Goal: Task Accomplishment & Management: Use online tool/utility

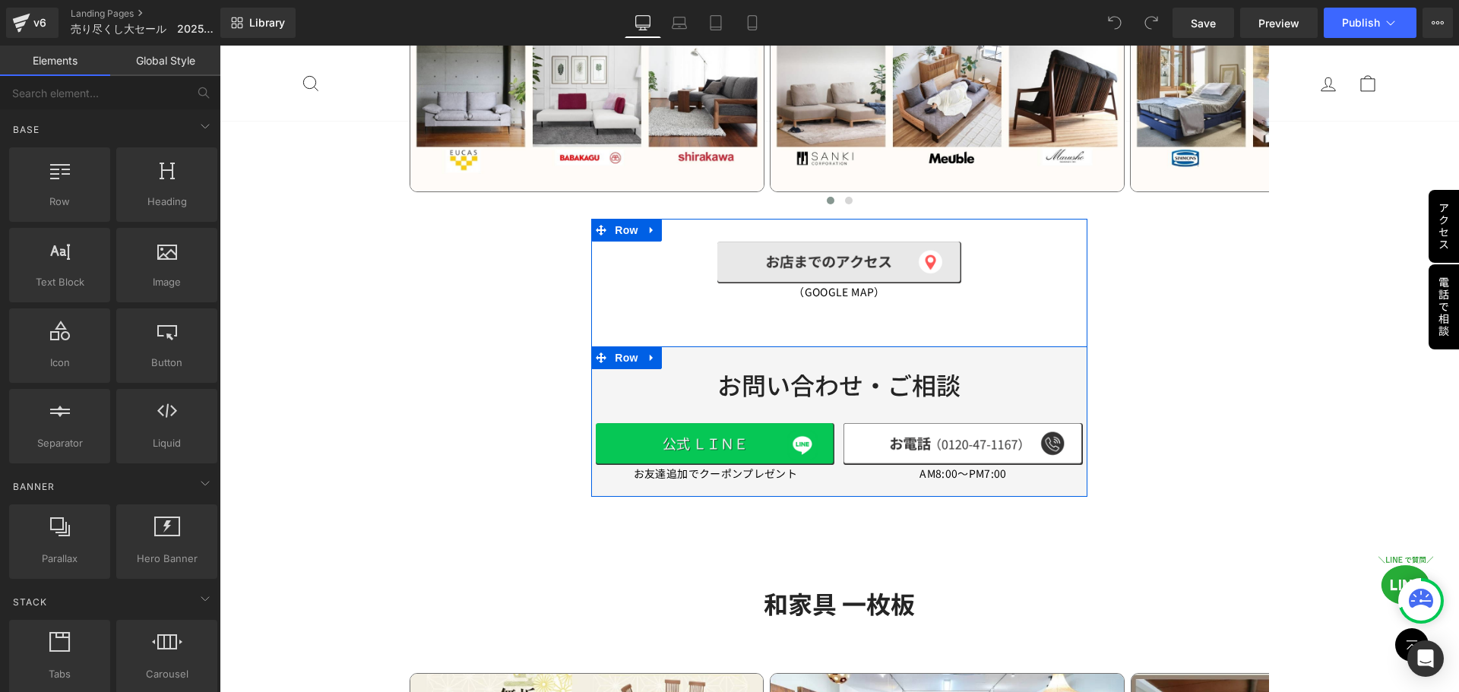
scroll to position [2160, 0]
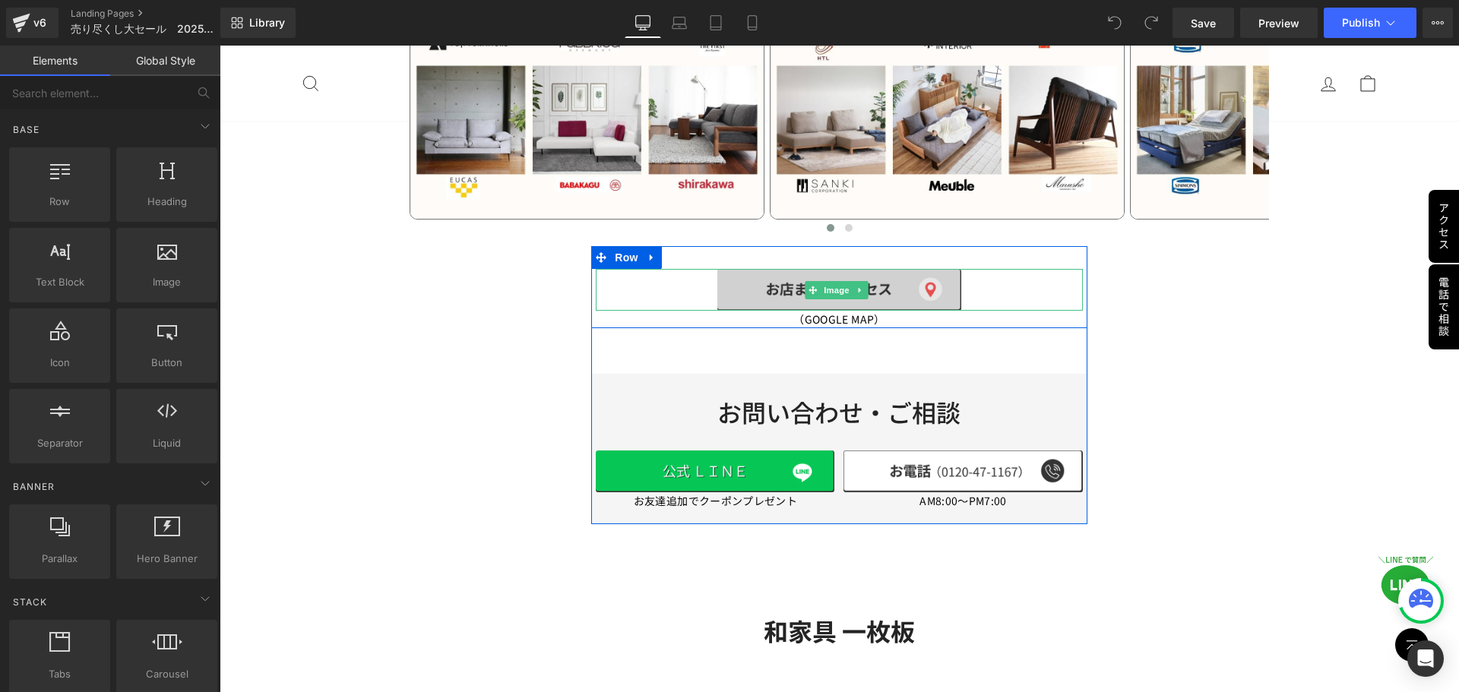
click at [776, 285] on img at bounding box center [838, 290] width 243 height 43
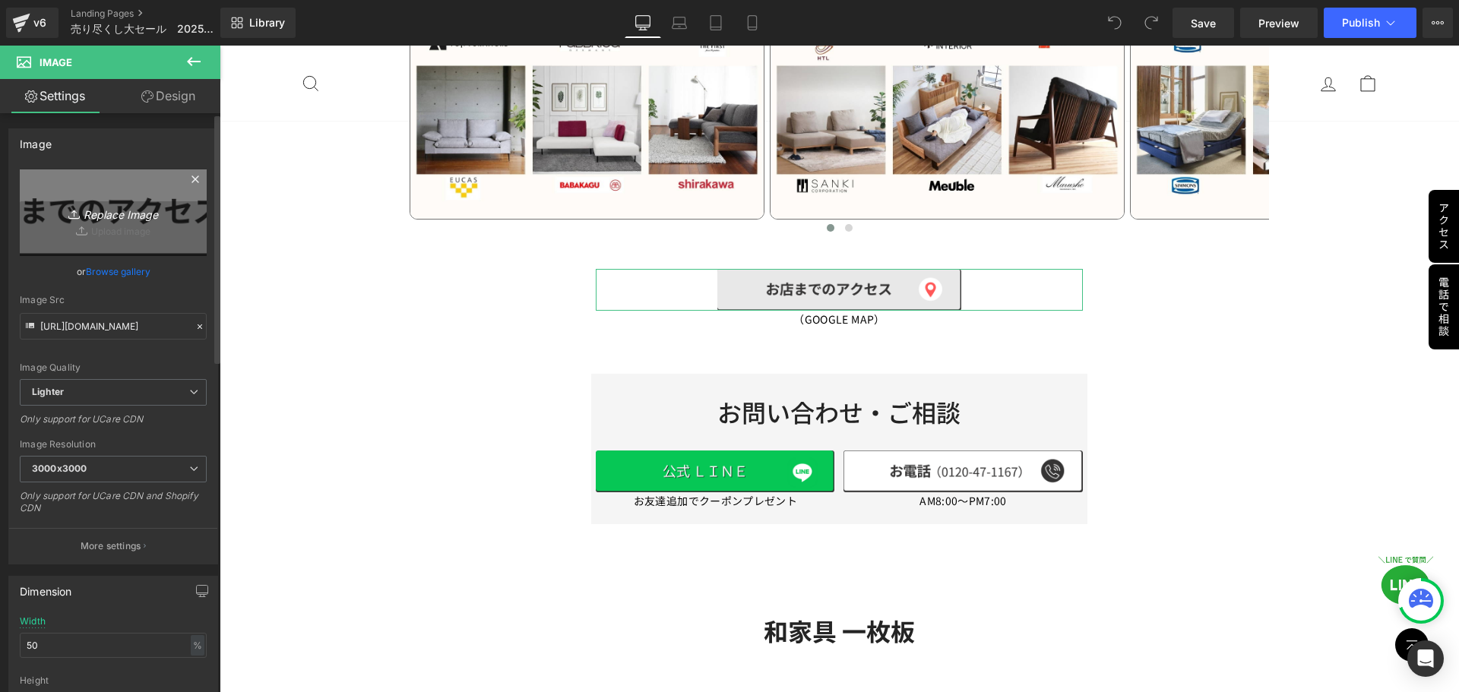
click at [100, 215] on icon "Replace Image" at bounding box center [113, 212] width 122 height 19
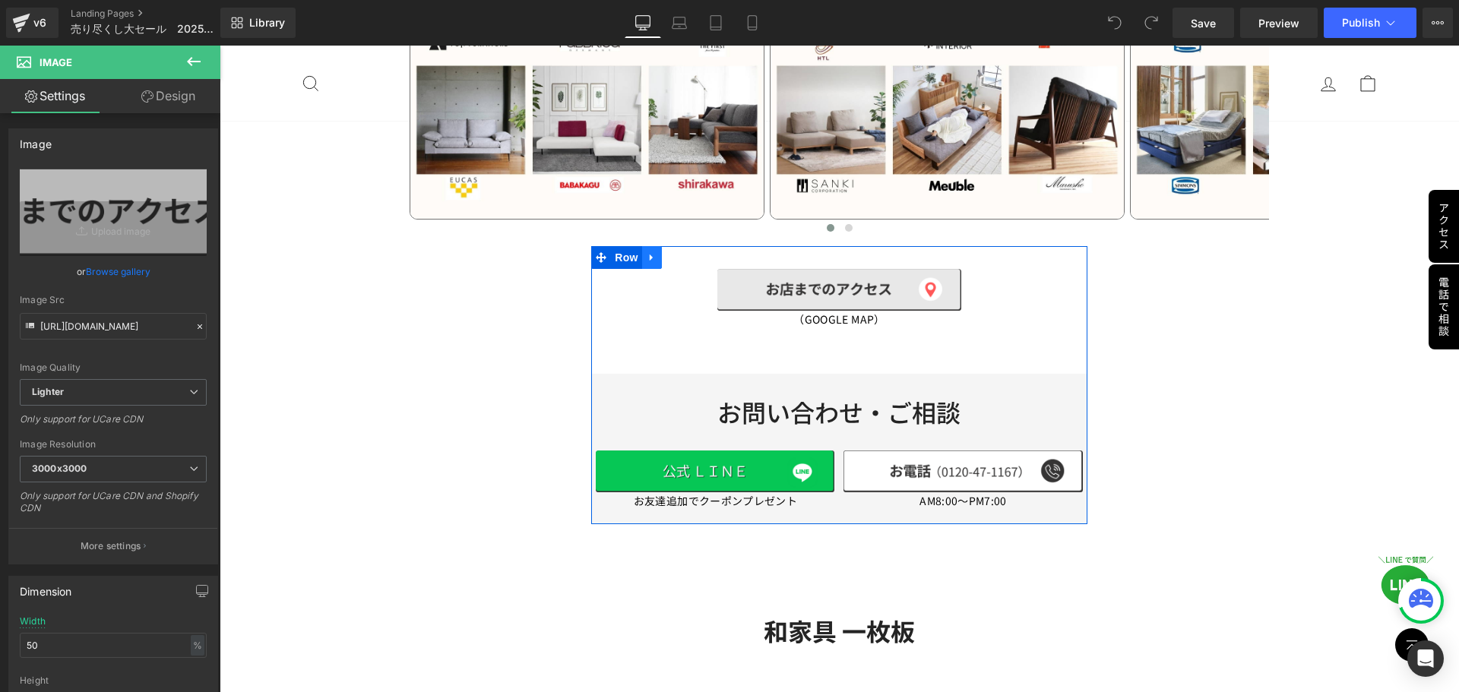
click at [648, 254] on icon at bounding box center [651, 256] width 11 height 11
click at [666, 252] on icon at bounding box center [671, 257] width 11 height 11
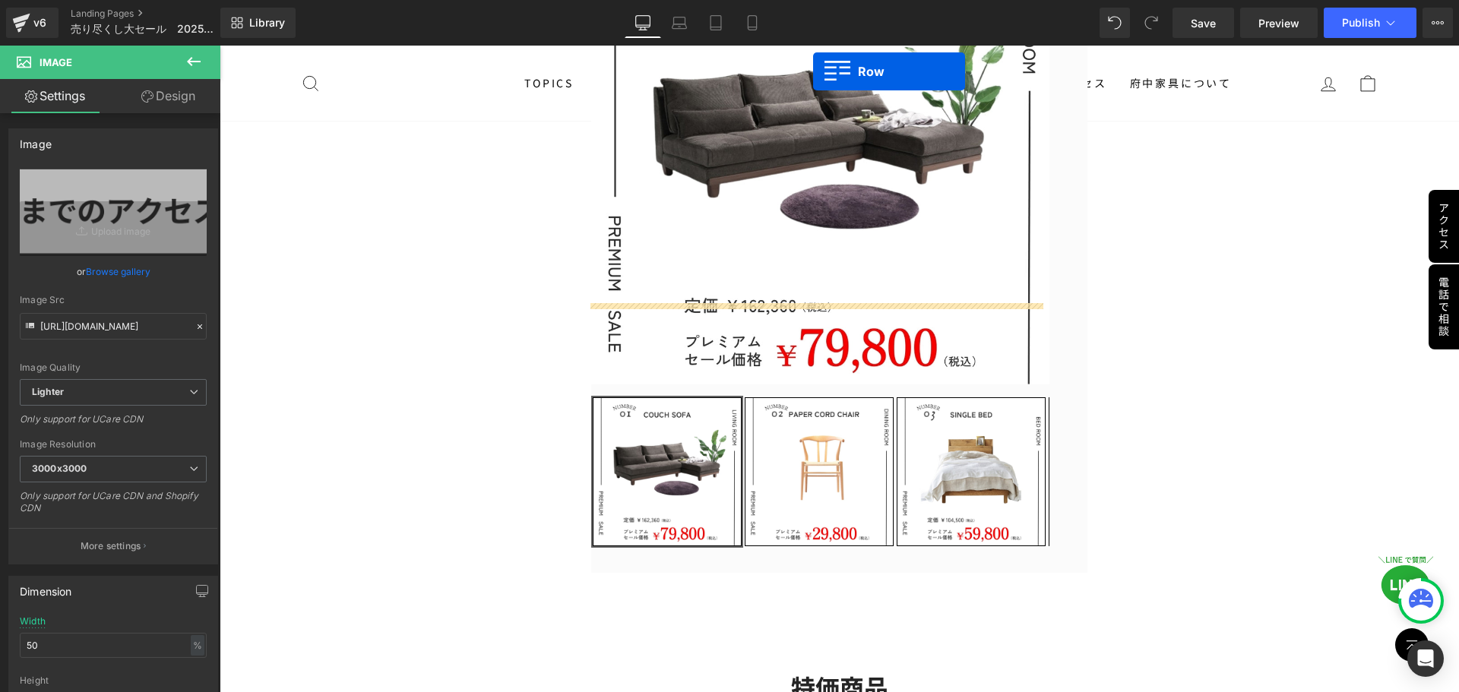
scroll to position [415, 0]
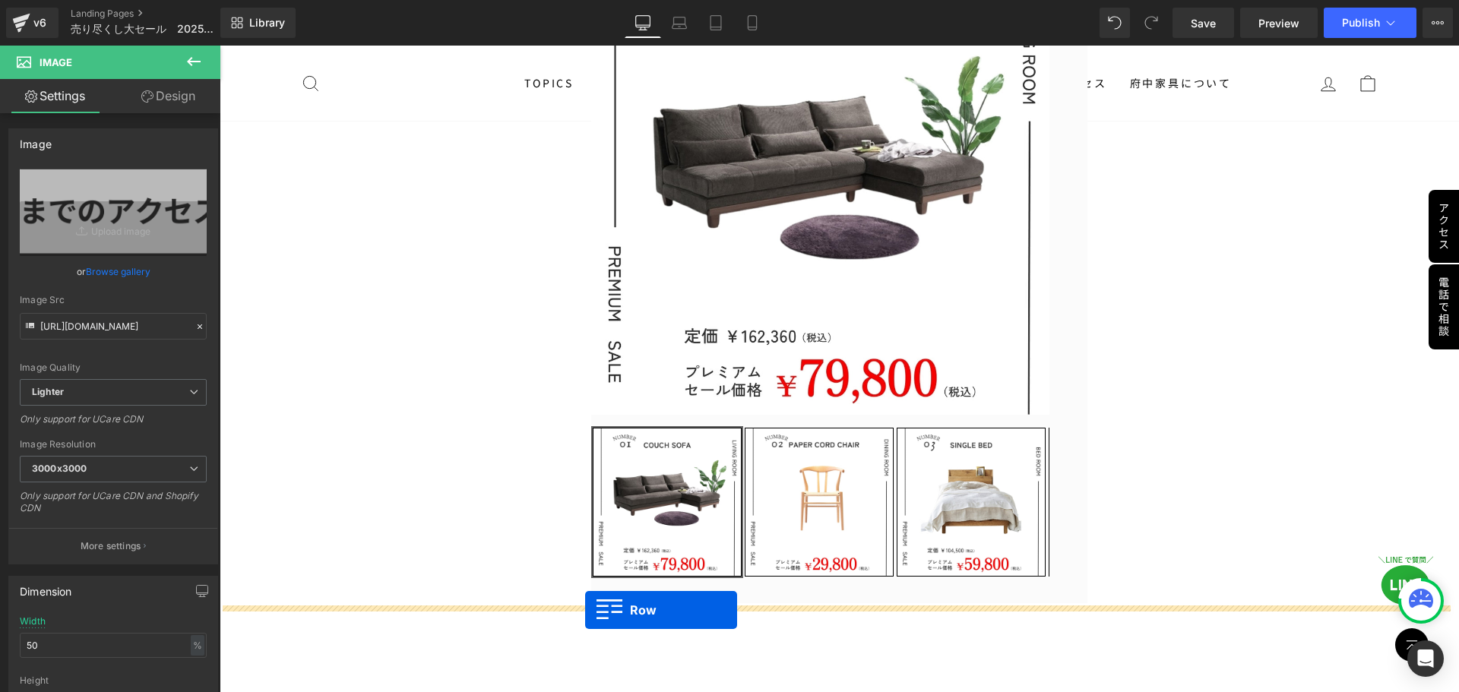
drag, startPoint x: 596, startPoint y: 322, endPoint x: 585, endPoint y: 610, distance: 288.1
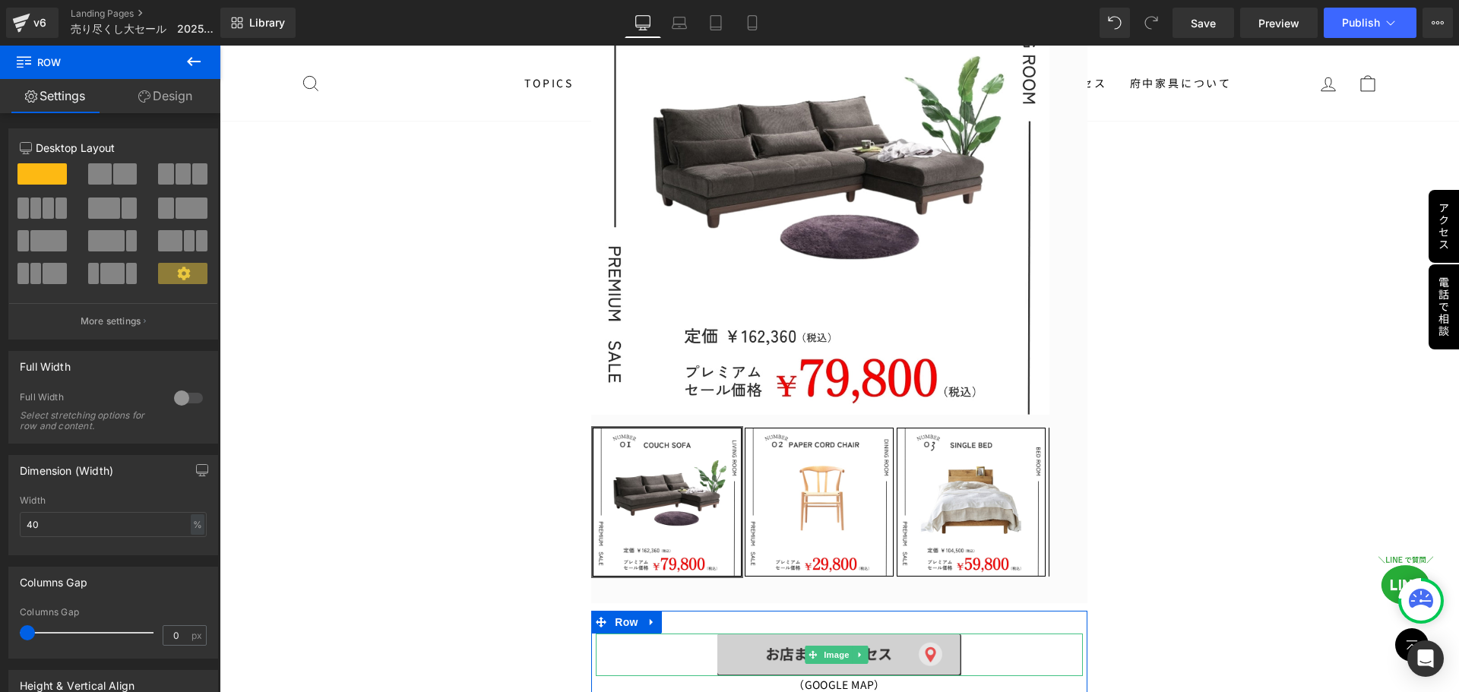
click at [779, 648] on img at bounding box center [838, 655] width 243 height 43
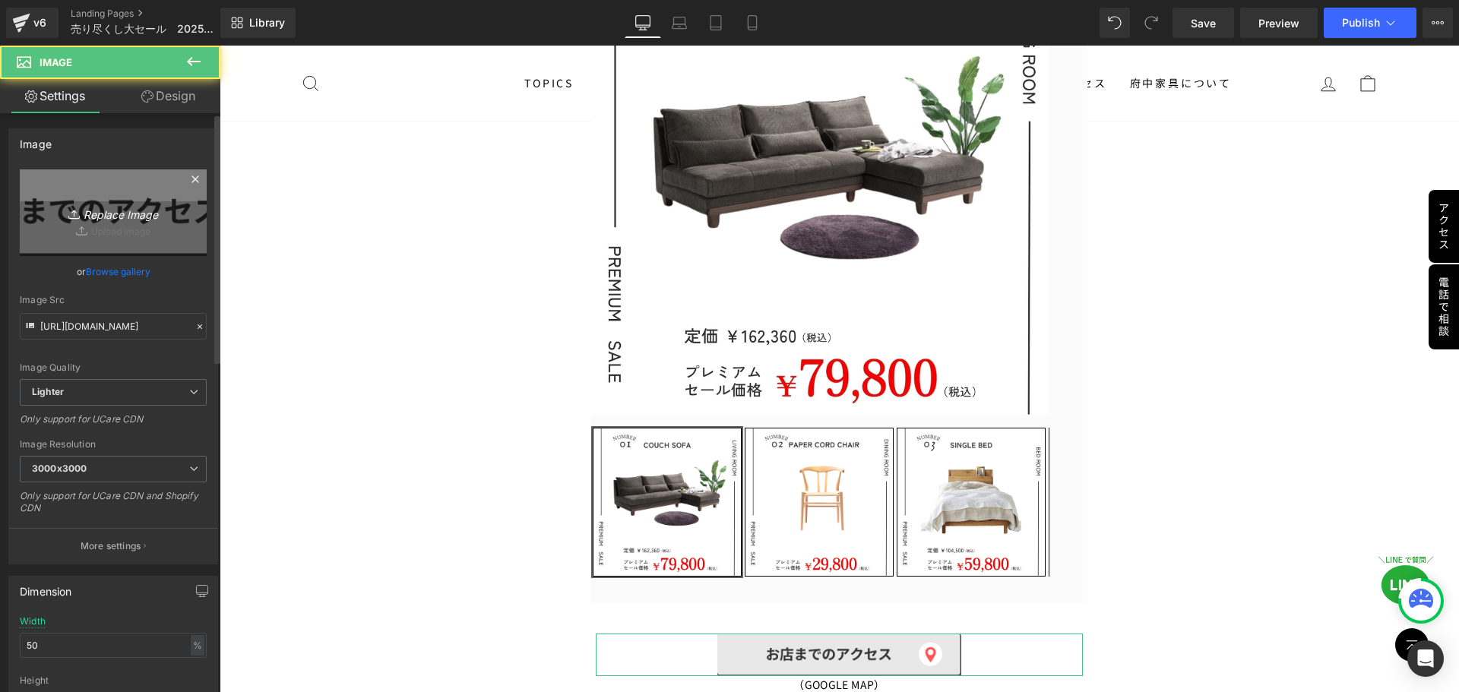
click at [128, 210] on icon "Replace Image" at bounding box center [113, 212] width 122 height 19
type input "C:\fakepath\アクセス.png"
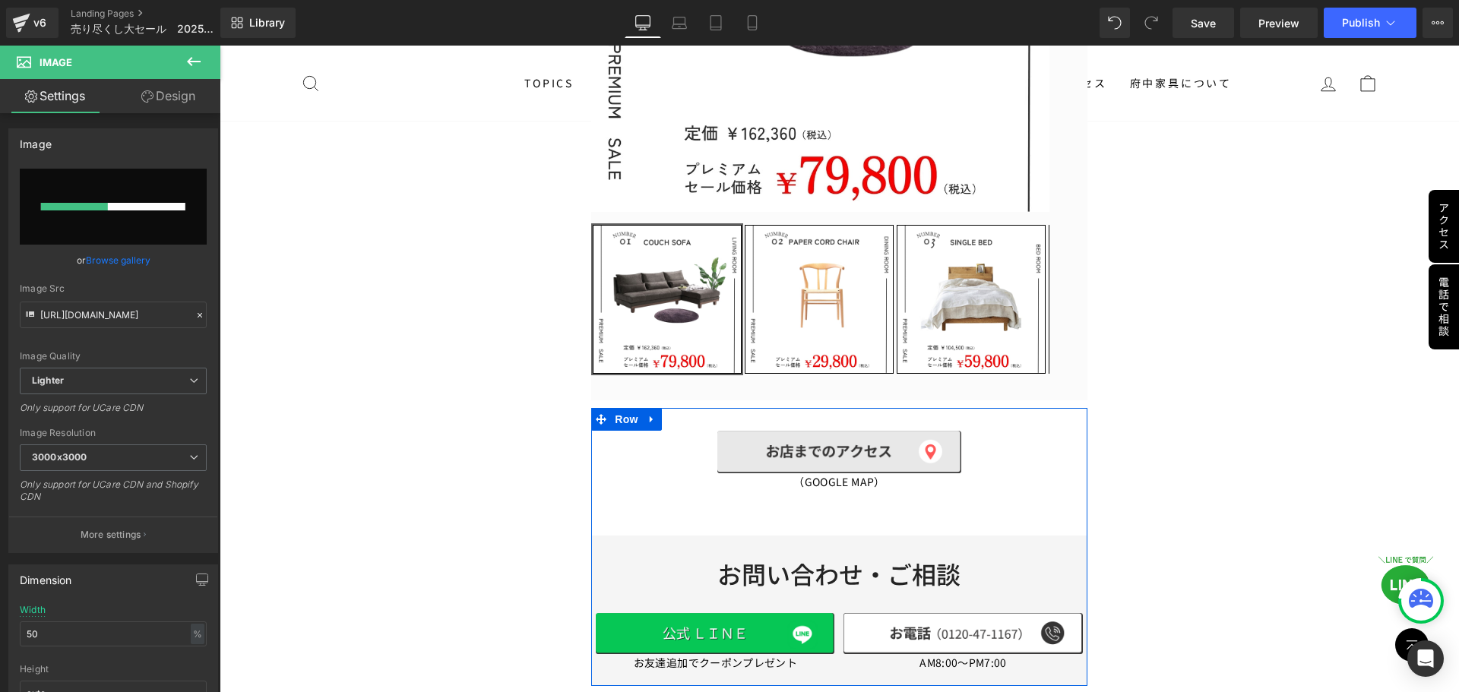
scroll to position [643, 0]
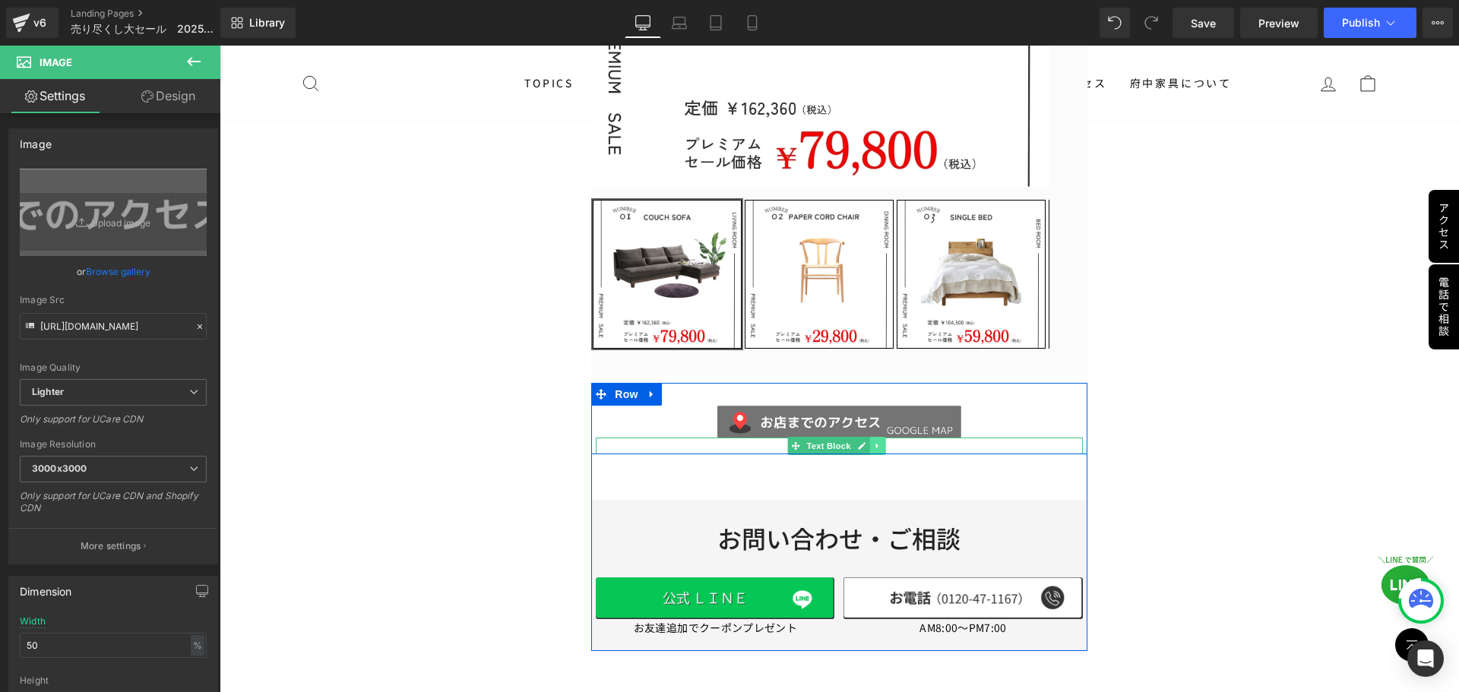
click at [876, 441] on icon at bounding box center [878, 445] width 8 height 9
click at [883, 442] on icon at bounding box center [885, 446] width 8 height 8
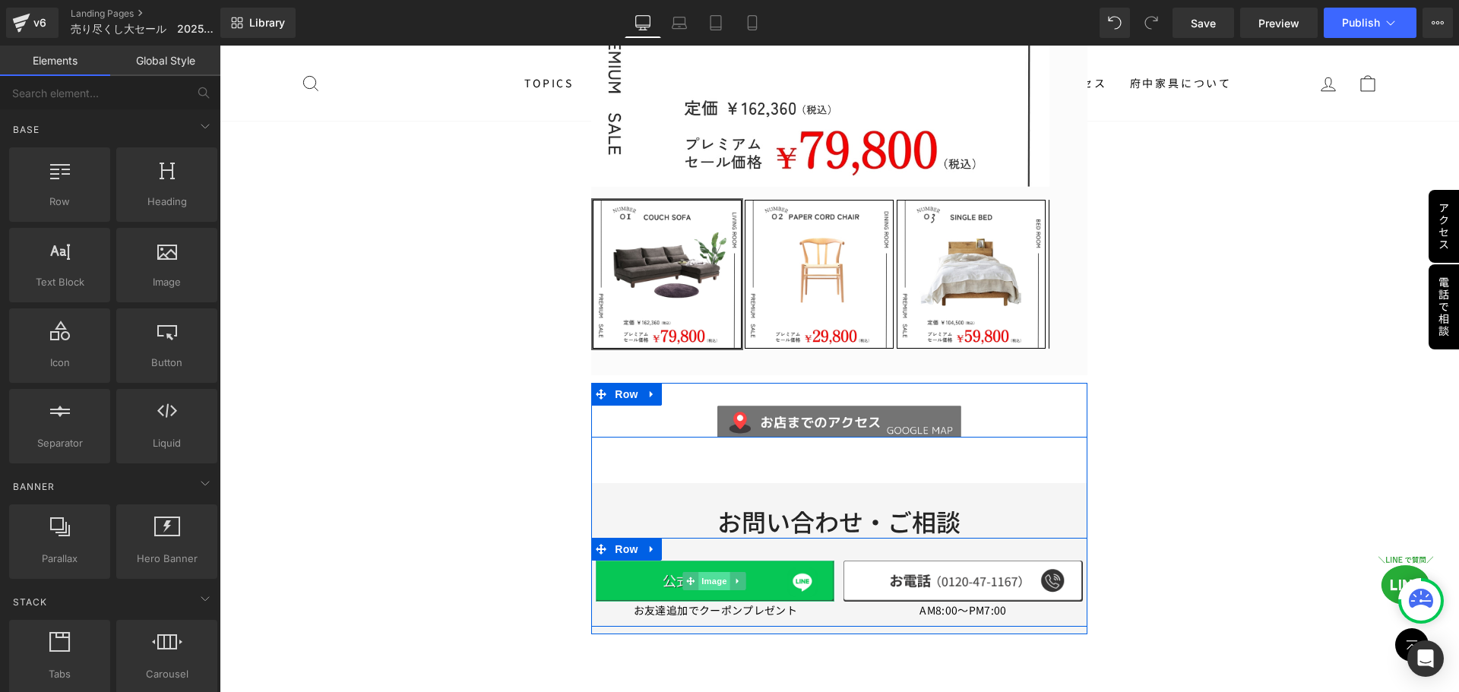
click at [705, 577] on span "Image" at bounding box center [714, 581] width 32 height 18
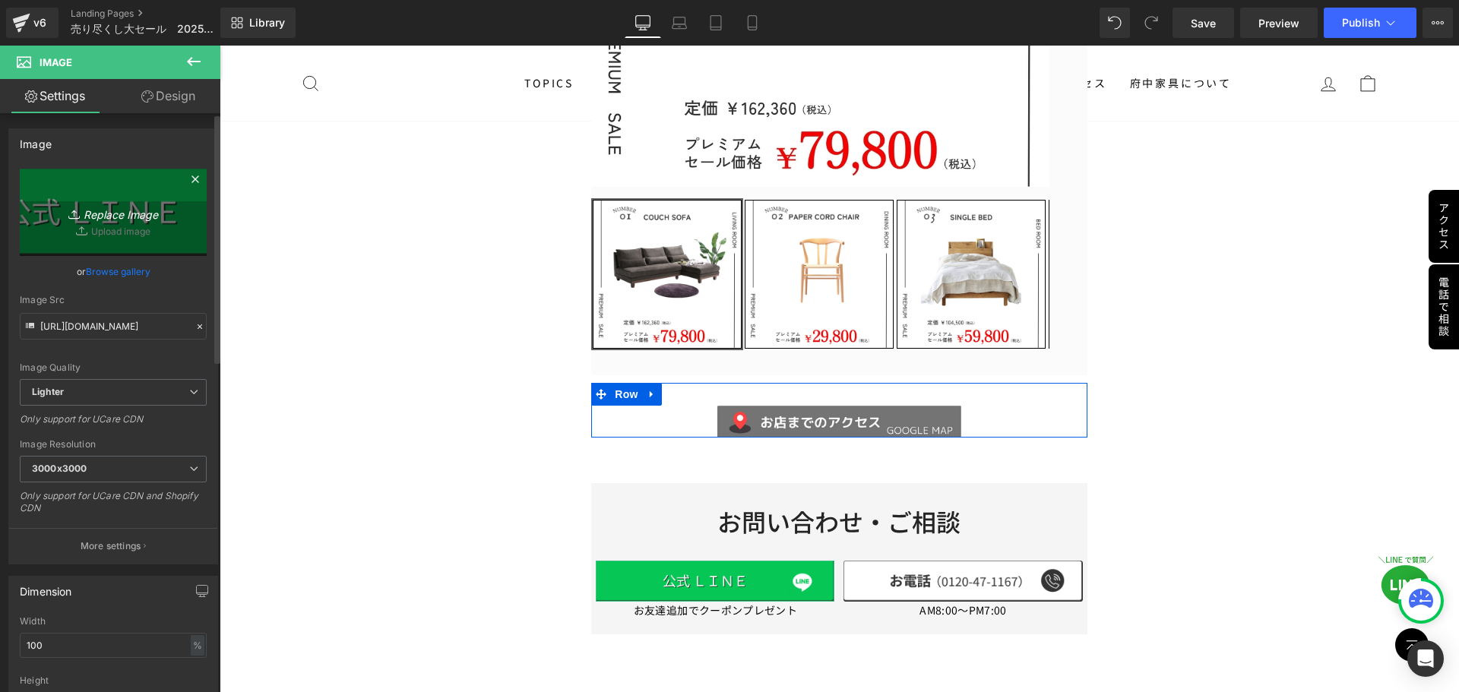
click at [81, 213] on icon "Replace Image" at bounding box center [113, 212] width 122 height 19
type input "C:\fakepath\LINE.png"
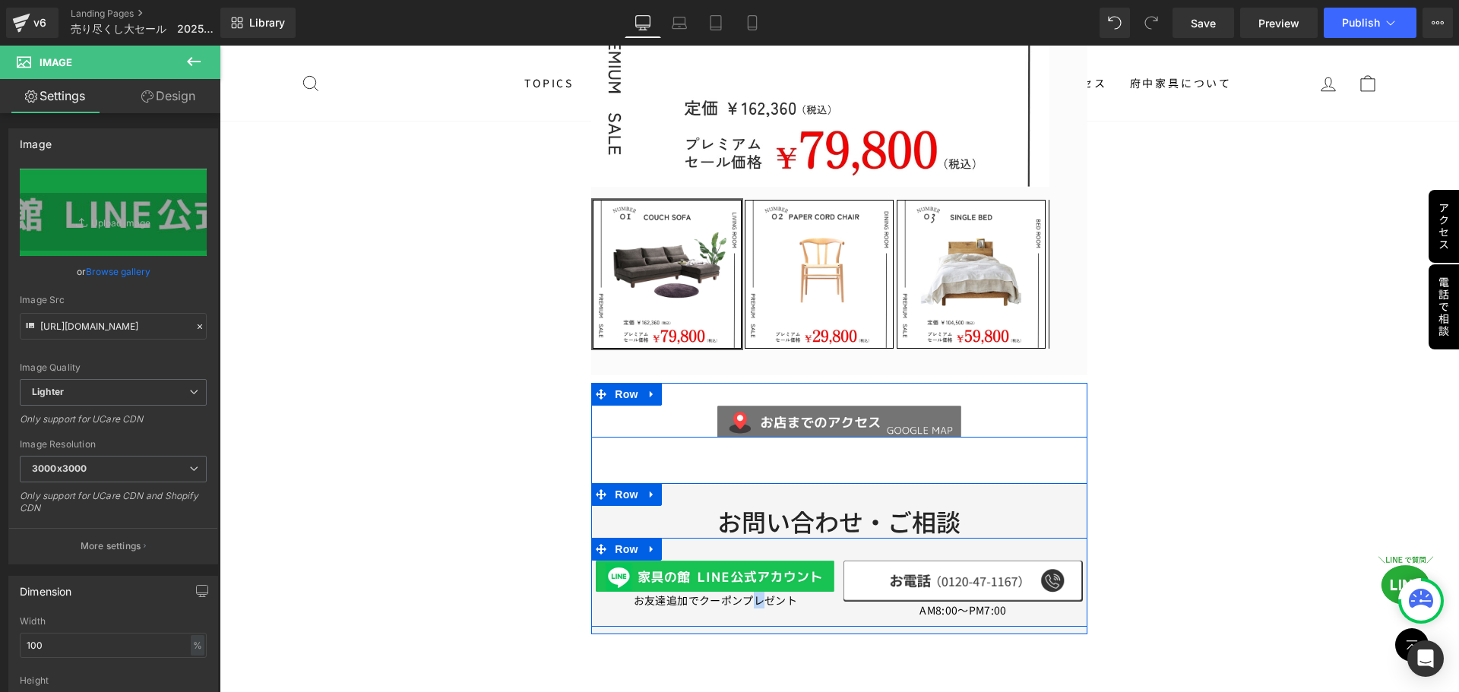
click at [754, 605] on div "Image お友達追加でクーポンプレゼント Text Block Image AM8:00～PM7:00 Text Block Row" at bounding box center [838, 582] width 495 height 89
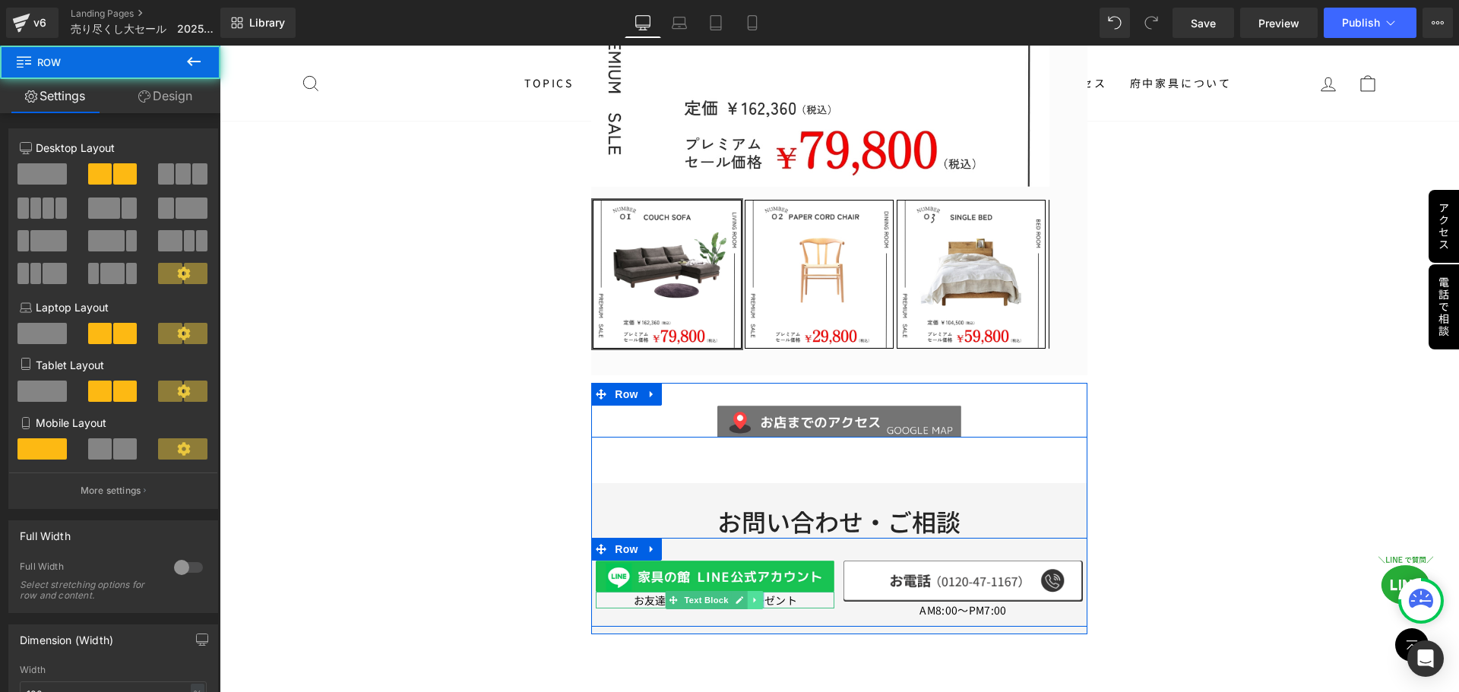
click at [756, 597] on link at bounding box center [755, 600] width 16 height 18
click at [759, 597] on icon at bounding box center [763, 600] width 8 height 9
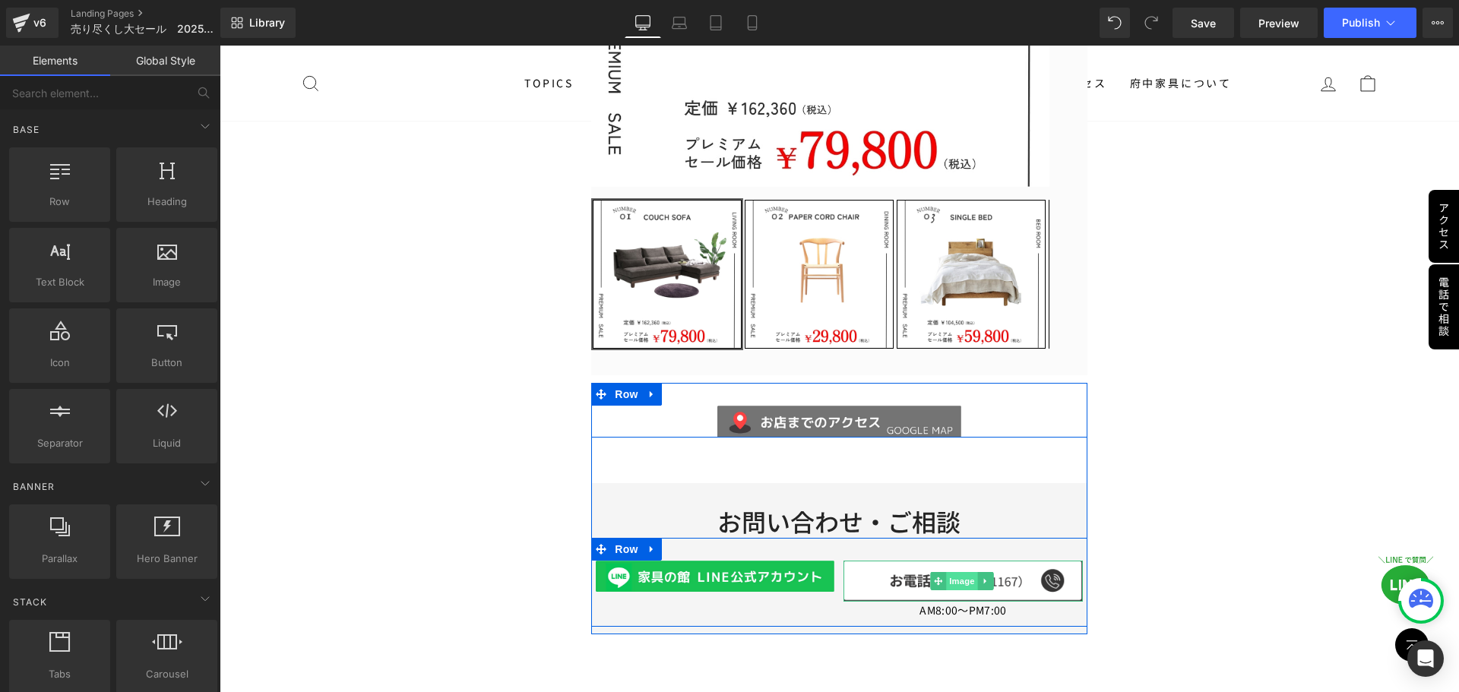
click at [955, 581] on span "Image" at bounding box center [962, 581] width 32 height 18
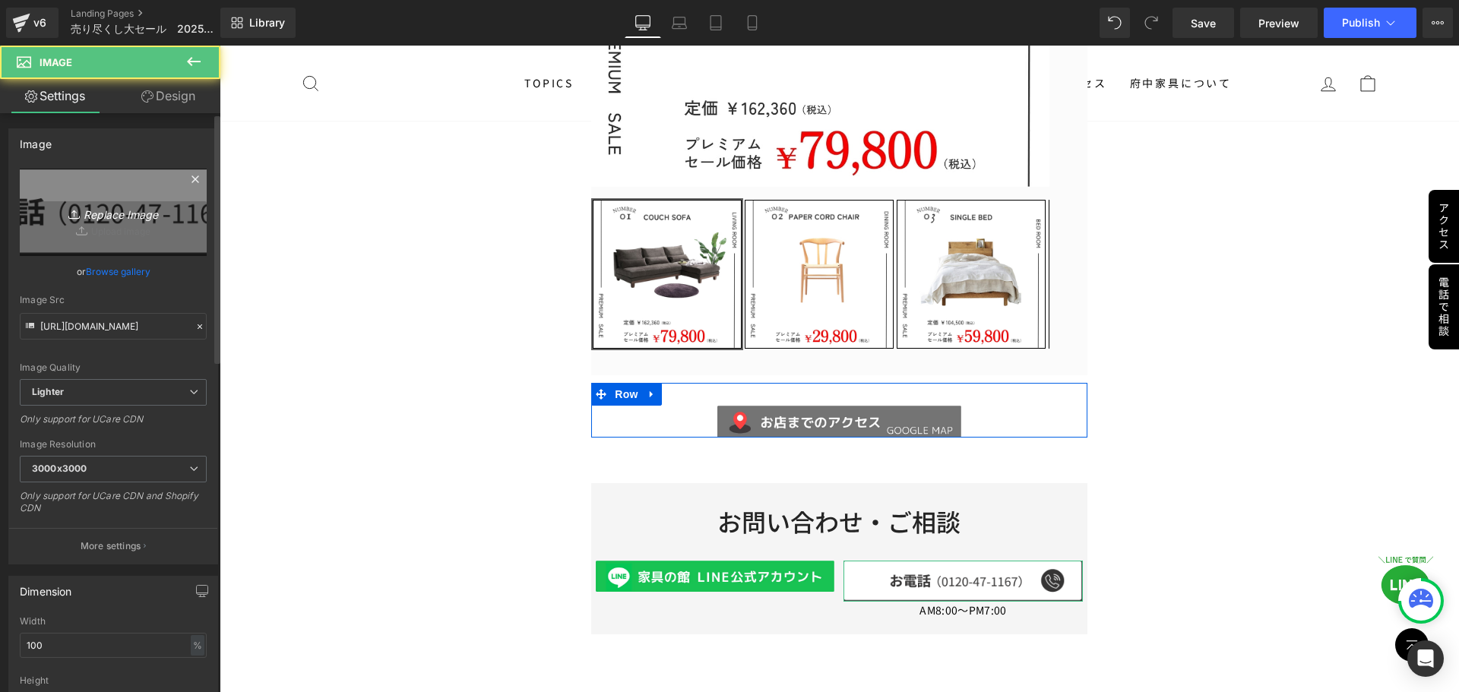
click at [119, 221] on icon "Replace Image" at bounding box center [113, 212] width 122 height 19
type input "C:\fakepath\電話.png"
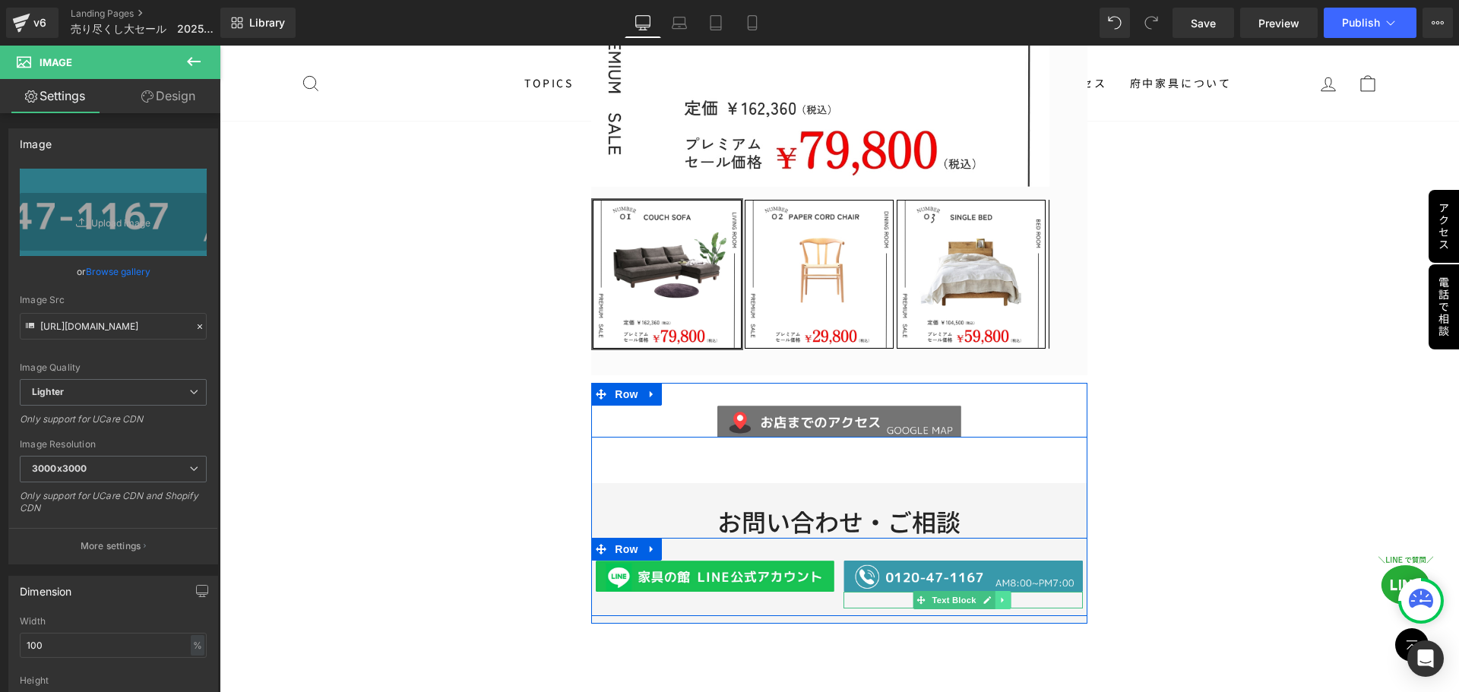
click at [998, 597] on icon at bounding box center [1002, 600] width 8 height 9
click at [1007, 596] on icon at bounding box center [1011, 600] width 8 height 9
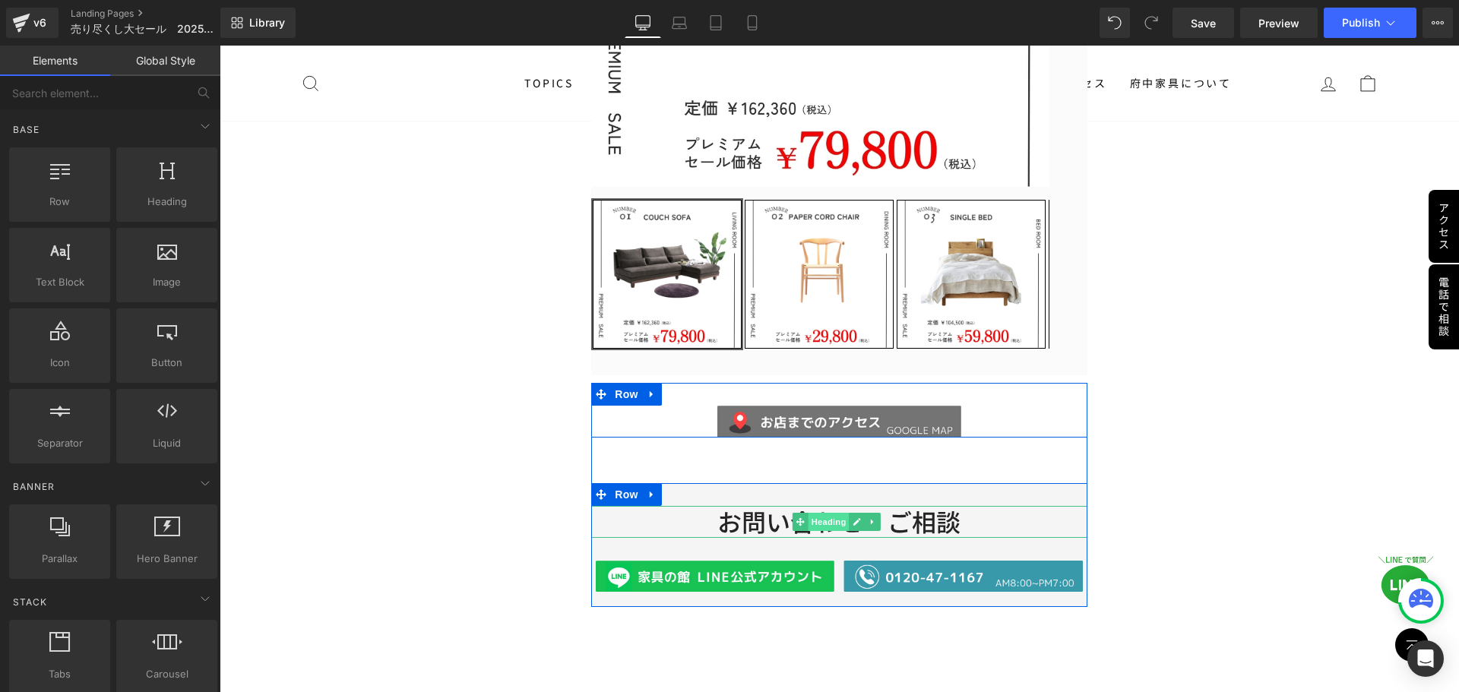
click at [833, 520] on span "Heading" at bounding box center [828, 522] width 41 height 18
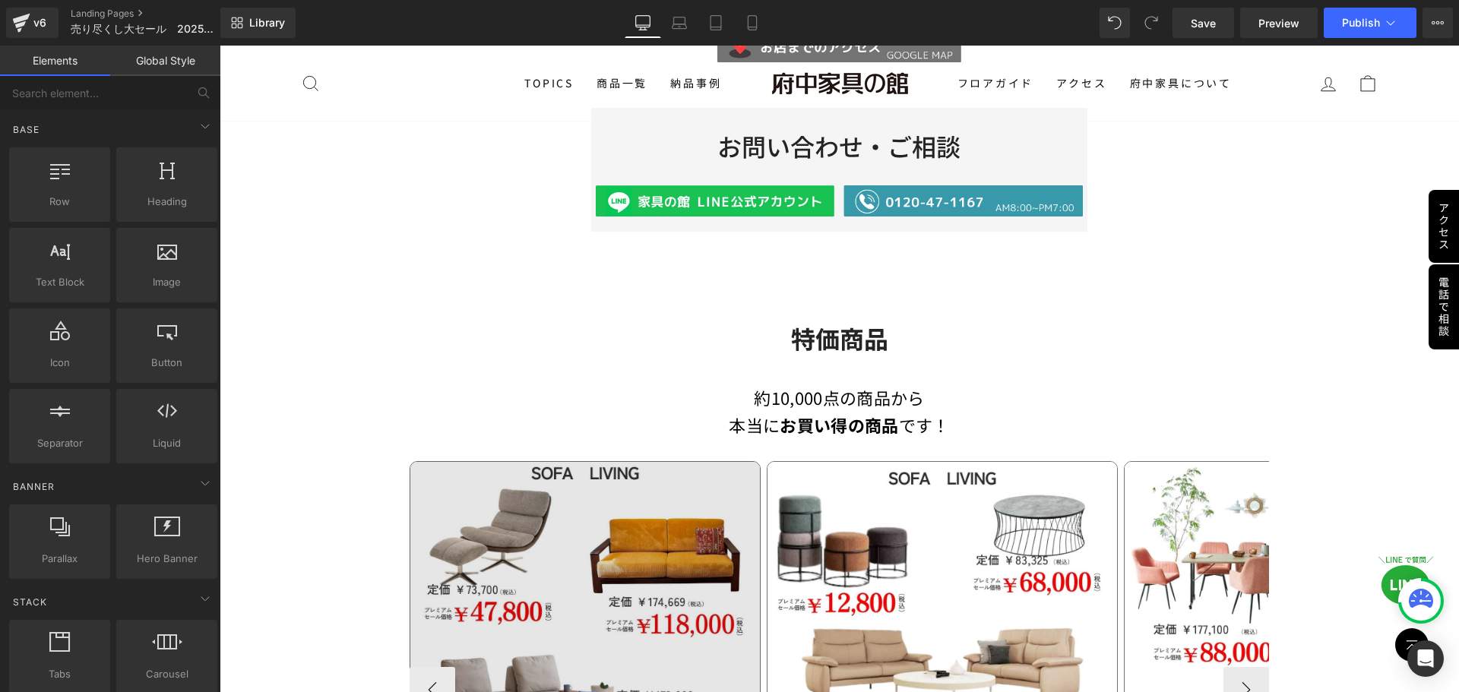
scroll to position [795, 0]
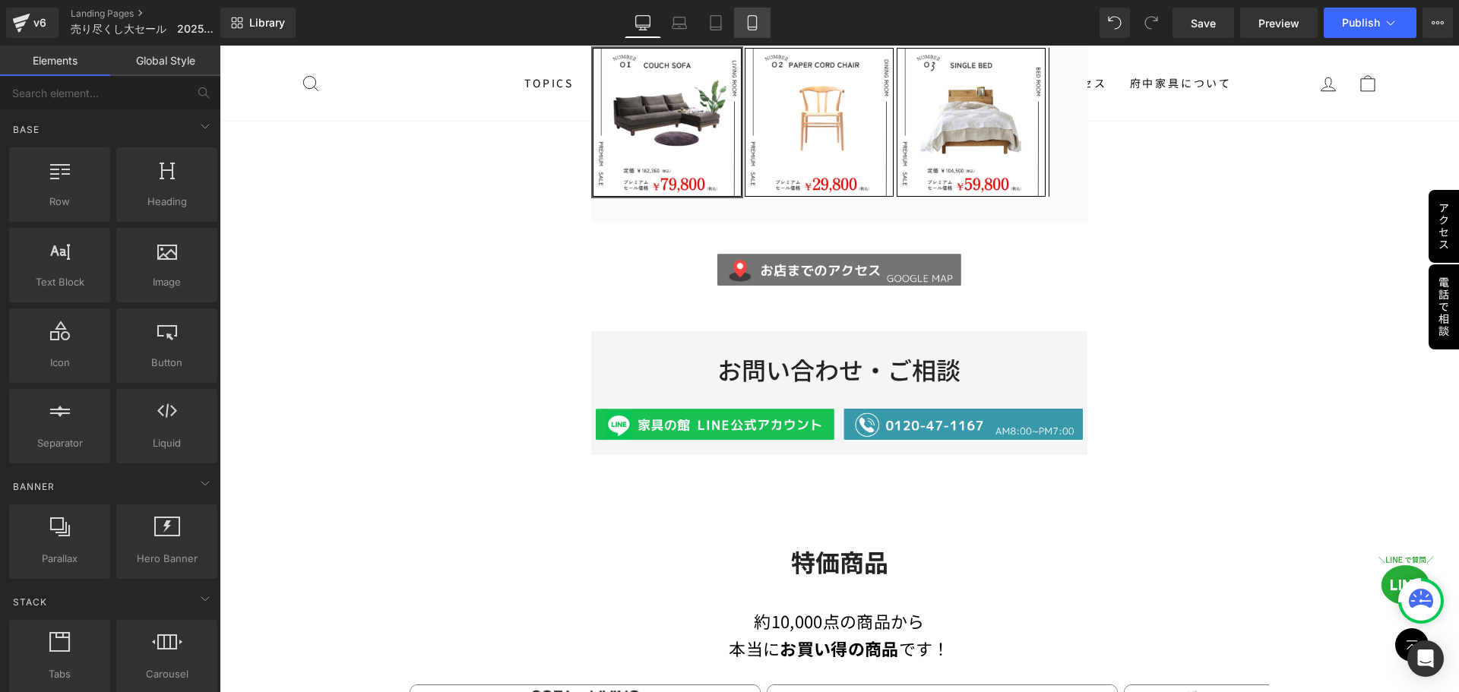
drag, startPoint x: 745, startPoint y: 32, endPoint x: 83, endPoint y: 84, distance: 664.5
click at [745, 32] on link "Mobile" at bounding box center [752, 23] width 36 height 30
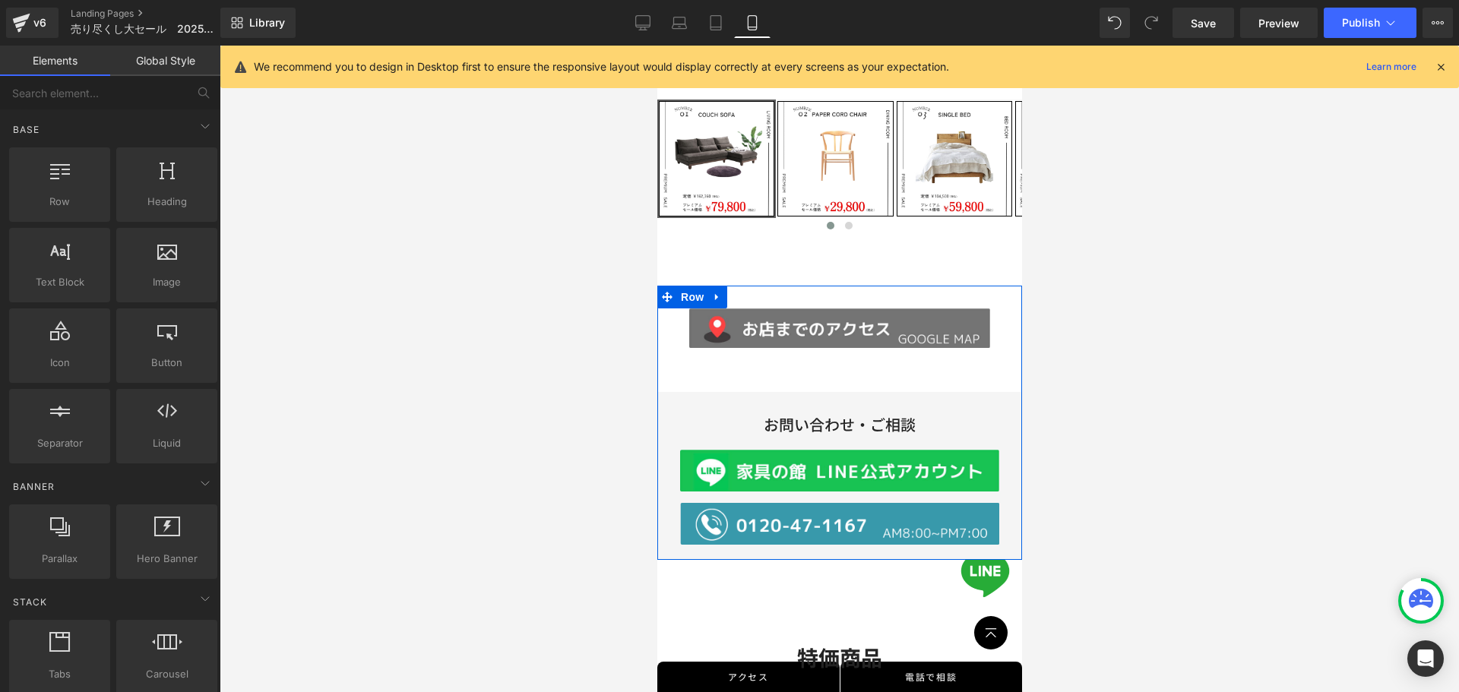
scroll to position [542, 0]
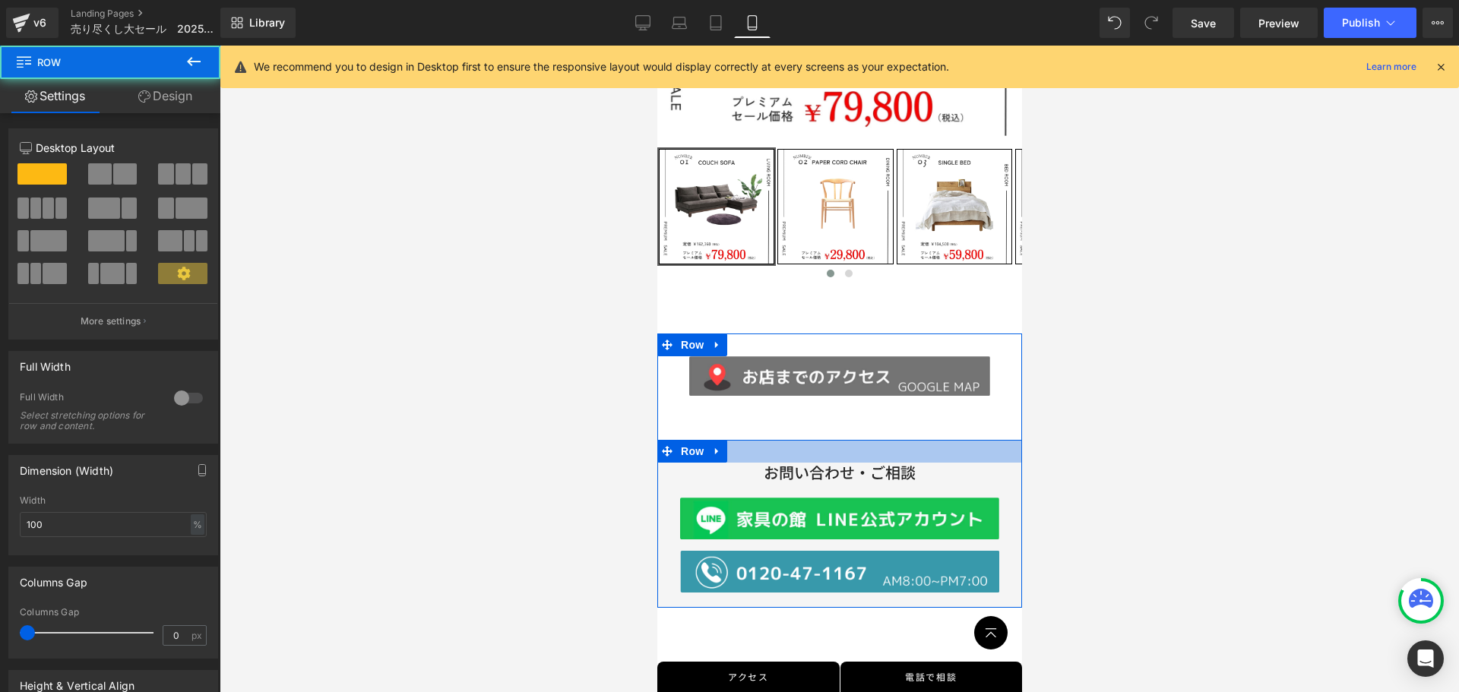
click at [799, 441] on div at bounding box center [838, 451] width 365 height 23
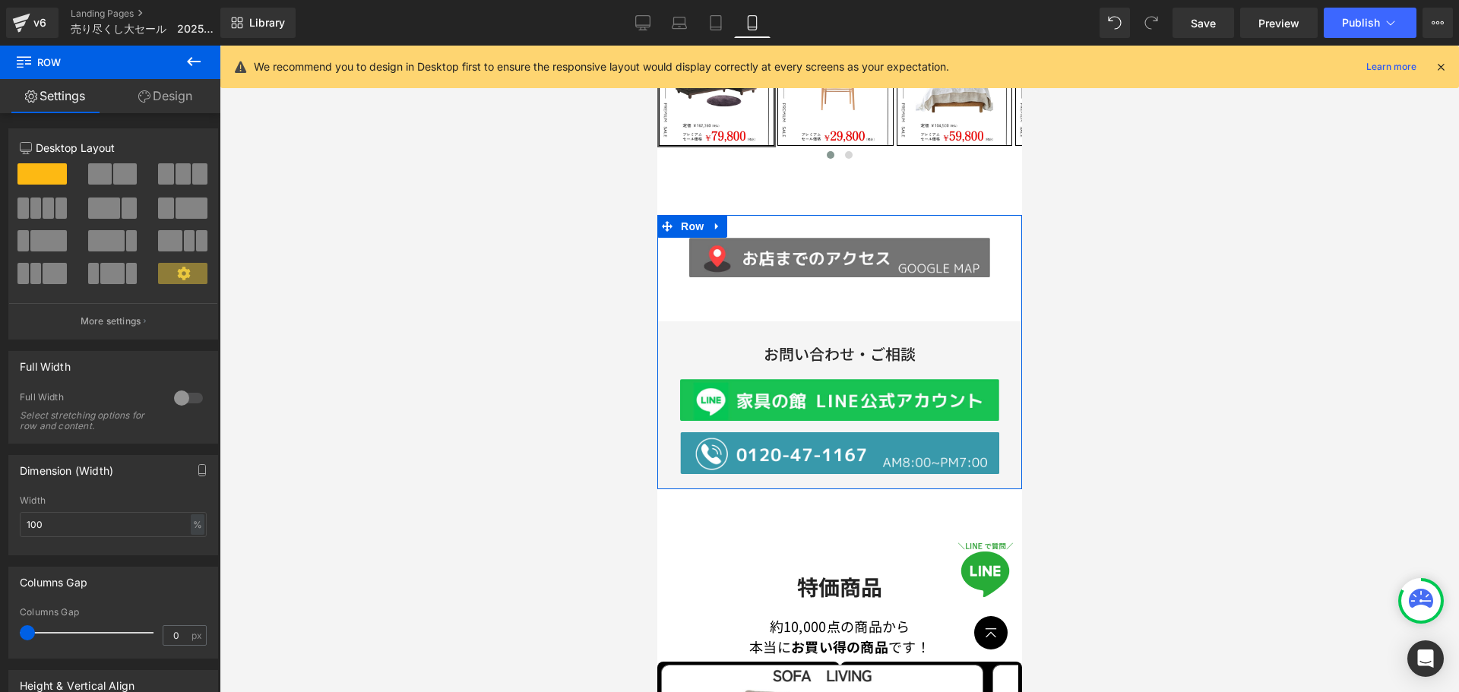
scroll to position [600, 0]
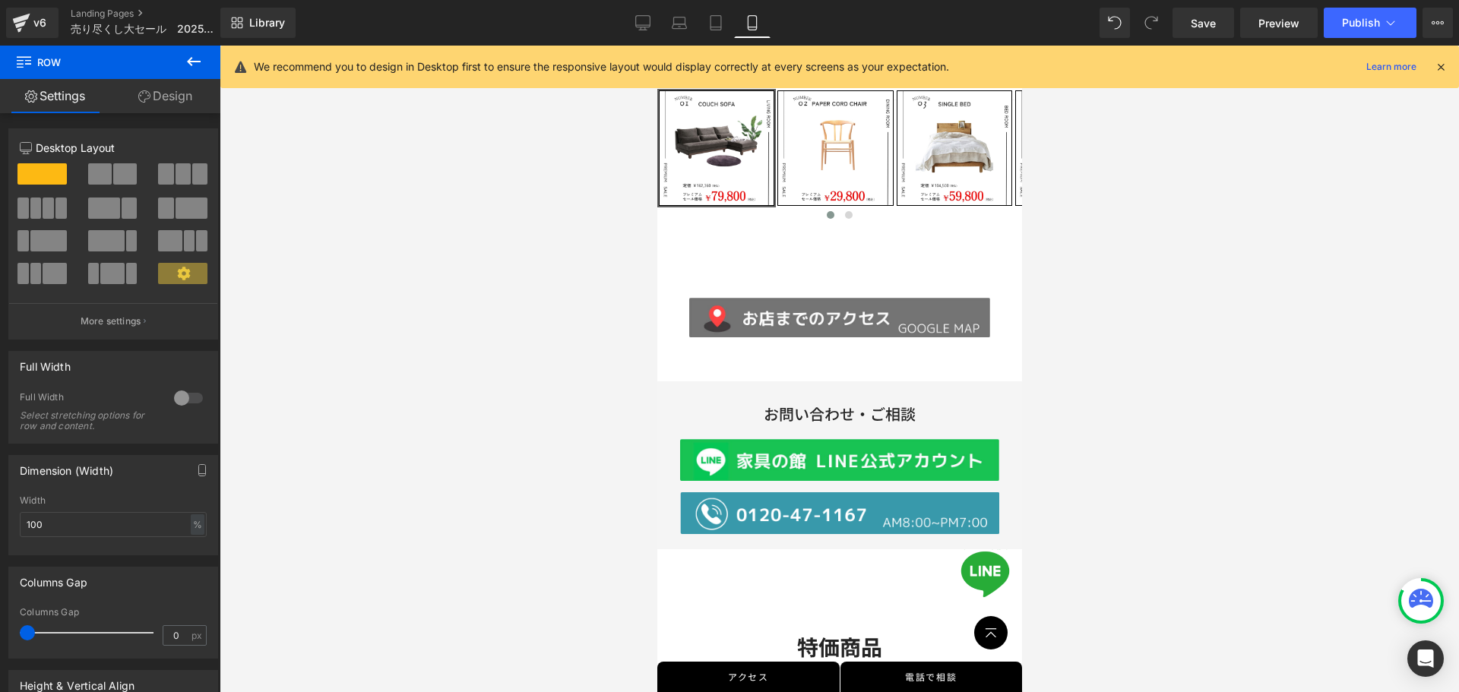
click at [1269, 264] on div at bounding box center [839, 369] width 1239 height 646
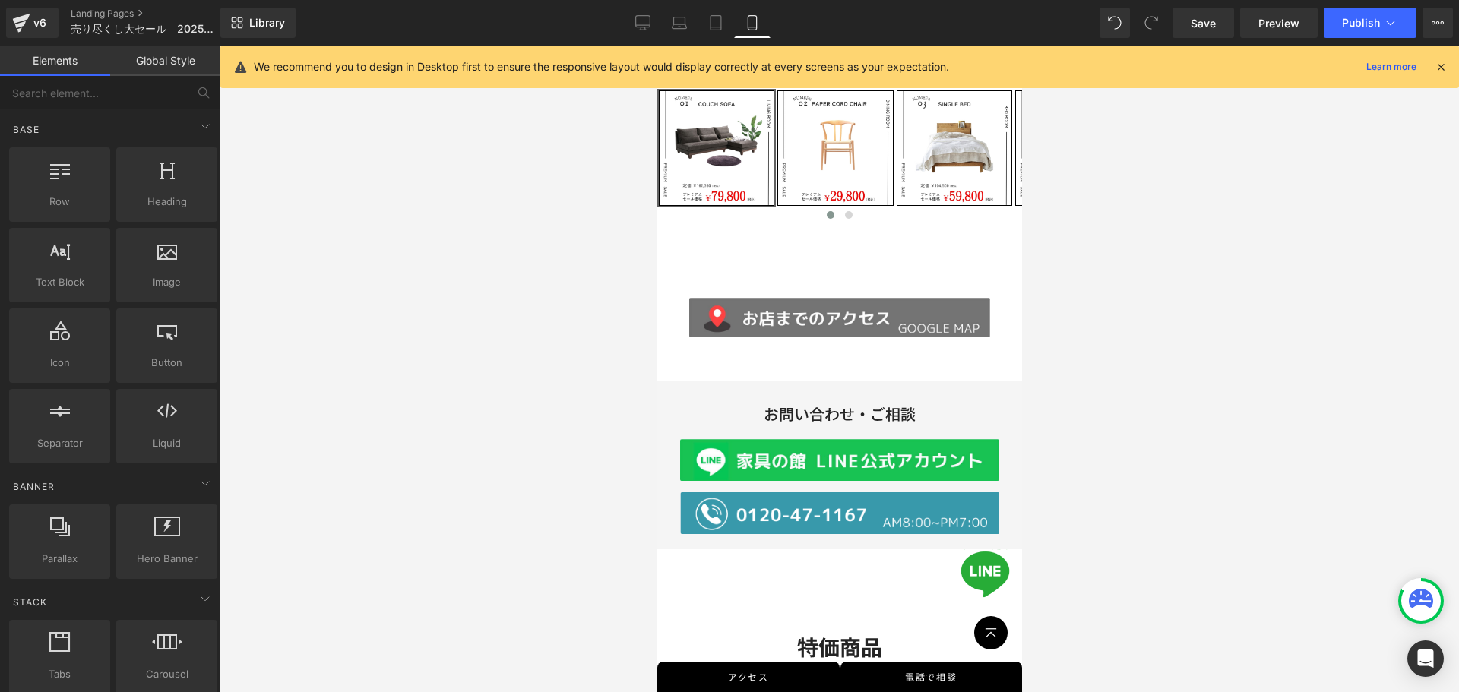
click at [1139, 396] on div at bounding box center [839, 369] width 1239 height 646
click at [1164, 405] on div at bounding box center [839, 369] width 1239 height 646
click at [648, 27] on icon at bounding box center [643, 21] width 14 height 11
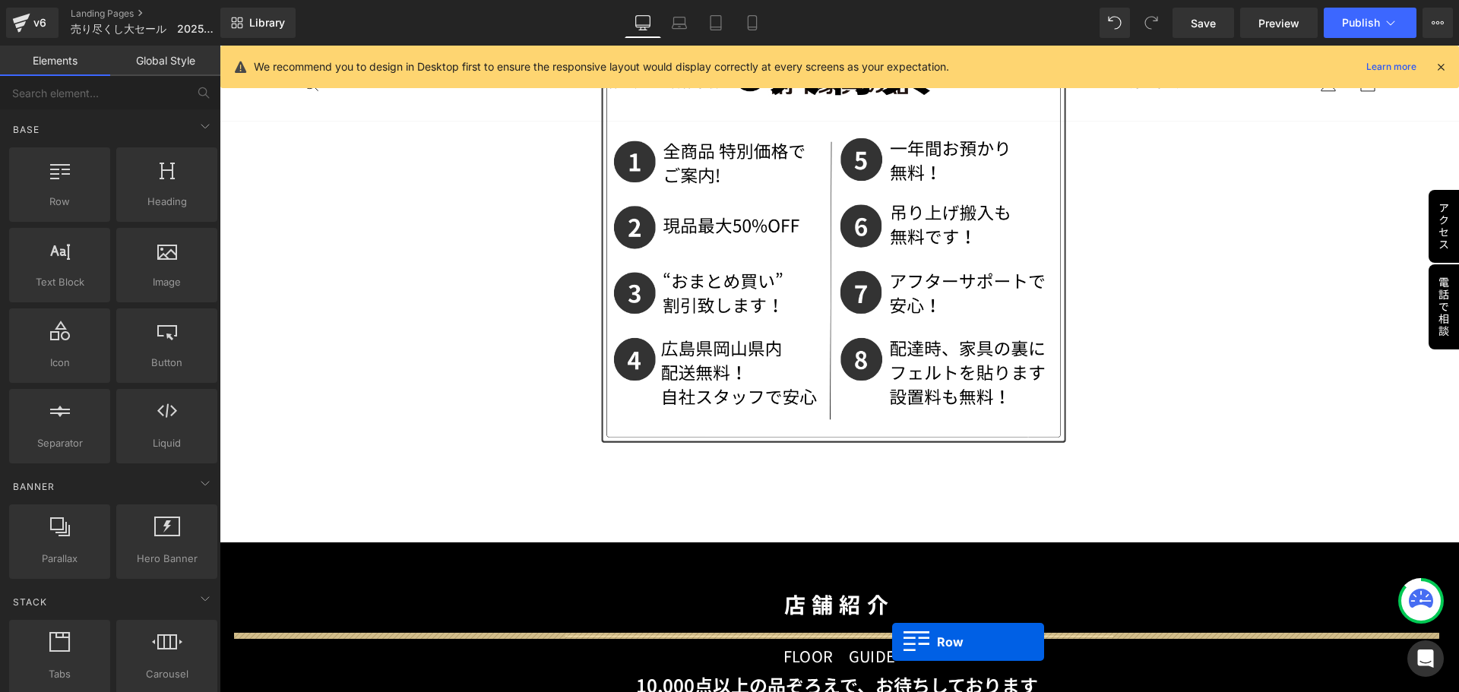
scroll to position [4983, 0]
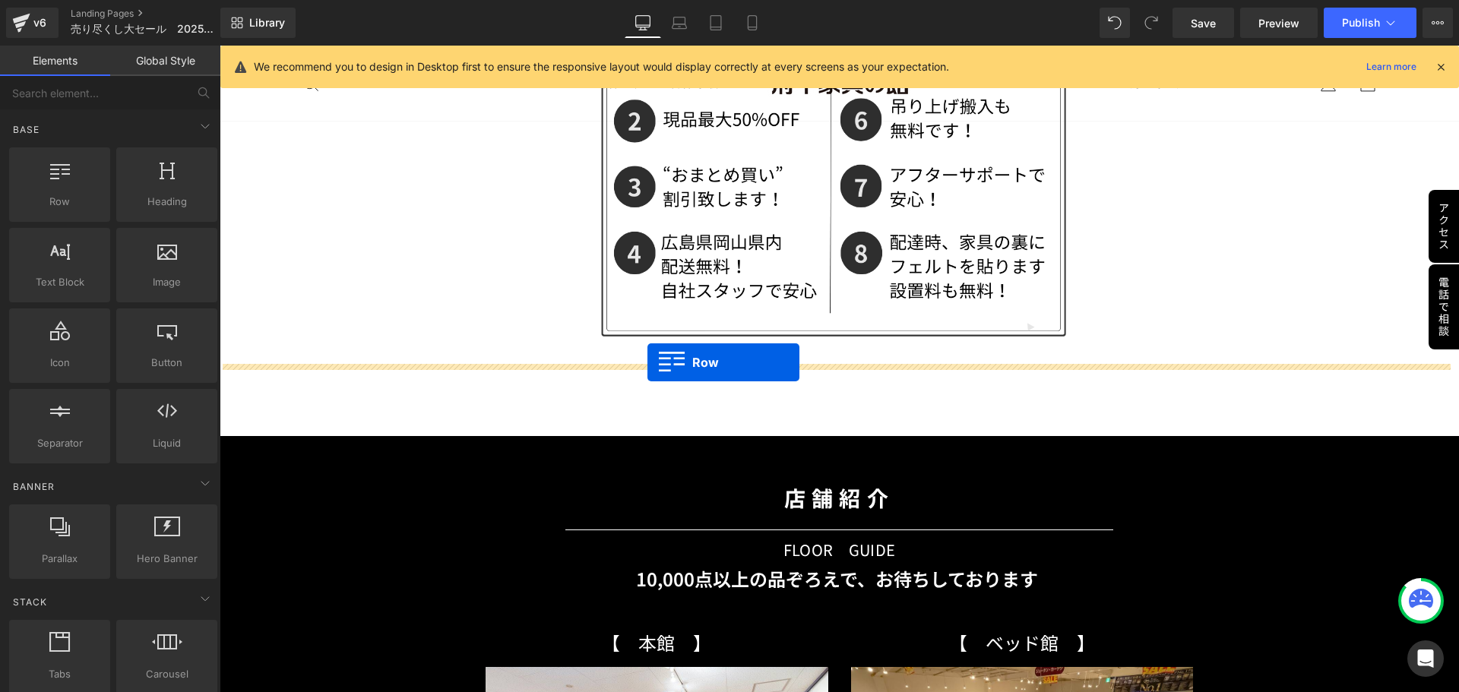
drag, startPoint x: 598, startPoint y: 303, endPoint x: 647, endPoint y: 362, distance: 77.1
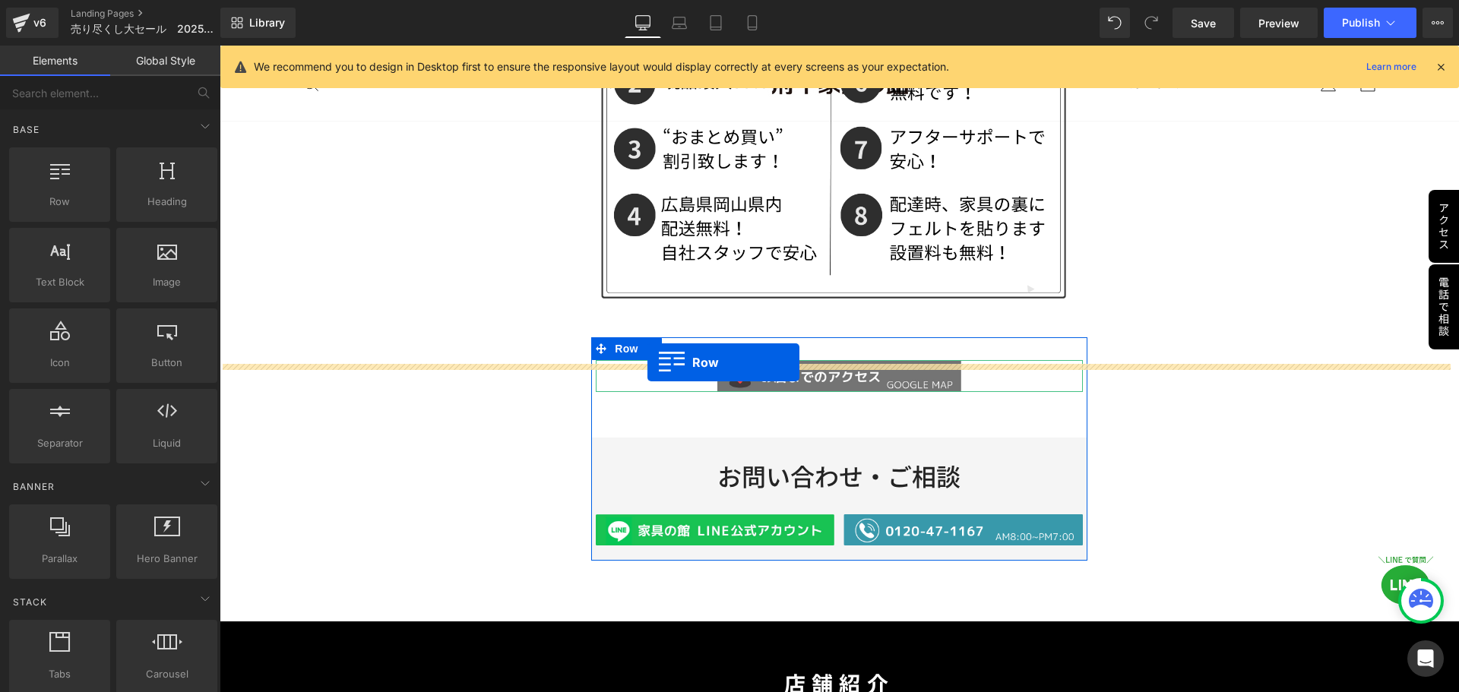
scroll to position [4945, 0]
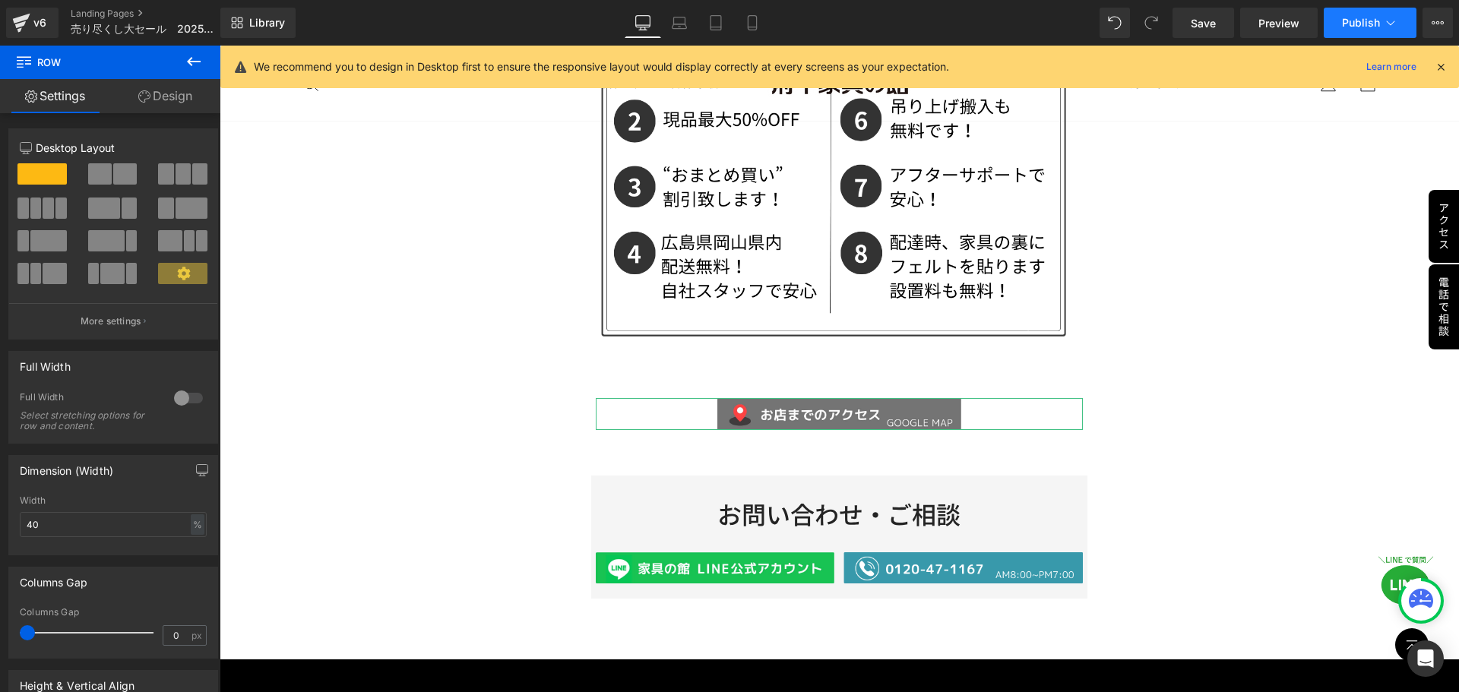
click at [1369, 10] on button "Publish" at bounding box center [1369, 23] width 93 height 30
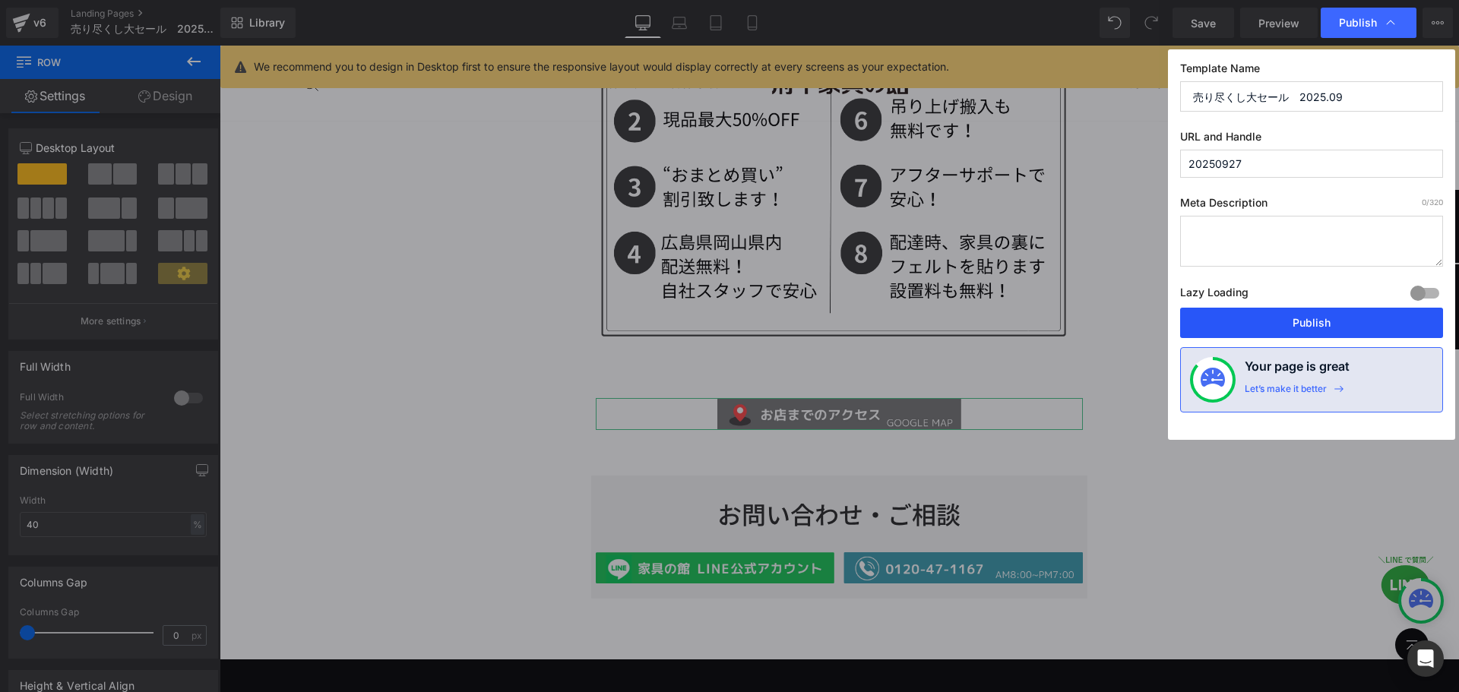
click at [1286, 327] on button "Publish" at bounding box center [1311, 323] width 263 height 30
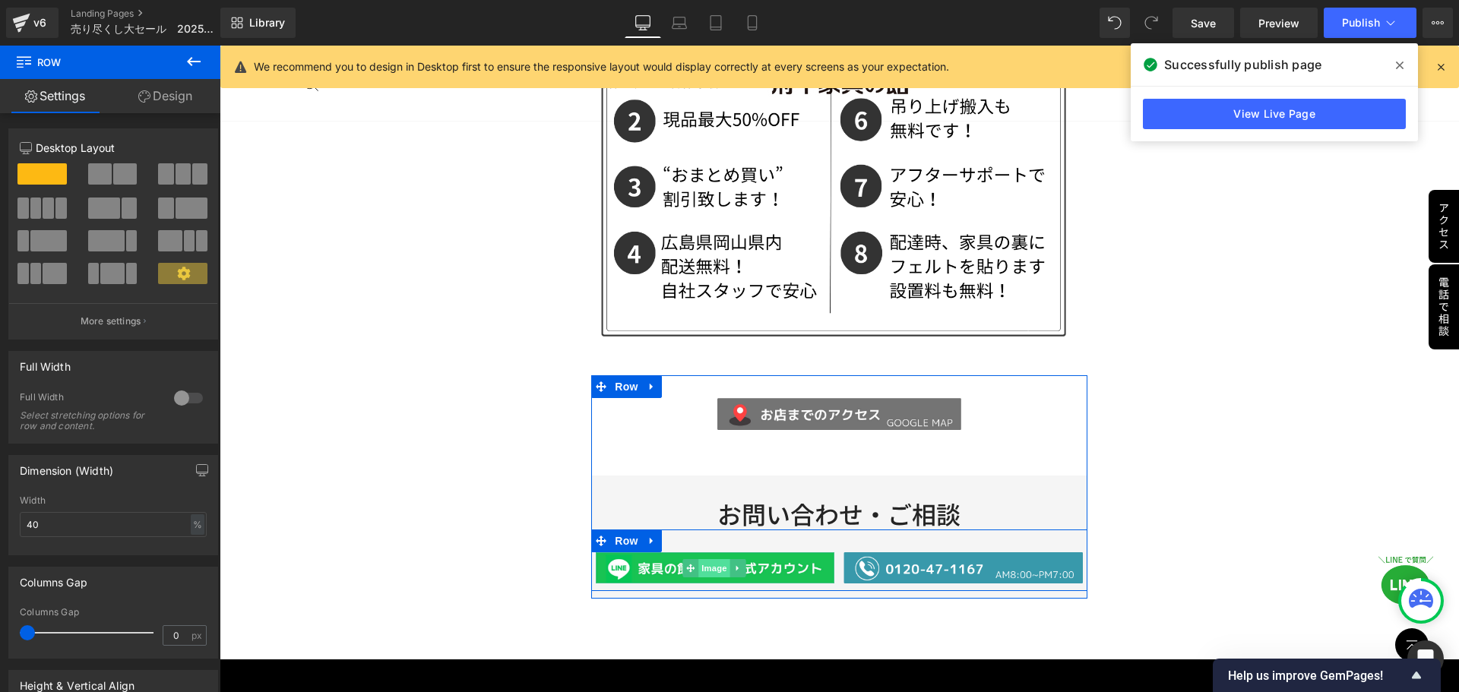
click at [706, 563] on span "Image" at bounding box center [714, 568] width 32 height 18
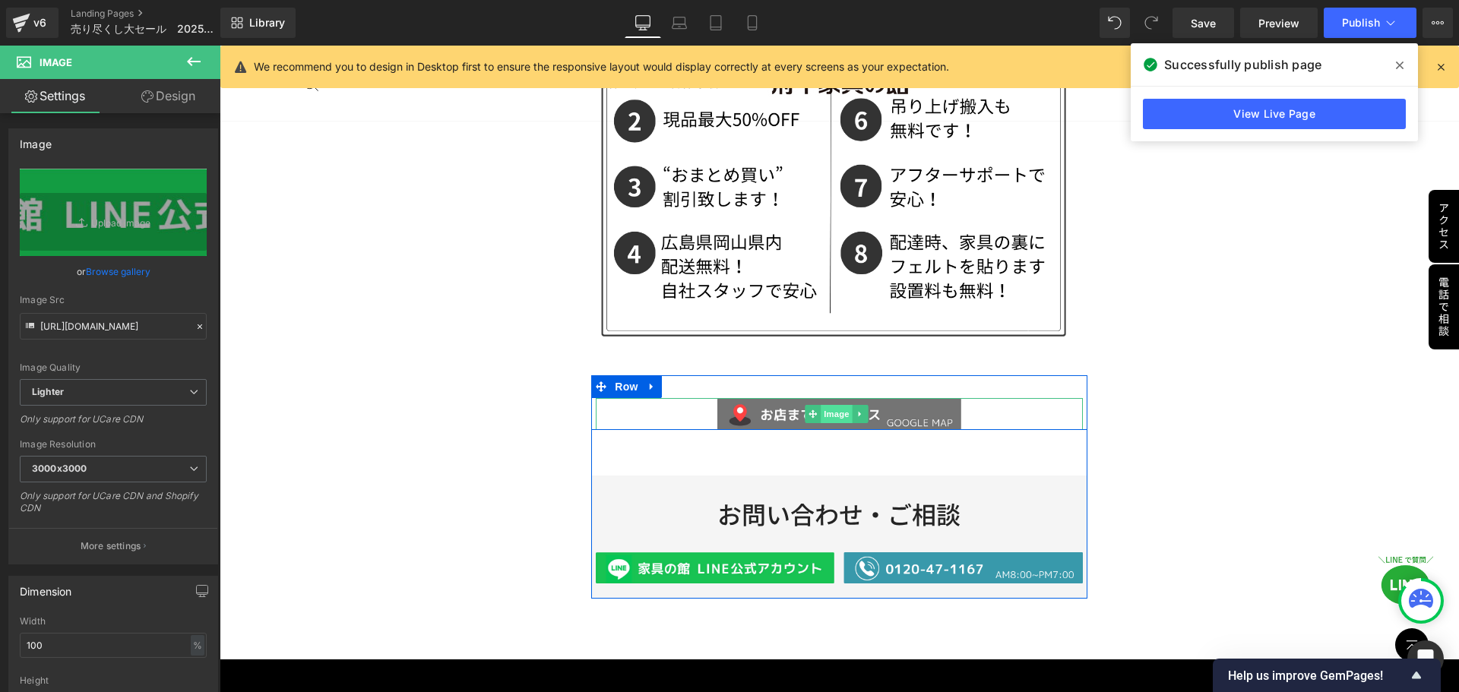
click at [836, 408] on span "Image" at bounding box center [837, 414] width 32 height 18
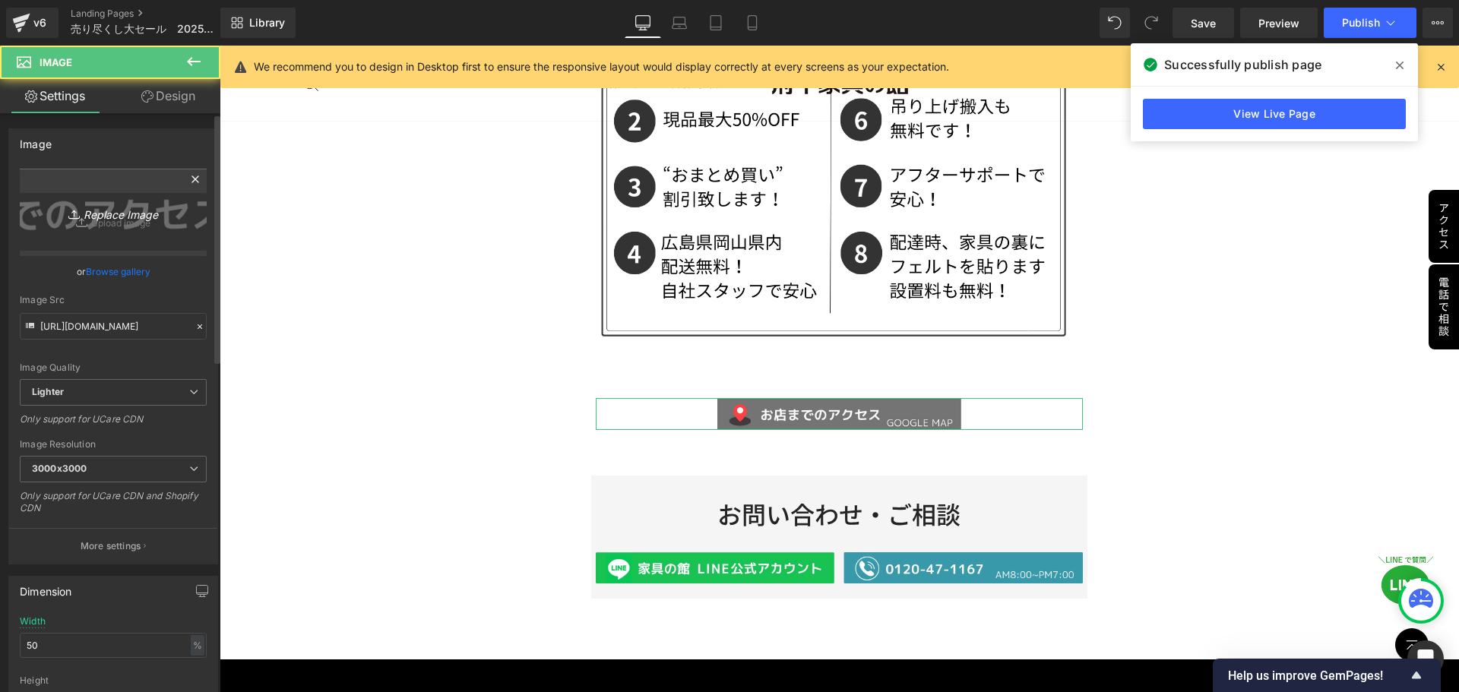
click at [114, 214] on icon "Replace Image" at bounding box center [113, 212] width 122 height 19
type input "C:\fakepath\アクセス.png"
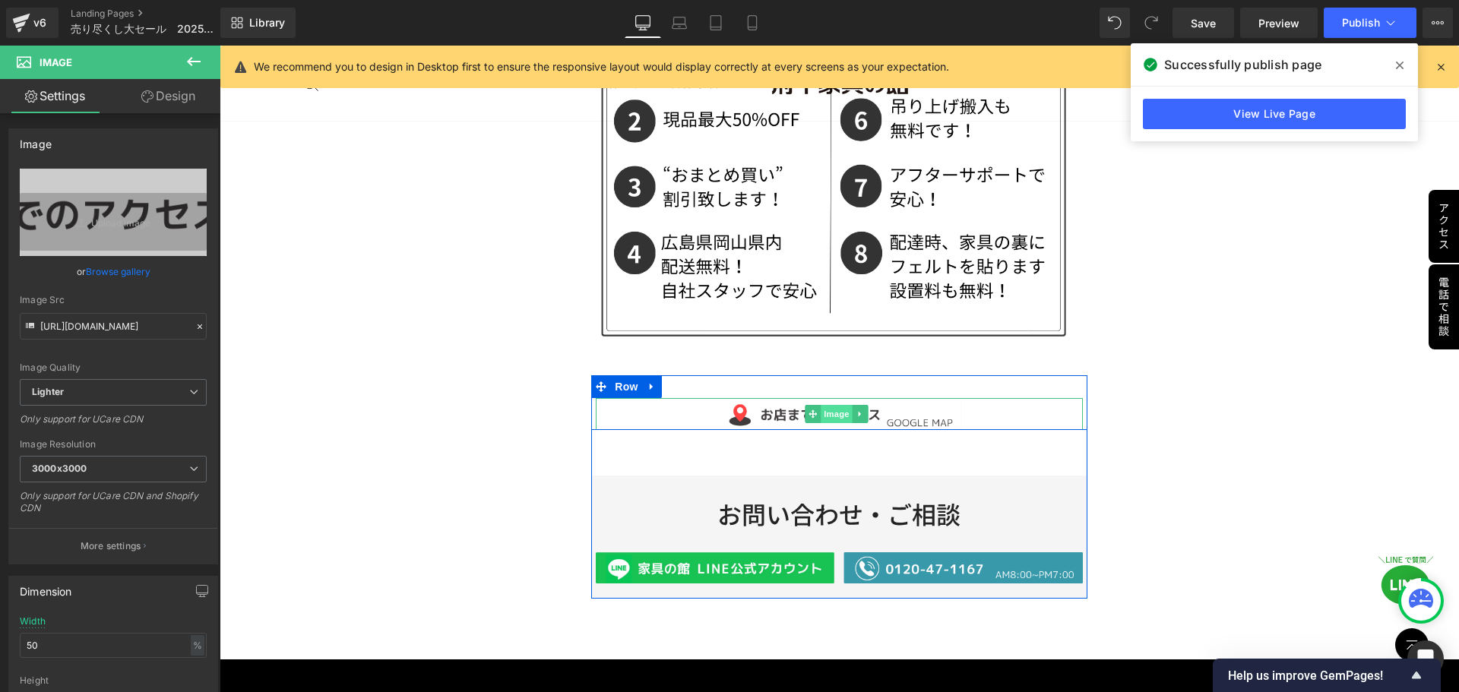
click at [826, 406] on span "Image" at bounding box center [837, 414] width 32 height 18
click at [833, 405] on span "Image" at bounding box center [837, 414] width 32 height 18
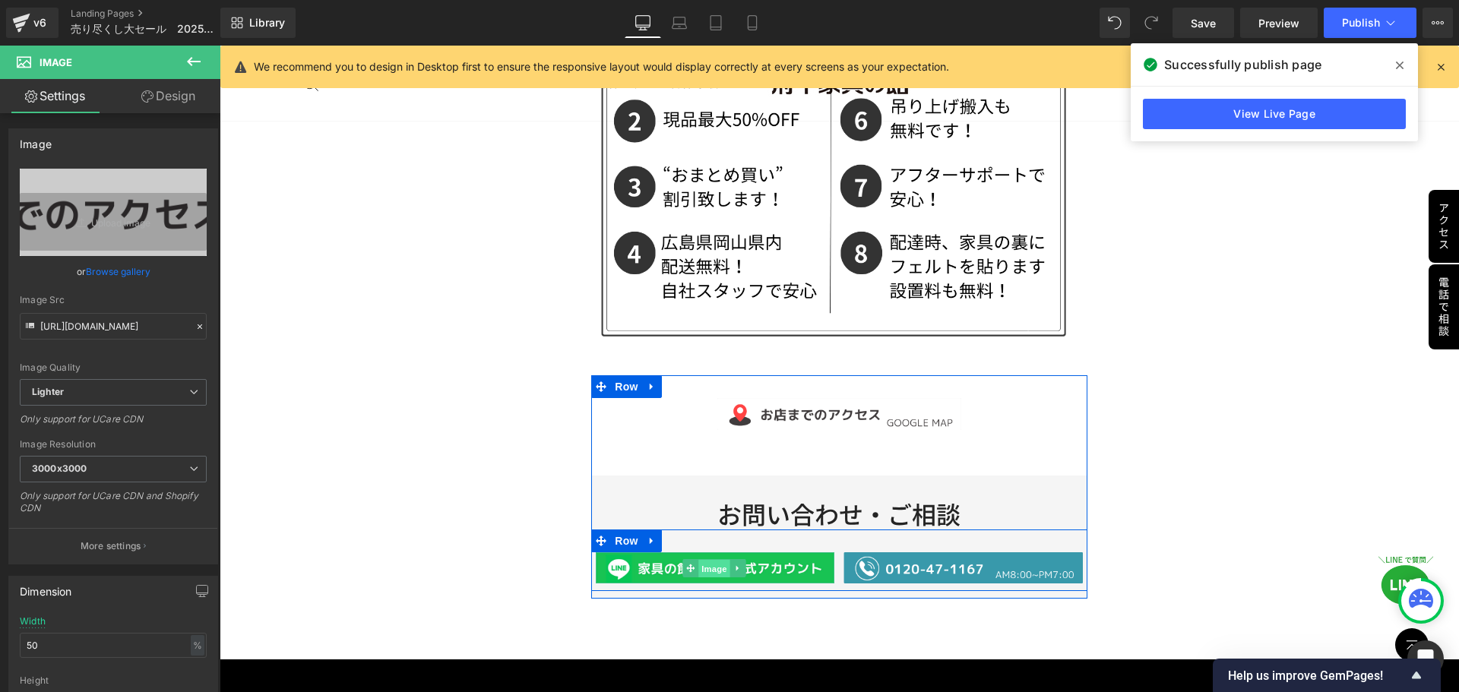
click at [710, 560] on span "Image" at bounding box center [714, 569] width 32 height 18
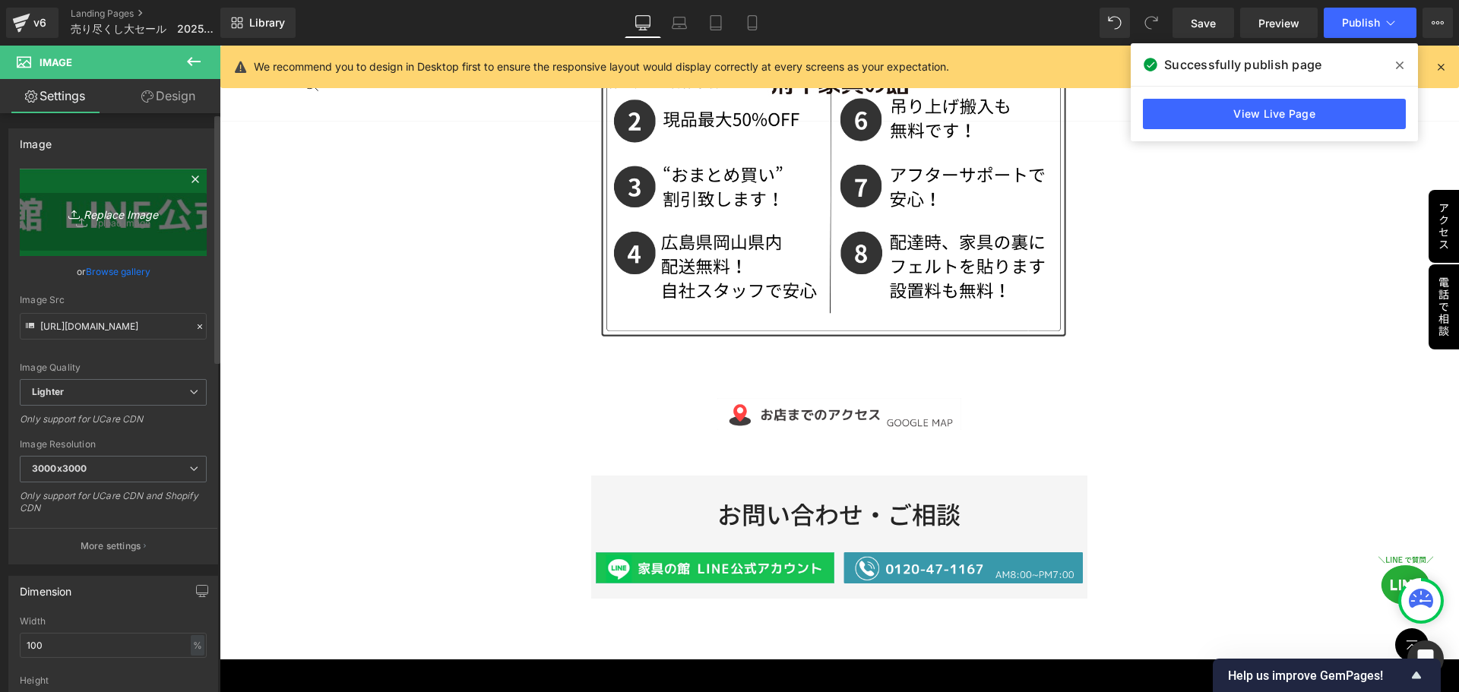
click at [99, 220] on icon "Replace Image" at bounding box center [113, 212] width 122 height 19
type input "C:\fakepath\LINE1.png"
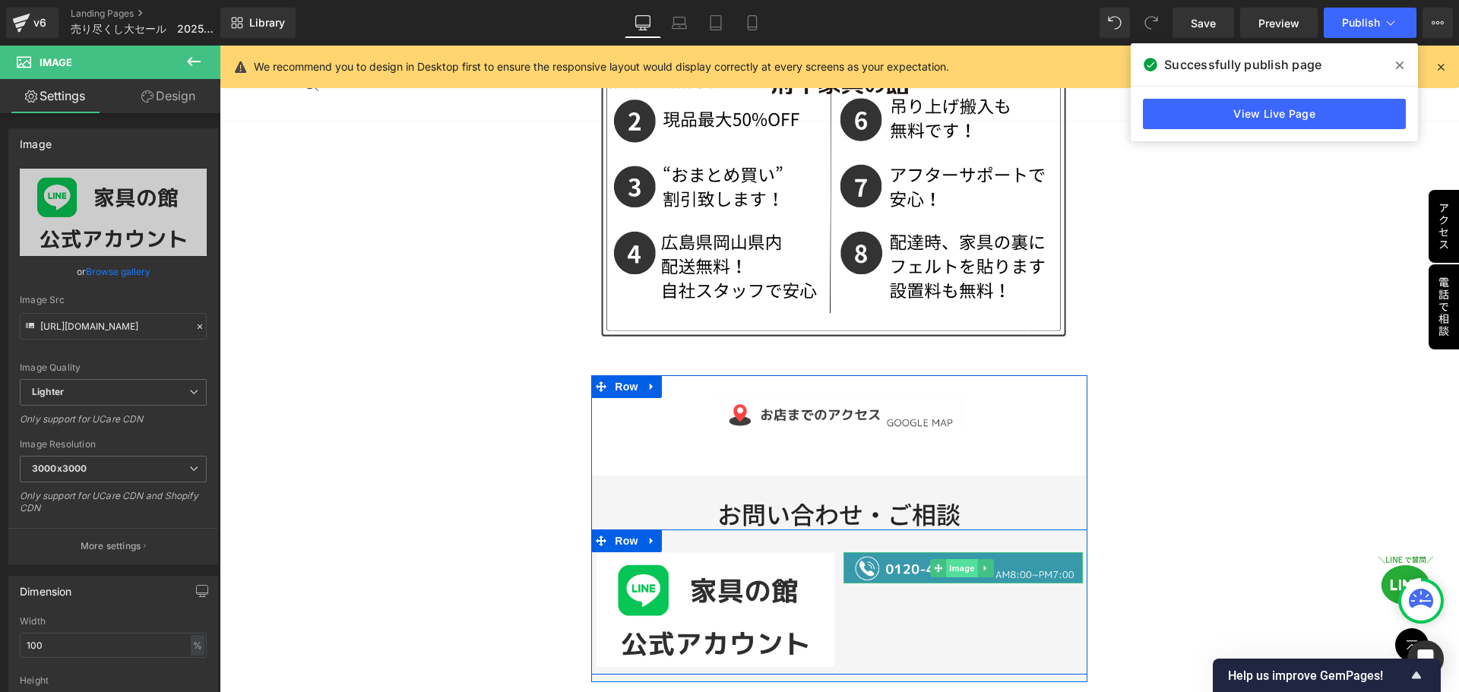
click at [948, 559] on span "Image" at bounding box center [962, 568] width 32 height 18
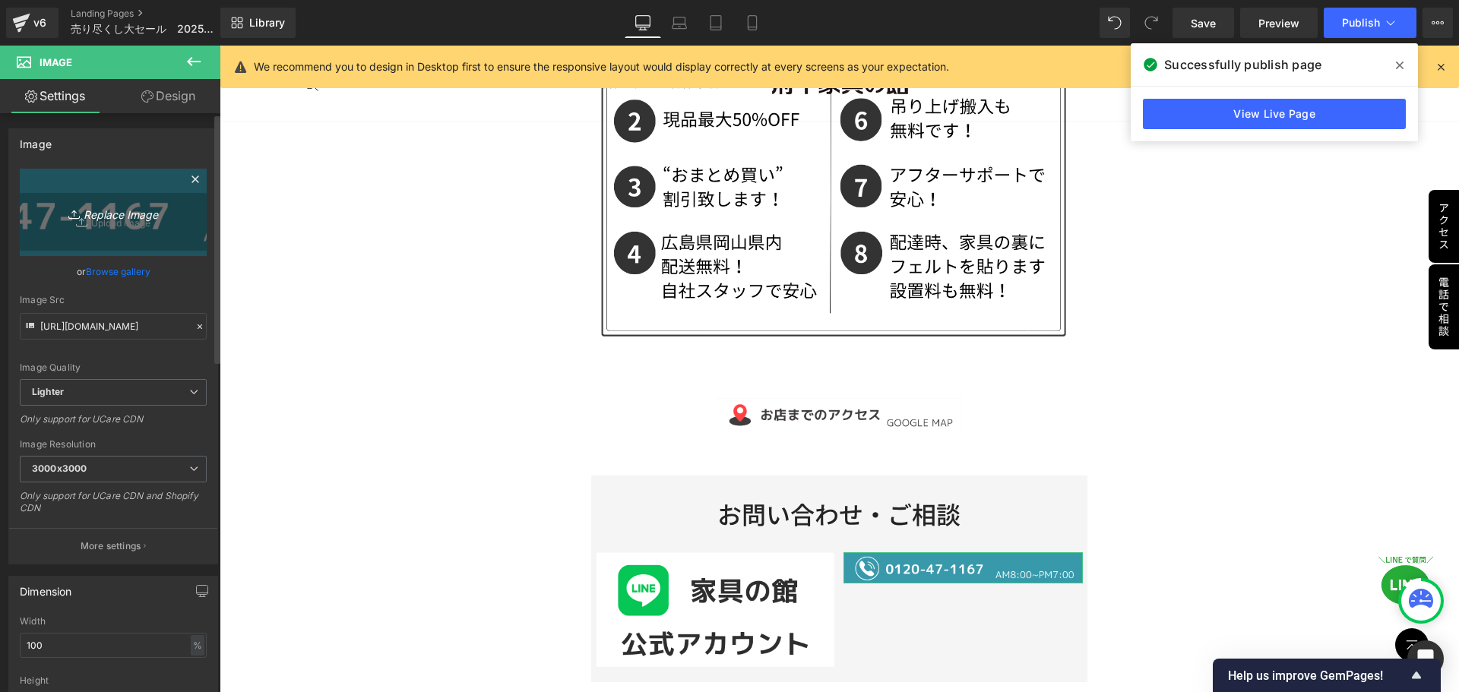
click at [132, 232] on link "Replace Image" at bounding box center [113, 212] width 187 height 87
type input "C:\fakepath\電話1.png"
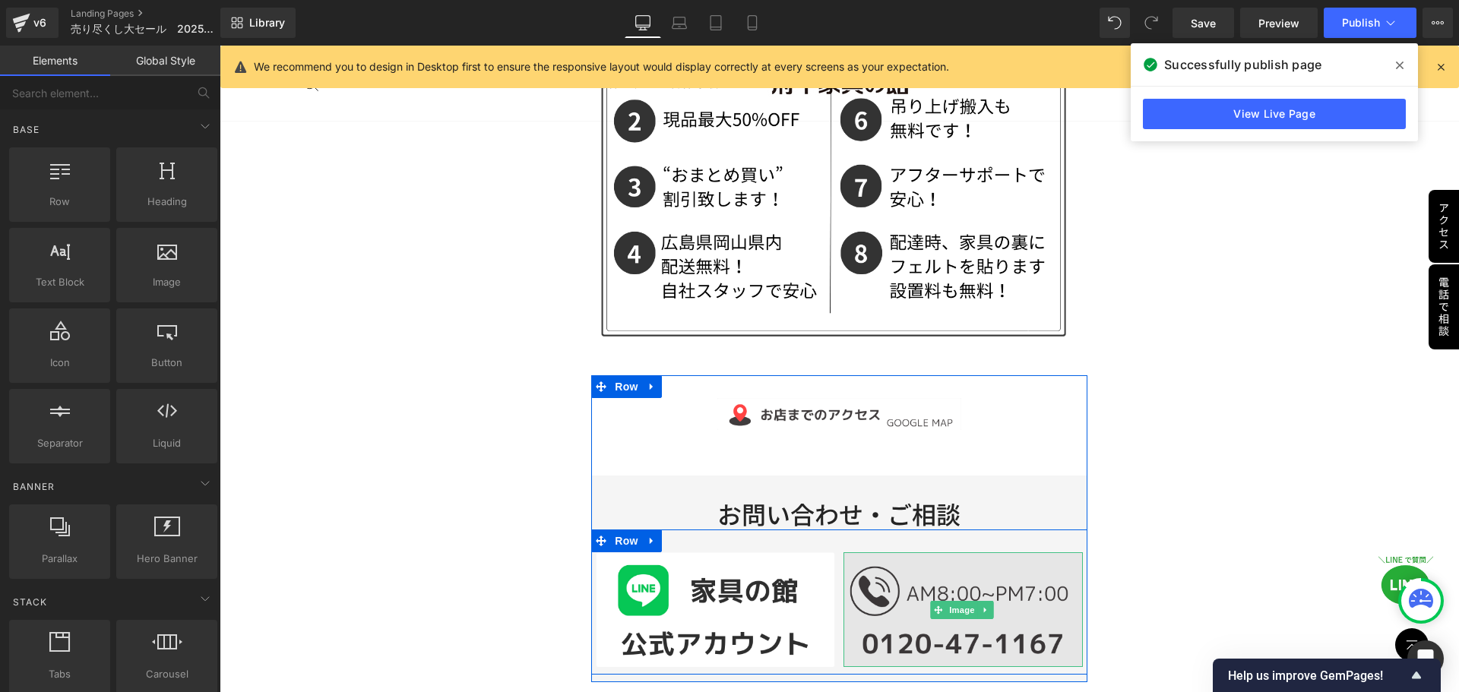
scroll to position [5021, 0]
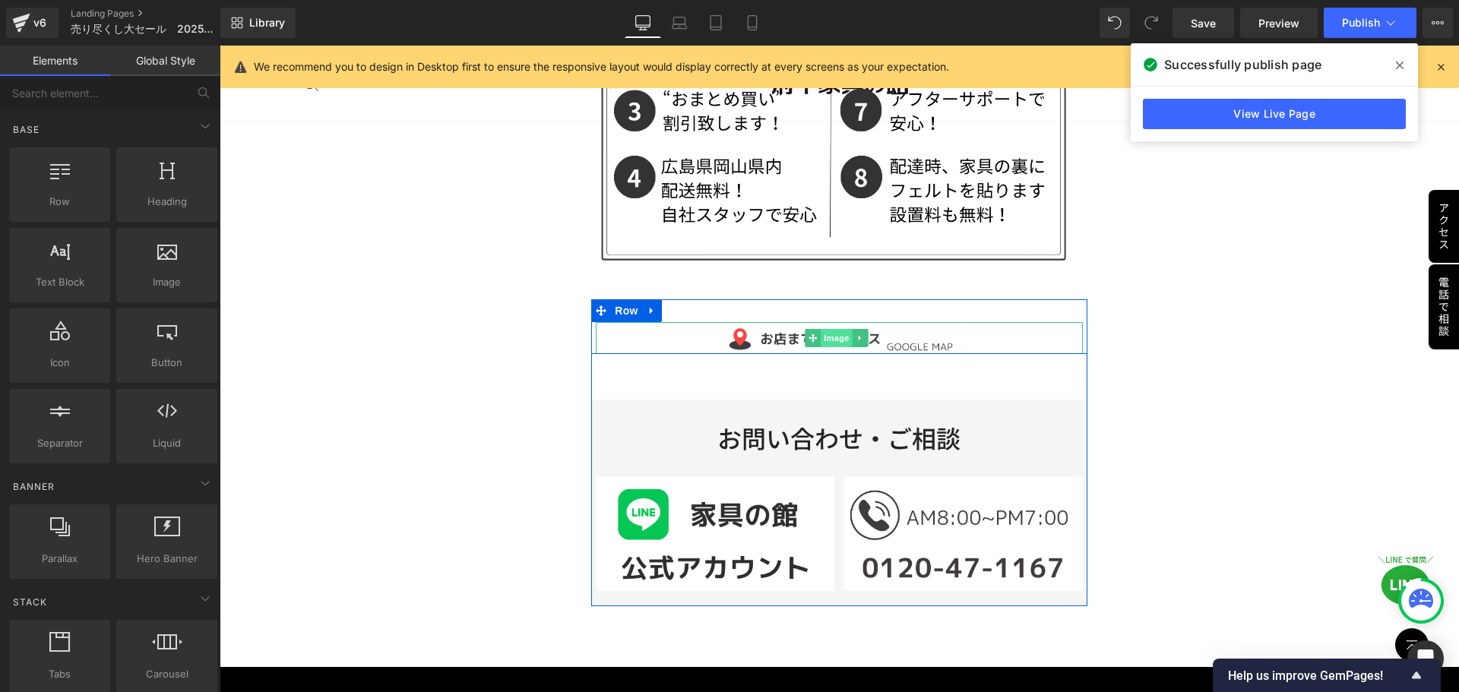
click at [839, 330] on span "Image" at bounding box center [837, 338] width 32 height 18
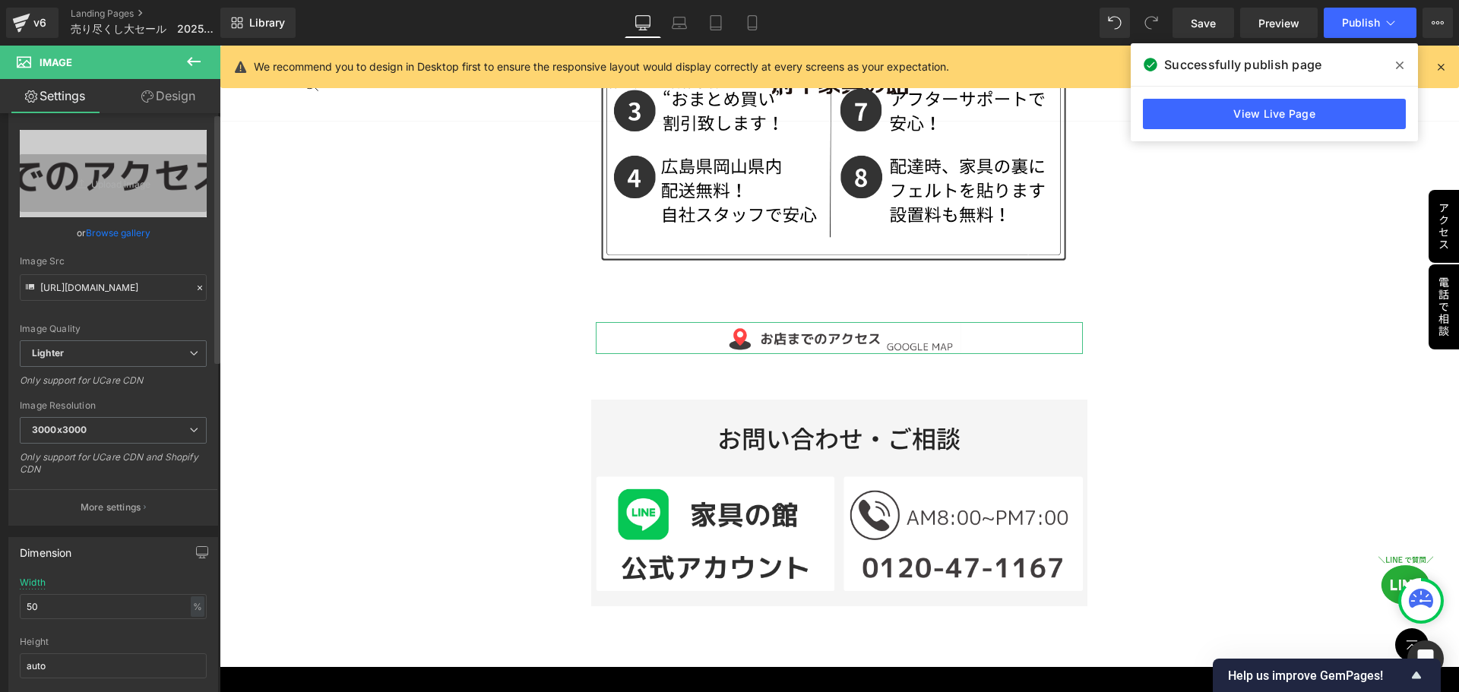
scroll to position [76, 0]
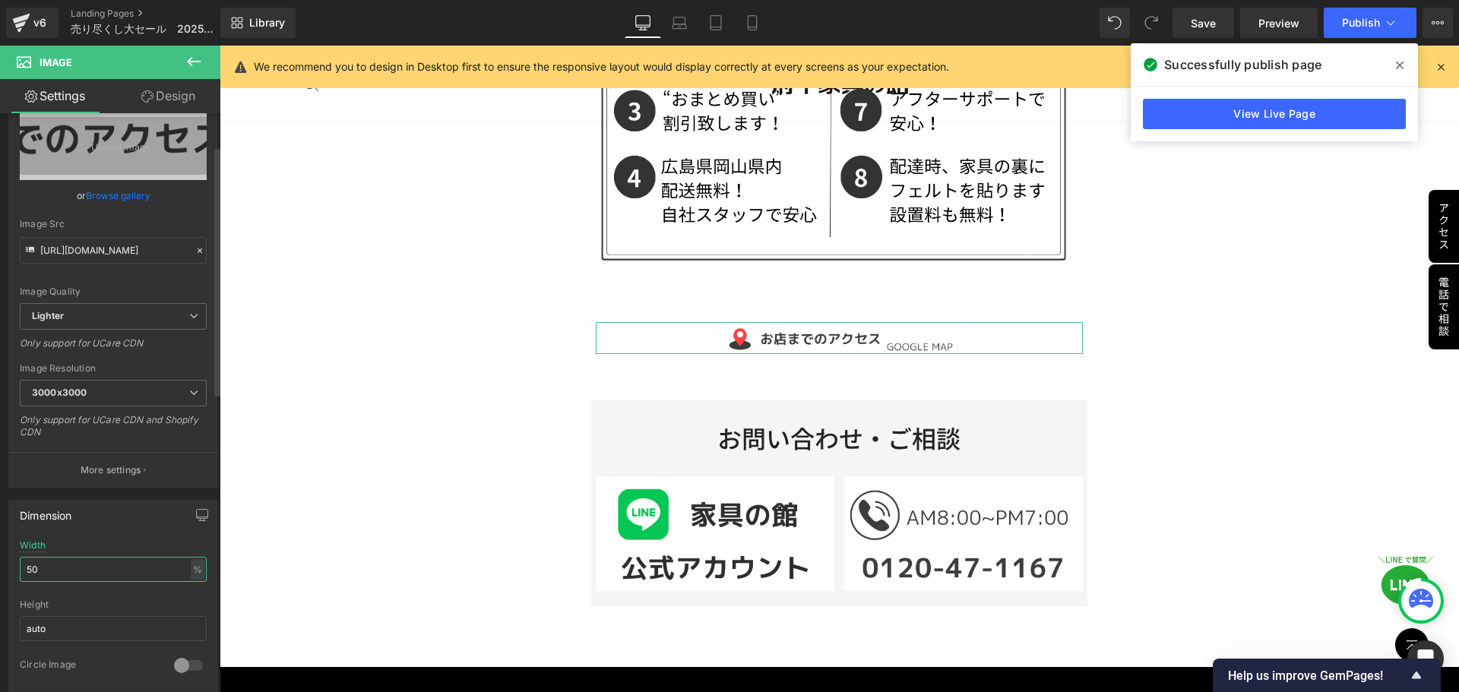
drag, startPoint x: 52, startPoint y: 574, endPoint x: 0, endPoint y: 574, distance: 51.7
click at [0, 574] on div "Dimension 50% Width 50 % % px auto Height auto 0 Circle Image" at bounding box center [113, 590] width 227 height 204
type input "70"
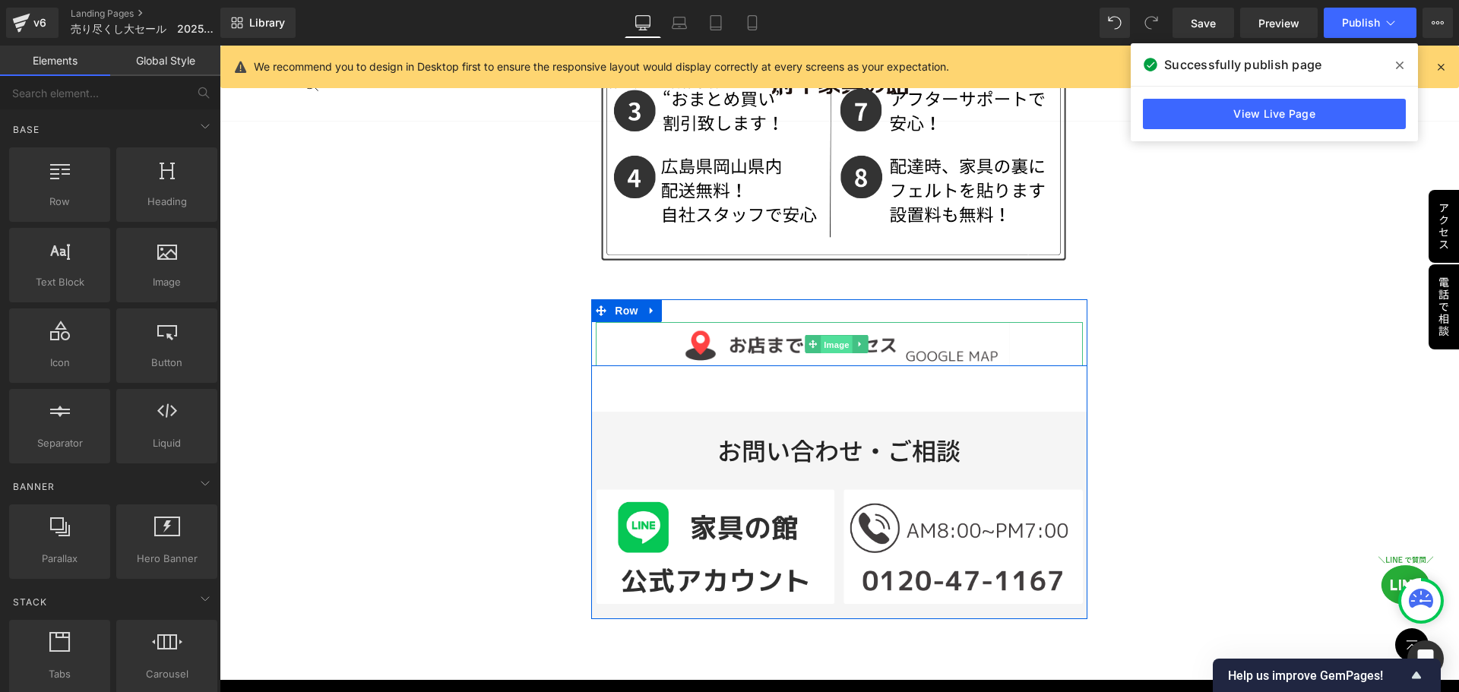
click at [826, 336] on span "Image" at bounding box center [837, 345] width 32 height 18
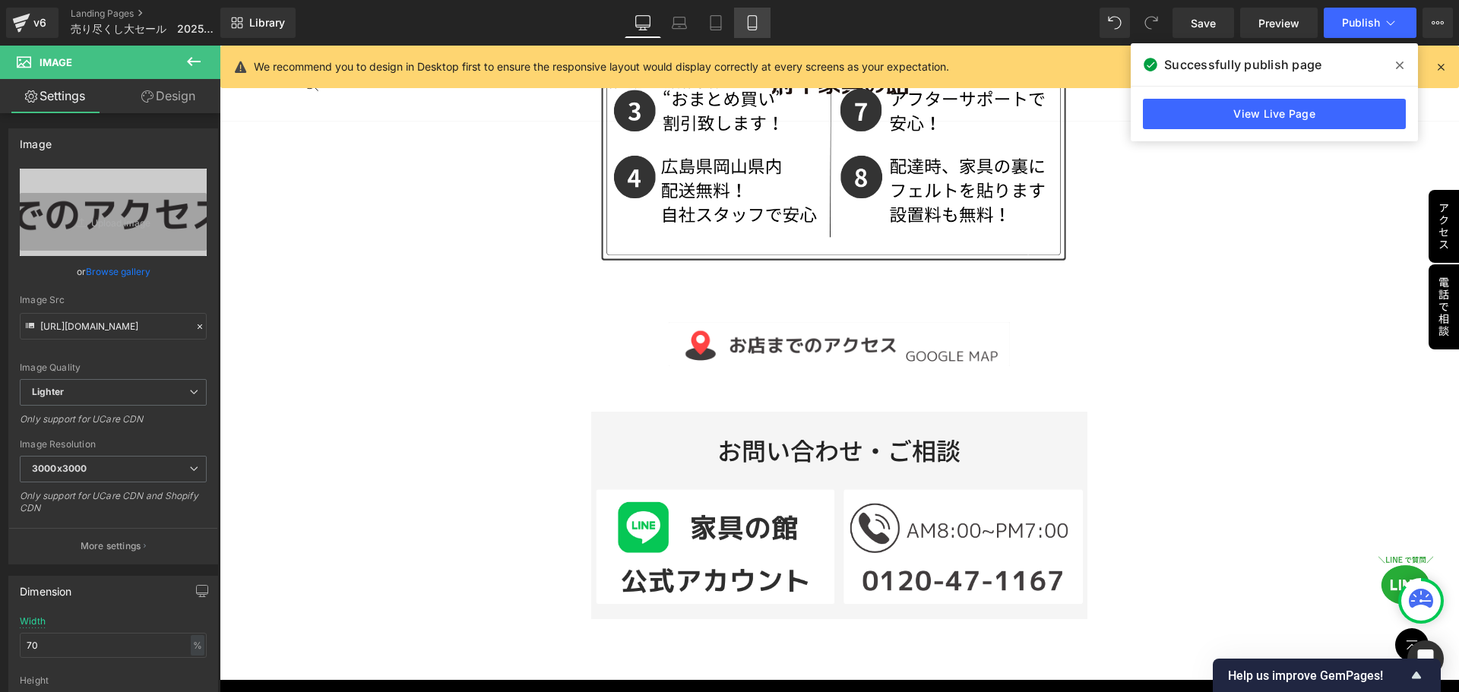
click at [756, 15] on link "Mobile" at bounding box center [752, 23] width 36 height 30
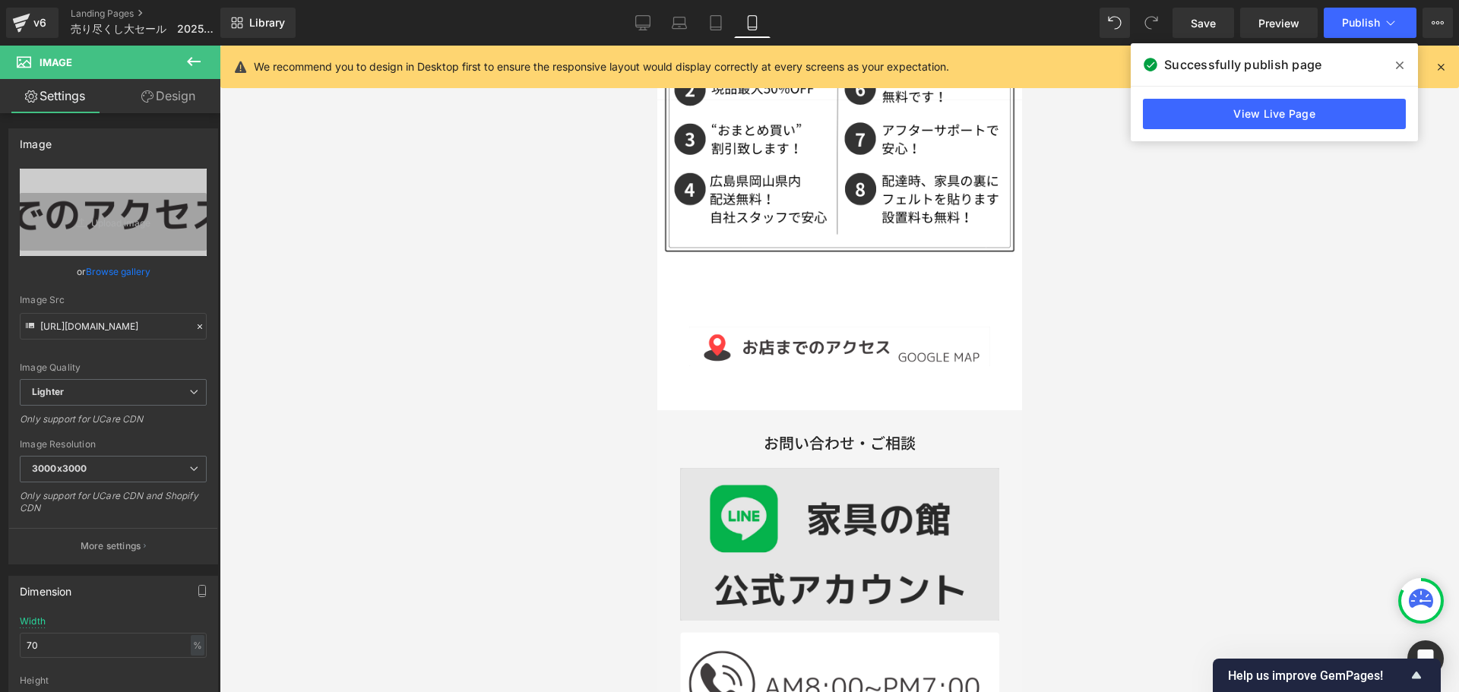
scroll to position [4350, 0]
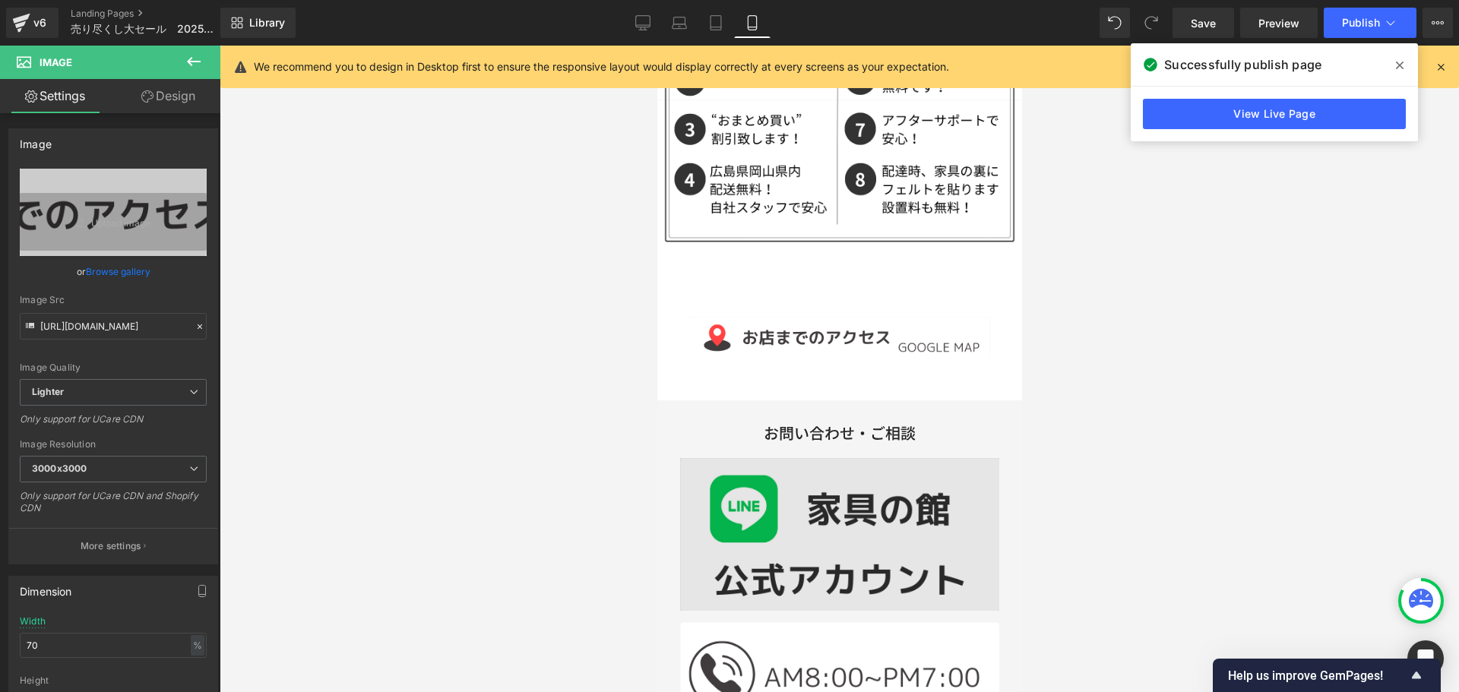
click at [835, 501] on div "Image" at bounding box center [838, 534] width 319 height 153
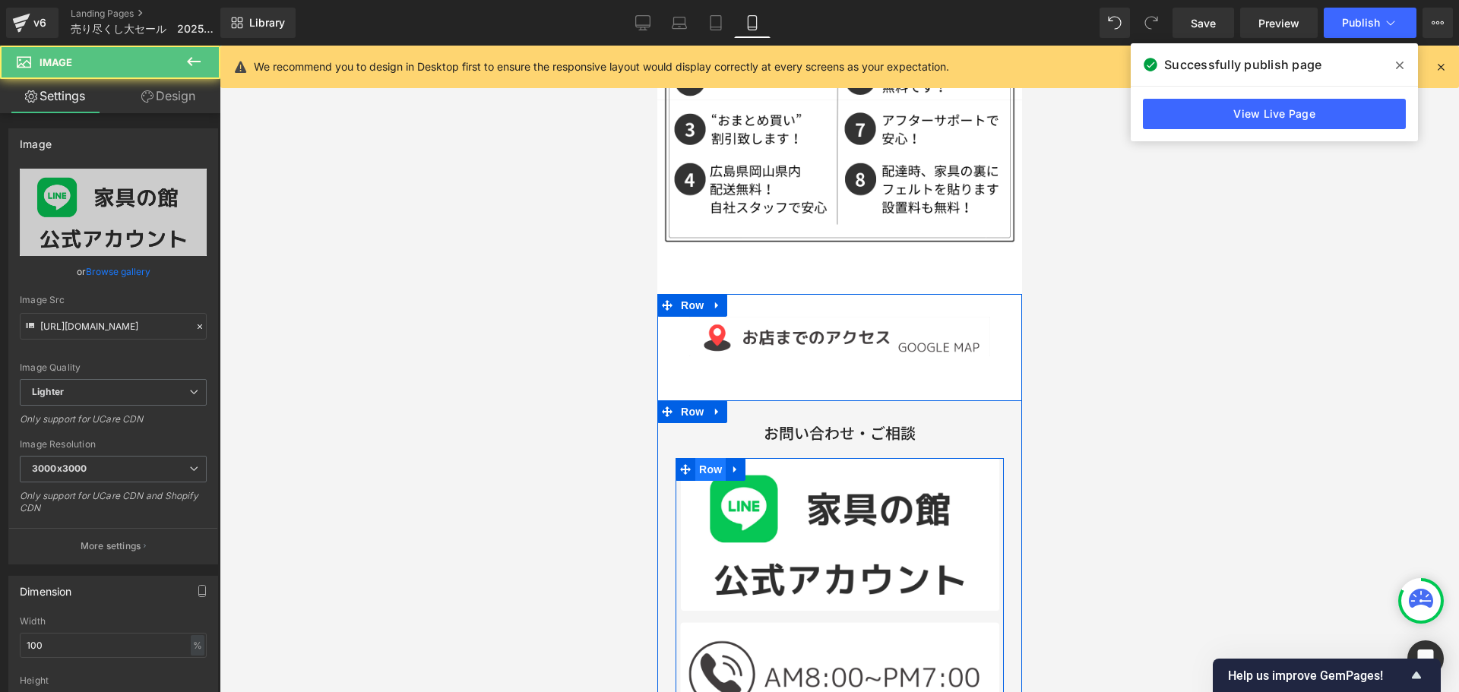
click at [710, 458] on span "Row" at bounding box center [709, 469] width 30 height 23
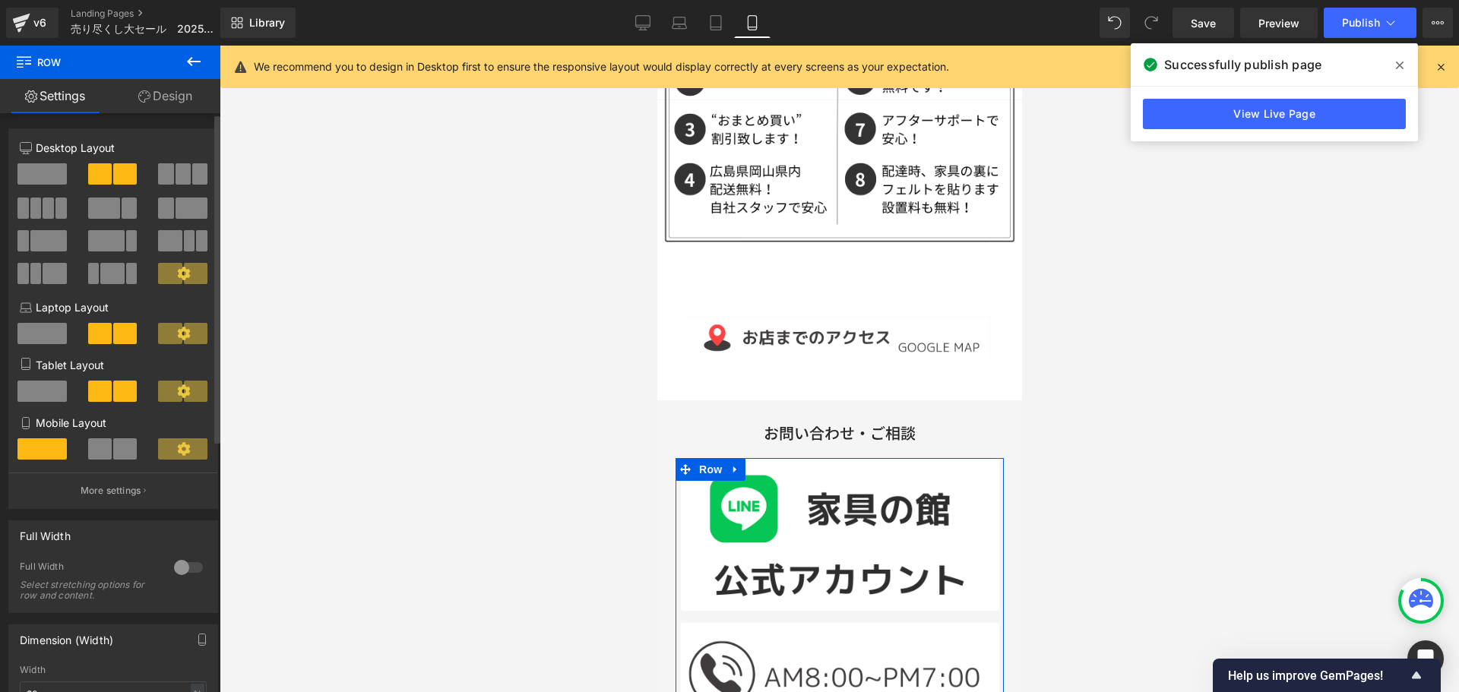
click at [117, 453] on span at bounding box center [125, 448] width 24 height 21
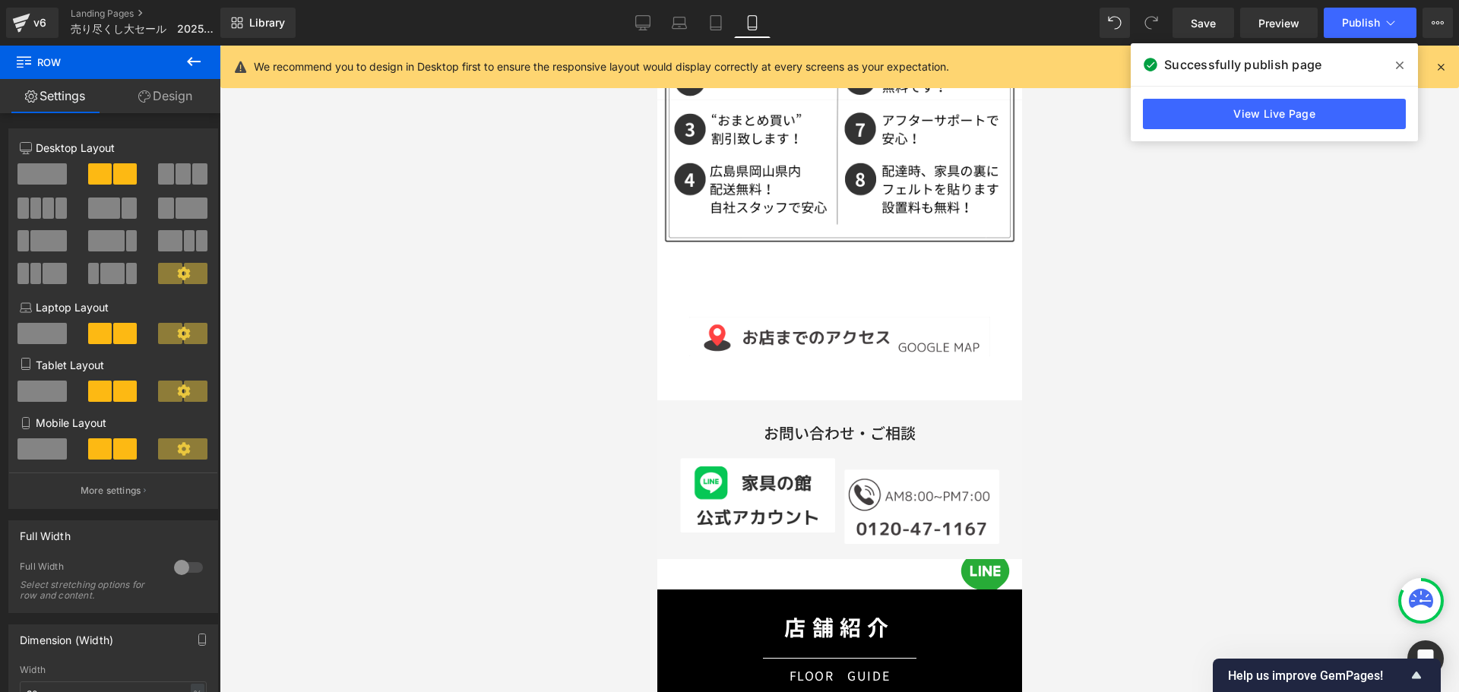
click at [1118, 400] on div at bounding box center [839, 369] width 1239 height 646
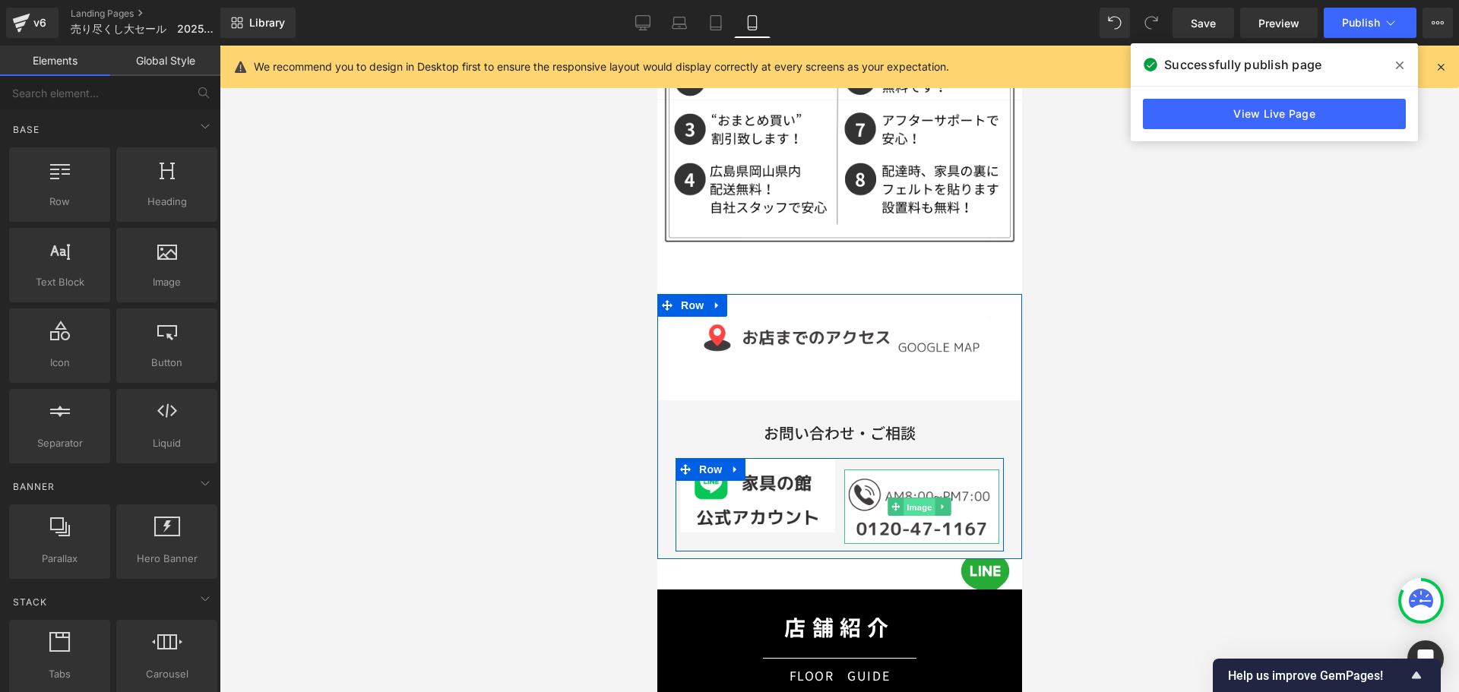
click at [905, 498] on span "Image" at bounding box center [918, 507] width 32 height 18
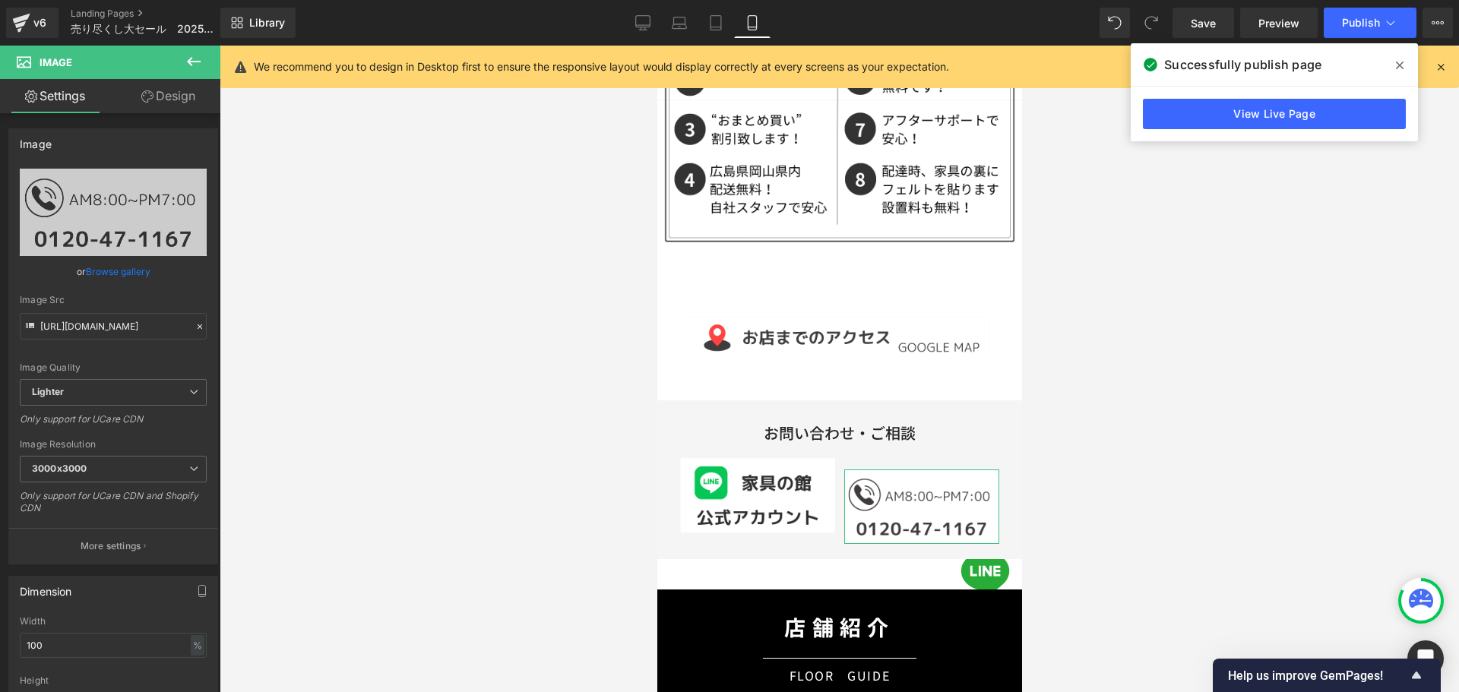
drag, startPoint x: 188, startPoint y: 99, endPoint x: 144, endPoint y: 137, distance: 58.7
click at [188, 99] on link "Design" at bounding box center [168, 96] width 110 height 34
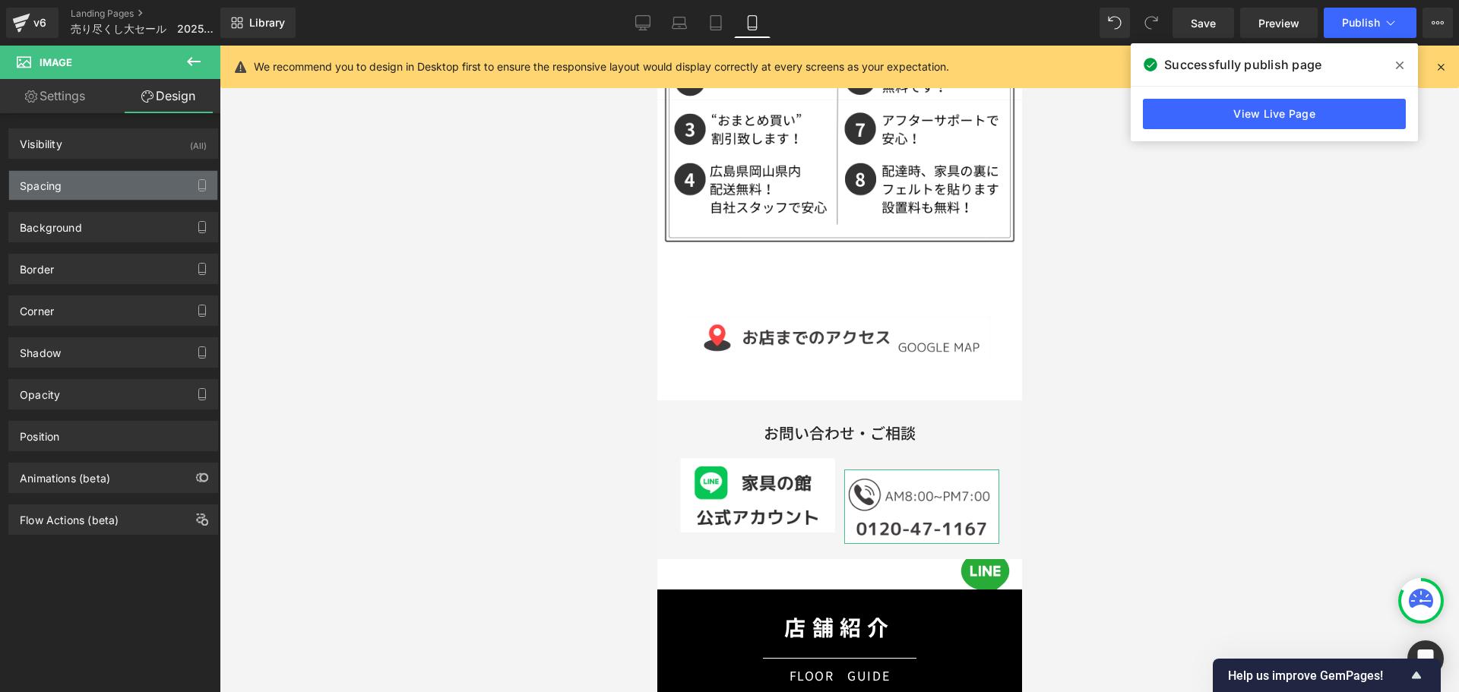
click at [128, 185] on div "Spacing" at bounding box center [113, 185] width 208 height 29
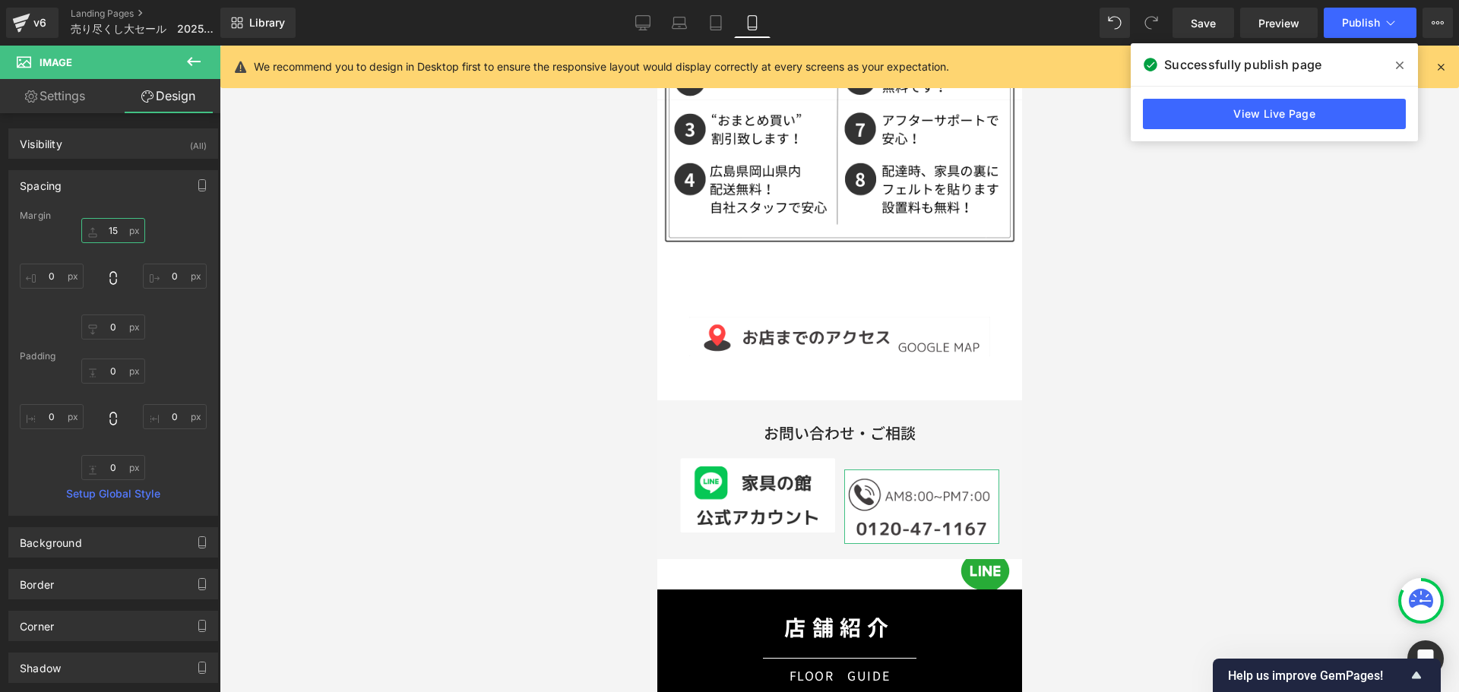
click at [111, 231] on input "15" at bounding box center [113, 230] width 64 height 25
type input "0"
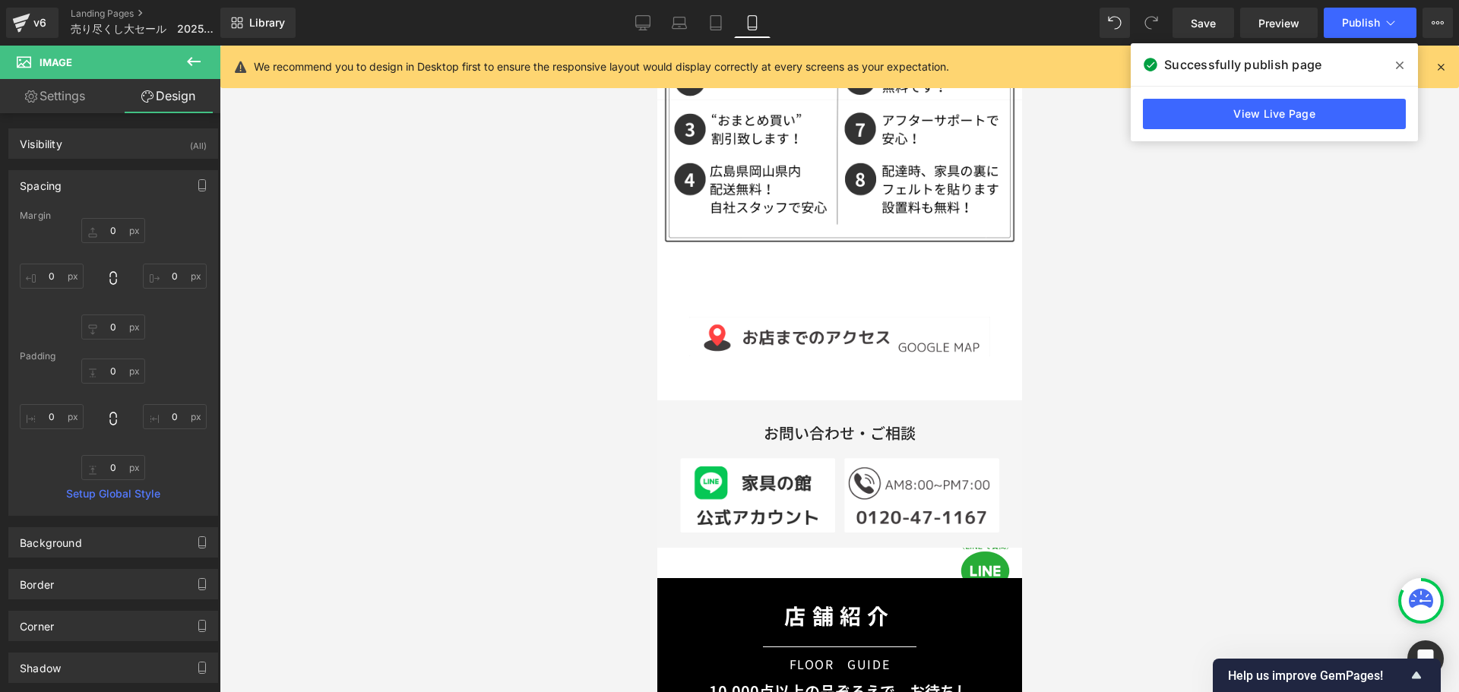
click at [1184, 341] on div at bounding box center [839, 369] width 1239 height 646
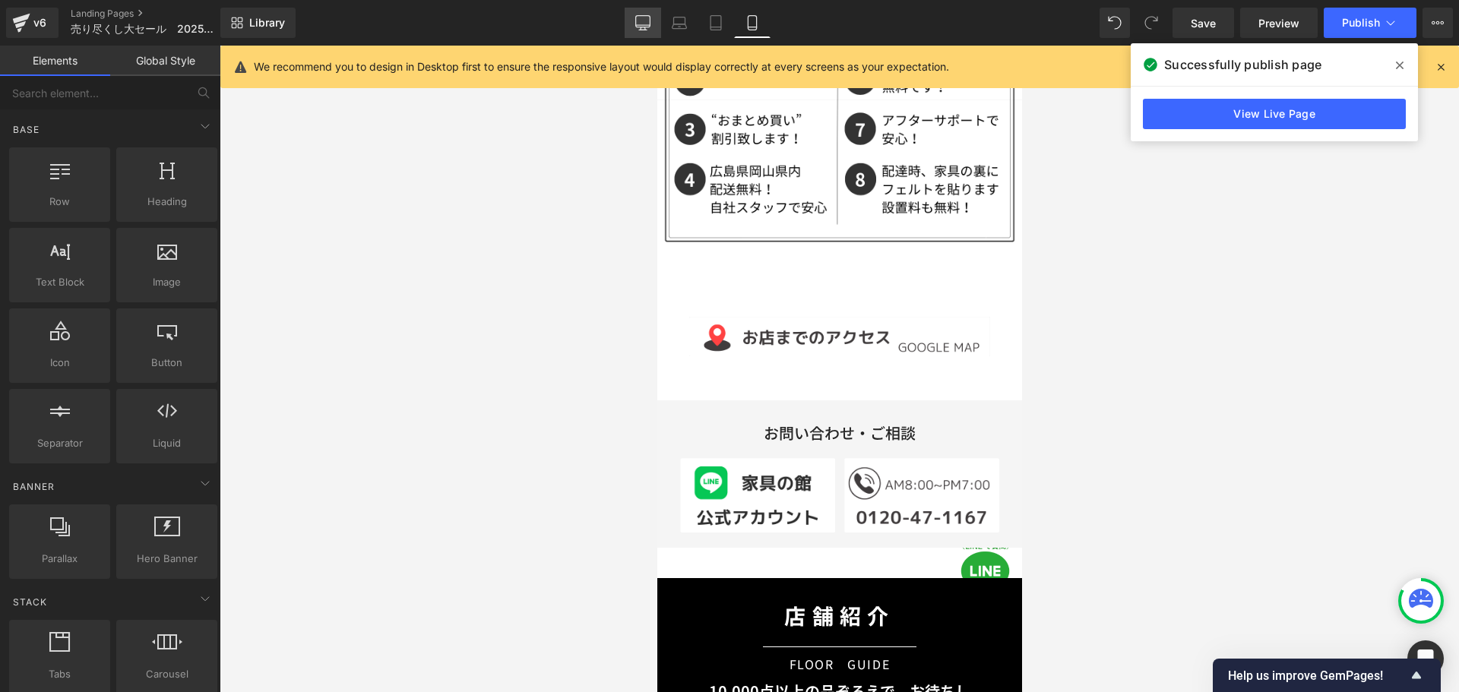
click at [642, 25] on icon at bounding box center [643, 25] width 14 height 0
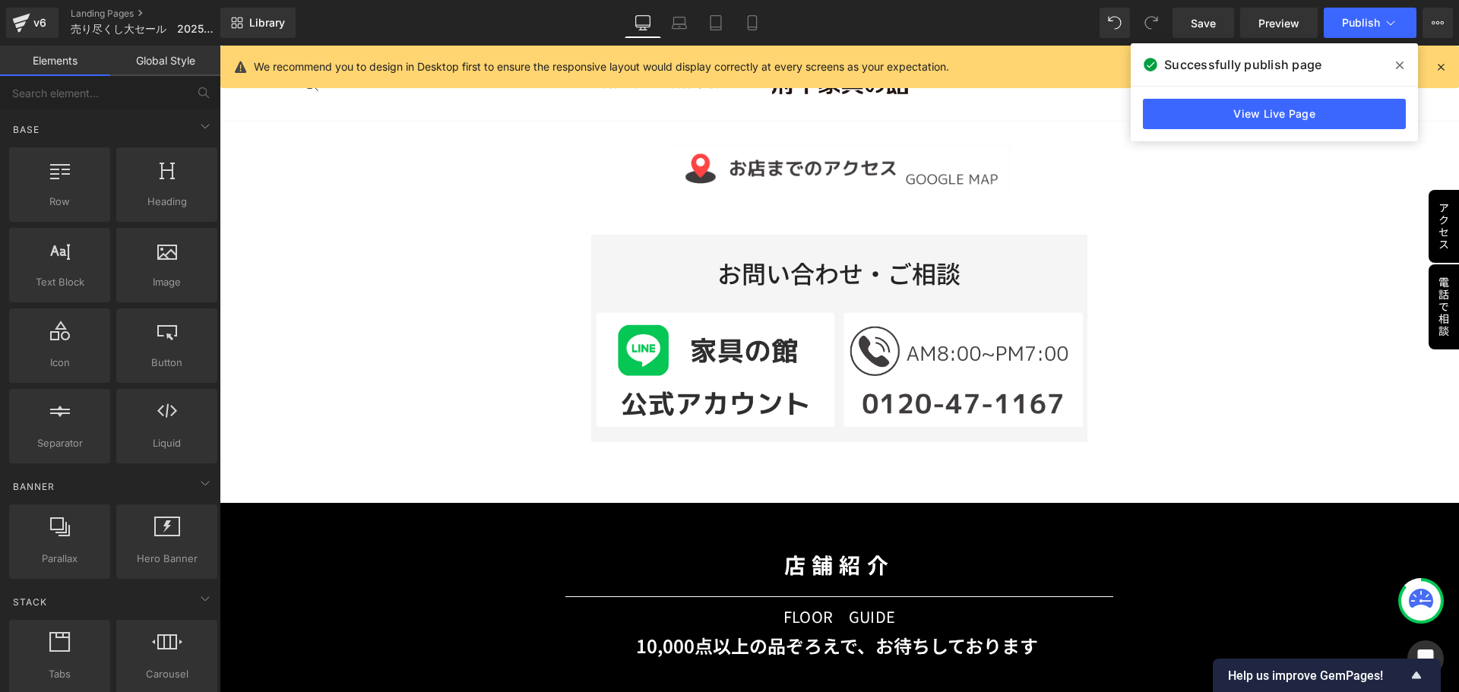
scroll to position [5112, 0]
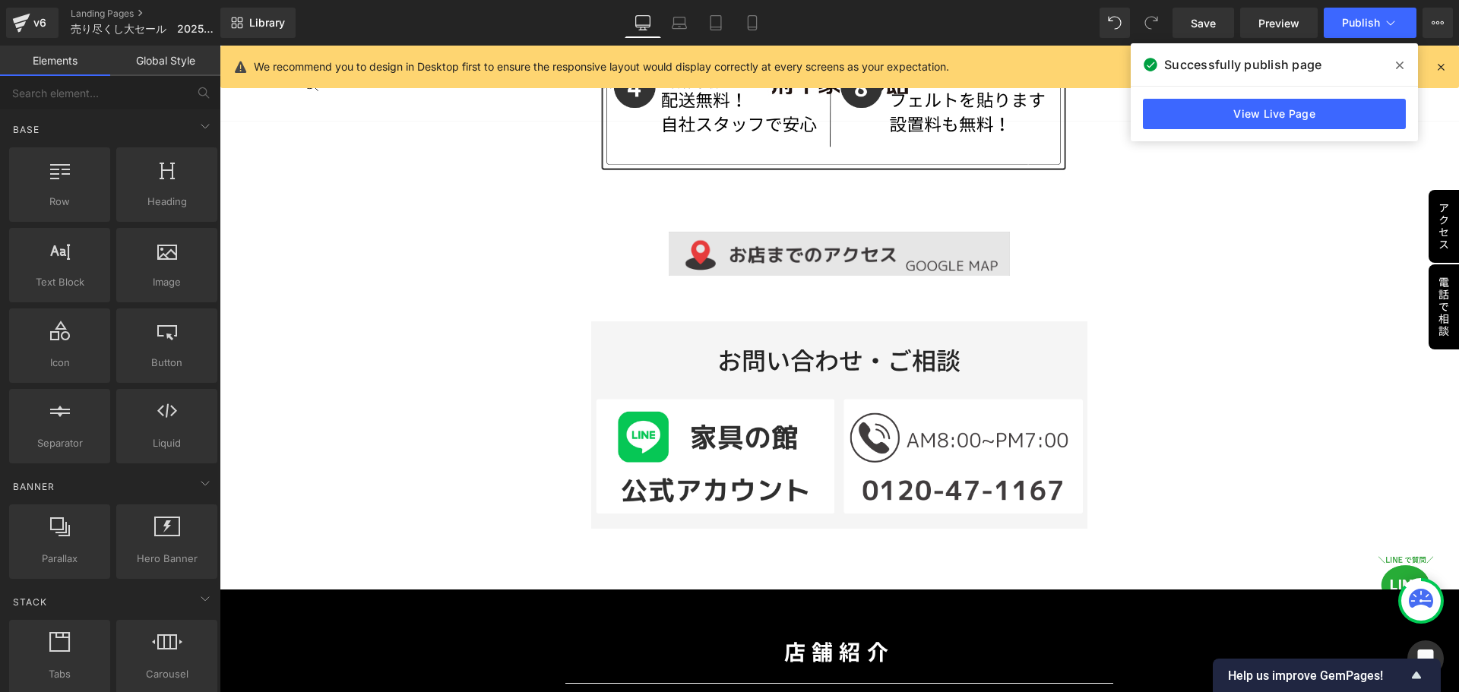
click at [801, 238] on div "Image" at bounding box center [839, 254] width 486 height 45
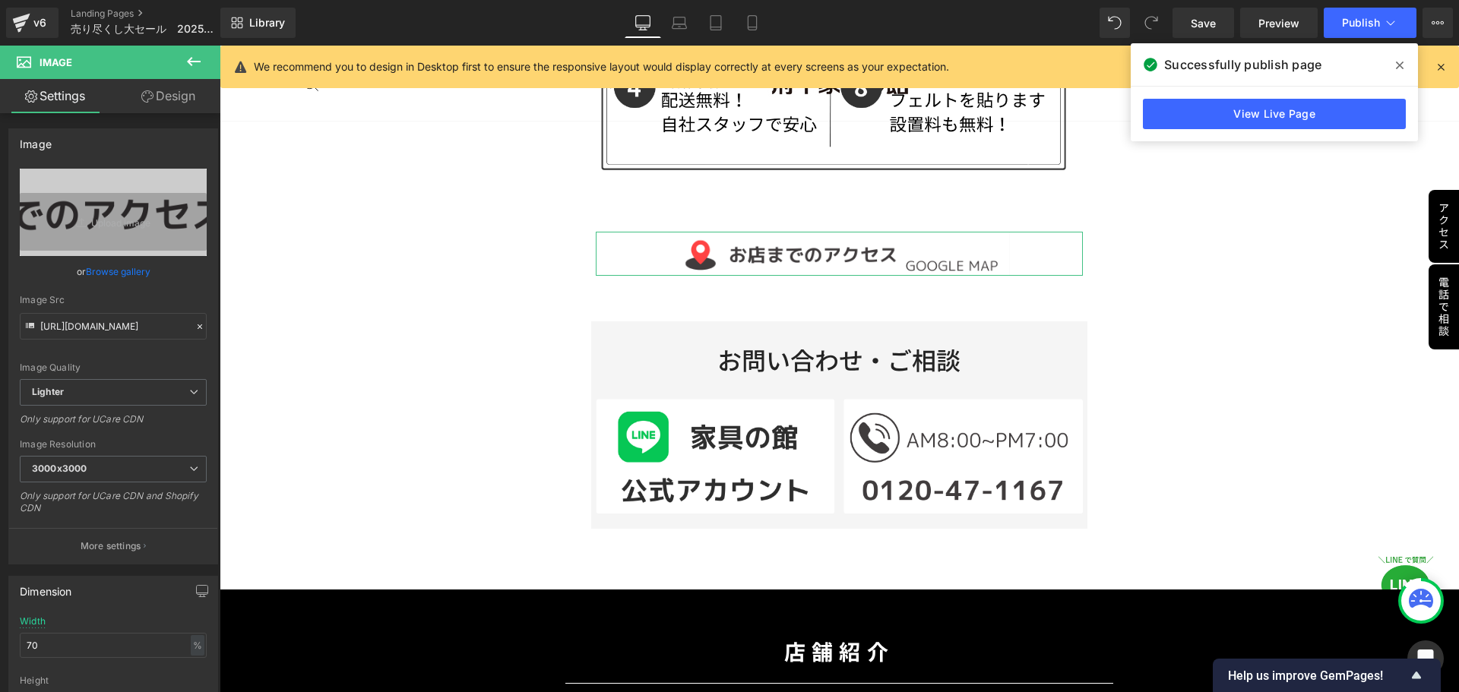
click at [162, 92] on link "Design" at bounding box center [168, 96] width 110 height 34
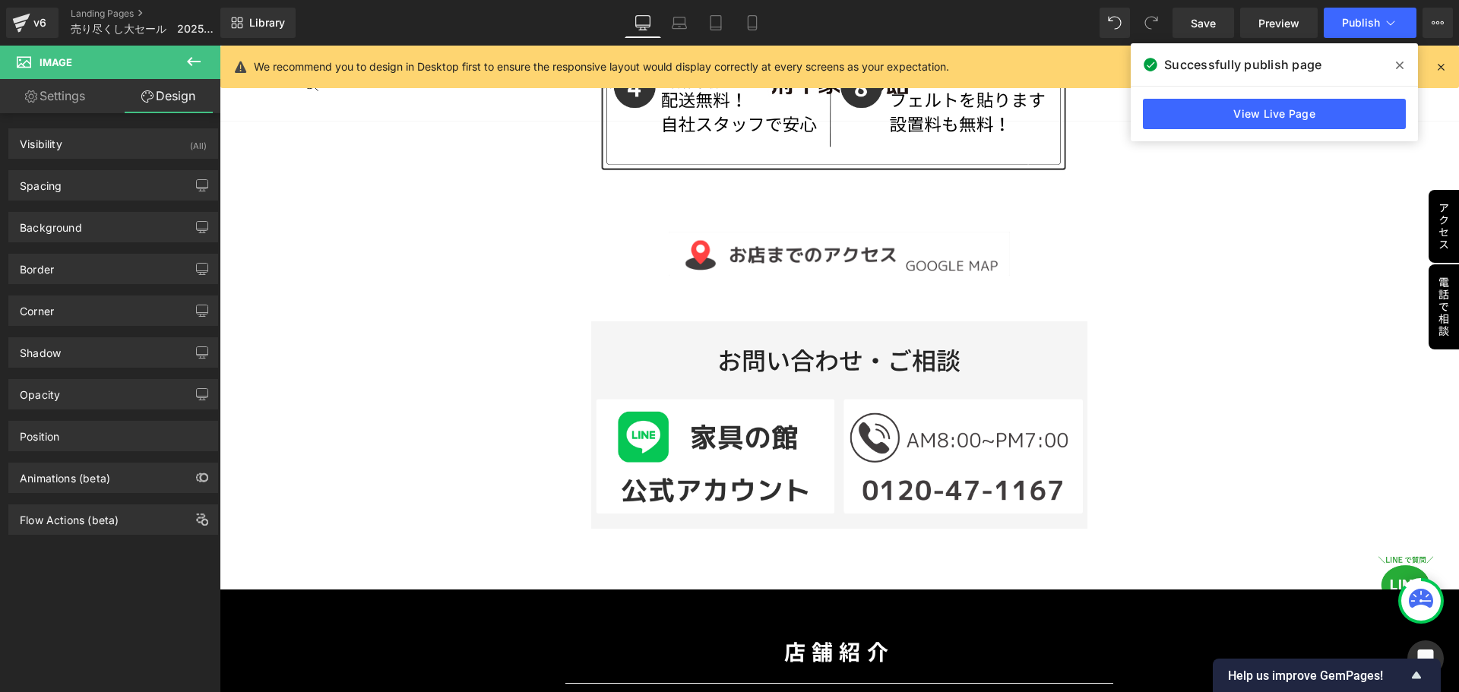
click at [194, 61] on icon at bounding box center [194, 61] width 14 height 9
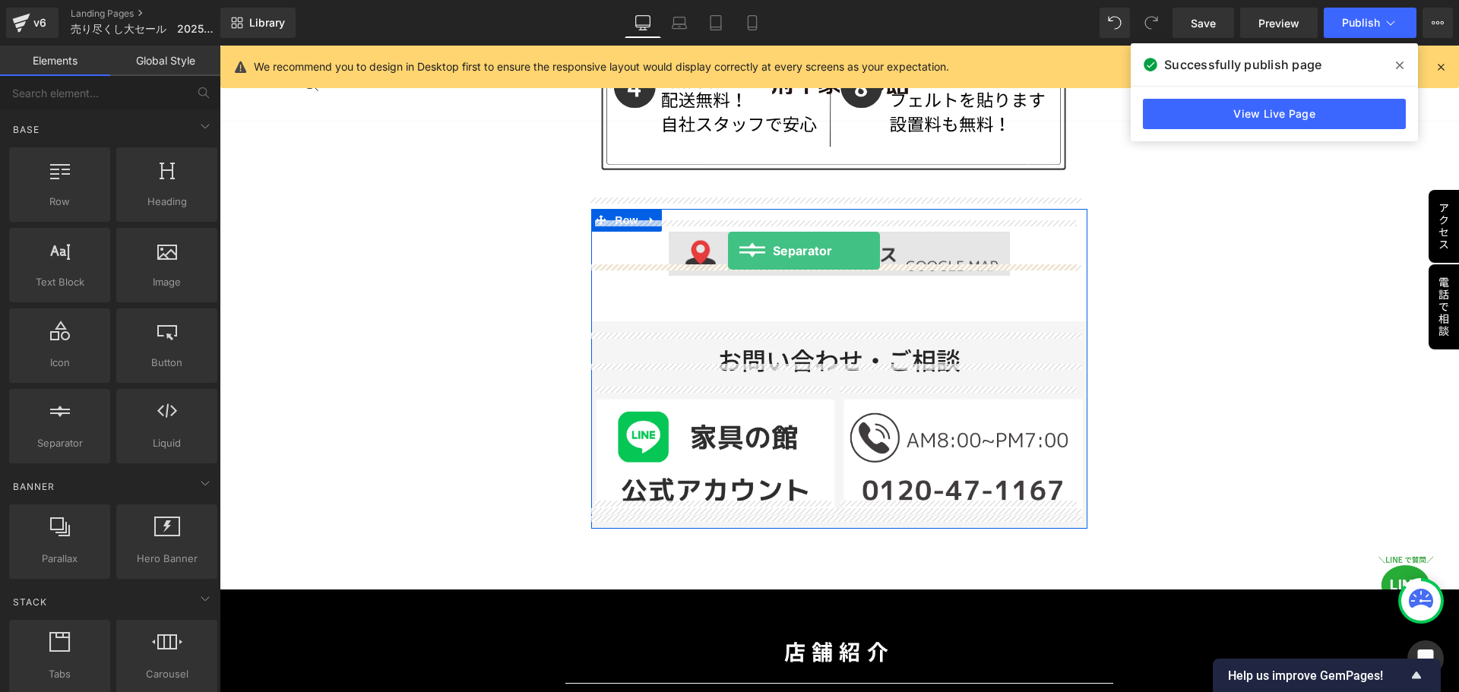
drag, startPoint x: 283, startPoint y: 468, endPoint x: 728, endPoint y: 251, distance: 494.7
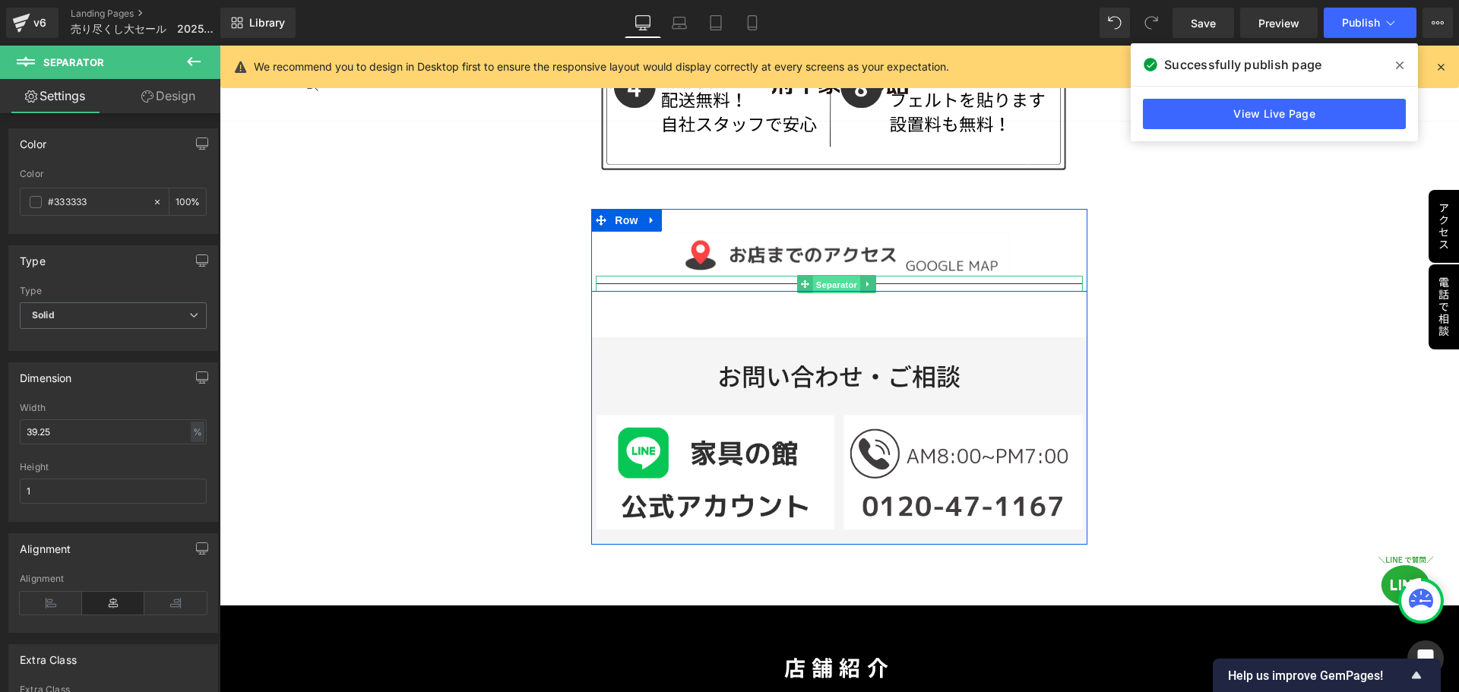
click at [836, 276] on span "Separator" at bounding box center [836, 285] width 47 height 18
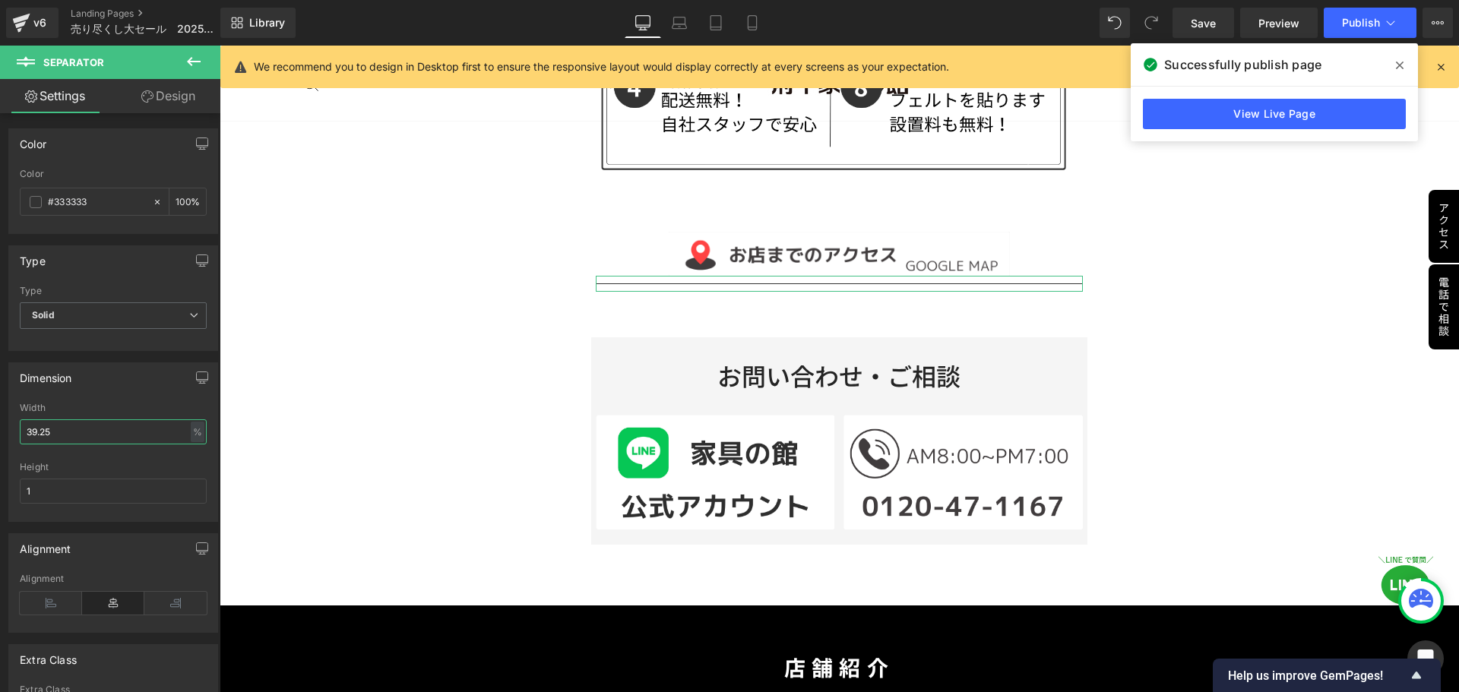
drag, startPoint x: 88, startPoint y: 431, endPoint x: 0, endPoint y: 431, distance: 88.1
click at [0, 431] on div "Dimension 39.25% Width 39.25 % % px 1px Height 1" at bounding box center [113, 436] width 227 height 171
drag, startPoint x: 62, startPoint y: 437, endPoint x: 0, endPoint y: 437, distance: 62.3
click at [0, 437] on div "Dimension 39.25% Width 20 % % px 1px Height 1" at bounding box center [113, 436] width 227 height 171
type input "5"
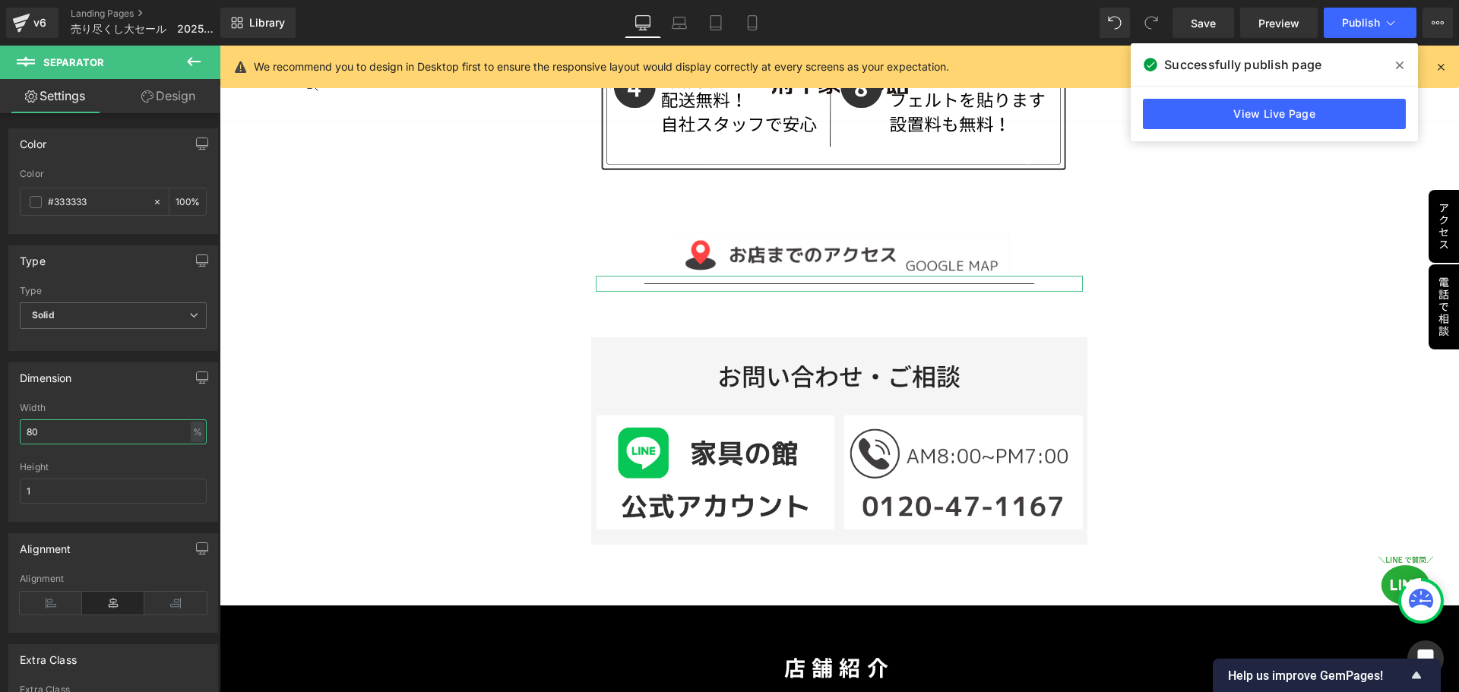
type input "8"
click at [197, 378] on icon "button" at bounding box center [202, 377] width 12 height 12
click at [90, 405] on button "Laptop" at bounding box center [85, 410] width 47 height 26
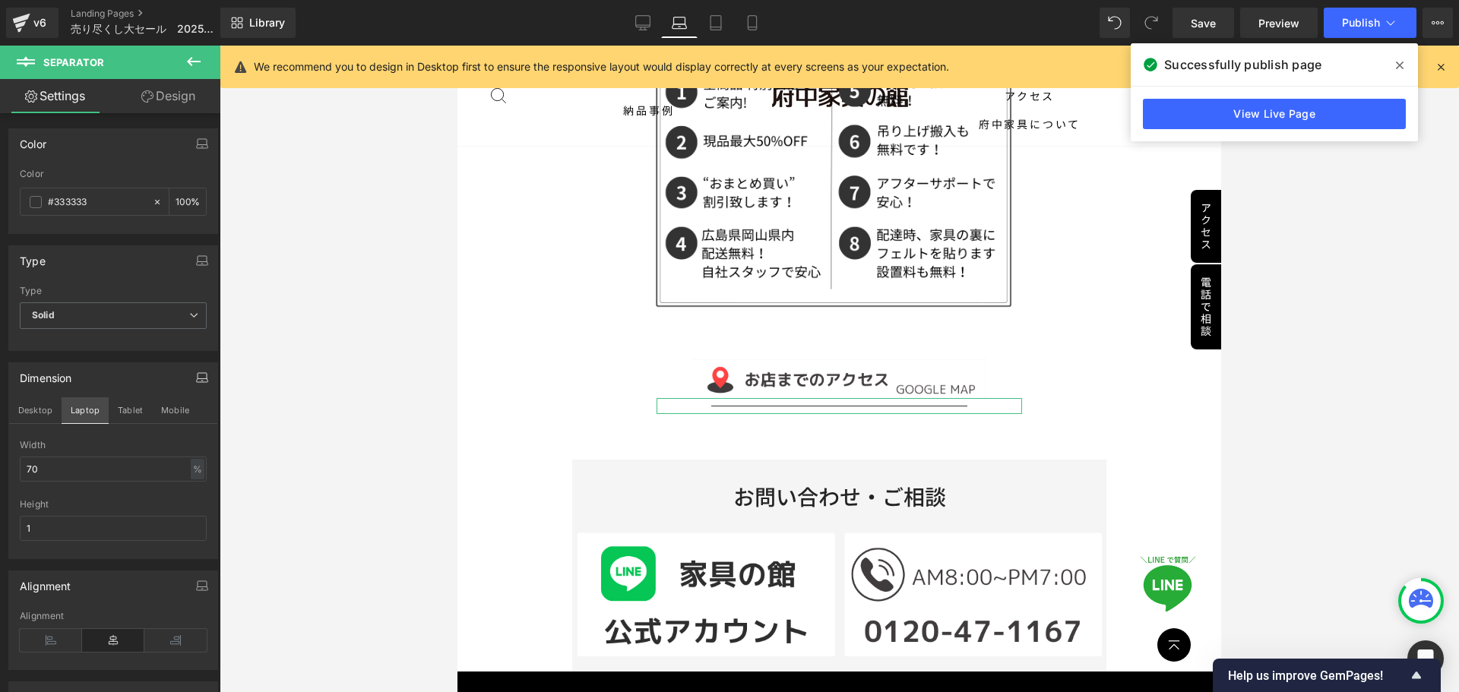
scroll to position [4248, 0]
drag, startPoint x: 68, startPoint y: 472, endPoint x: 0, endPoint y: 472, distance: 67.6
click at [0, 472] on div "Dimension Desktop Laptop Tablet Mobile 39.25% Width 70 % % px 1px Height 1" at bounding box center [113, 455] width 227 height 208
type input "80"
click at [127, 408] on button "Tablet" at bounding box center [130, 410] width 43 height 26
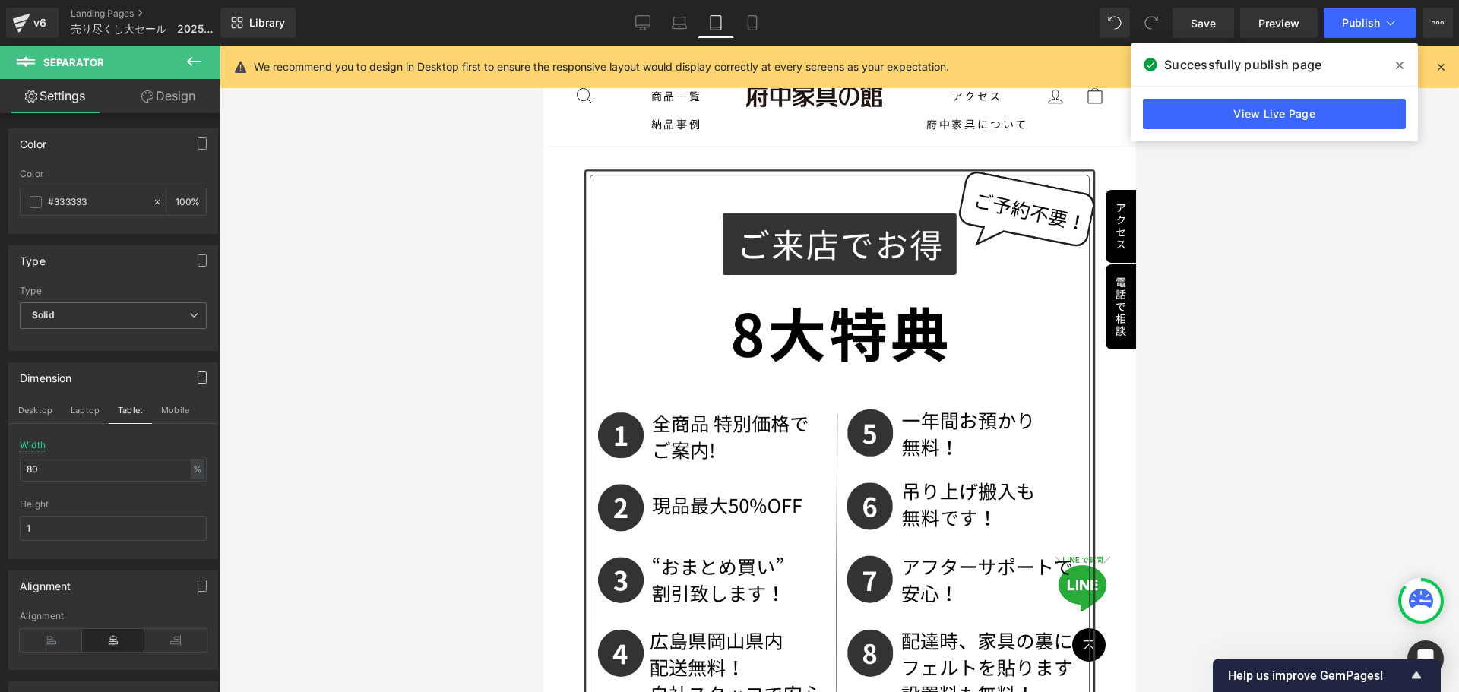
scroll to position [4322, 0]
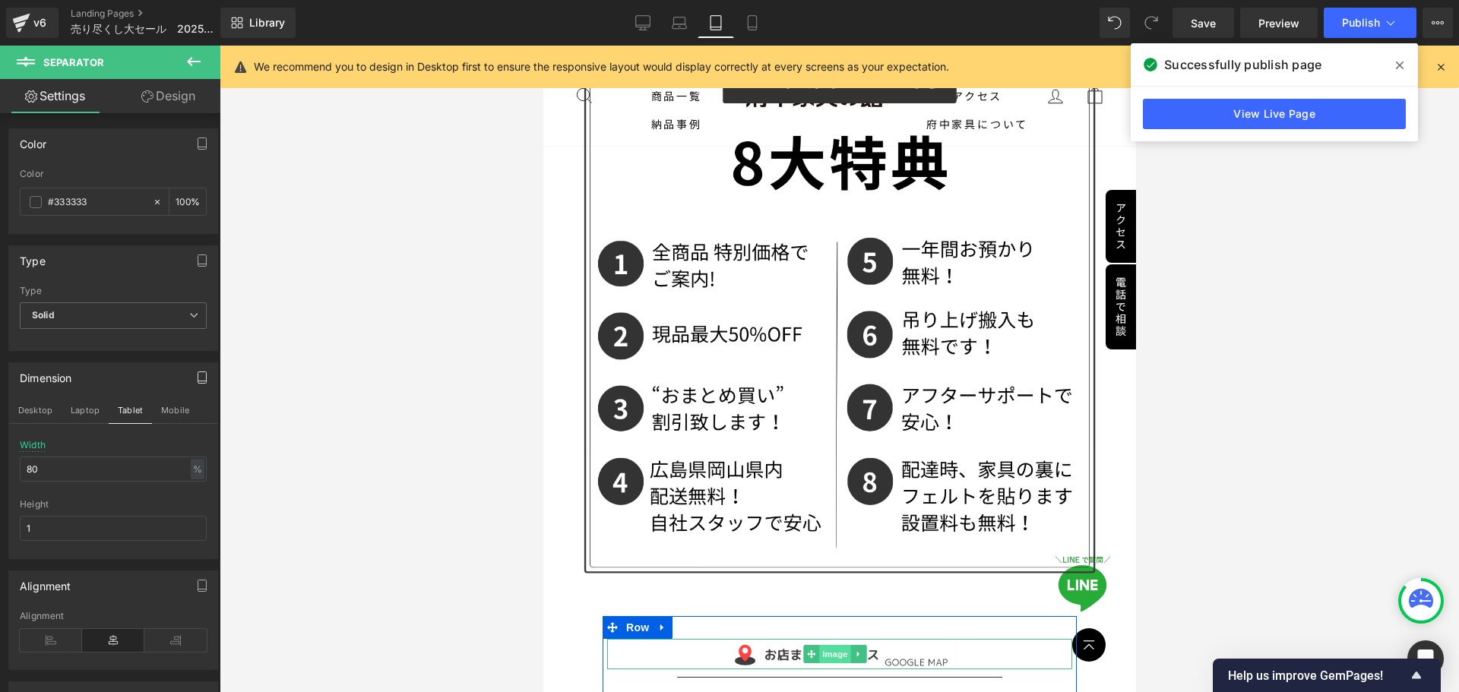
click at [826, 645] on span "Image" at bounding box center [834, 654] width 32 height 18
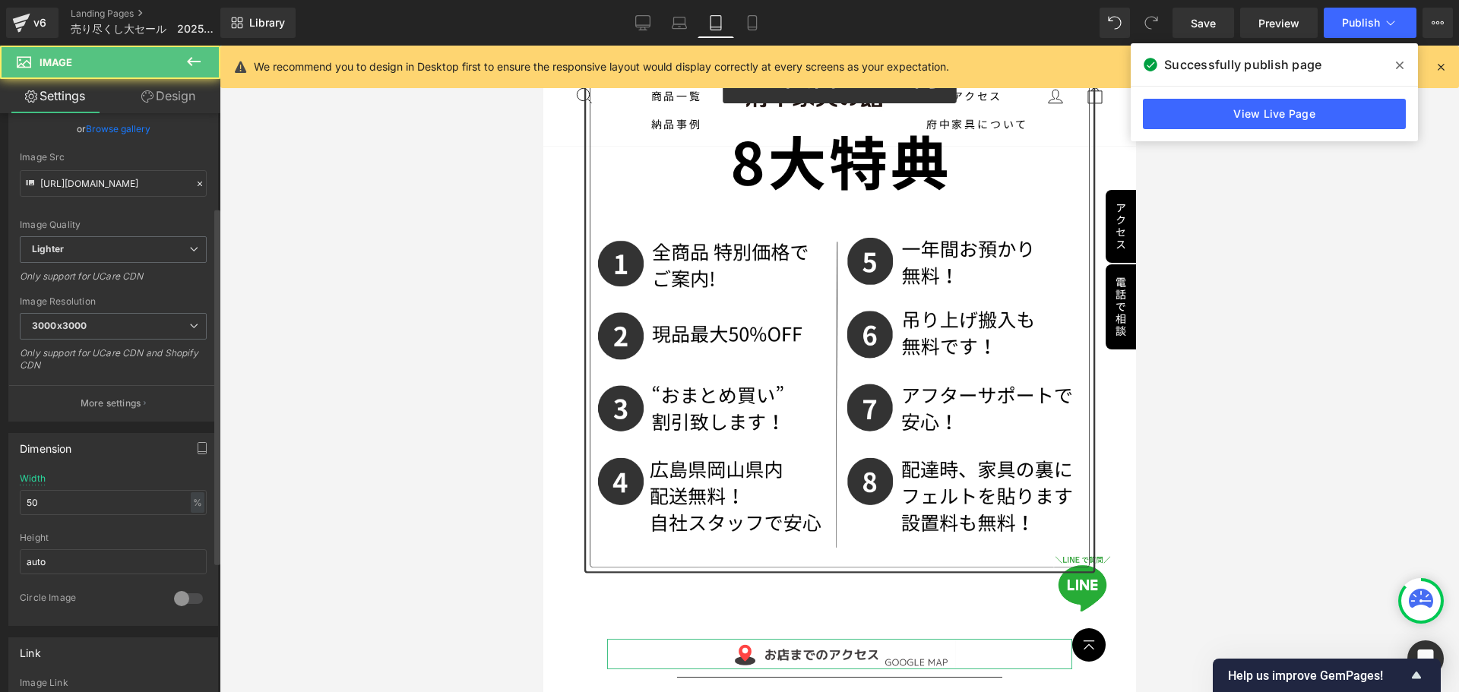
scroll to position [152, 0]
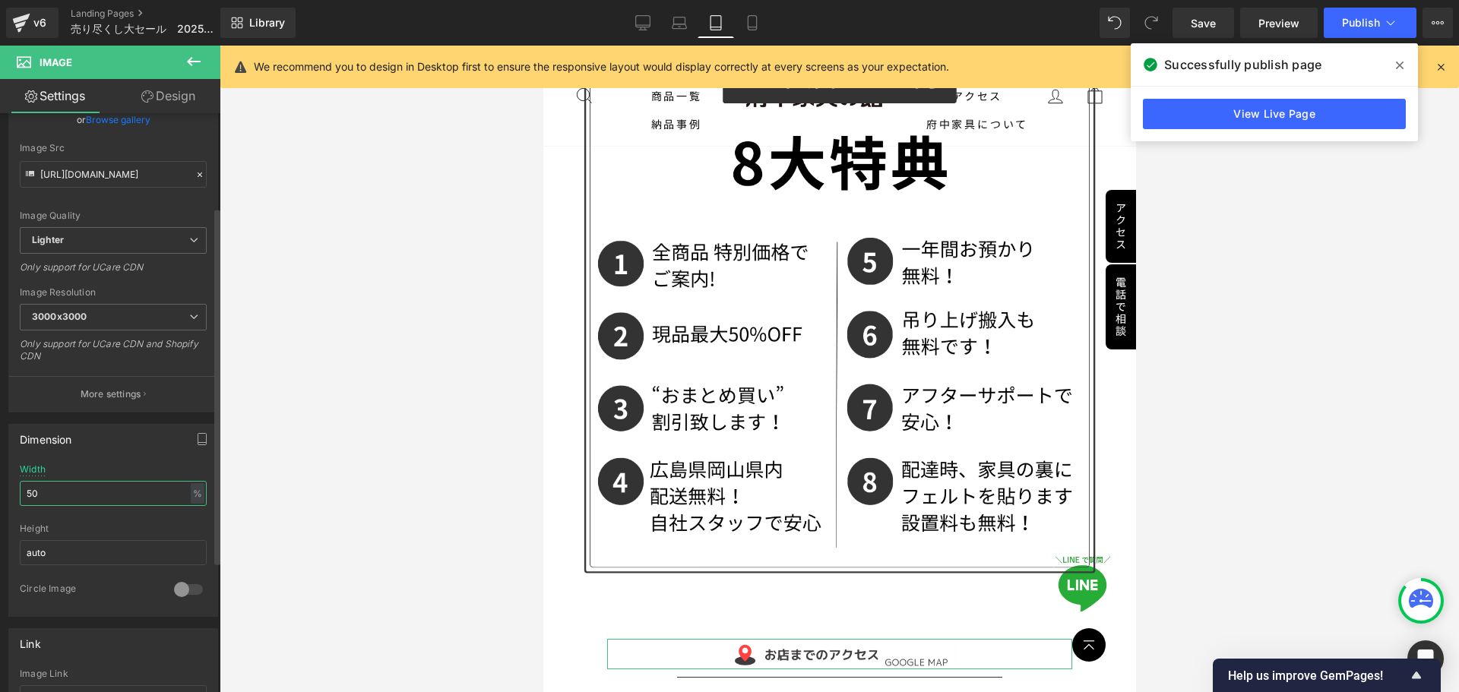
drag, startPoint x: 46, startPoint y: 489, endPoint x: 0, endPoint y: 488, distance: 45.6
click at [0, 488] on div "Dimension 50% Width 50 % % px auto Height auto 0 Circle Image" at bounding box center [113, 514] width 227 height 204
type input "8"
type input "70"
click at [196, 436] on icon "button" at bounding box center [202, 439] width 12 height 12
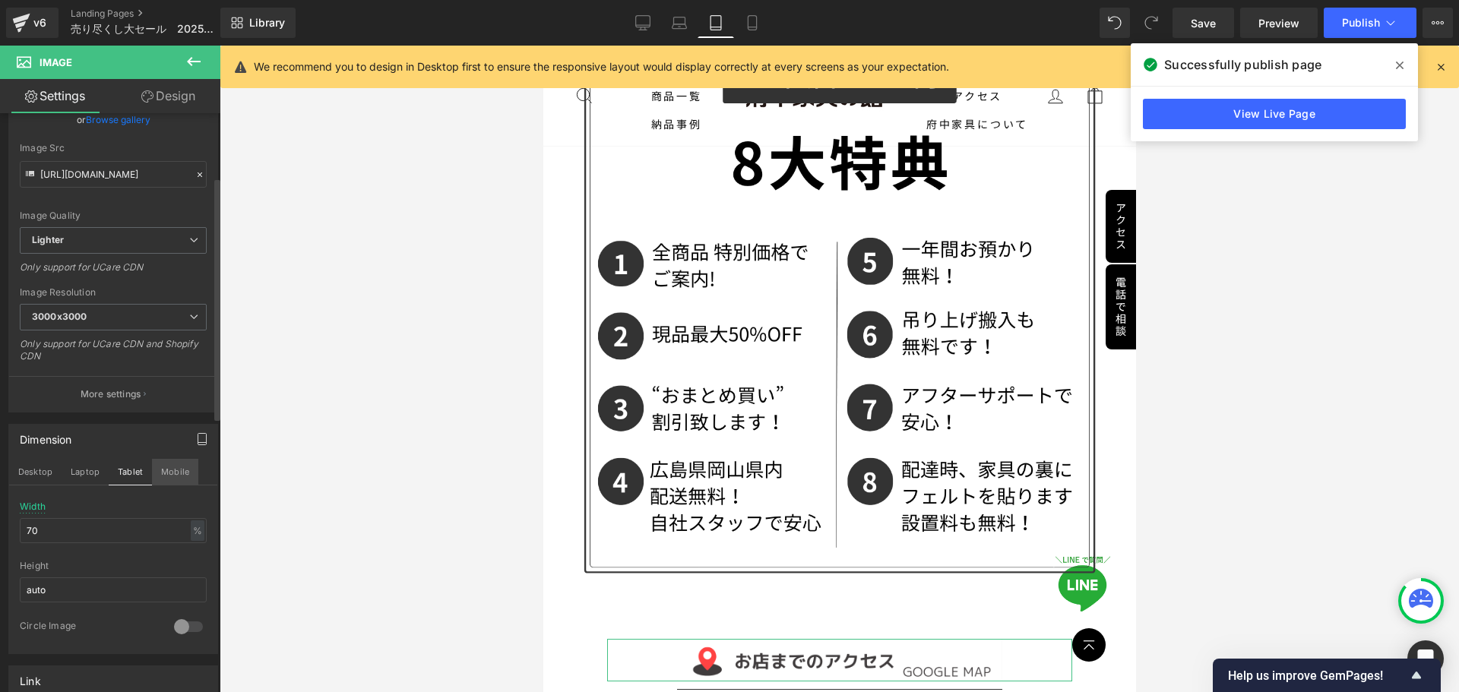
click at [171, 476] on button "Mobile" at bounding box center [175, 472] width 46 height 26
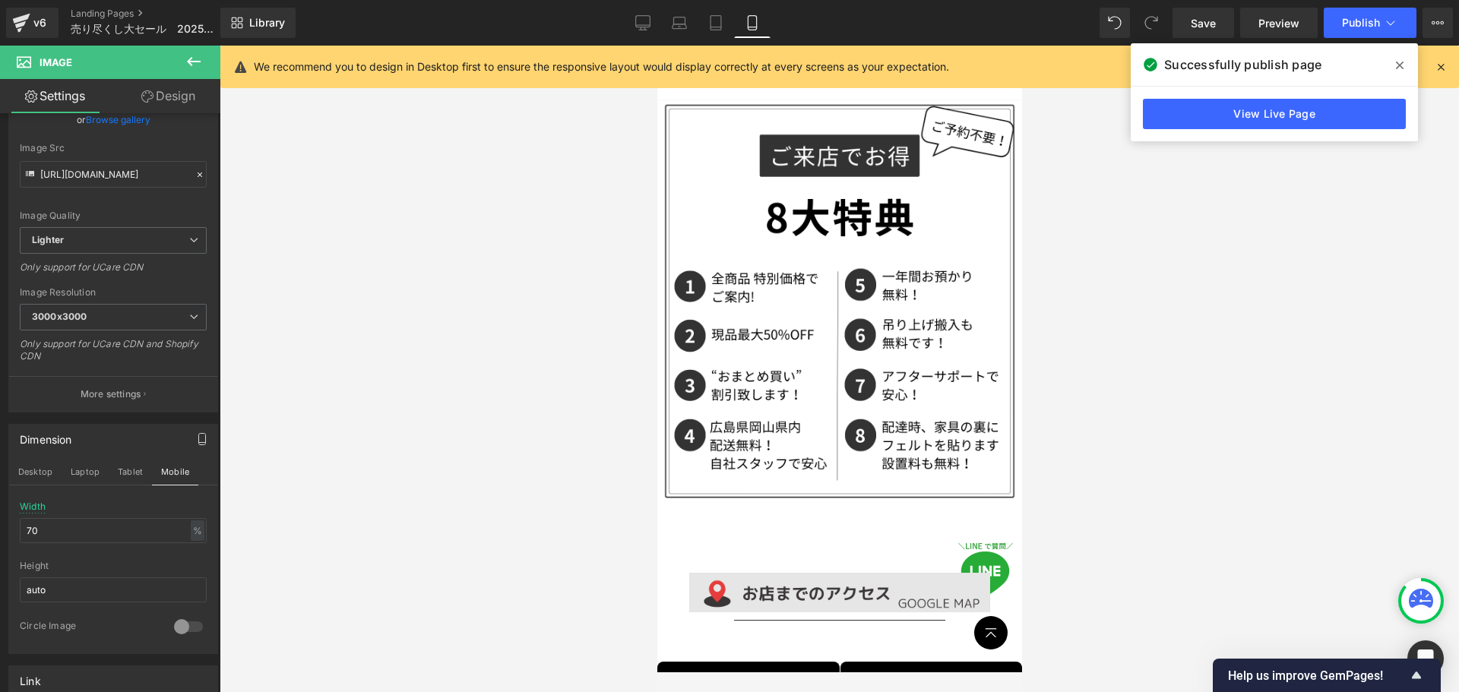
scroll to position [4170, 0]
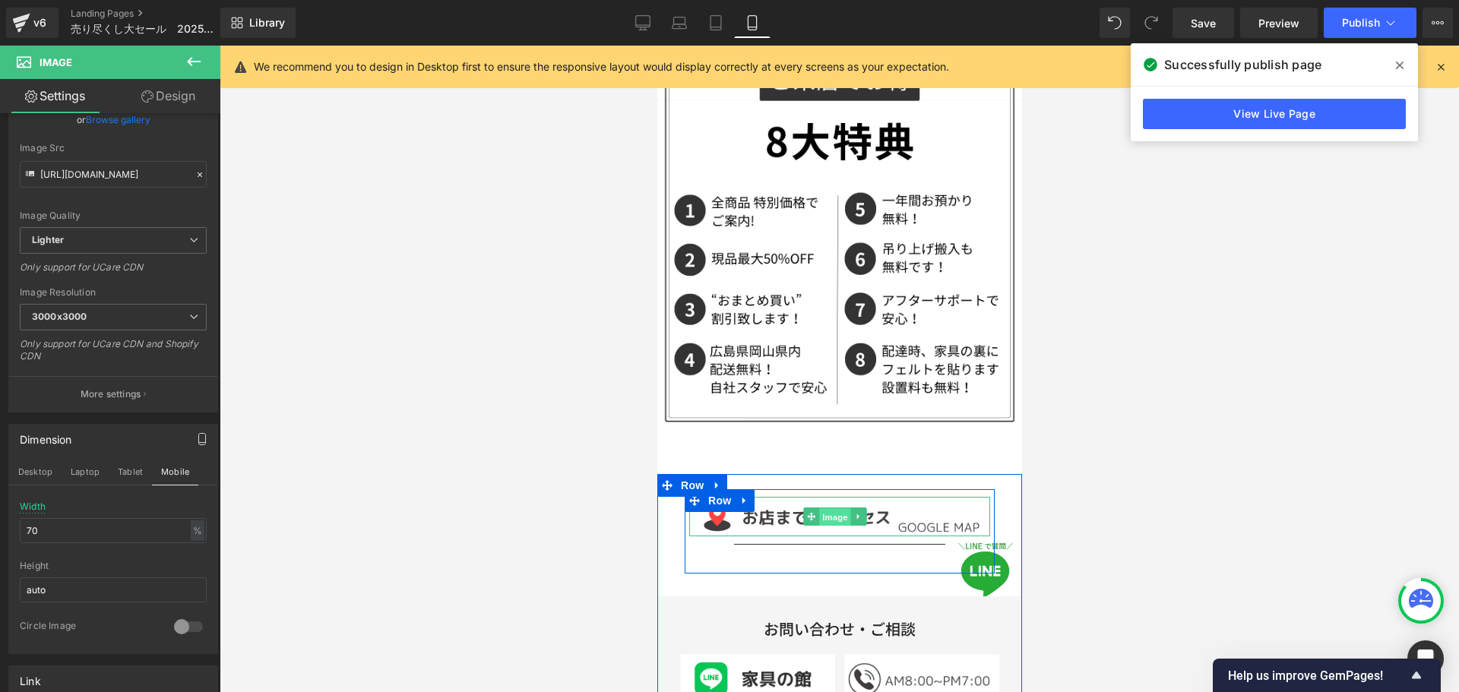
click at [818, 508] on span "Image" at bounding box center [834, 517] width 32 height 18
click at [833, 536] on span "Separator" at bounding box center [833, 545] width 47 height 18
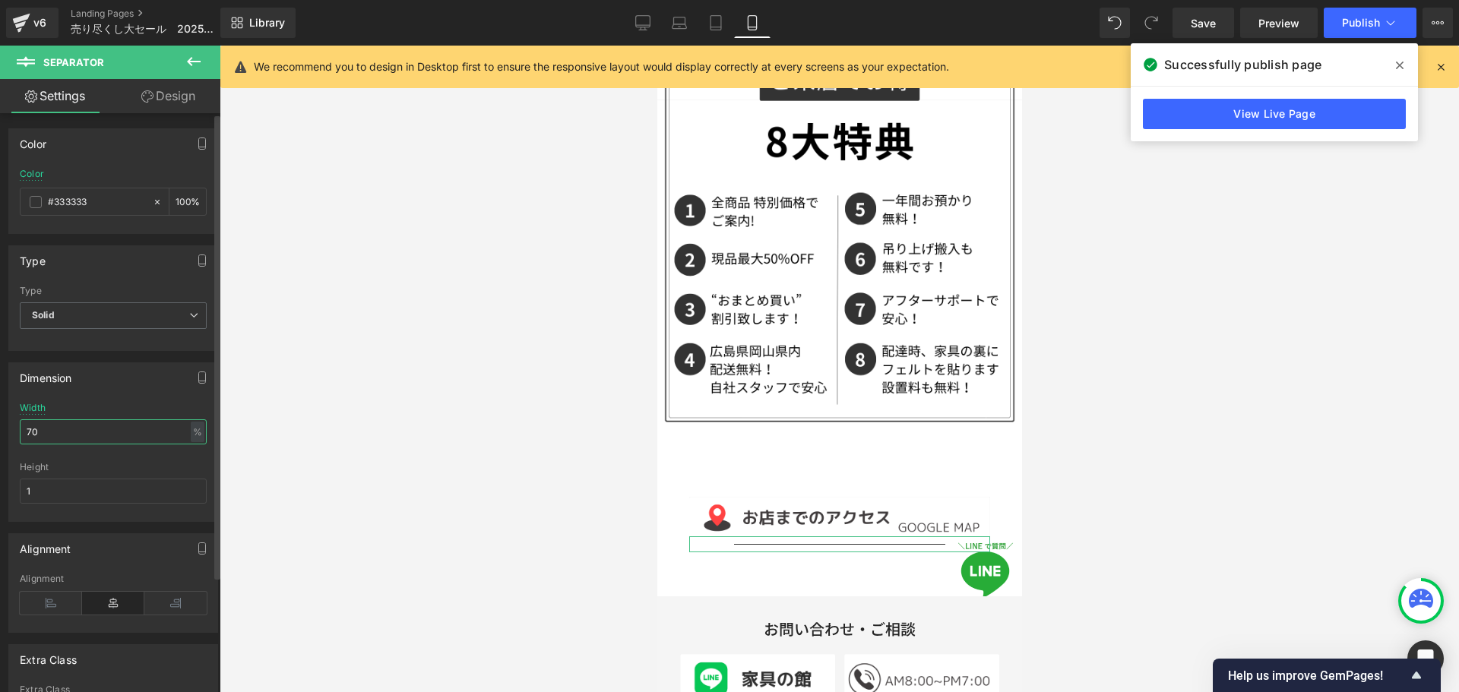
drag, startPoint x: 93, startPoint y: 431, endPoint x: 0, endPoint y: 433, distance: 93.5
click at [0, 433] on div "Dimension 70% Width 70 % % px 1px Height 1" at bounding box center [113, 436] width 227 height 171
type input "100"
click at [636, 22] on icon at bounding box center [643, 21] width 14 height 11
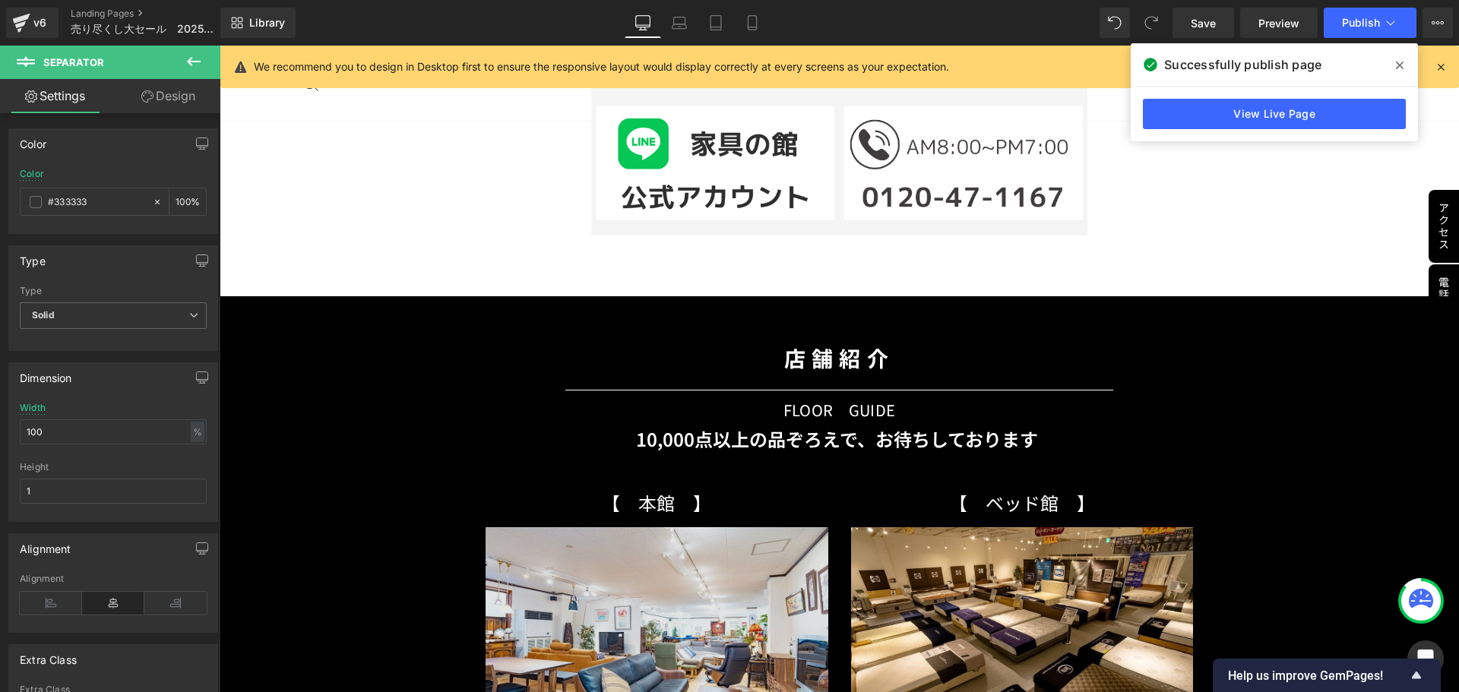
scroll to position [5105, 0]
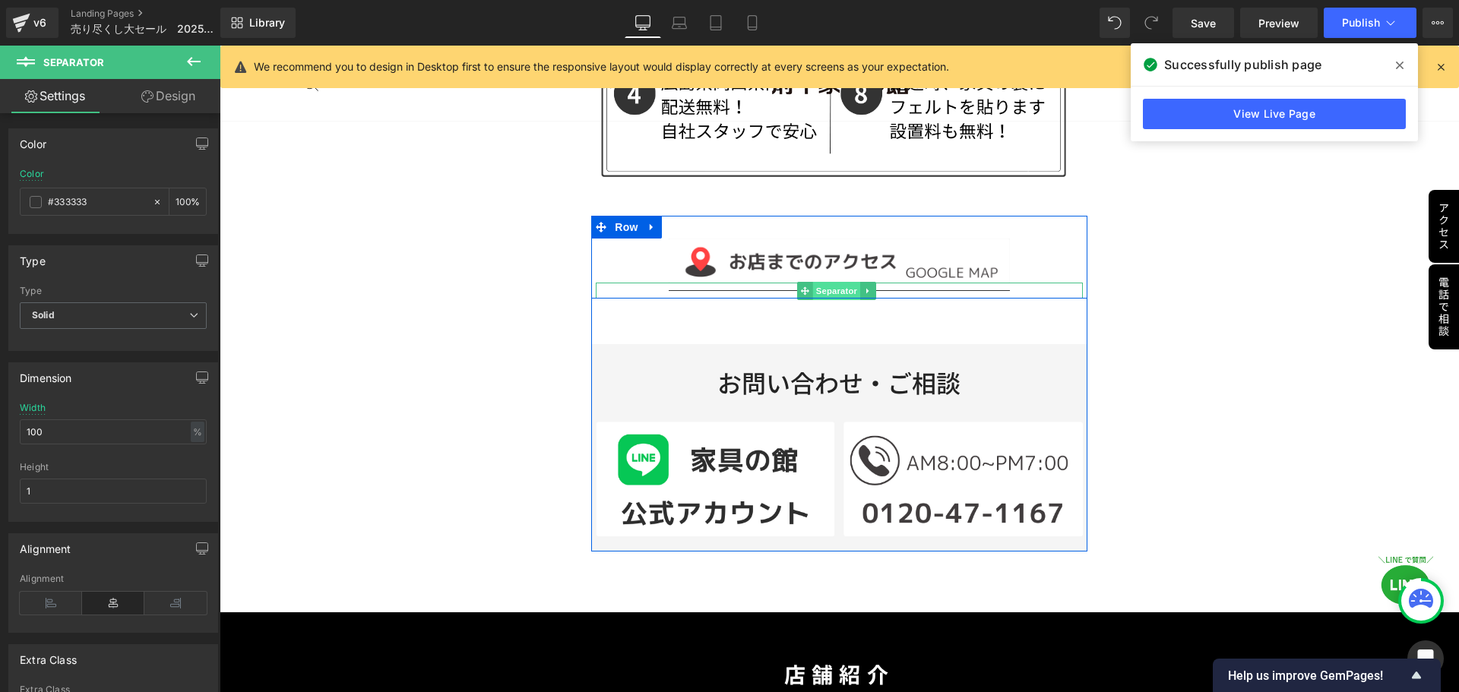
click at [827, 282] on span "Separator" at bounding box center [836, 291] width 47 height 18
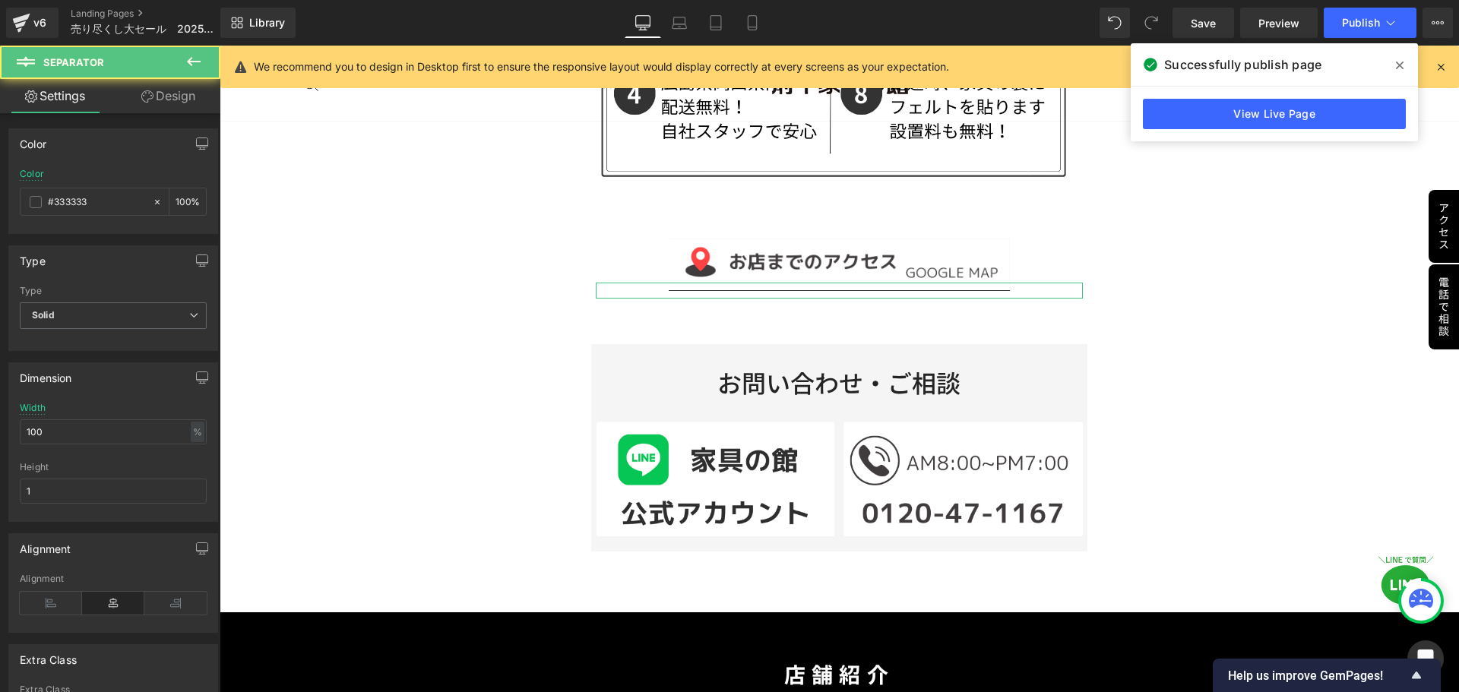
click at [174, 97] on link "Design" at bounding box center [168, 96] width 110 height 34
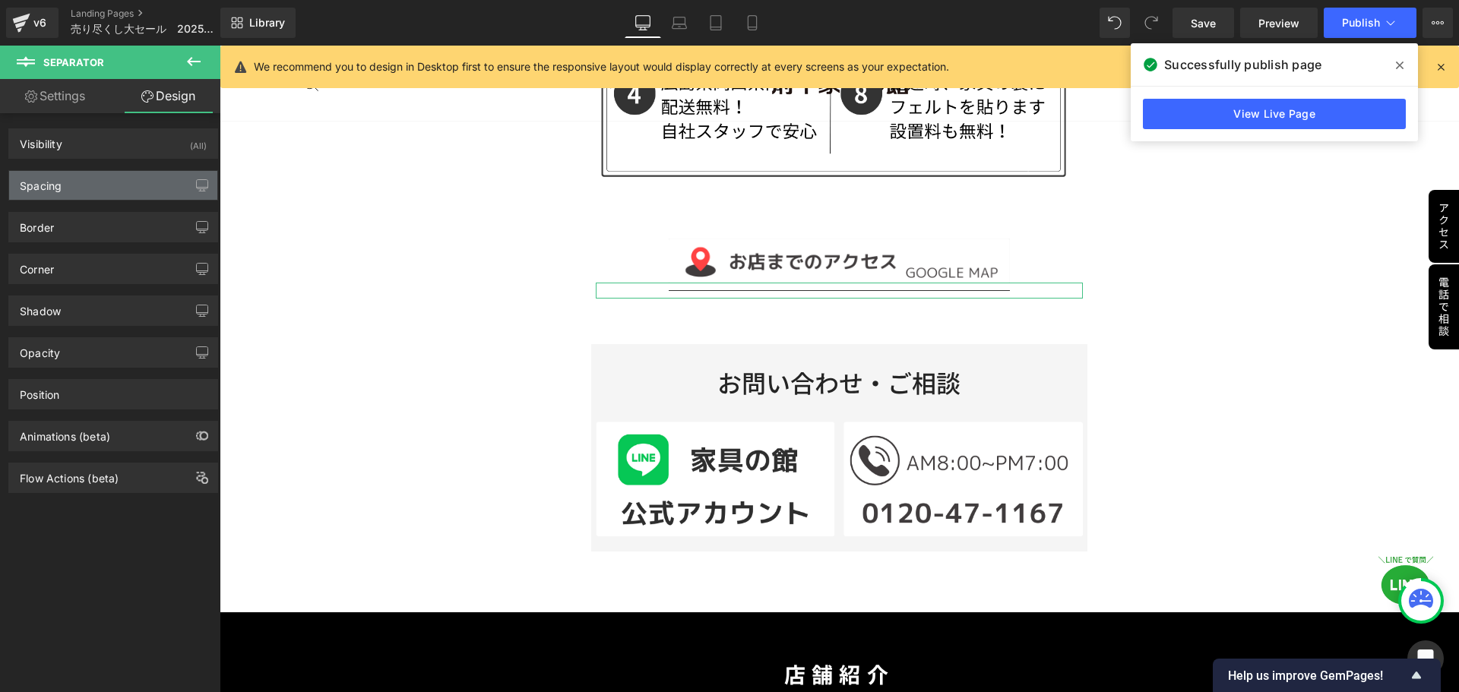
click at [79, 184] on div "Spacing" at bounding box center [113, 185] width 208 height 29
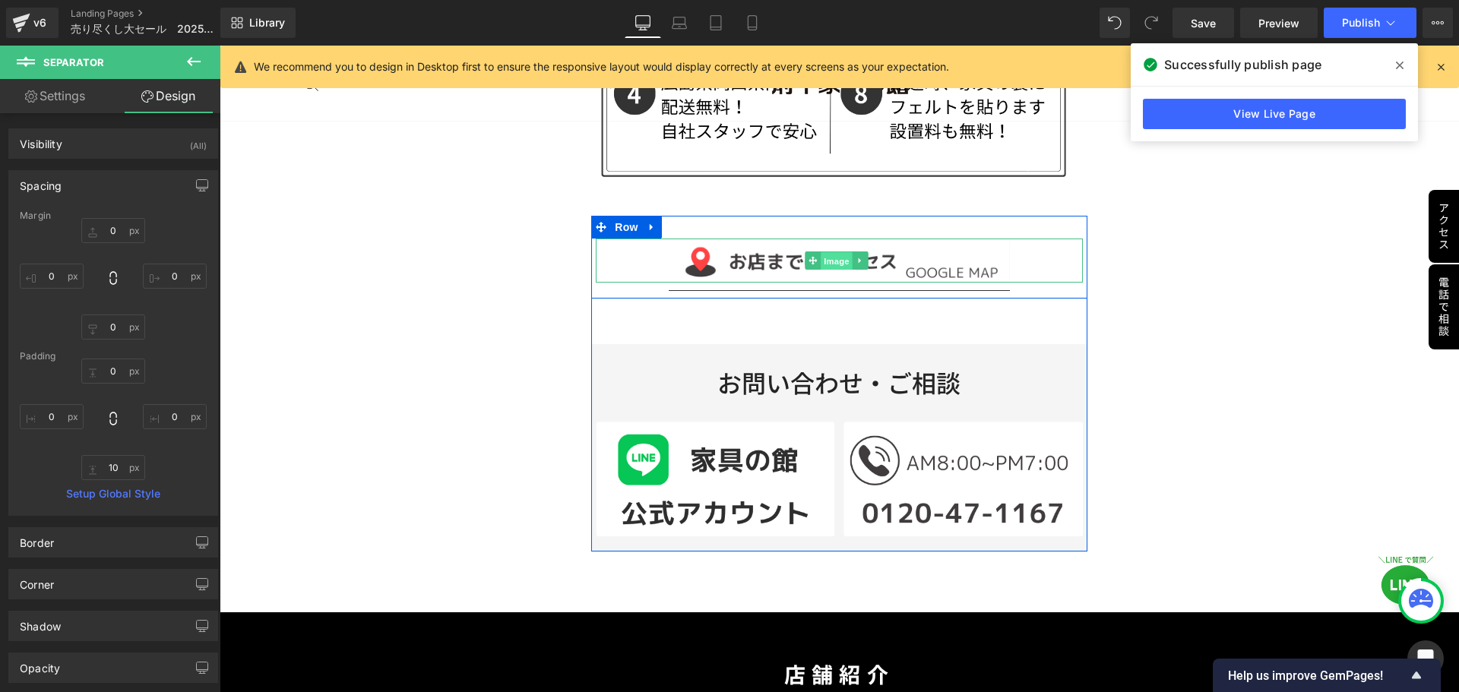
click at [833, 252] on span "Image" at bounding box center [837, 261] width 32 height 18
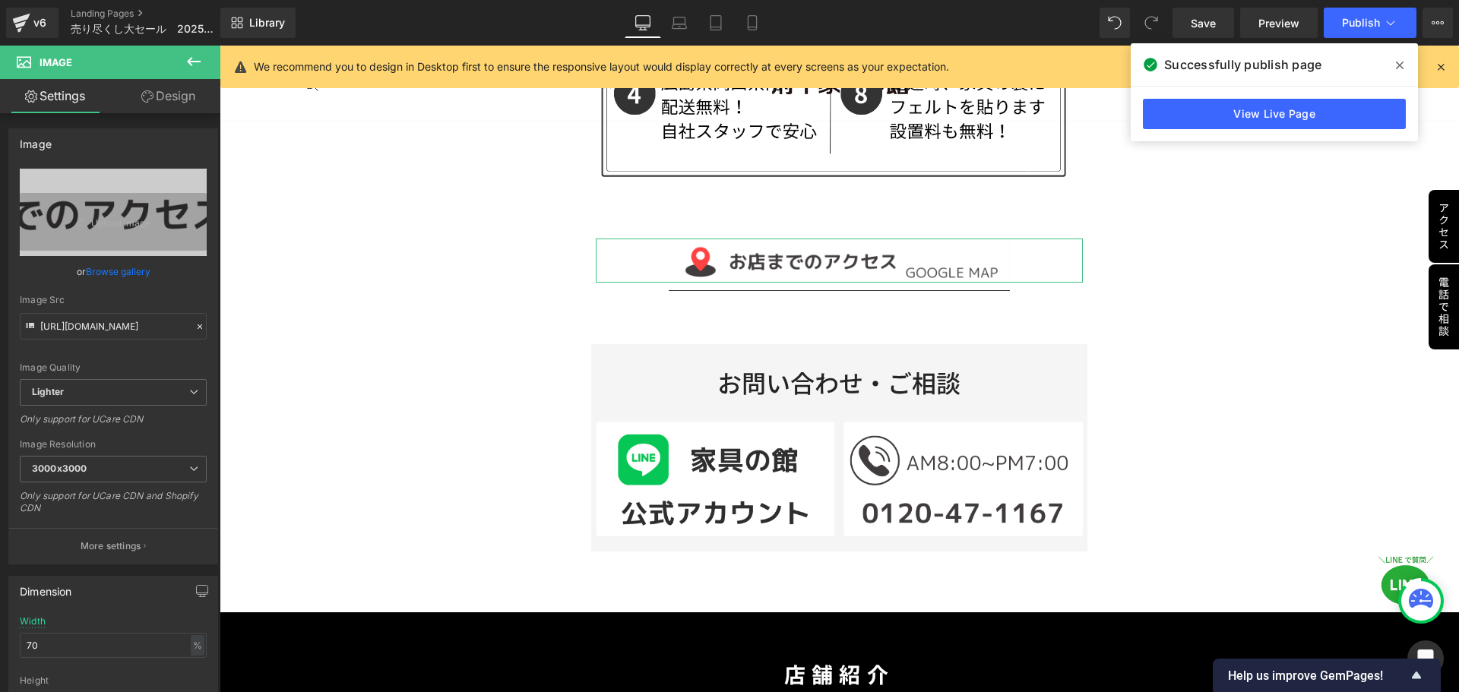
click at [173, 101] on link "Design" at bounding box center [168, 96] width 110 height 34
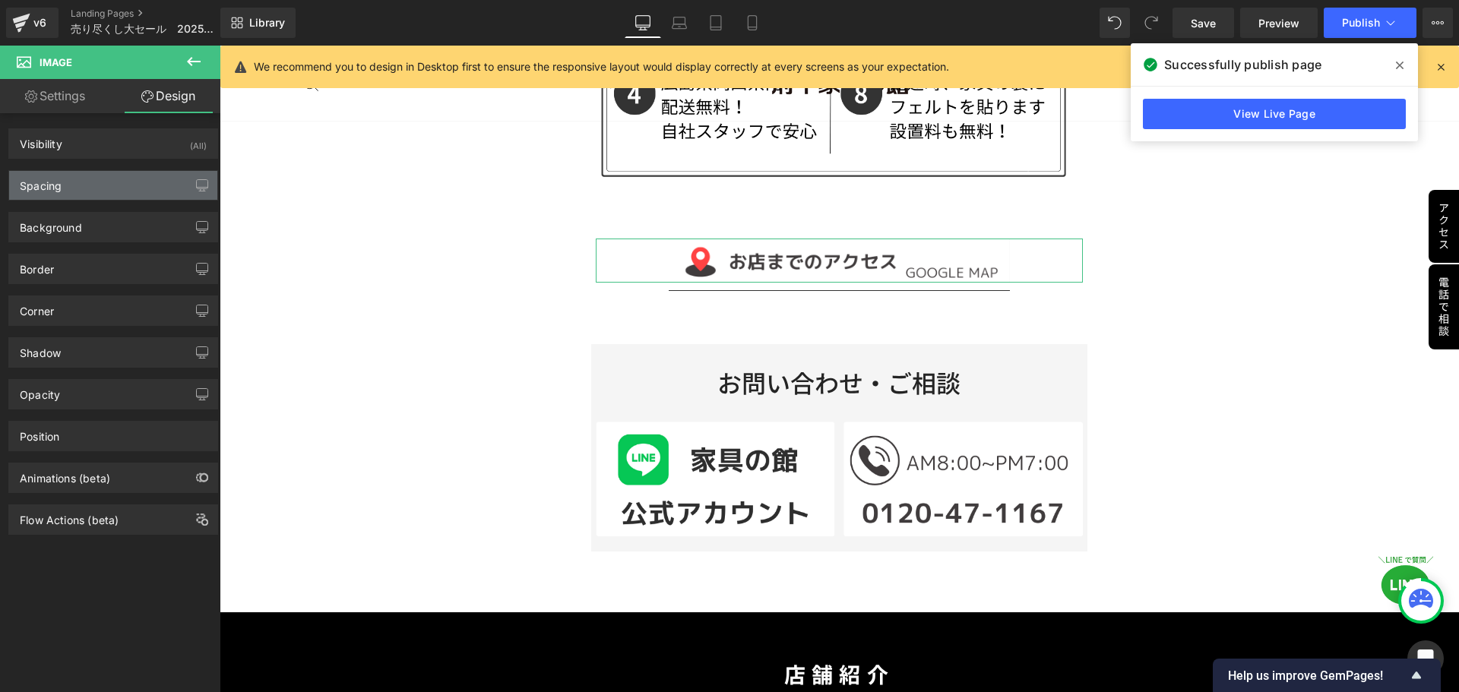
click at [117, 191] on div "Spacing" at bounding box center [113, 185] width 208 height 29
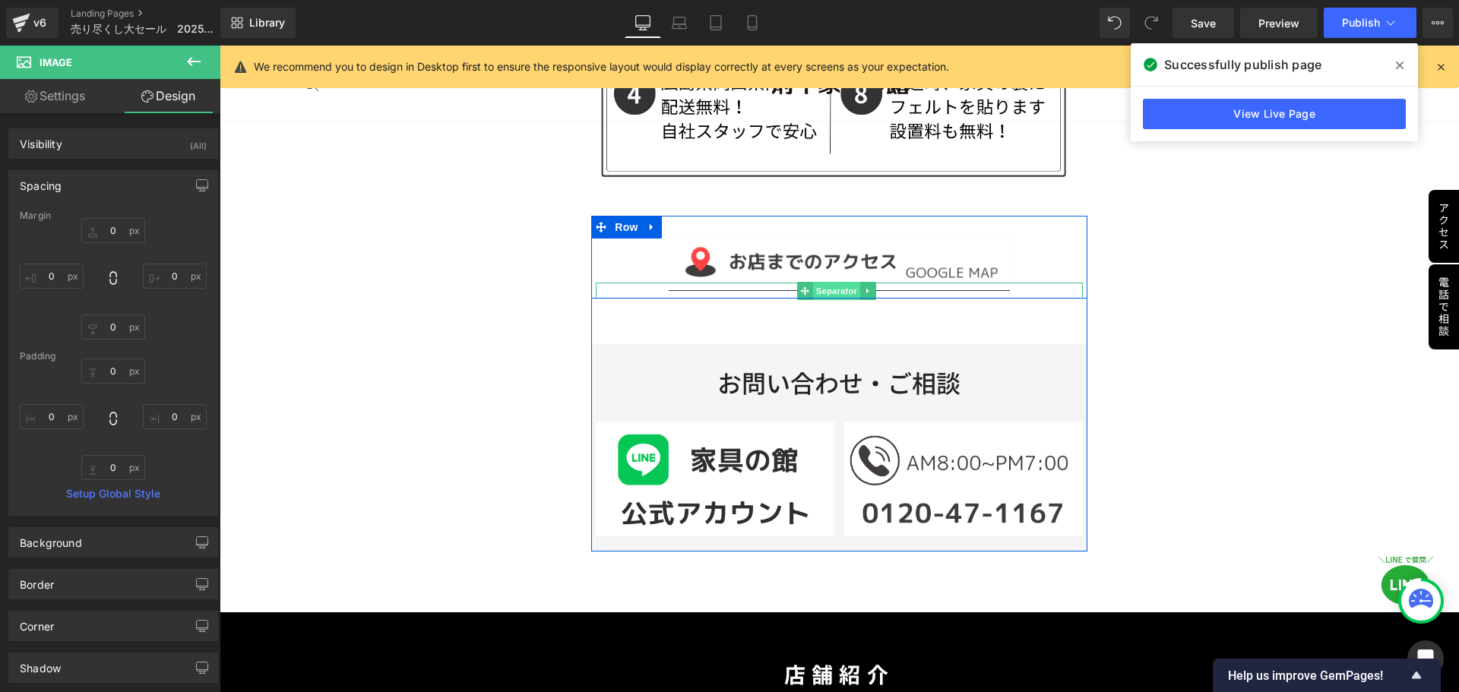
click at [843, 282] on span "Separator" at bounding box center [836, 291] width 47 height 18
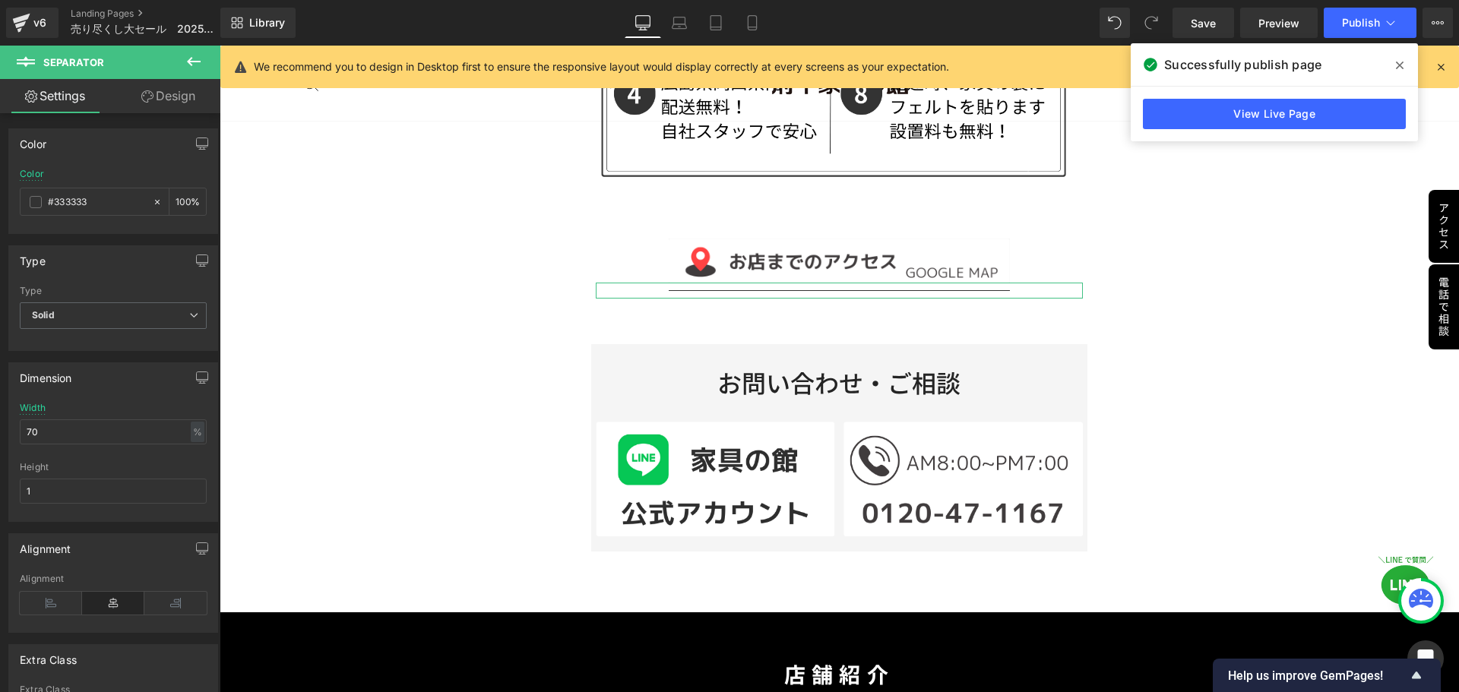
click at [176, 97] on link "Design" at bounding box center [168, 96] width 110 height 34
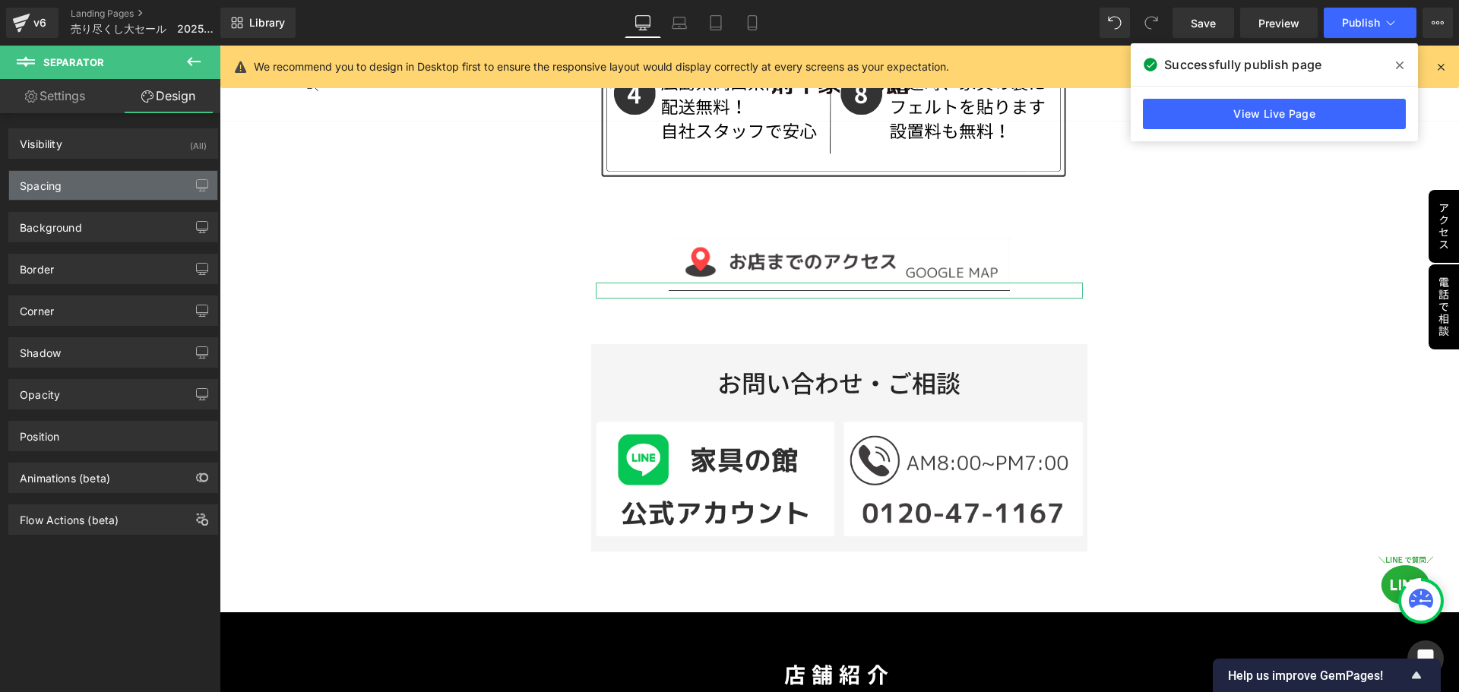
click at [91, 191] on div "Spacing" at bounding box center [113, 185] width 208 height 29
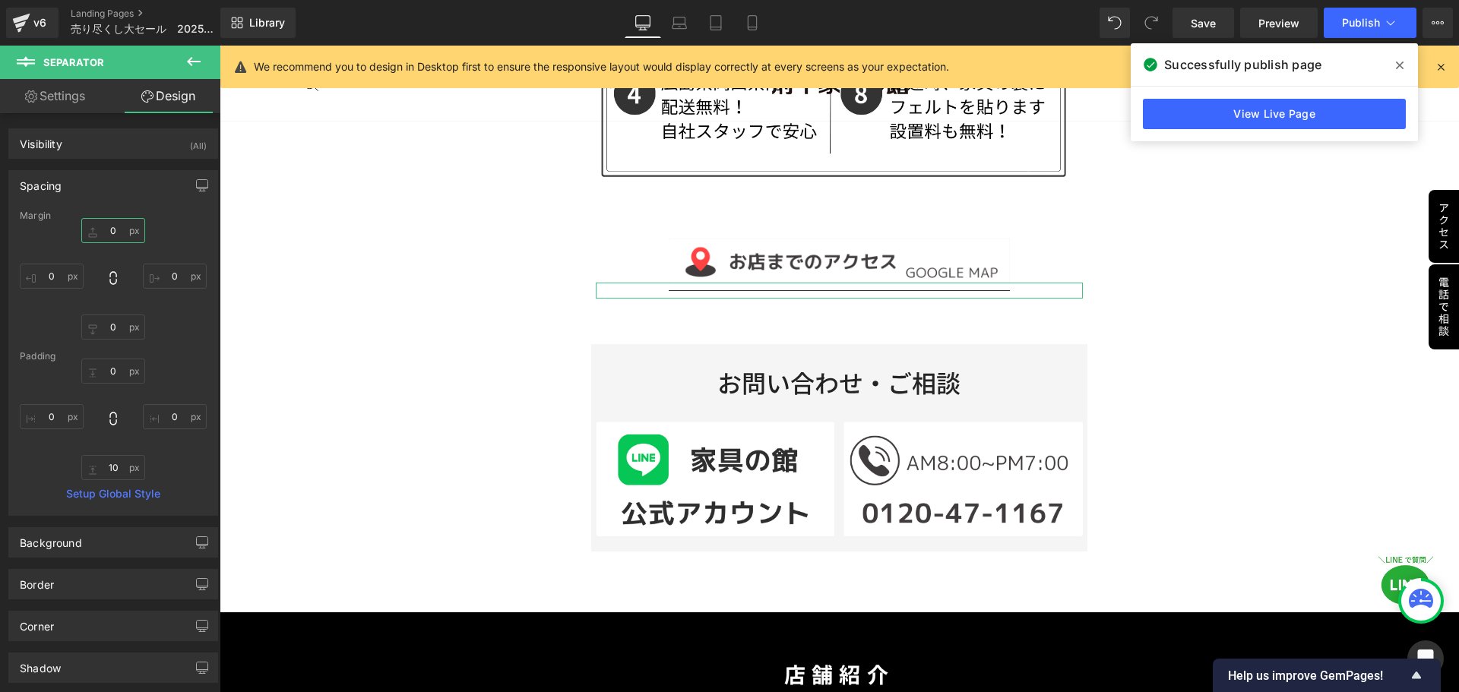
click at [125, 229] on input "0" at bounding box center [113, 230] width 64 height 25
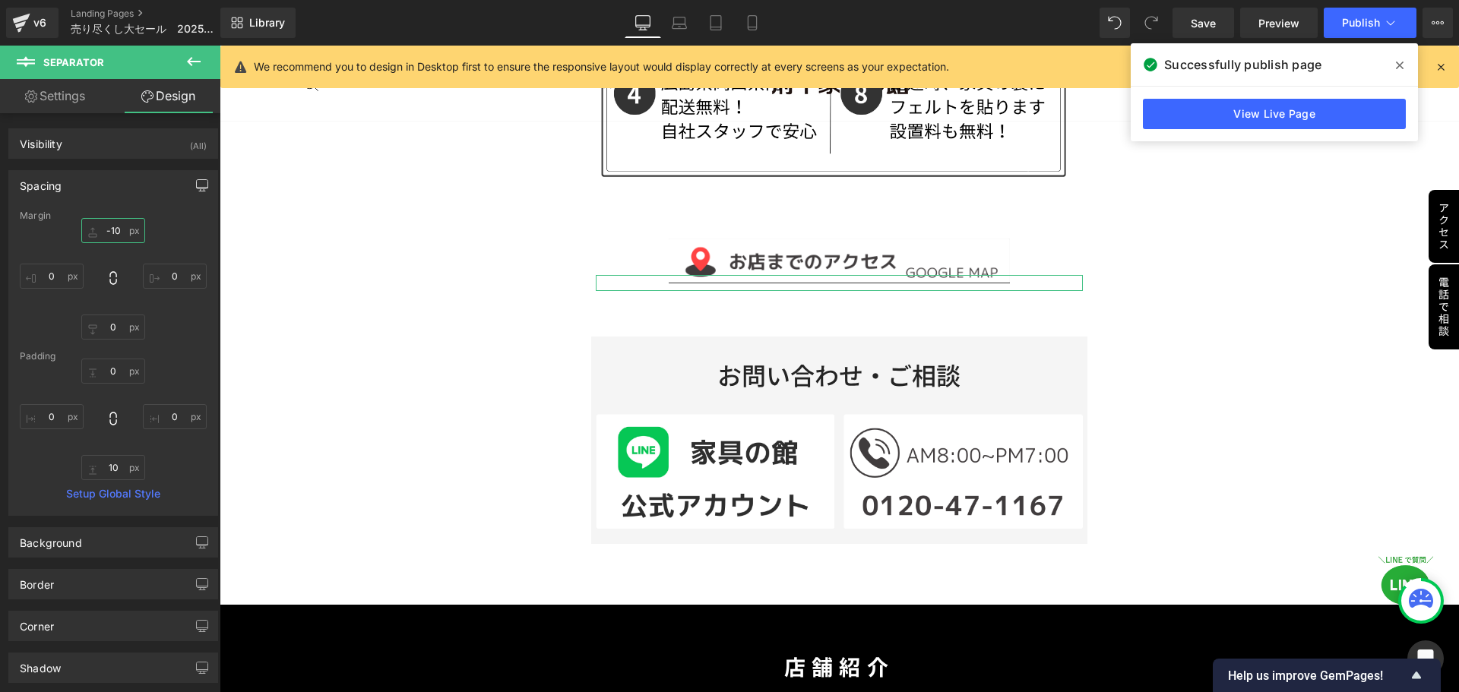
type input "-10"
click at [196, 183] on icon "button" at bounding box center [202, 185] width 12 height 12
click at [96, 222] on button "Laptop" at bounding box center [85, 218] width 47 height 26
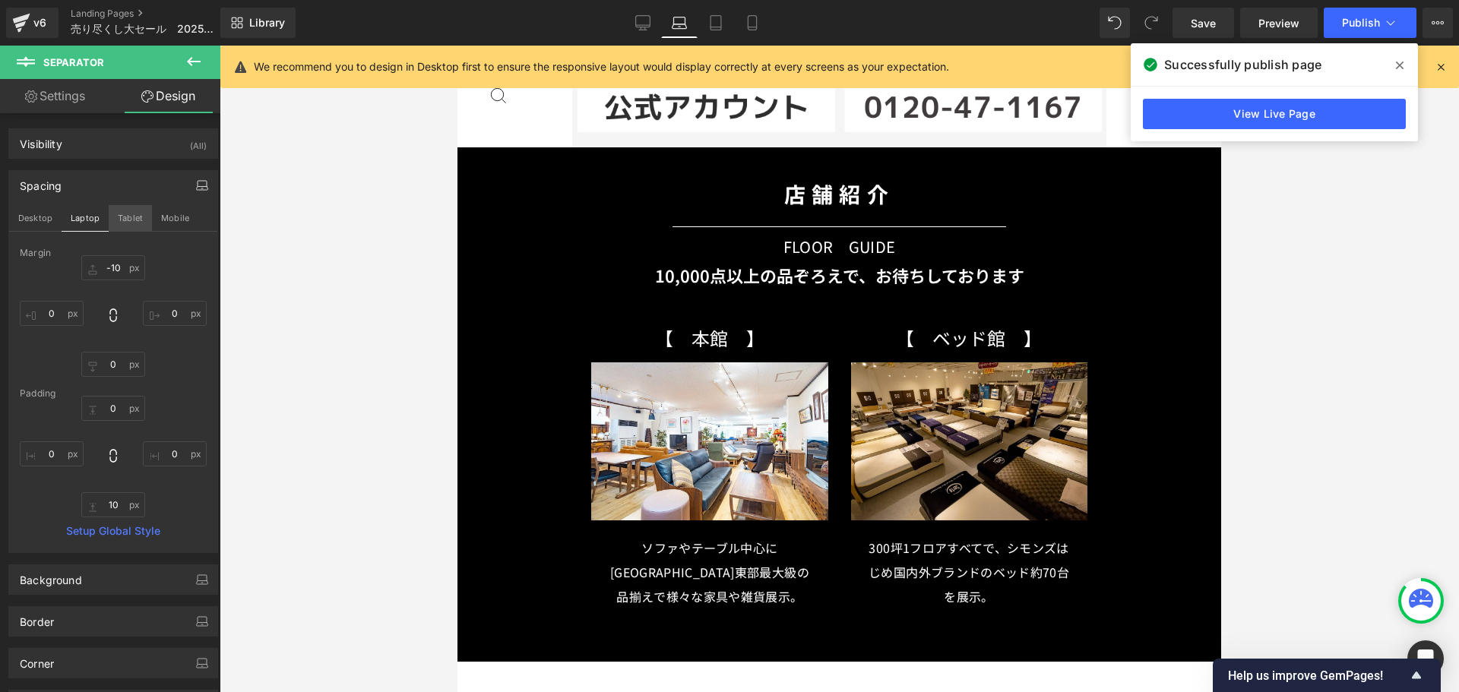
scroll to position [4241, 0]
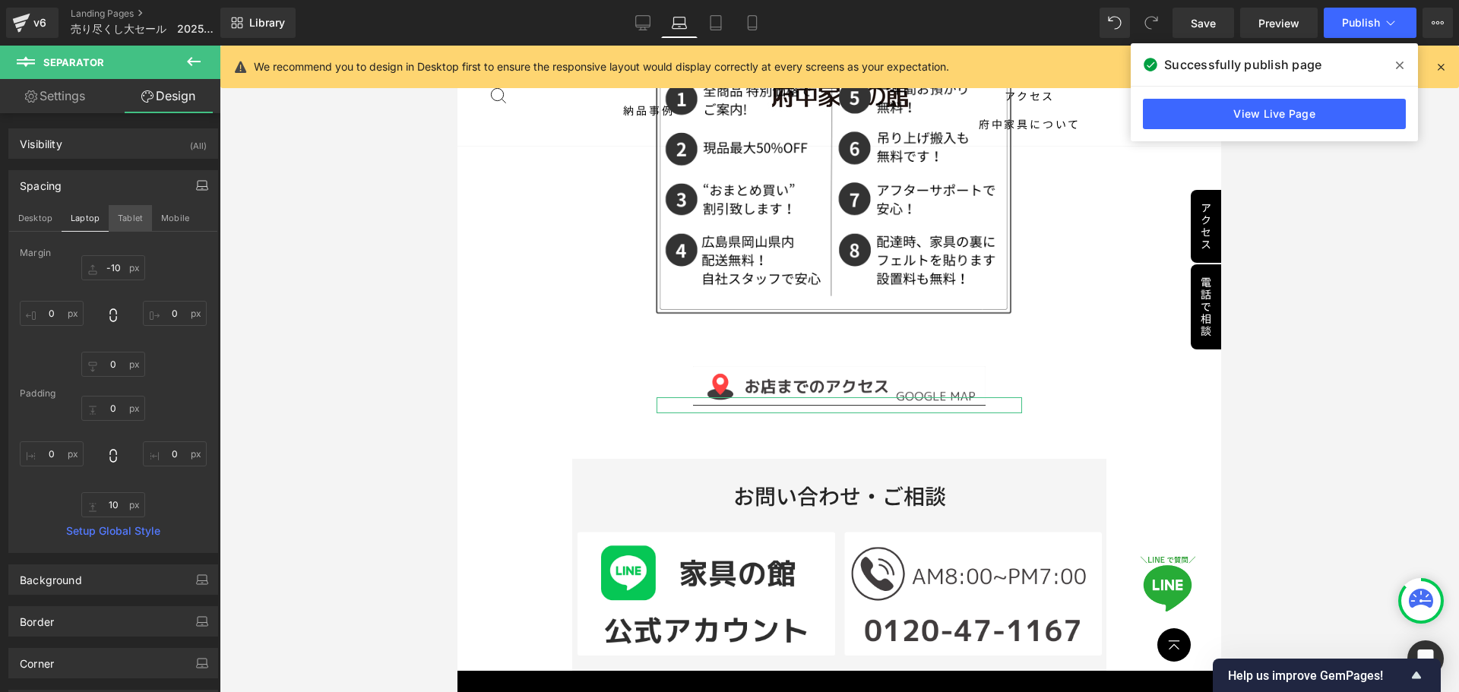
click at [125, 222] on button "Tablet" at bounding box center [130, 218] width 43 height 26
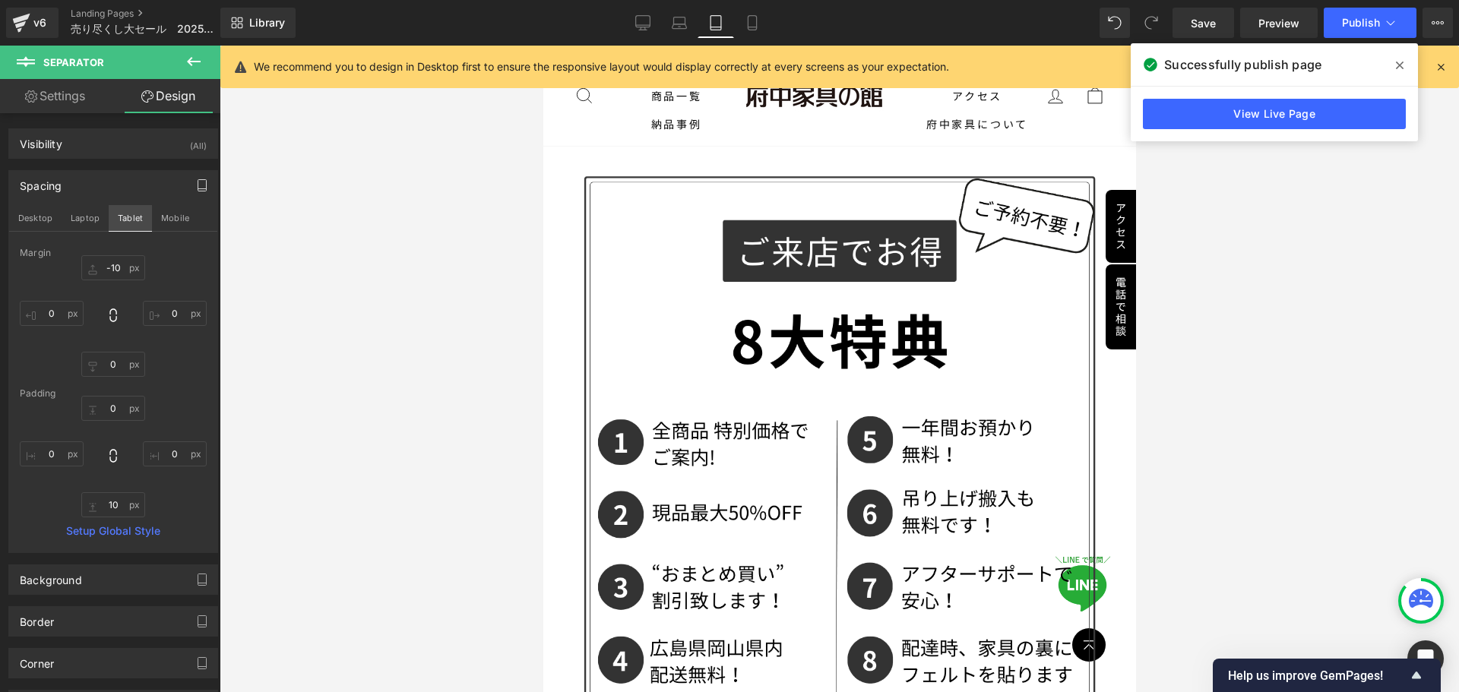
scroll to position [4315, 0]
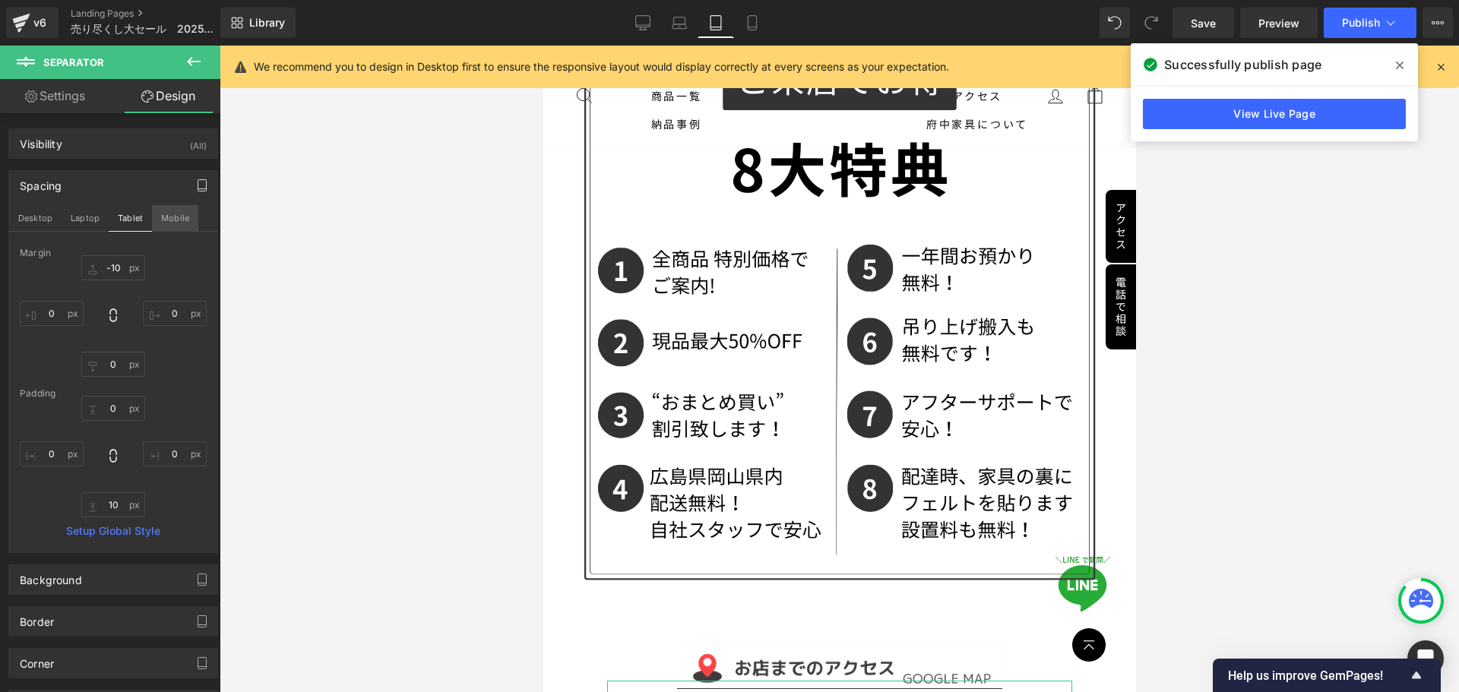
click at [181, 216] on button "Mobile" at bounding box center [175, 218] width 46 height 26
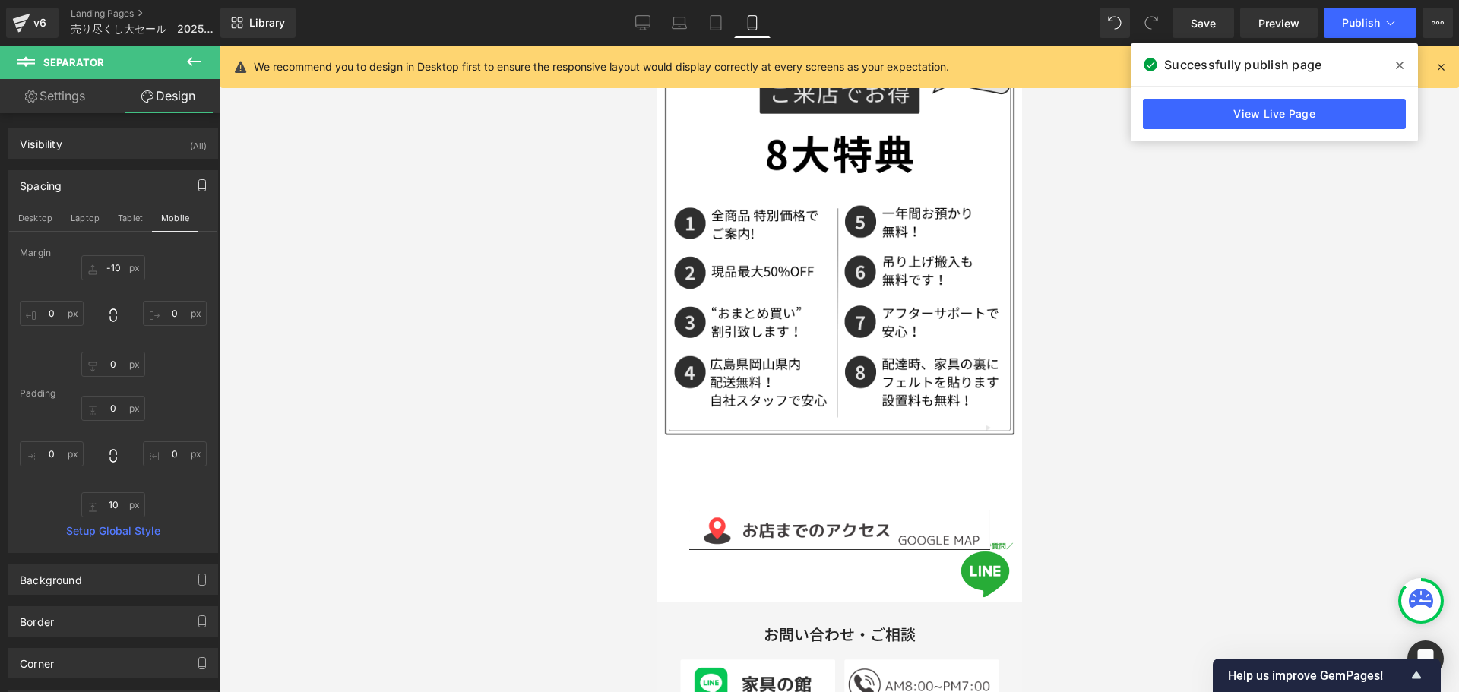
scroll to position [4161, 0]
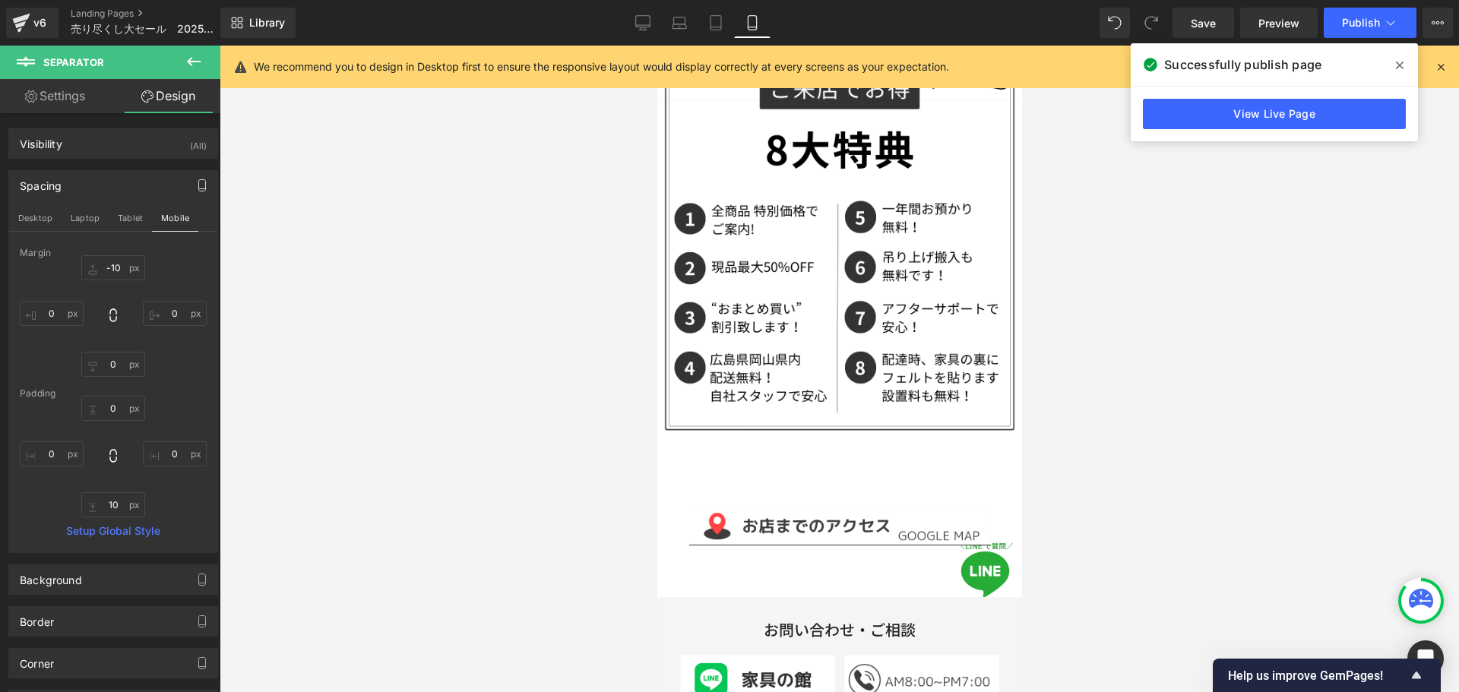
click at [1165, 441] on div at bounding box center [839, 369] width 1239 height 646
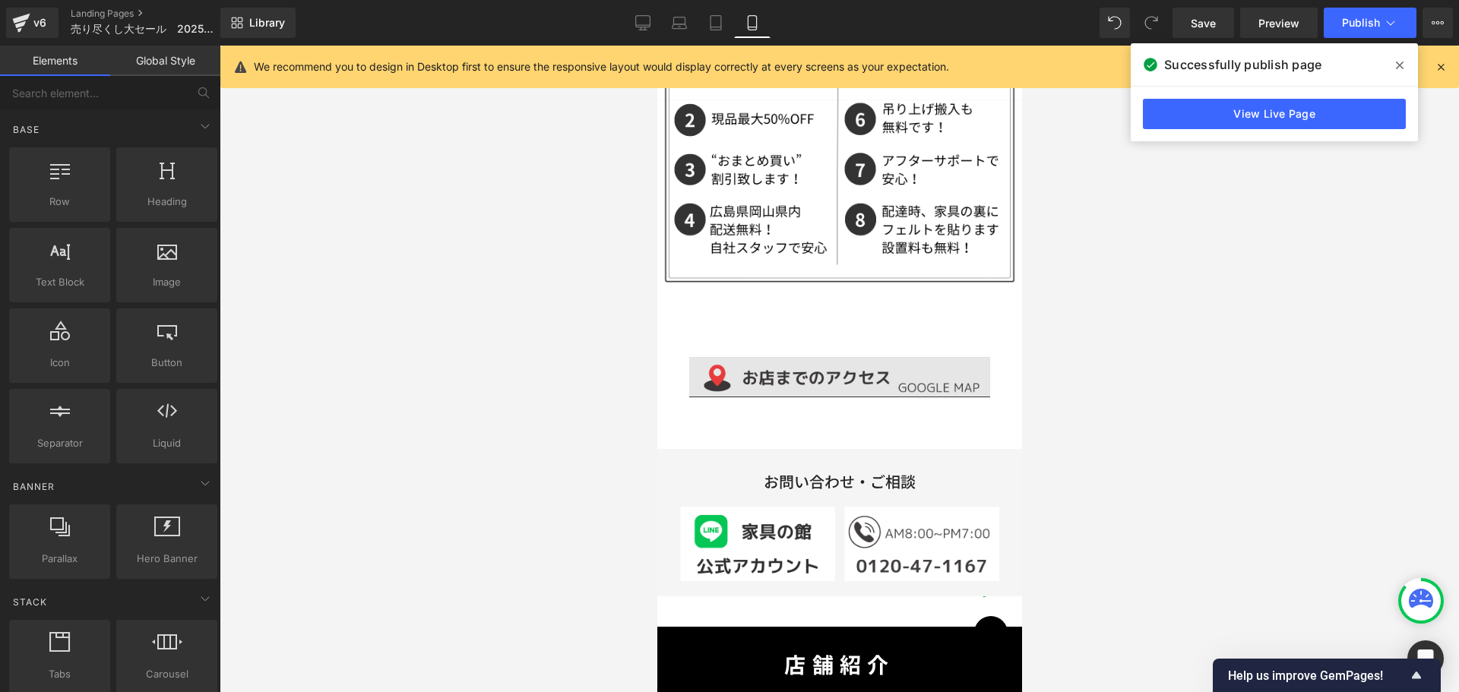
scroll to position [4389, 0]
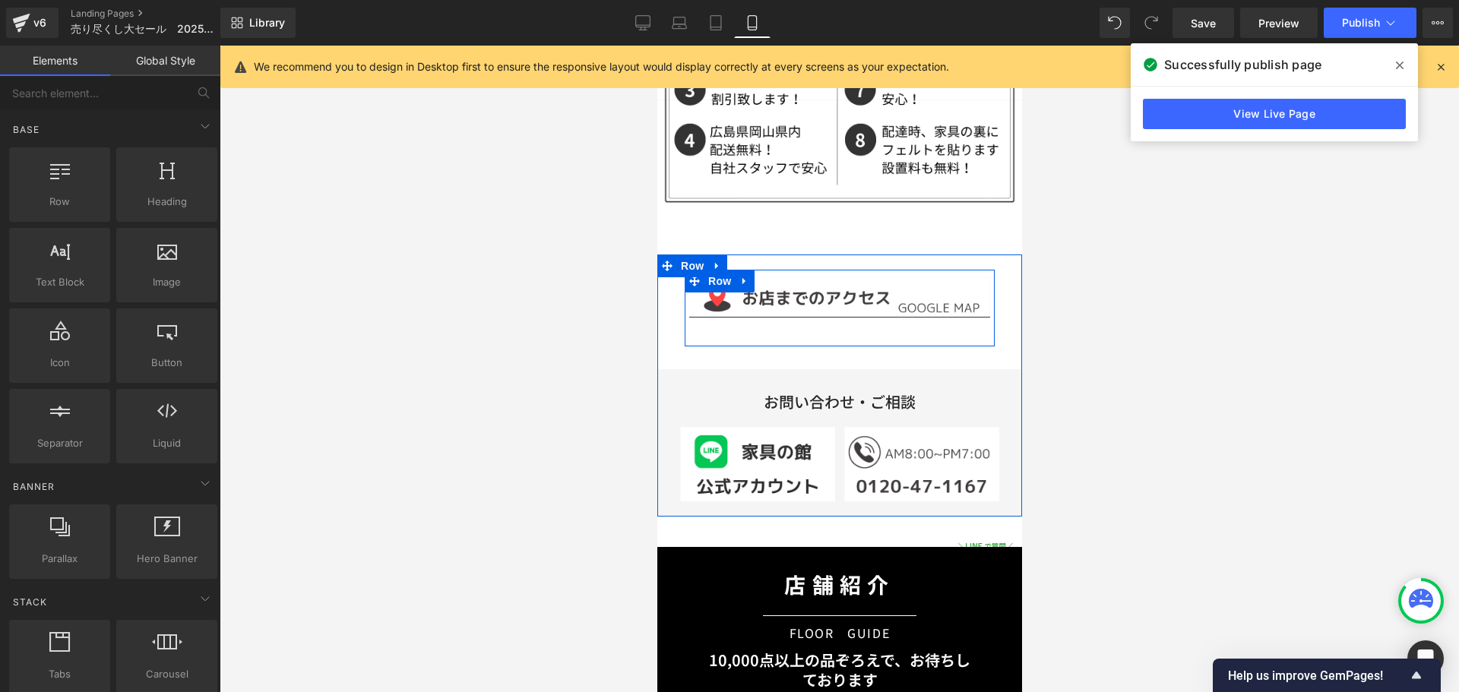
click at [785, 305] on div "Image Separator Row" at bounding box center [839, 308] width 310 height 77
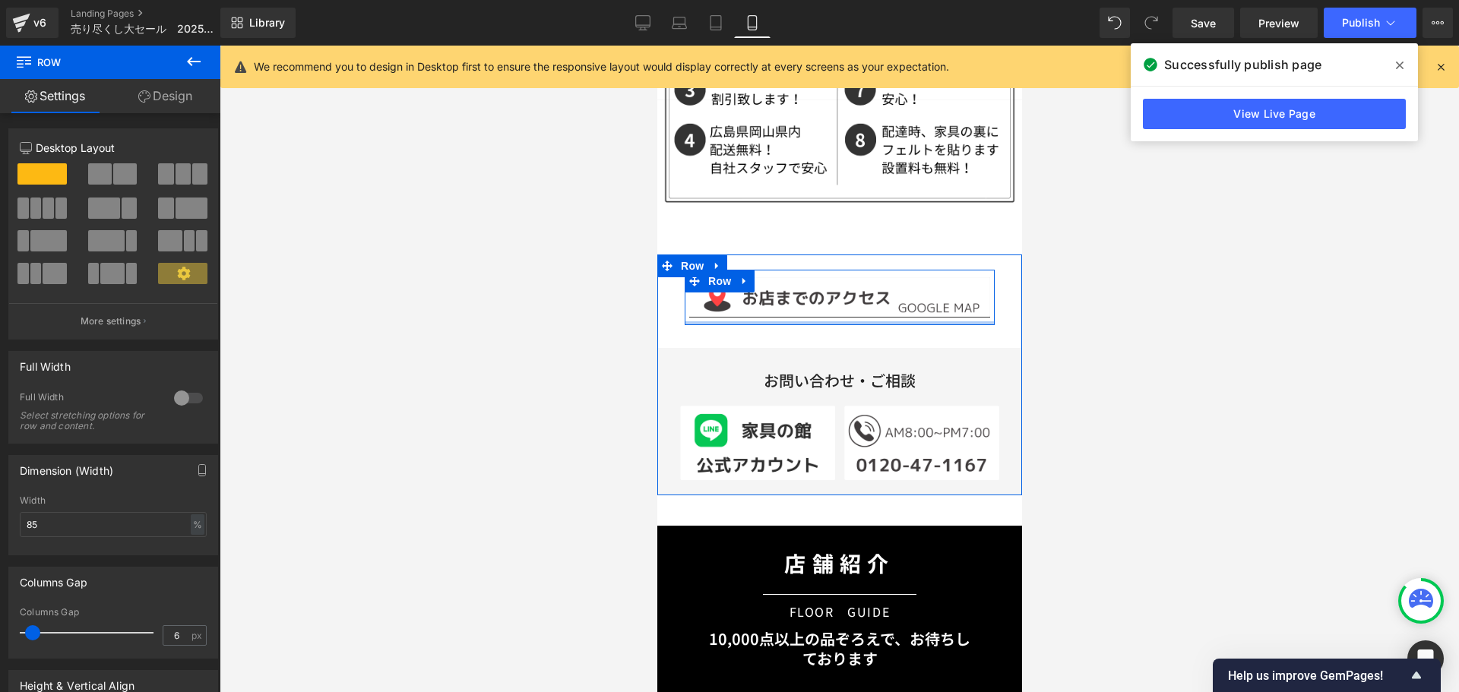
drag, startPoint x: 833, startPoint y: 314, endPoint x: 826, endPoint y: 290, distance: 24.5
click at [826, 321] on div at bounding box center [839, 323] width 310 height 4
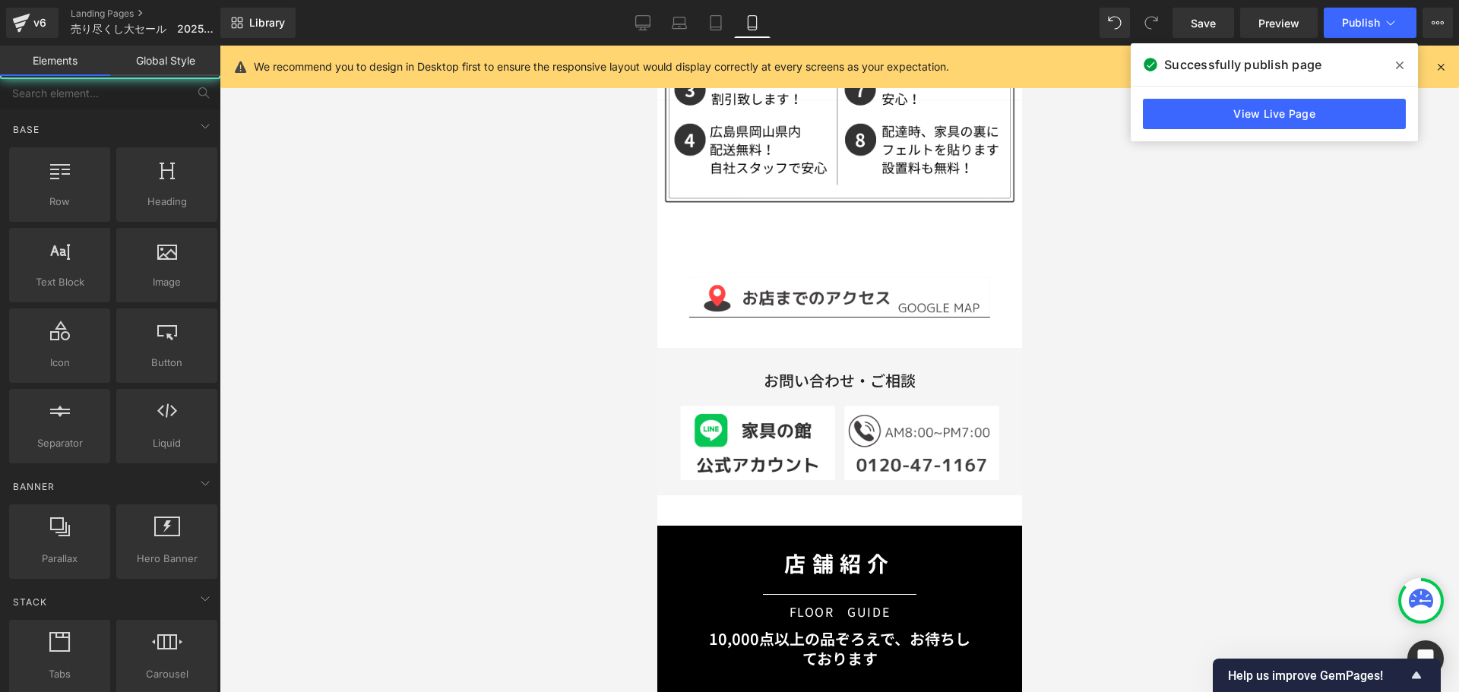
click at [1103, 292] on div at bounding box center [839, 369] width 1239 height 646
click at [1152, 297] on div at bounding box center [839, 369] width 1239 height 646
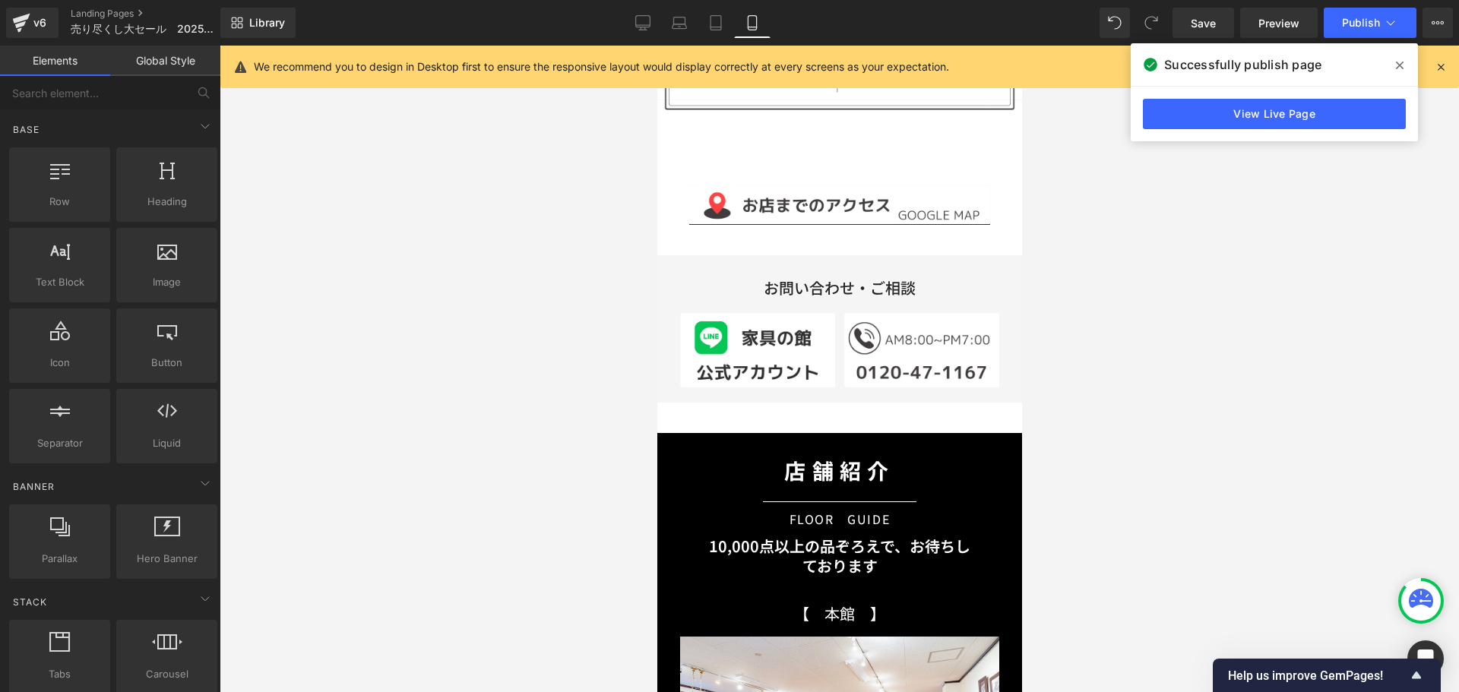
scroll to position [4423, 0]
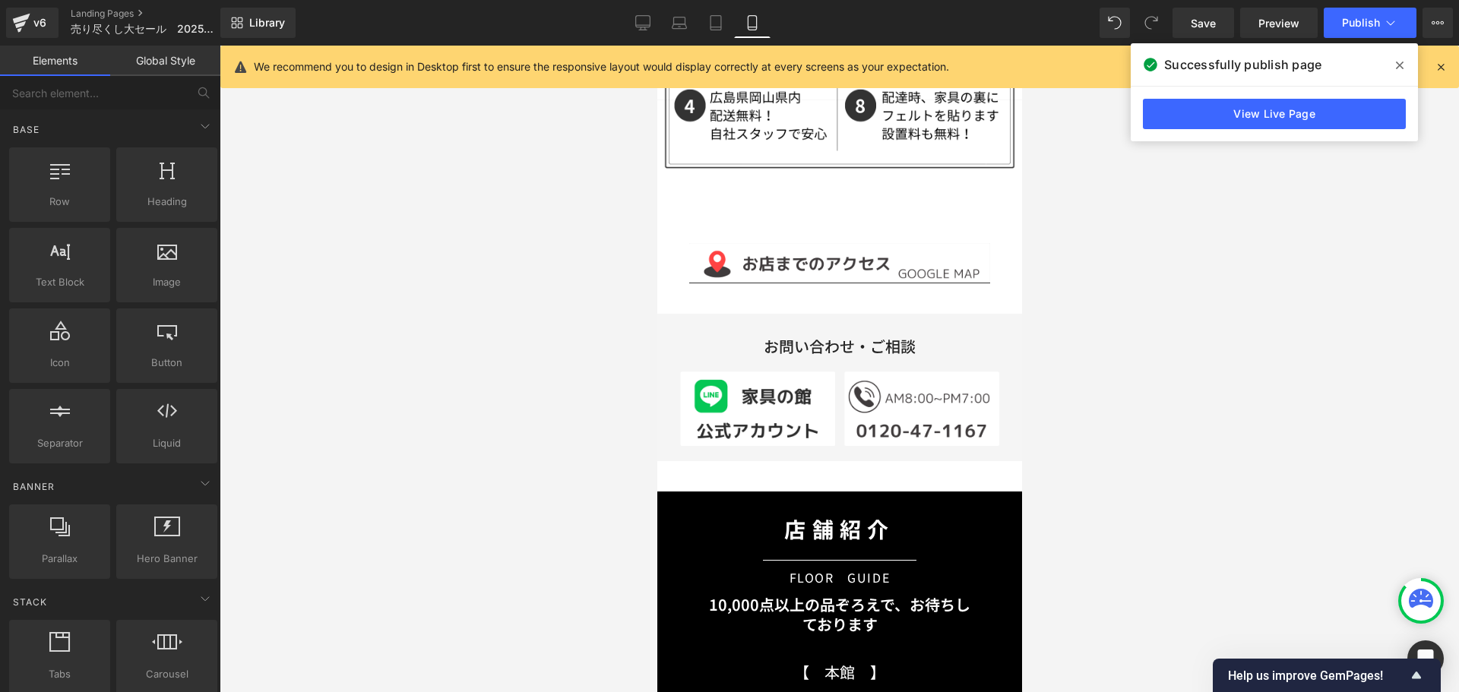
click at [1097, 368] on div at bounding box center [839, 369] width 1239 height 646
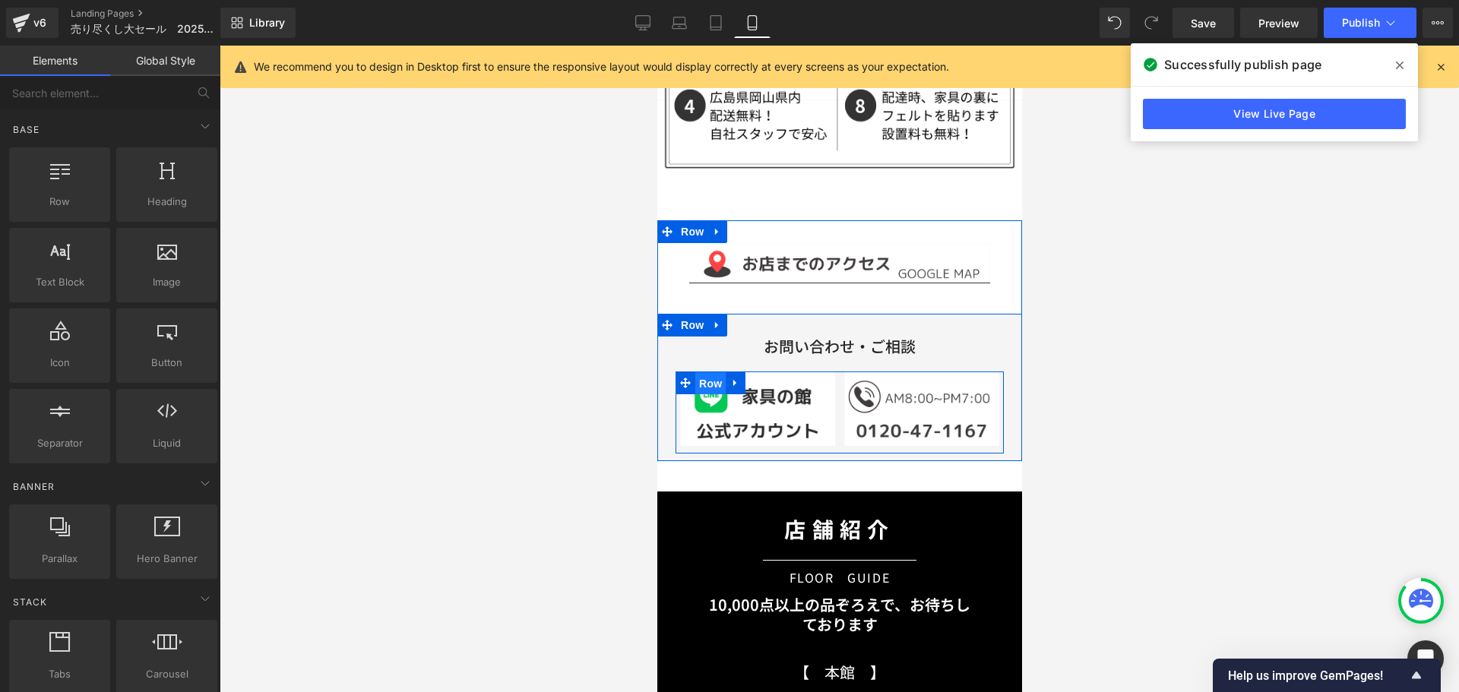
click at [712, 372] on span "Row" at bounding box center [709, 383] width 30 height 23
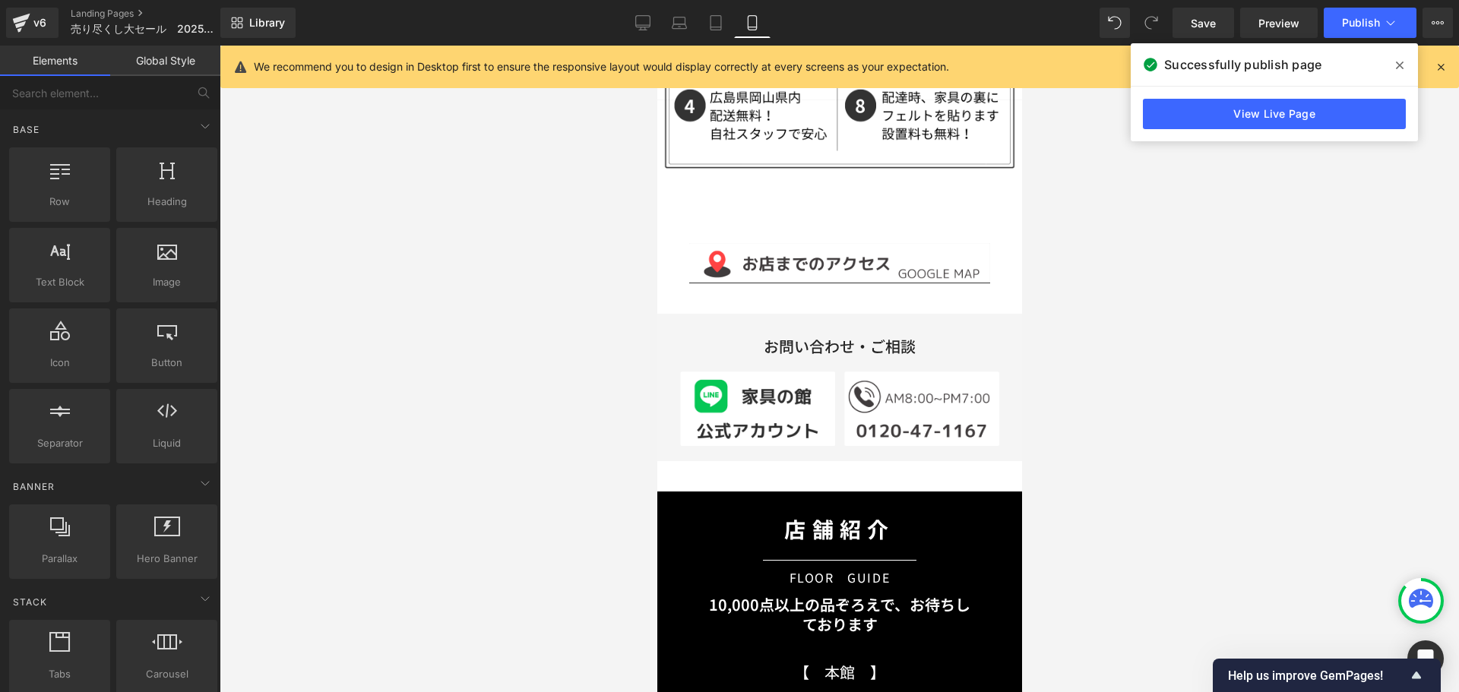
click at [1054, 349] on div at bounding box center [839, 369] width 1239 height 646
click at [1364, 21] on span "Publish" at bounding box center [1361, 23] width 38 height 12
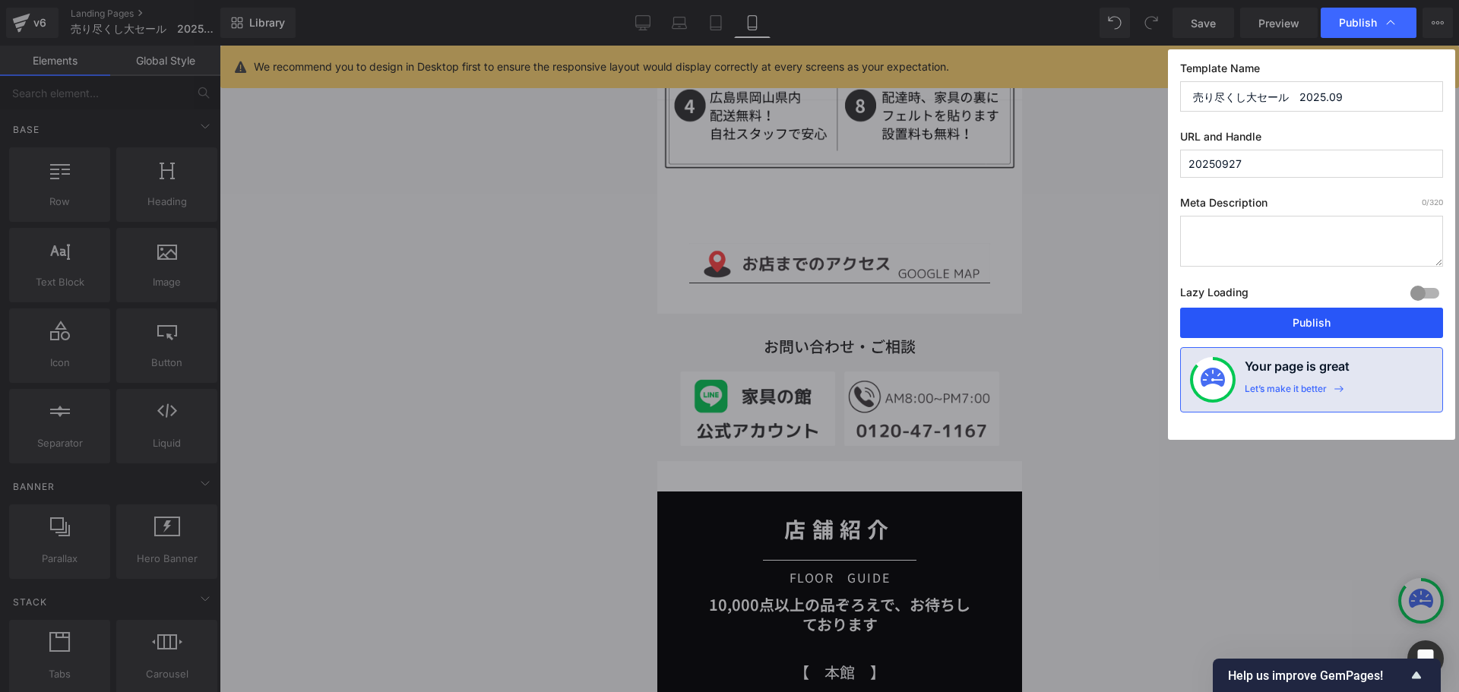
click at [1282, 322] on button "Publish" at bounding box center [1311, 323] width 263 height 30
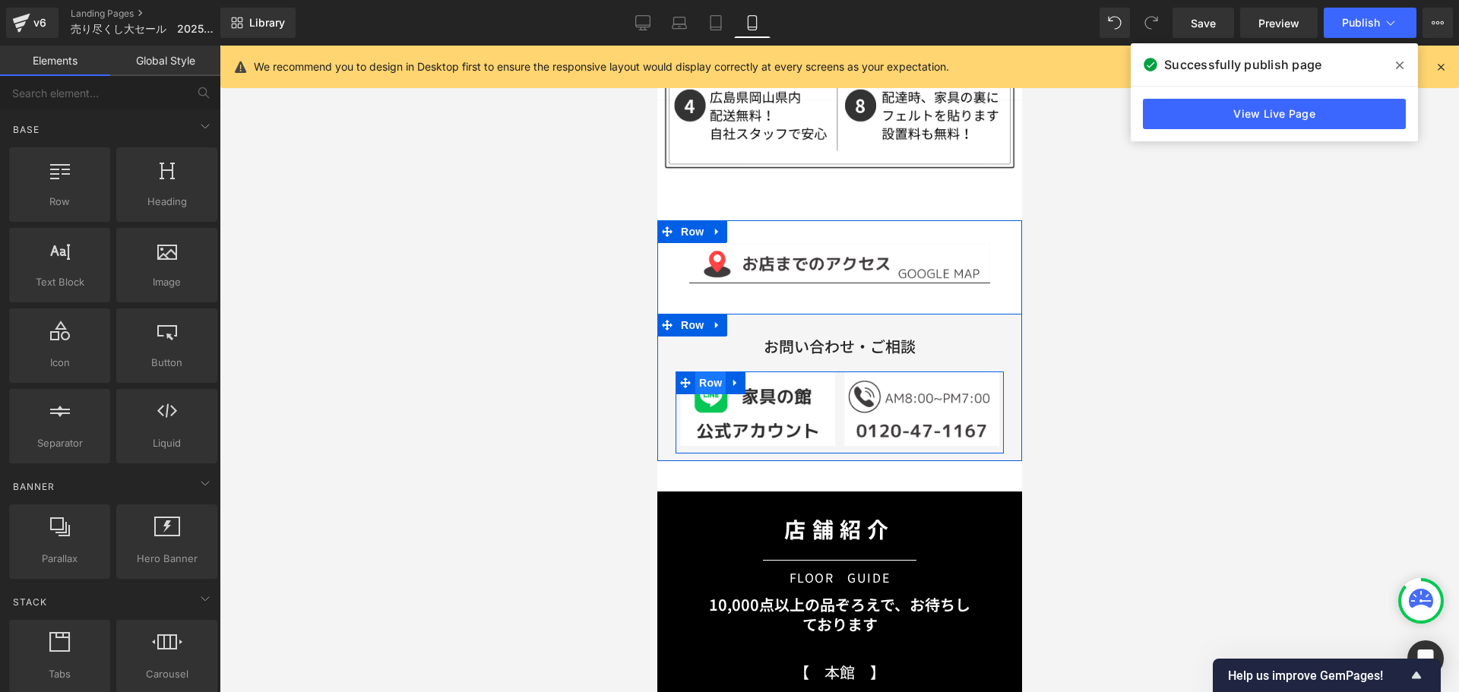
click at [709, 371] on span "Row" at bounding box center [709, 382] width 30 height 23
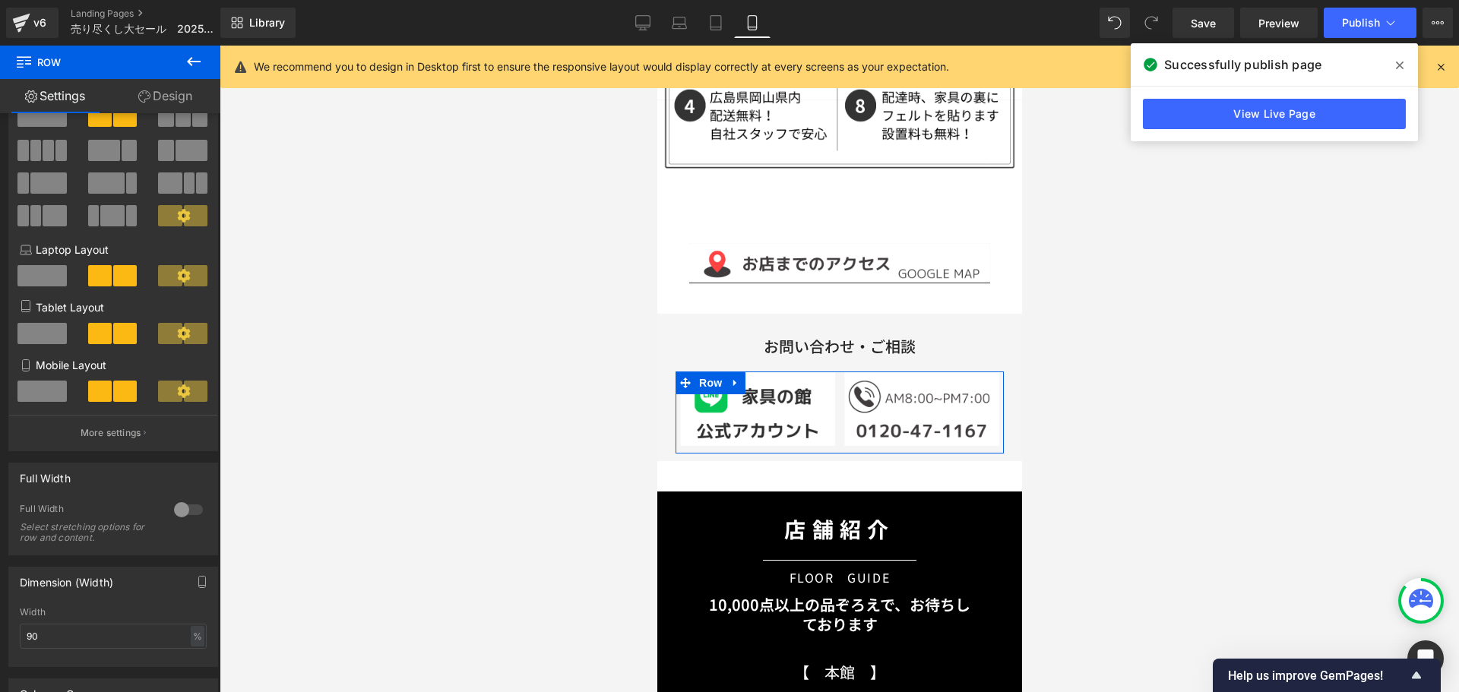
scroll to position [152, 0]
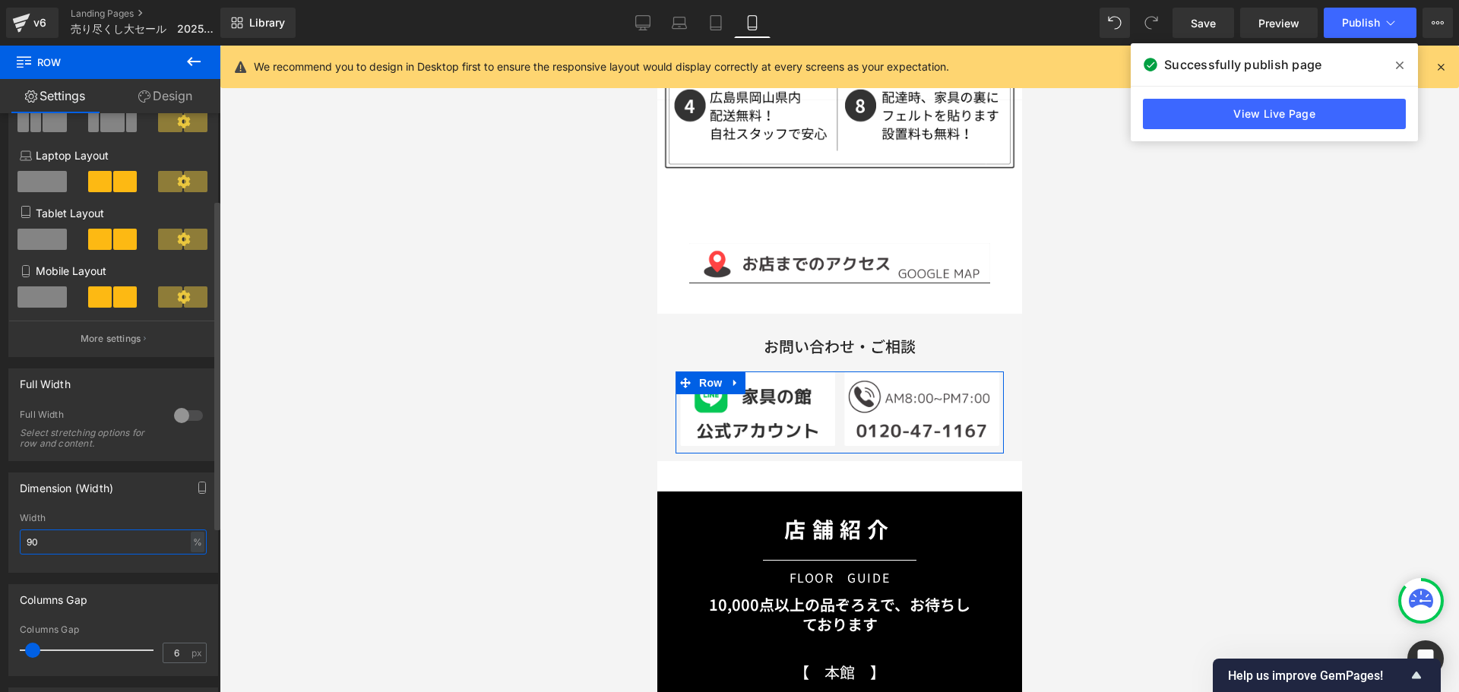
drag, startPoint x: 131, startPoint y: 547, endPoint x: 119, endPoint y: 547, distance: 11.4
click at [119, 547] on input "90" at bounding box center [113, 541] width 187 height 25
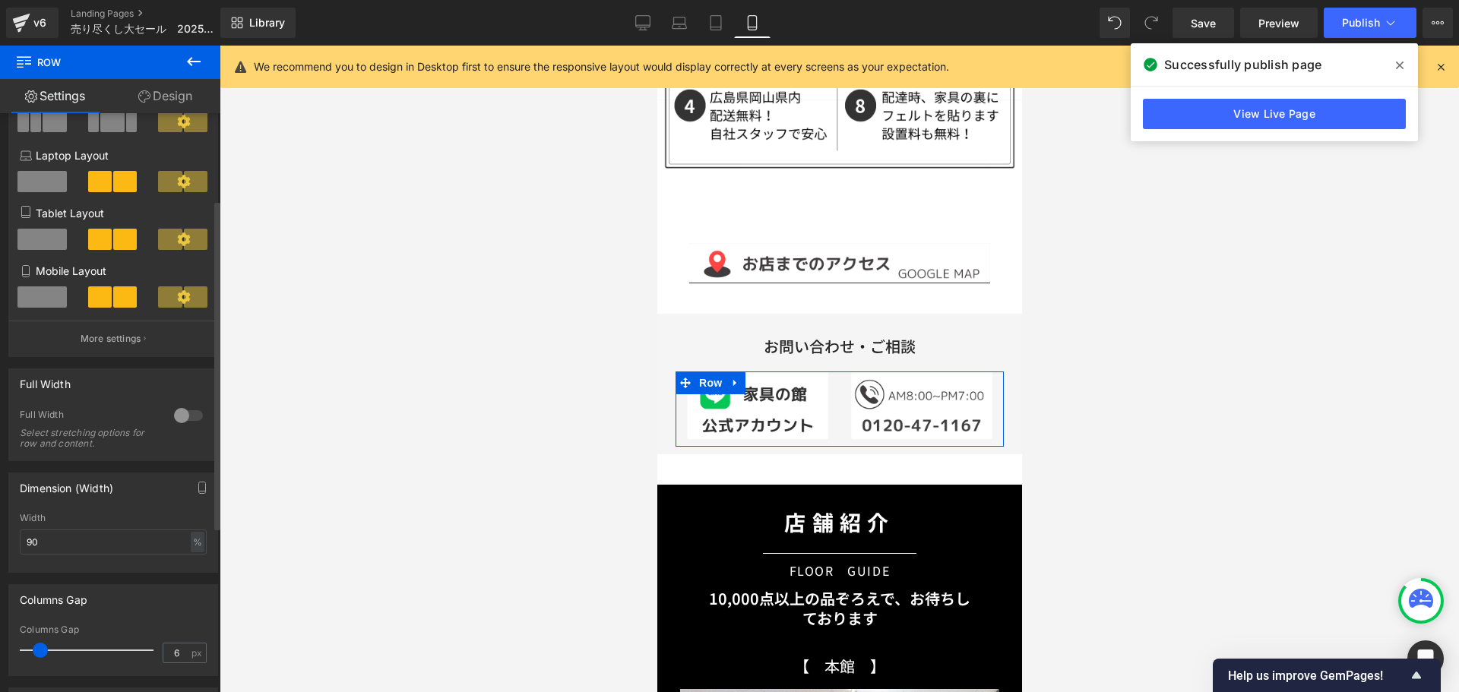
click at [45, 652] on span at bounding box center [40, 650] width 15 height 15
drag, startPoint x: 61, startPoint y: 551, endPoint x: 15, endPoint y: 546, distance: 45.8
click at [18, 548] on div "90% Width 90 % % px" at bounding box center [113, 542] width 208 height 59
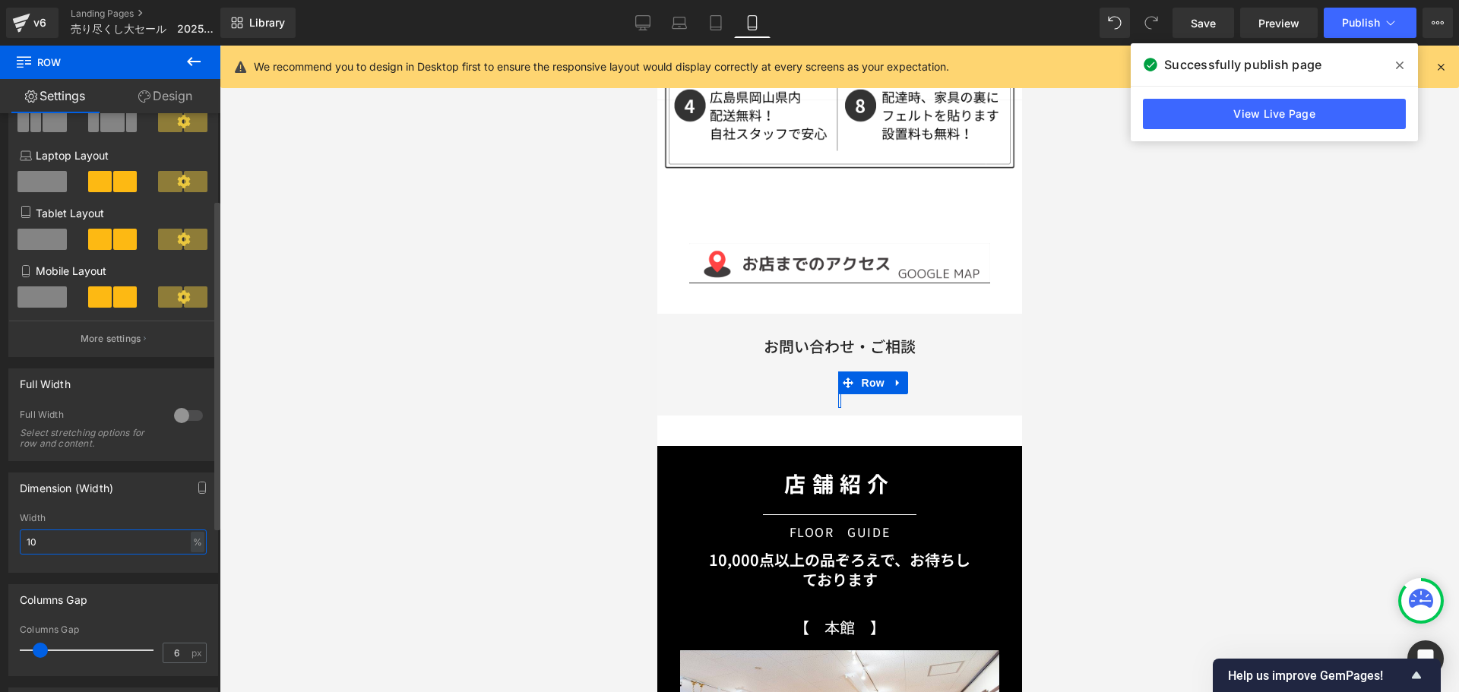
type input "100"
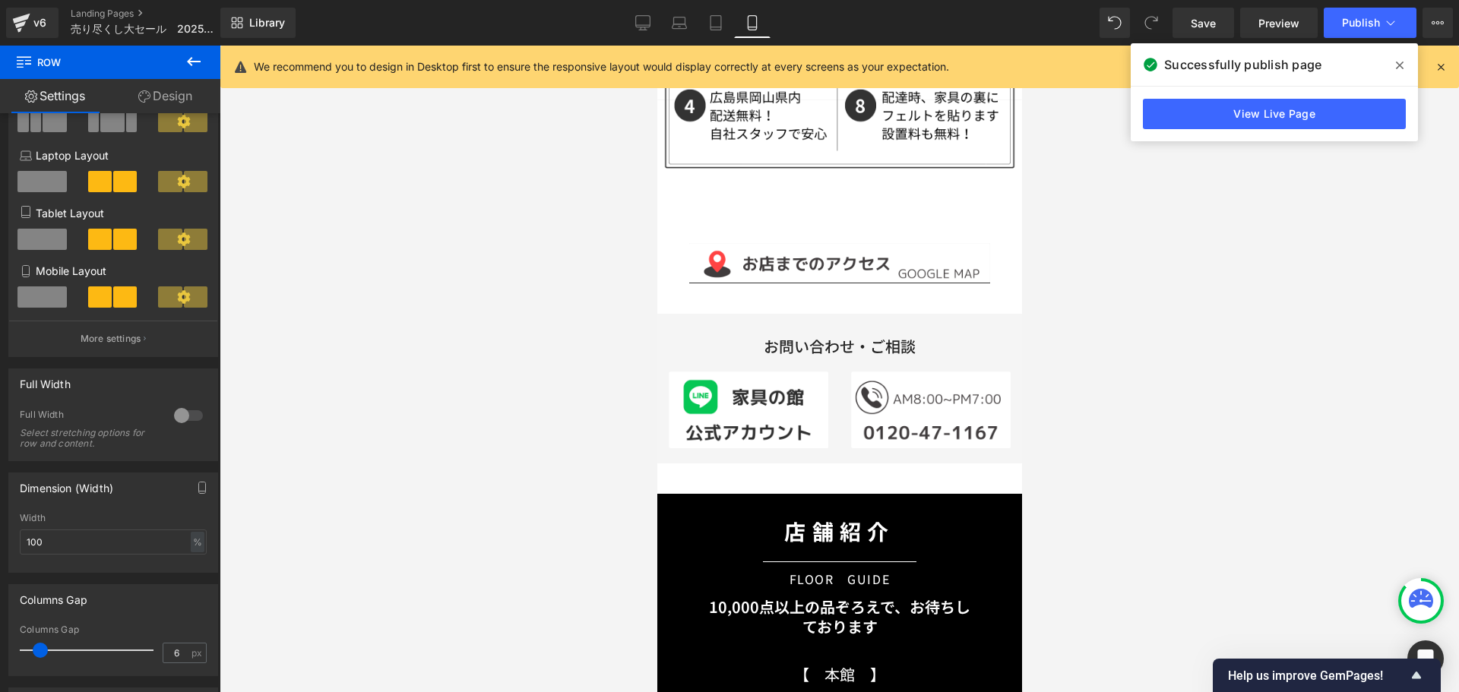
click at [1137, 542] on div at bounding box center [839, 369] width 1239 height 646
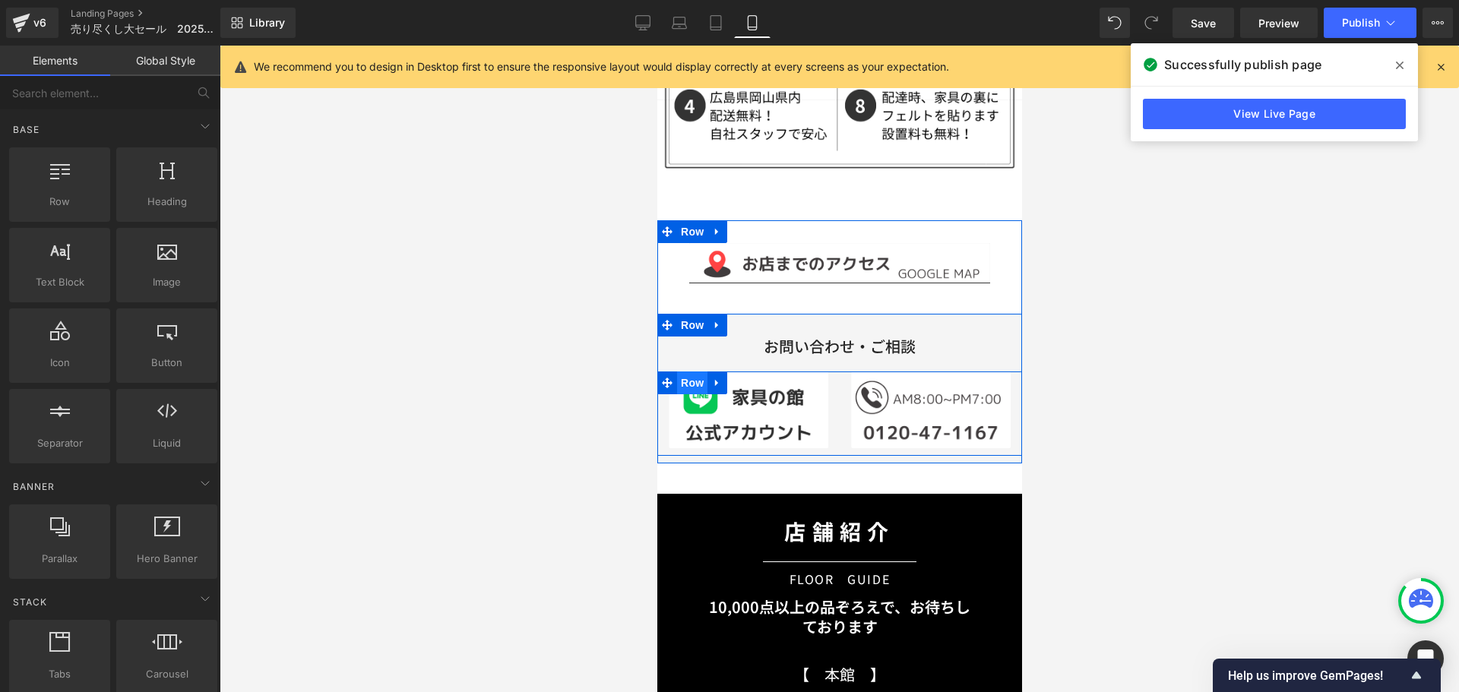
click at [700, 371] on span "Row" at bounding box center [691, 382] width 30 height 23
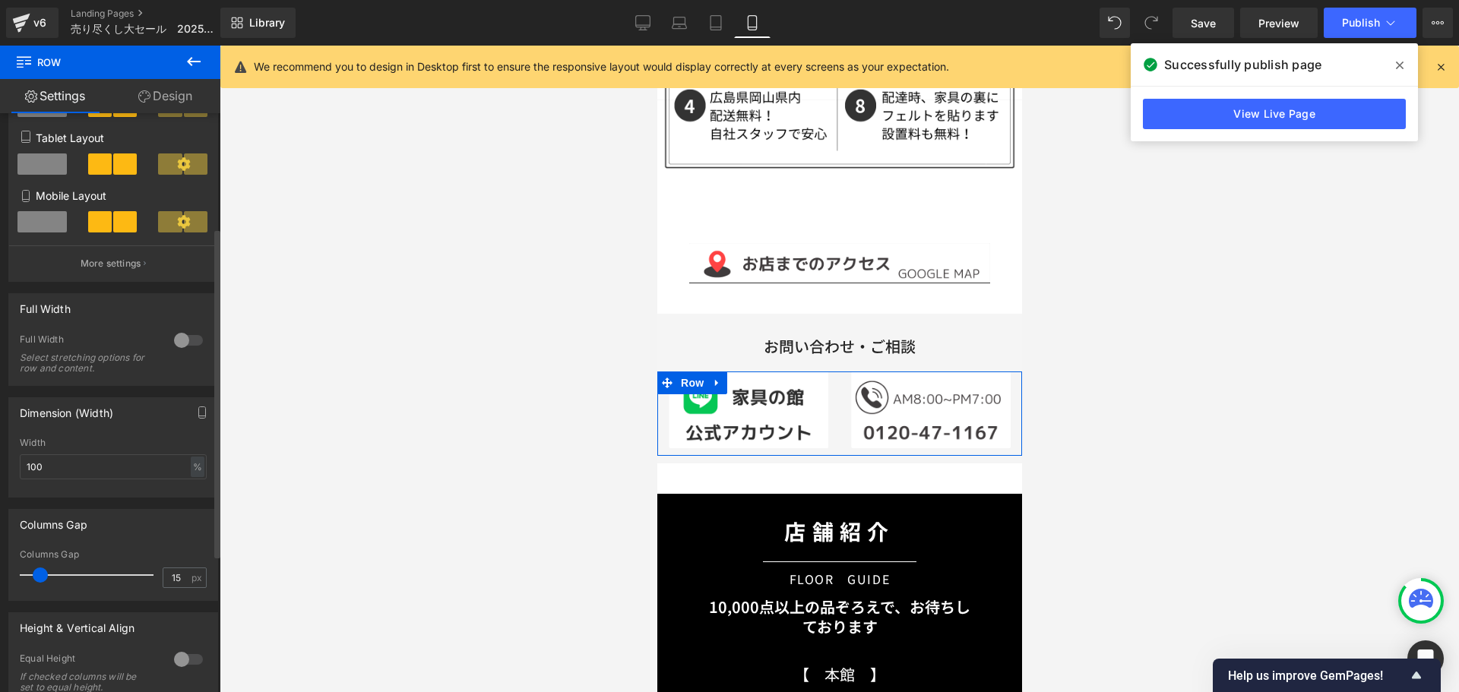
scroll to position [228, 0]
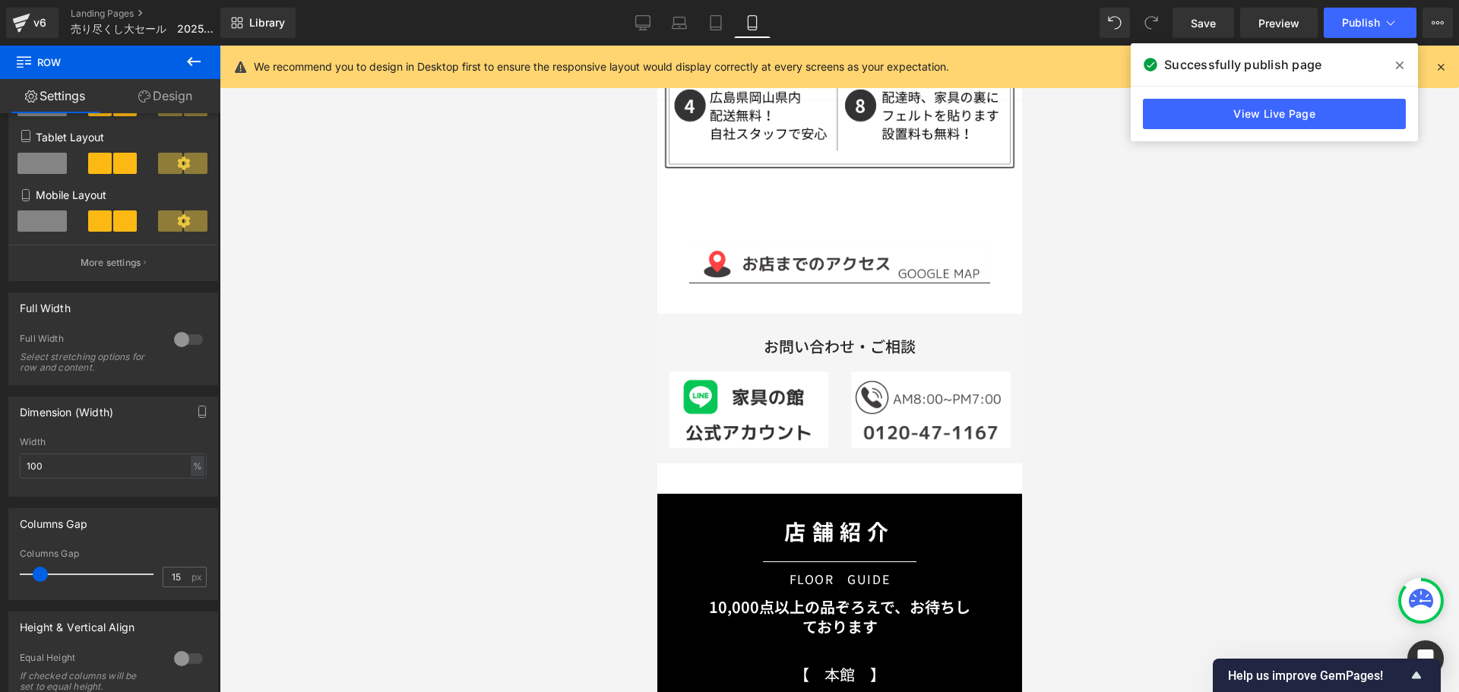
click at [1158, 504] on div at bounding box center [839, 369] width 1239 height 646
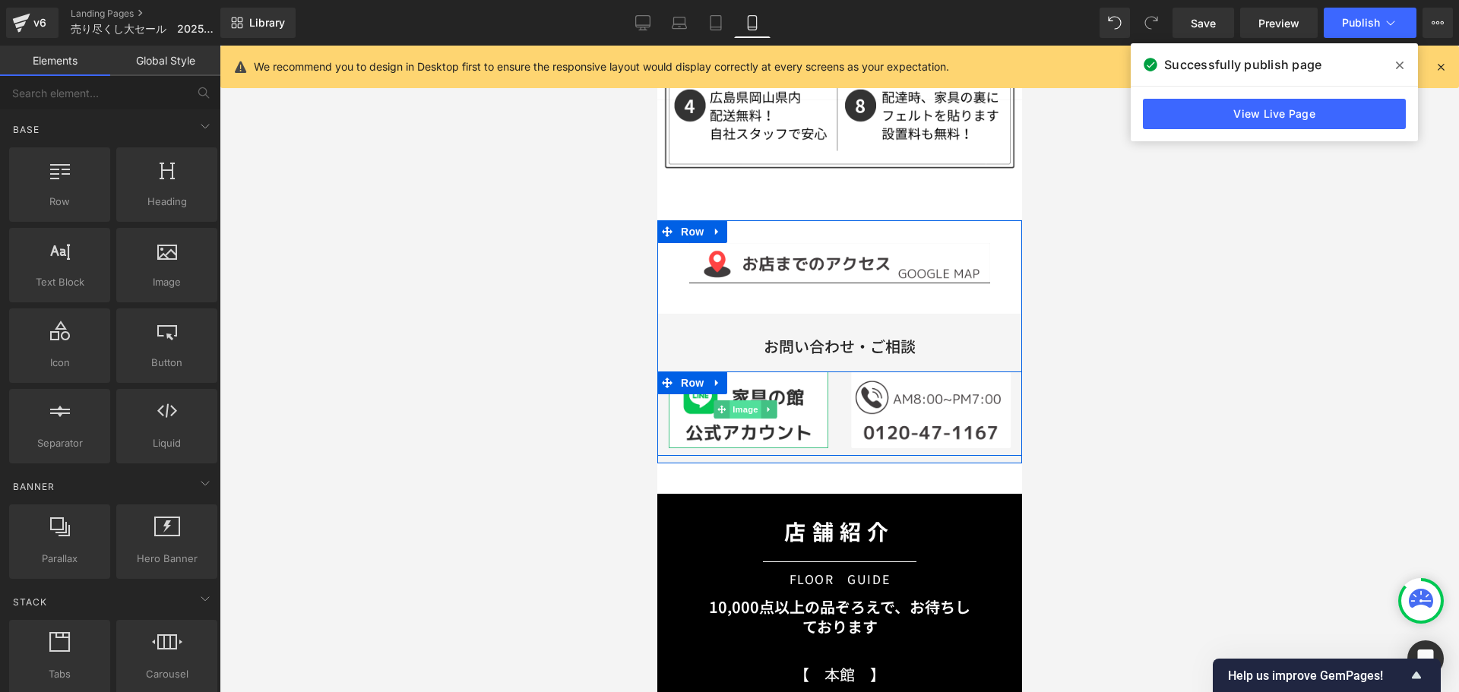
click at [738, 400] on span "Image" at bounding box center [744, 409] width 32 height 18
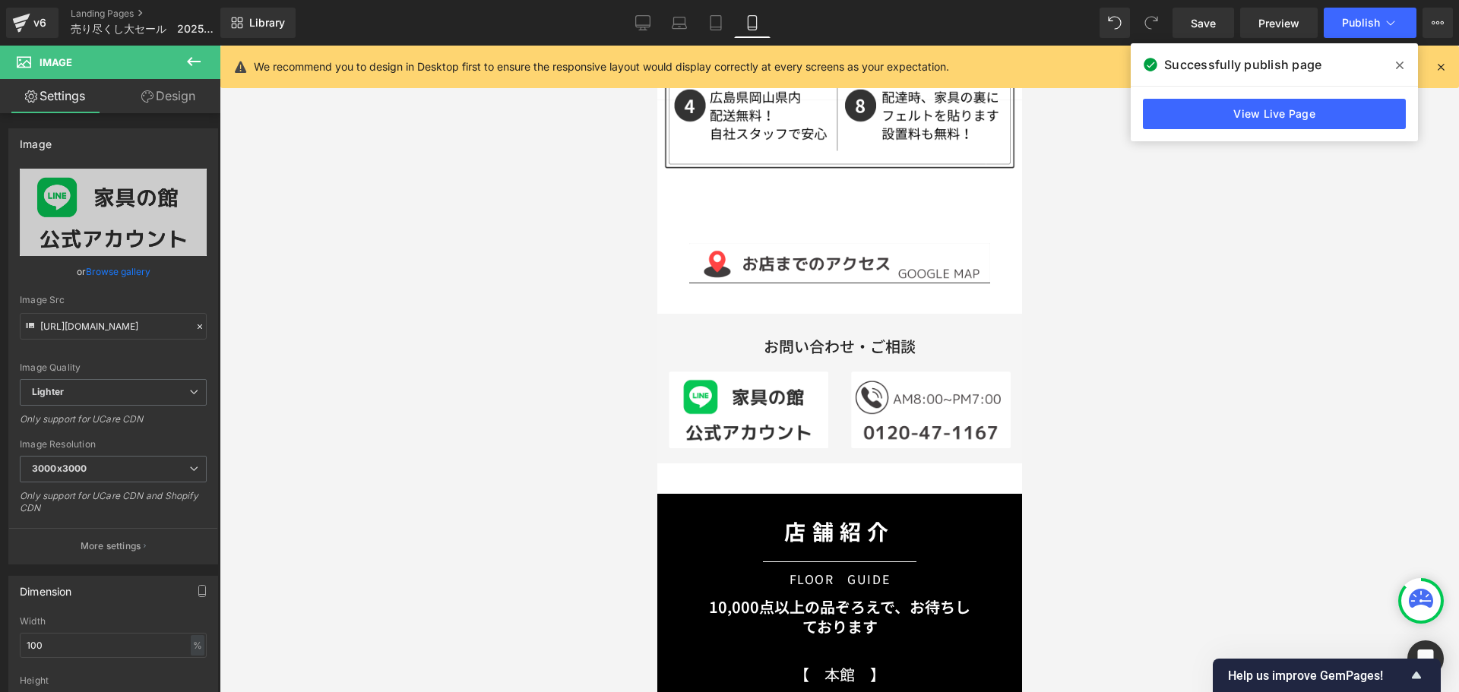
click at [1224, 406] on div at bounding box center [839, 369] width 1239 height 646
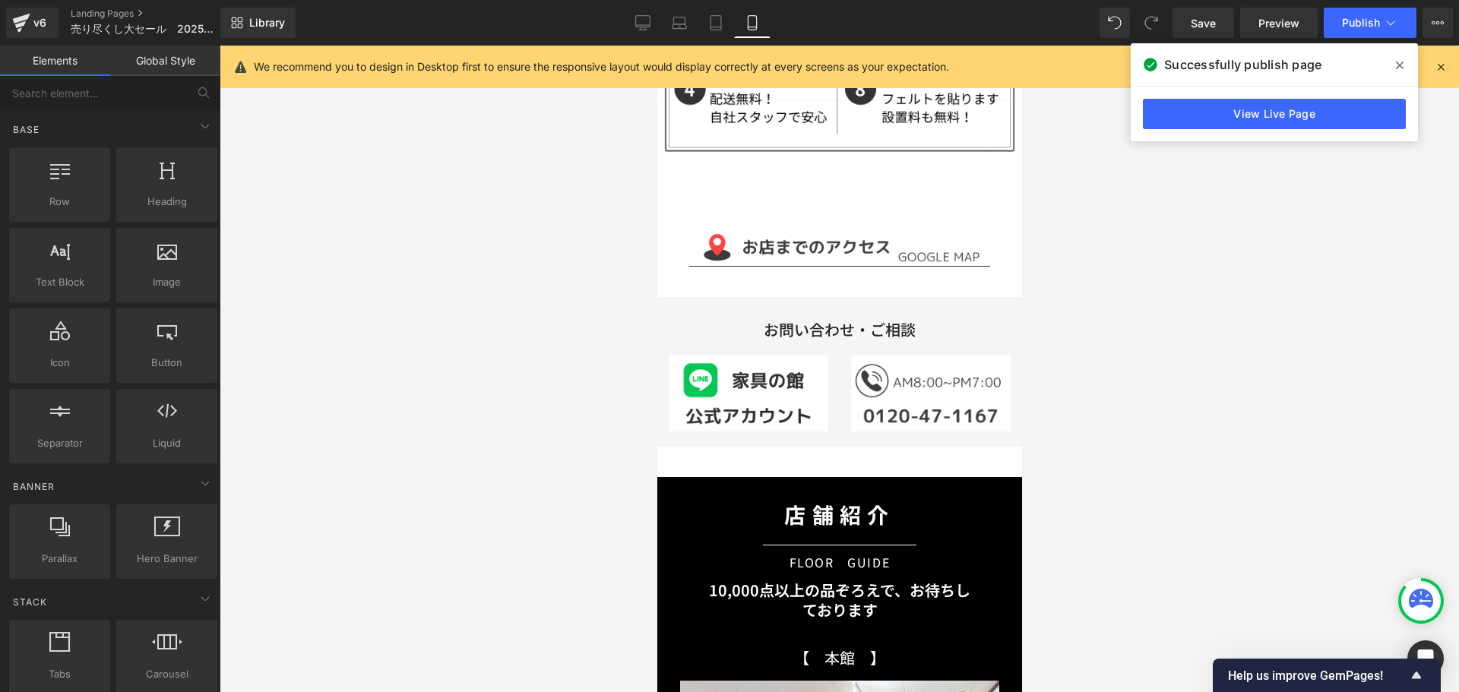
scroll to position [4415, 0]
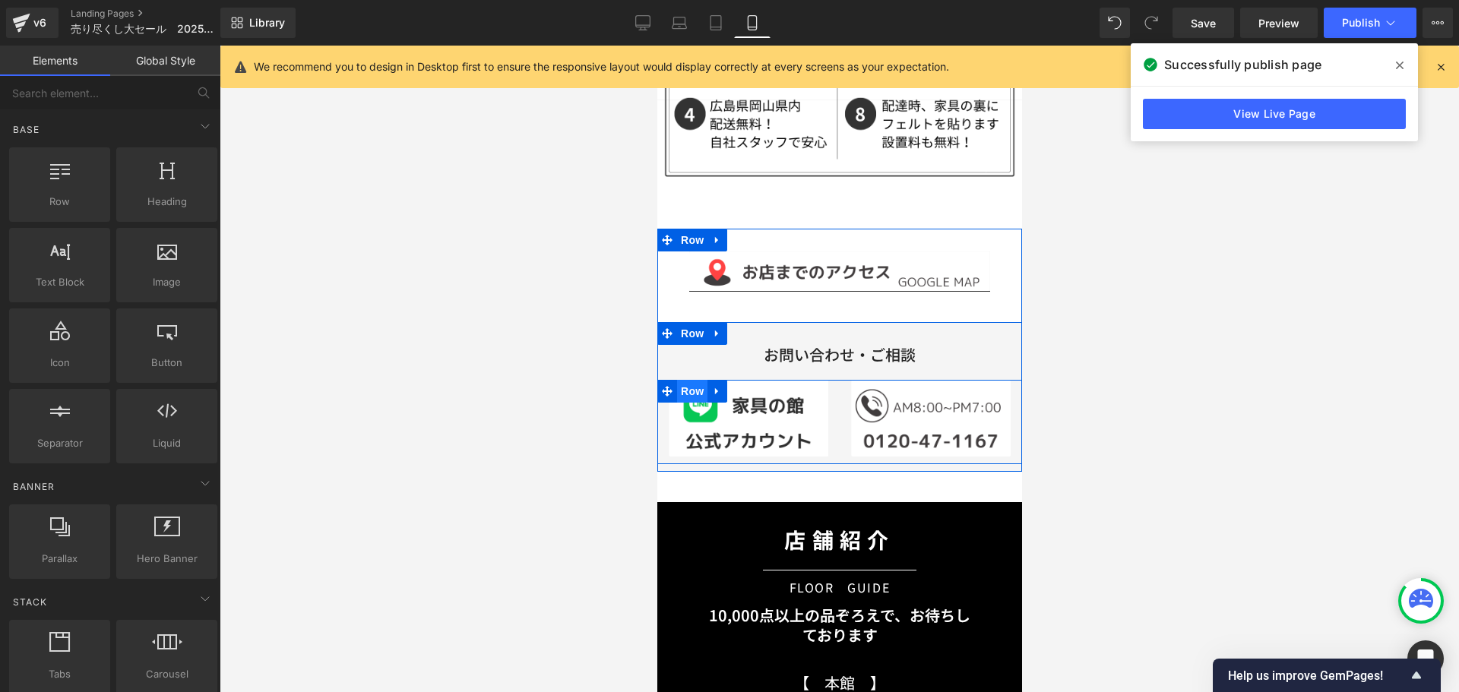
click at [700, 380] on span "Row" at bounding box center [691, 391] width 30 height 23
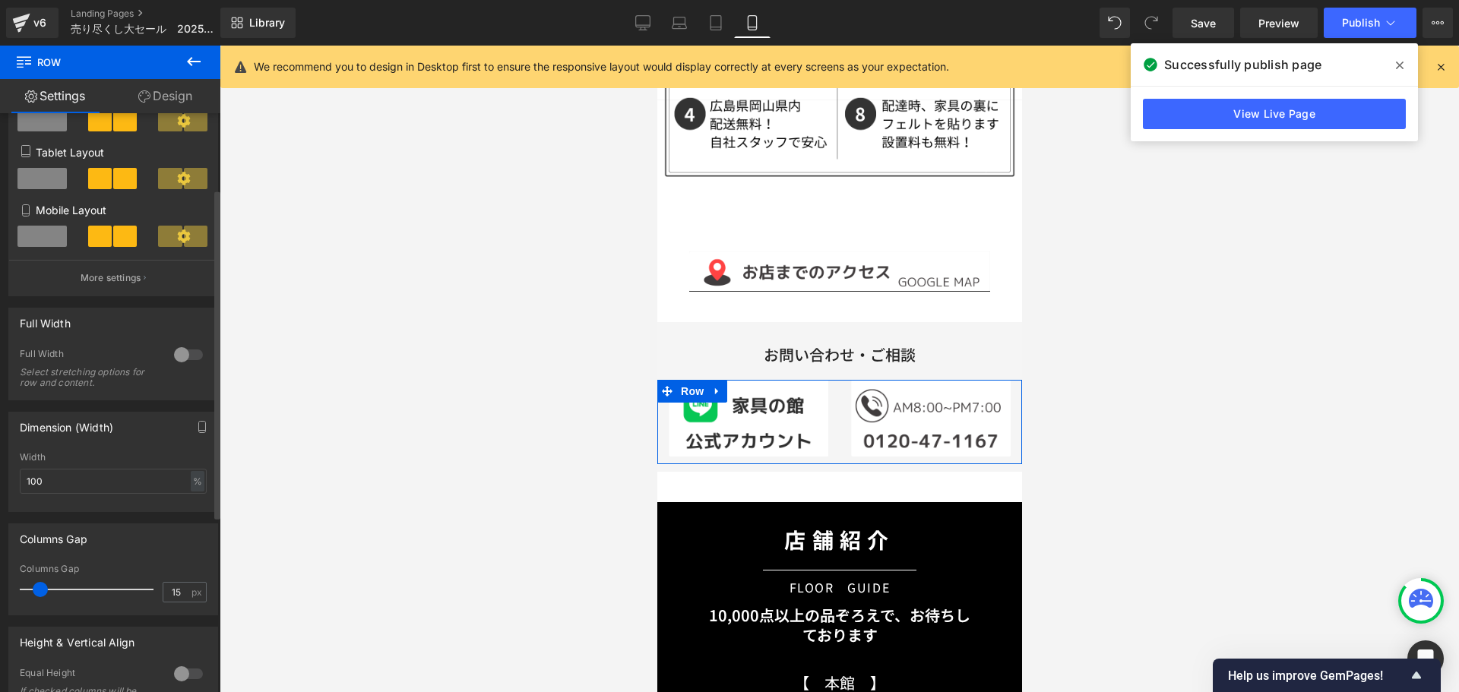
scroll to position [228, 0]
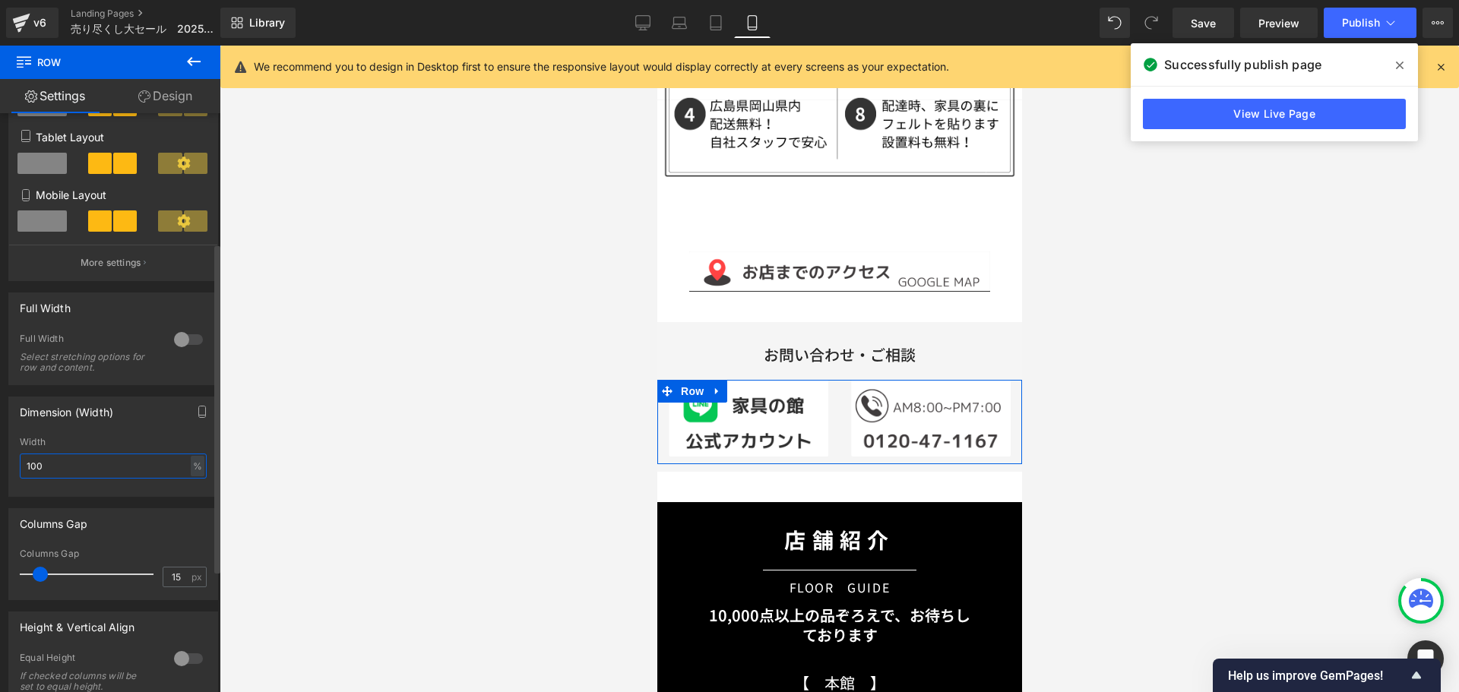
drag, startPoint x: 60, startPoint y: 473, endPoint x: 0, endPoint y: 471, distance: 60.1
click at [0, 471] on div "Dimension (Width) 100% Width 100 % % px" at bounding box center [113, 441] width 227 height 112
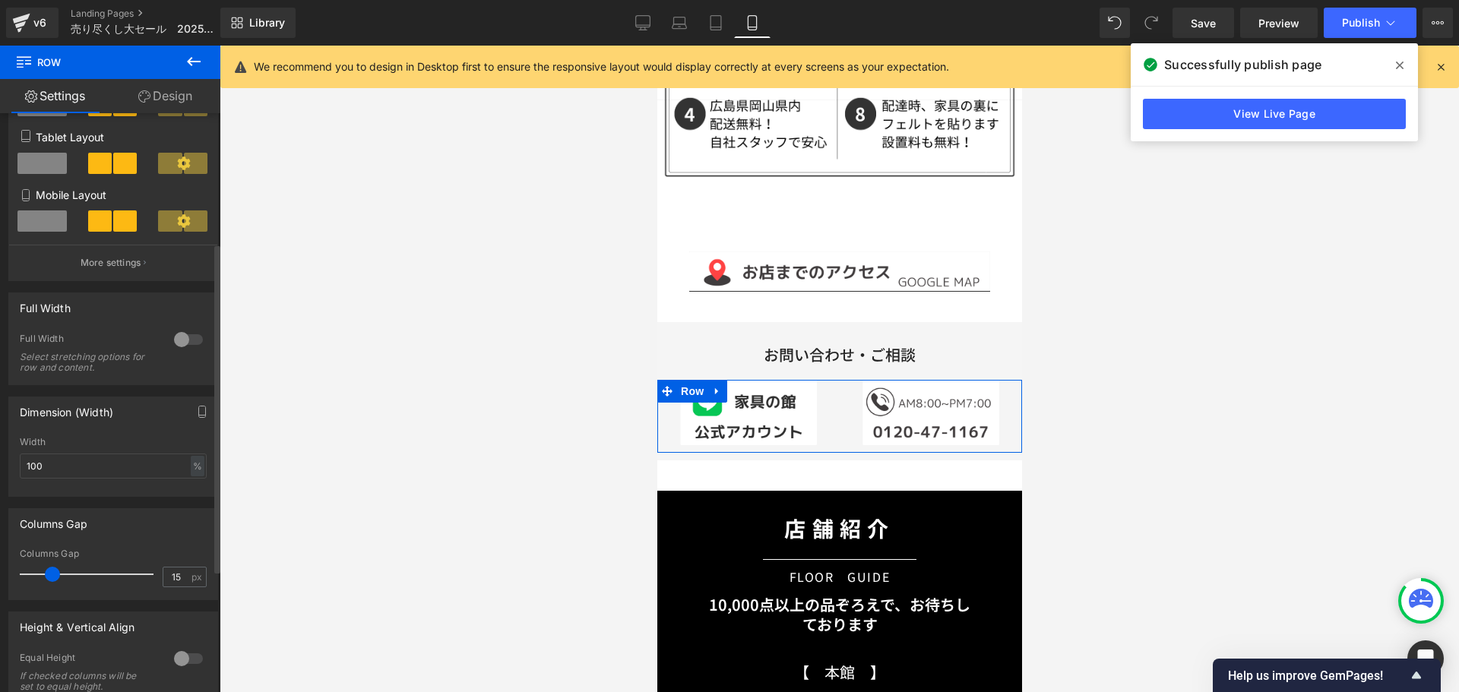
drag, startPoint x: 40, startPoint y: 568, endPoint x: 52, endPoint y: 570, distance: 12.4
click at [52, 570] on span at bounding box center [52, 574] width 15 height 15
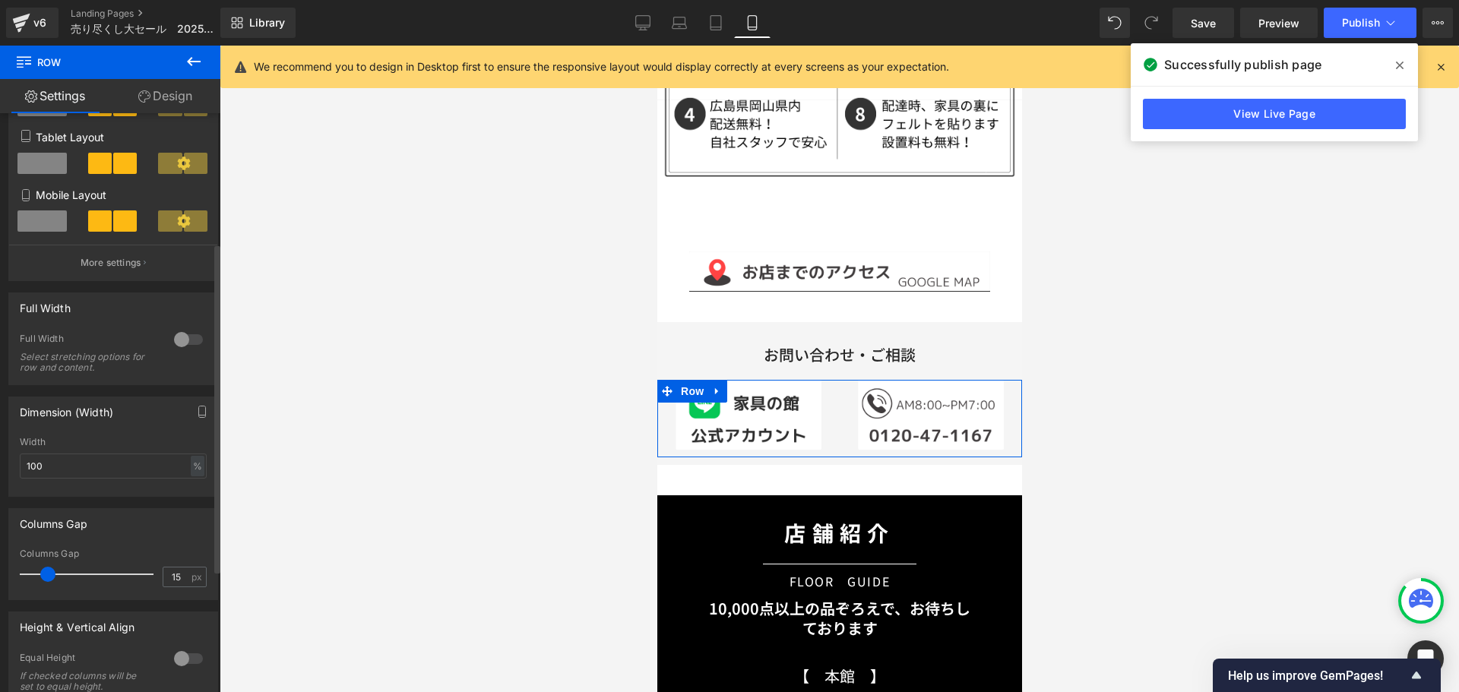
click at [46, 575] on span at bounding box center [47, 574] width 15 height 15
click at [177, 575] on input "15" at bounding box center [176, 576] width 27 height 19
type input "25"
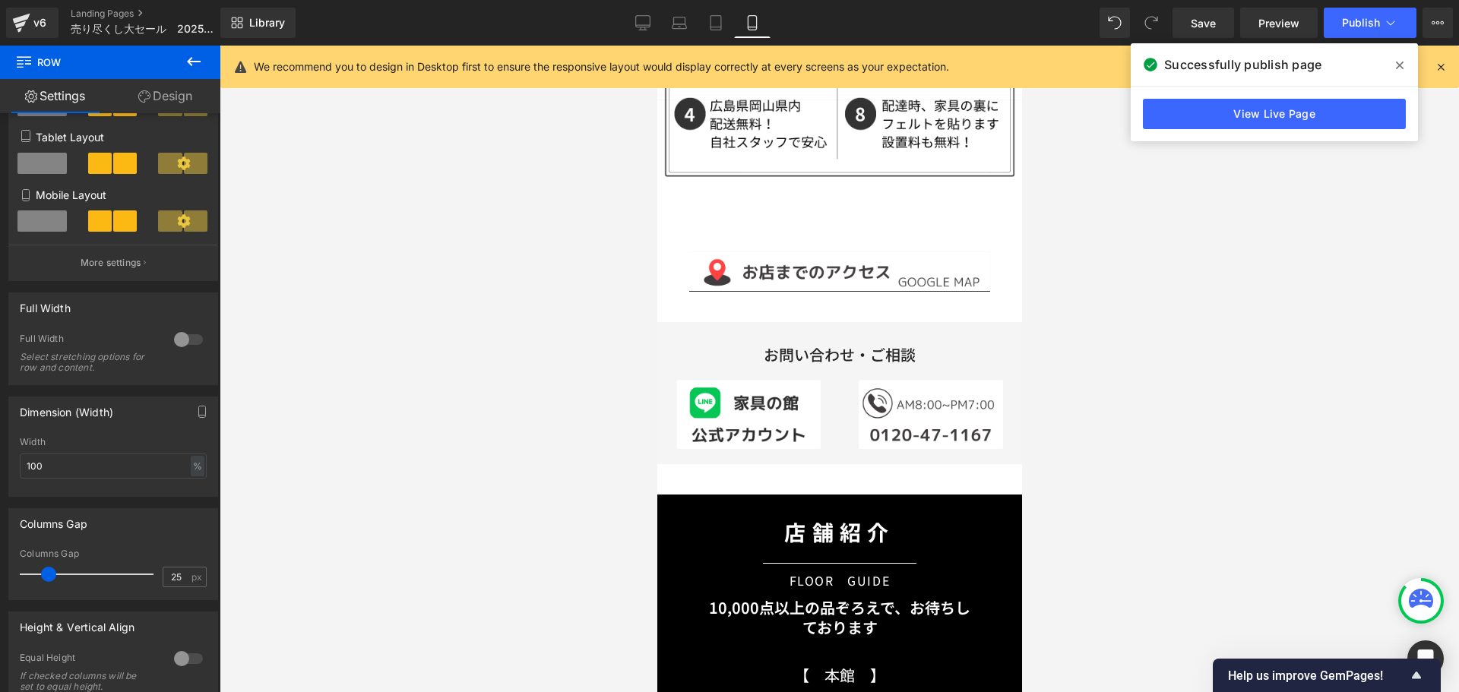
click at [342, 552] on div at bounding box center [839, 369] width 1239 height 646
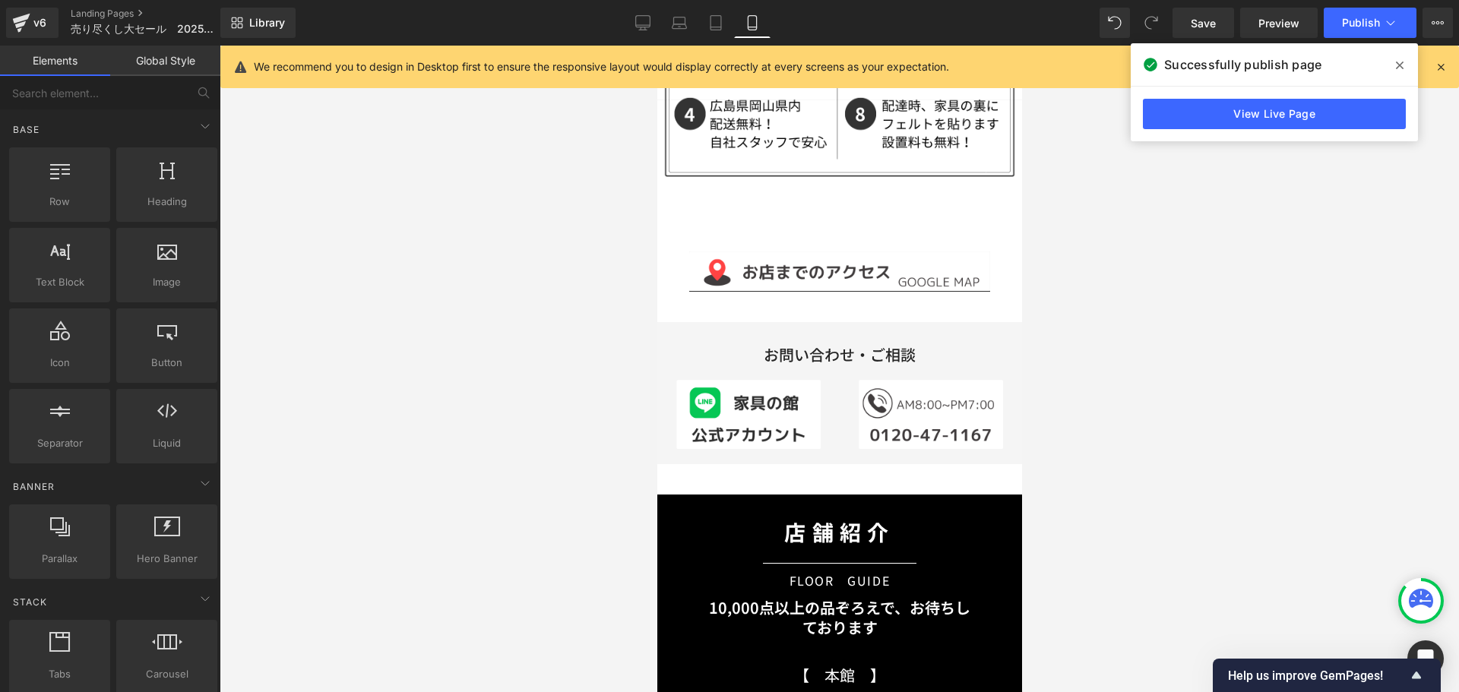
click at [1283, 393] on div at bounding box center [839, 369] width 1239 height 646
click at [1342, 28] on span "Publish" at bounding box center [1361, 23] width 38 height 12
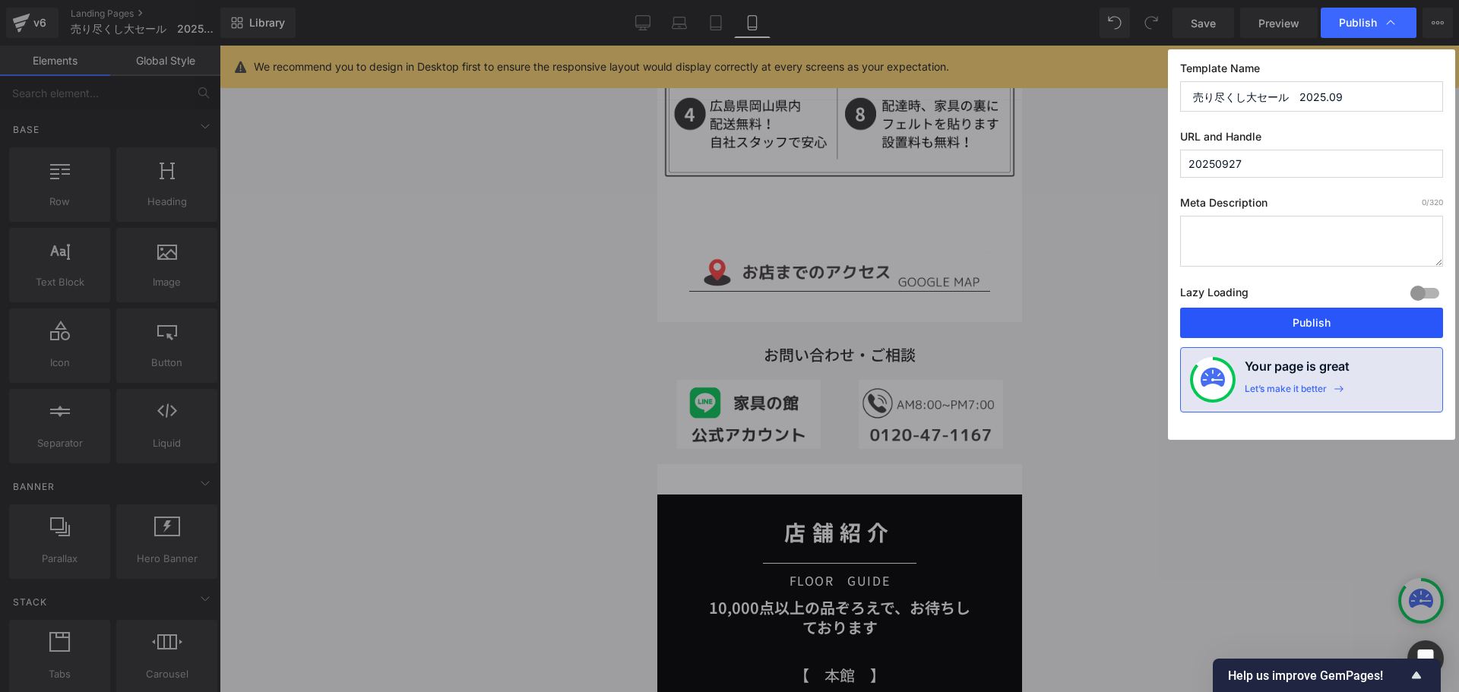
click at [1264, 330] on button "Publish" at bounding box center [1311, 323] width 263 height 30
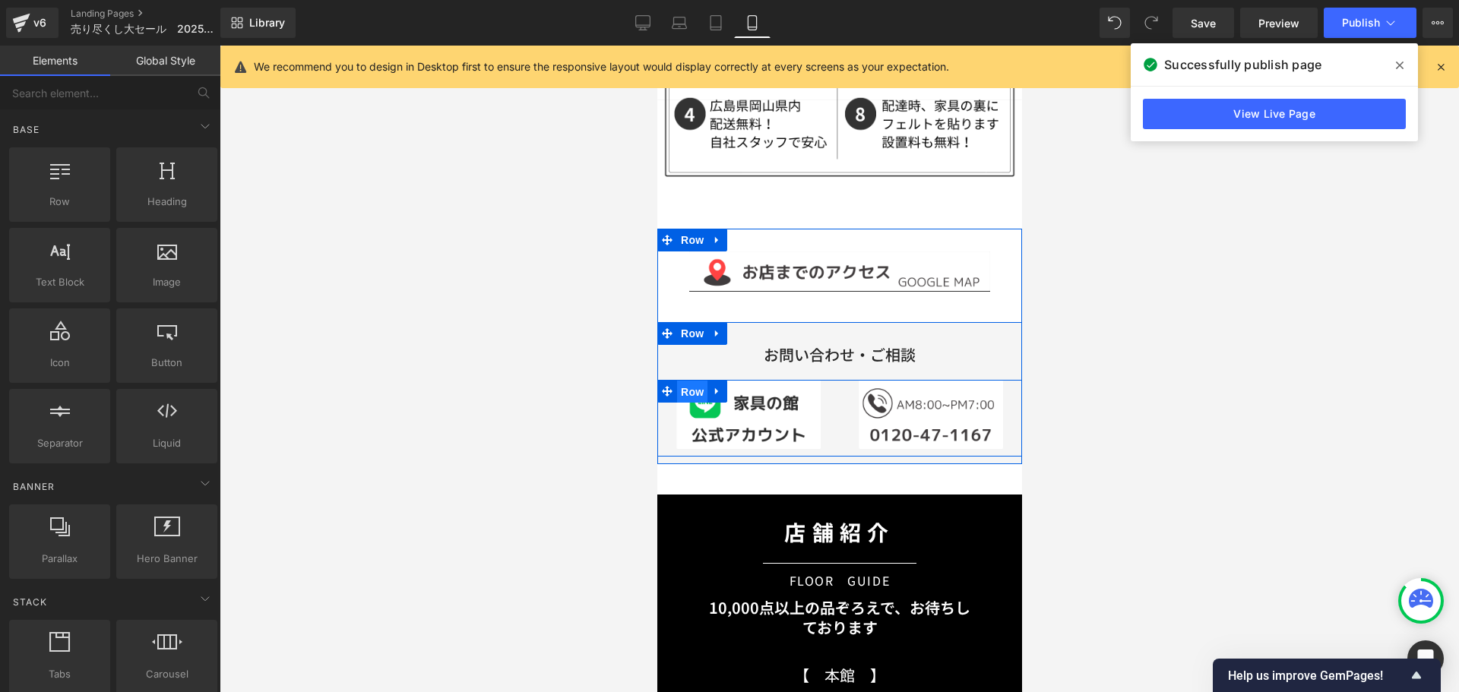
click at [700, 381] on span "Row" at bounding box center [691, 392] width 30 height 23
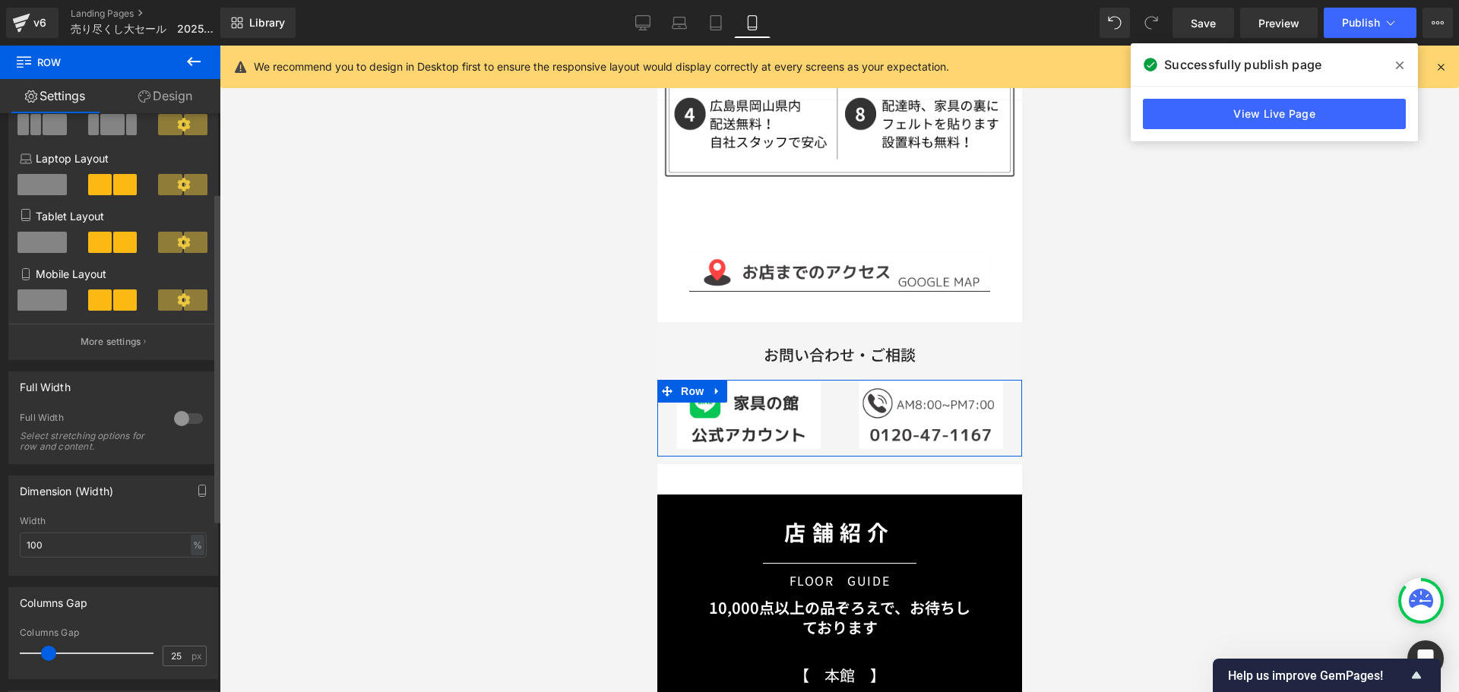
scroll to position [152, 0]
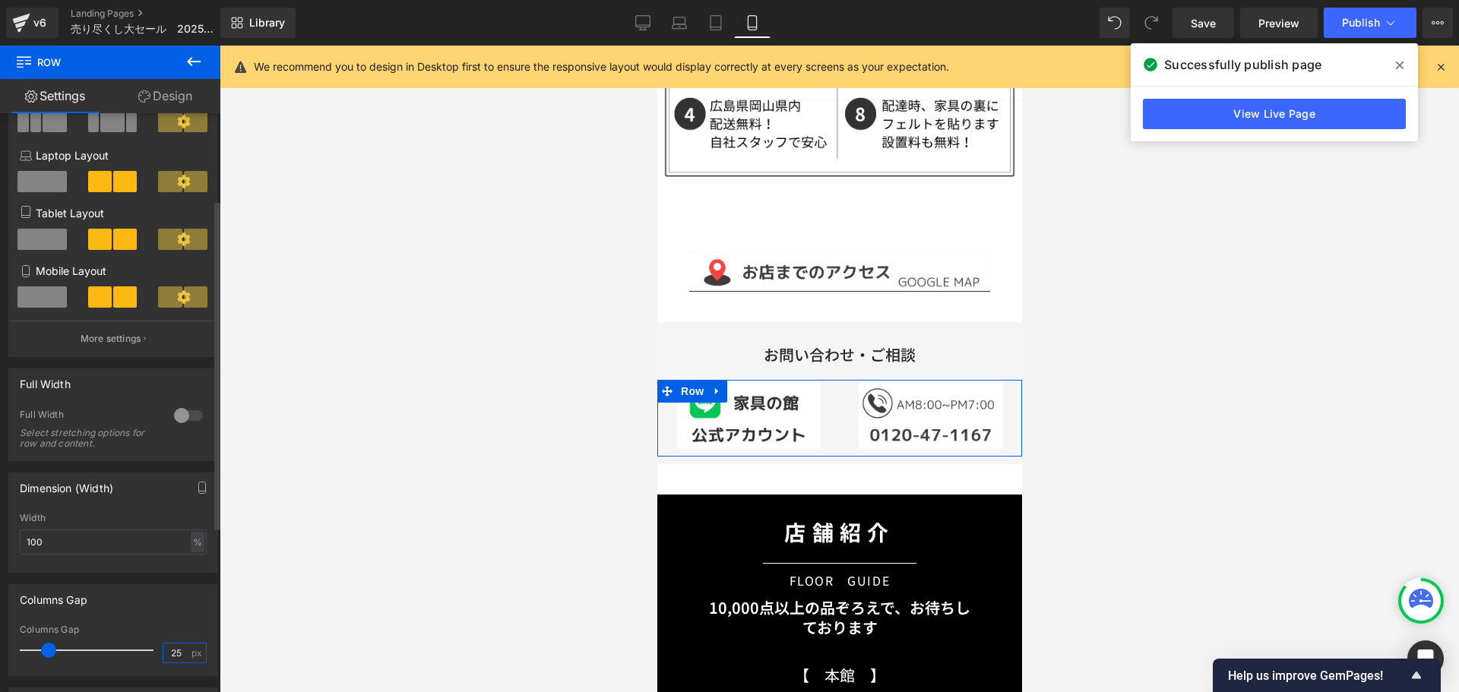
drag, startPoint x: 170, startPoint y: 654, endPoint x: 186, endPoint y: 658, distance: 16.4
click at [186, 658] on div "25 px" at bounding box center [185, 653] width 44 height 21
type input "20"
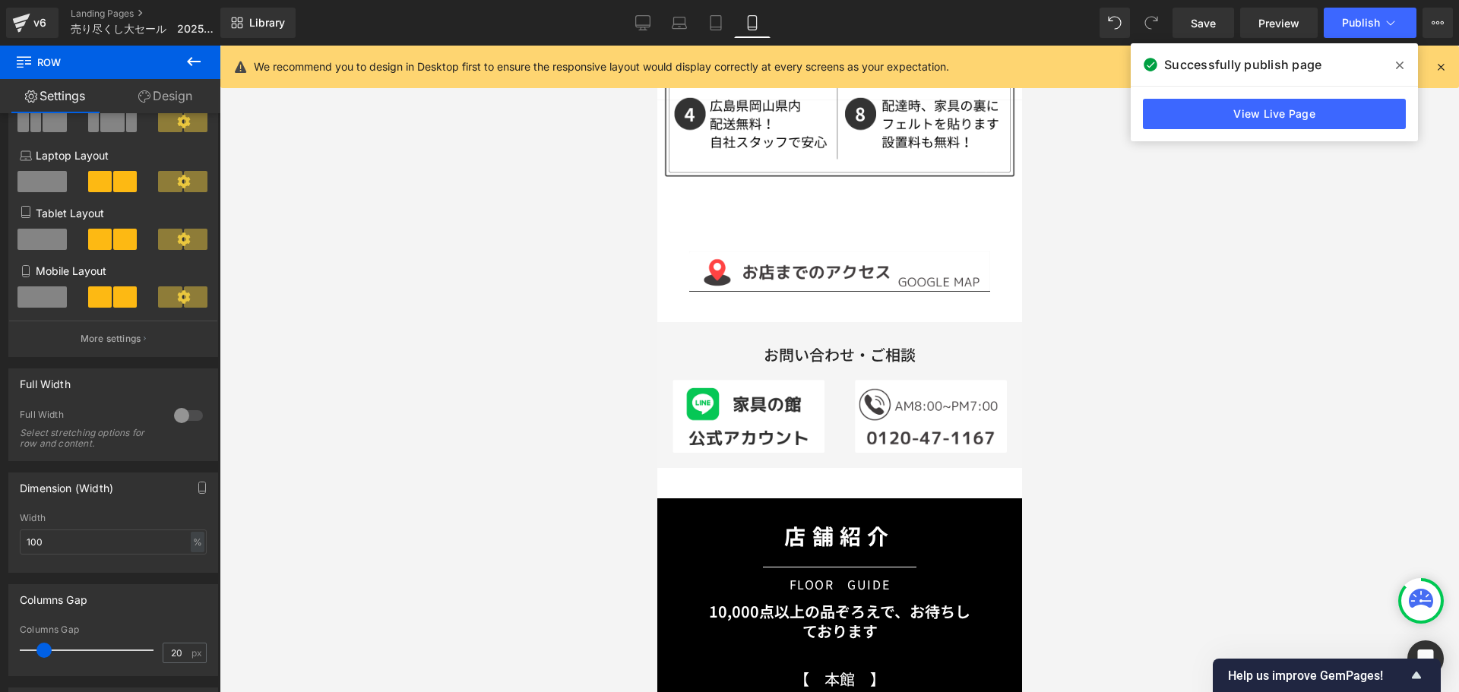
click at [1179, 446] on div at bounding box center [839, 369] width 1239 height 646
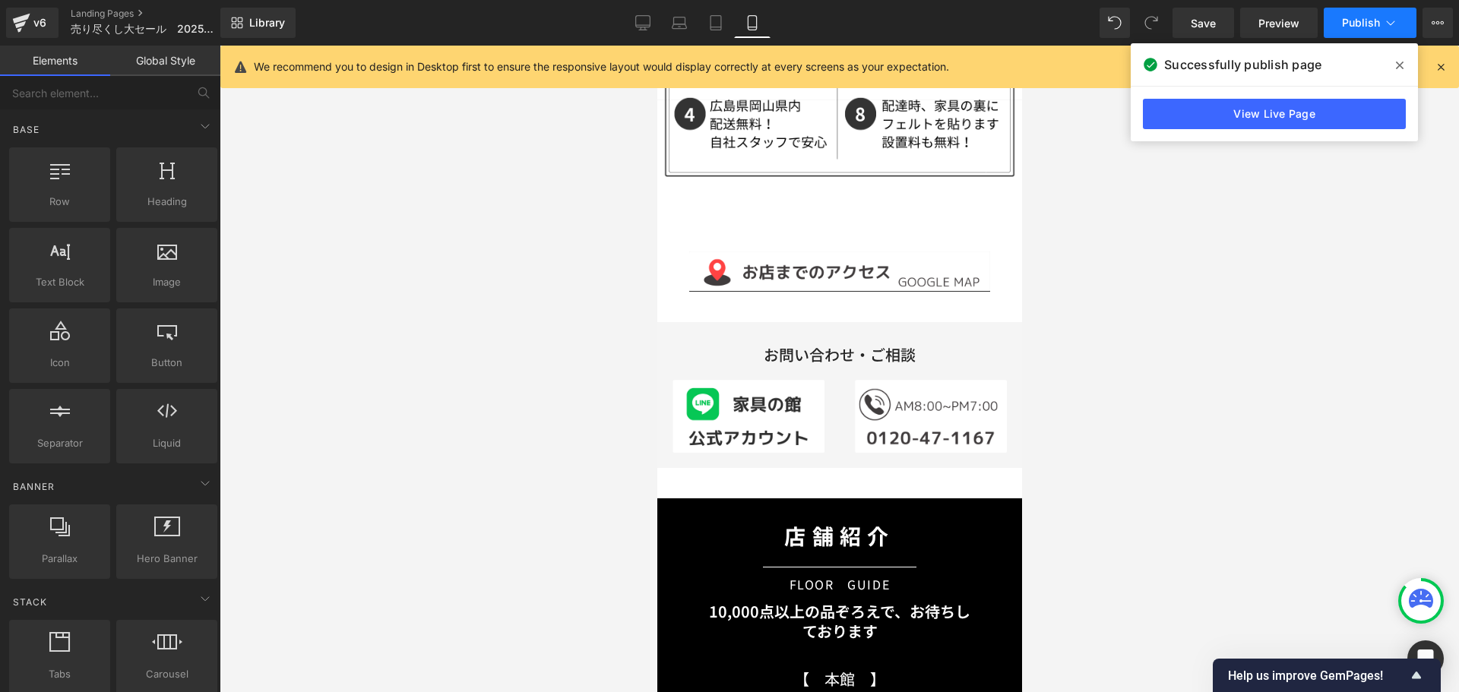
click at [1382, 21] on button "Publish" at bounding box center [1369, 23] width 93 height 30
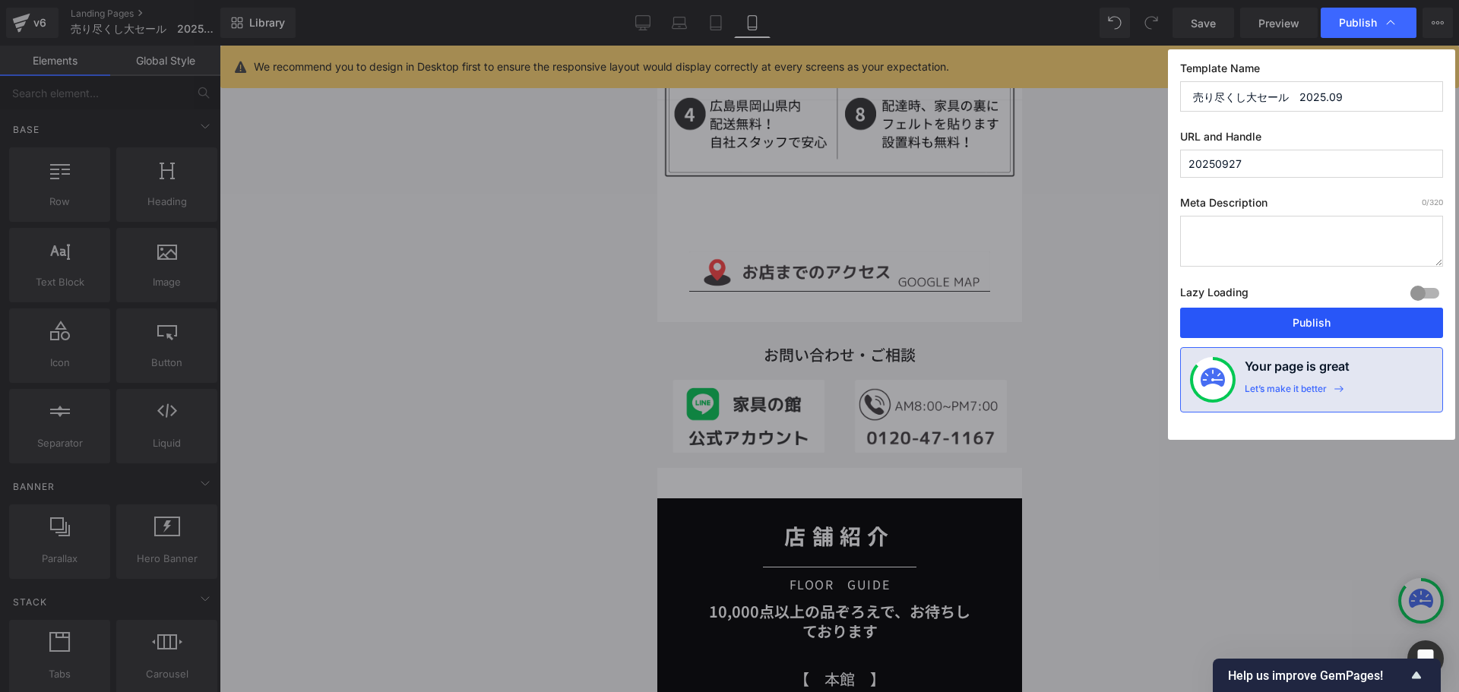
click at [1314, 324] on button "Publish" at bounding box center [1311, 323] width 263 height 30
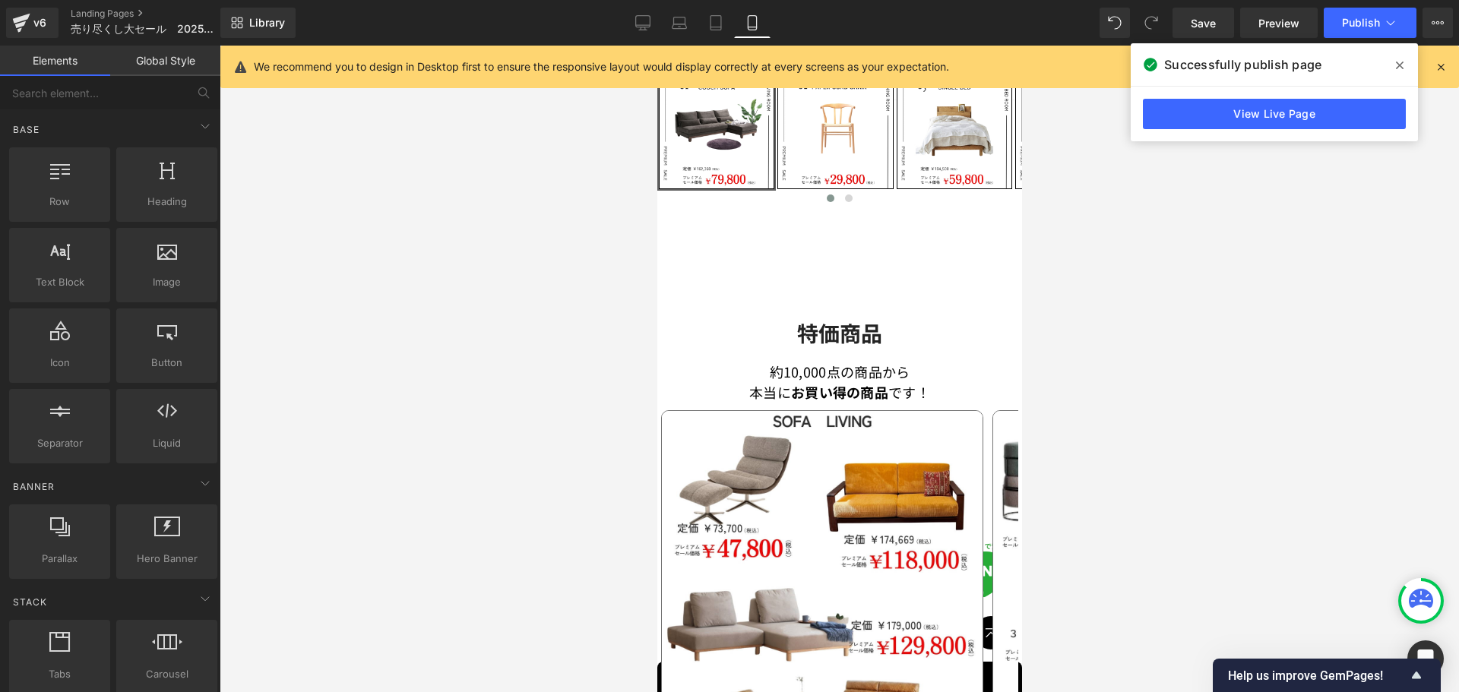
scroll to position [480, 0]
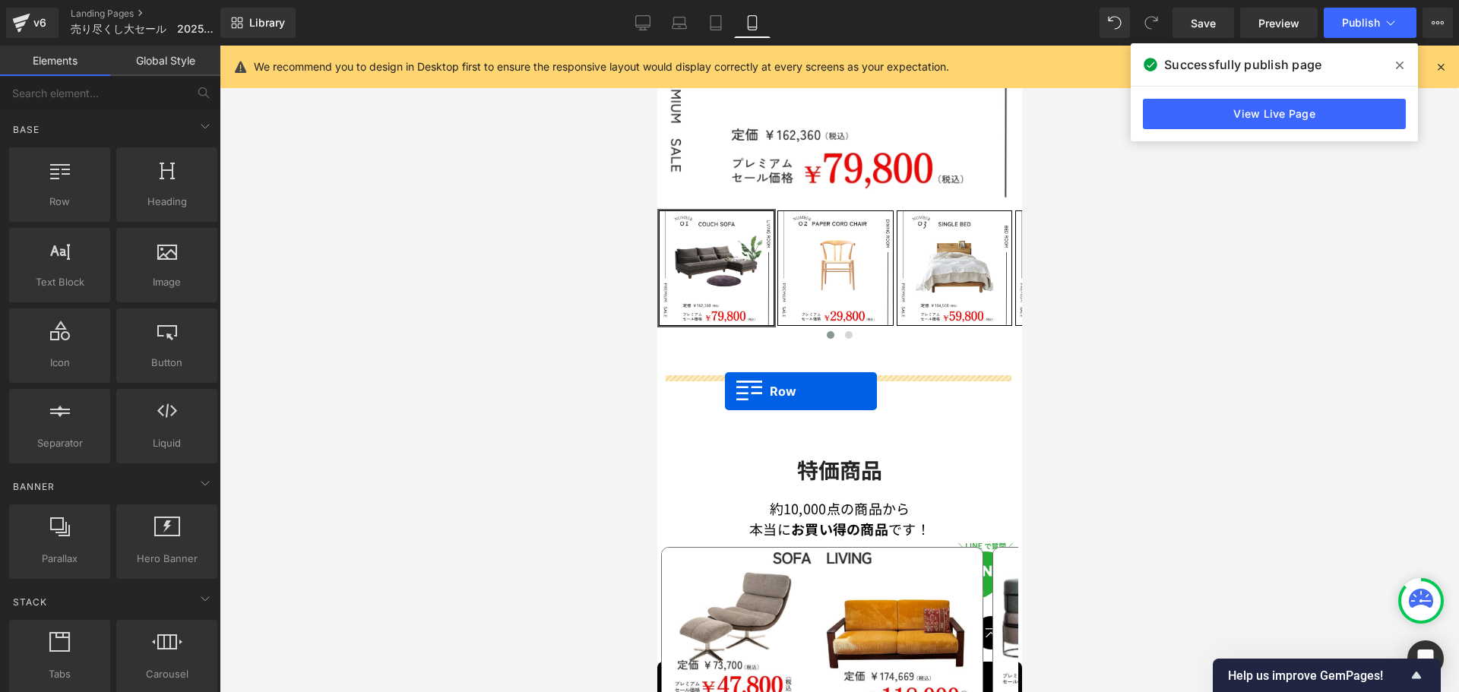
drag, startPoint x: 667, startPoint y: 210, endPoint x: 724, endPoint y: 391, distance: 189.6
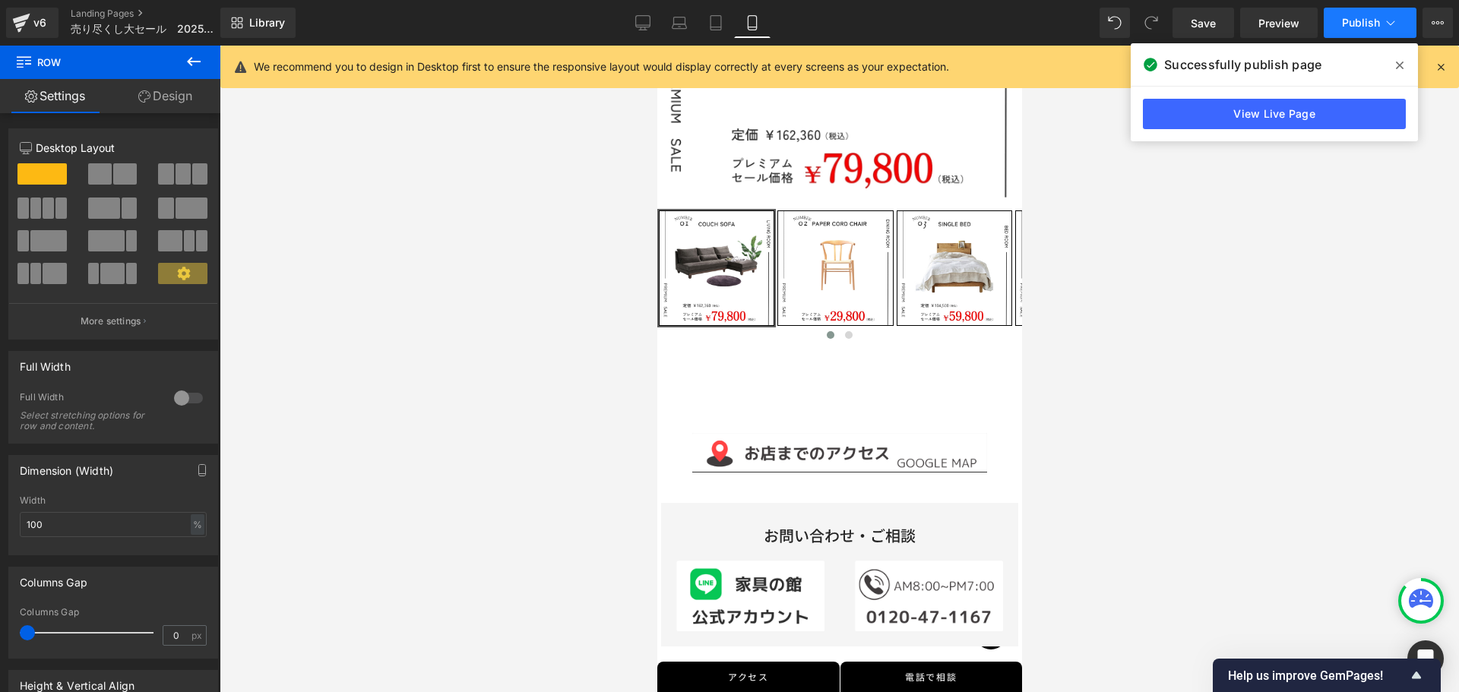
click at [1365, 19] on span "Publish" at bounding box center [1361, 23] width 38 height 12
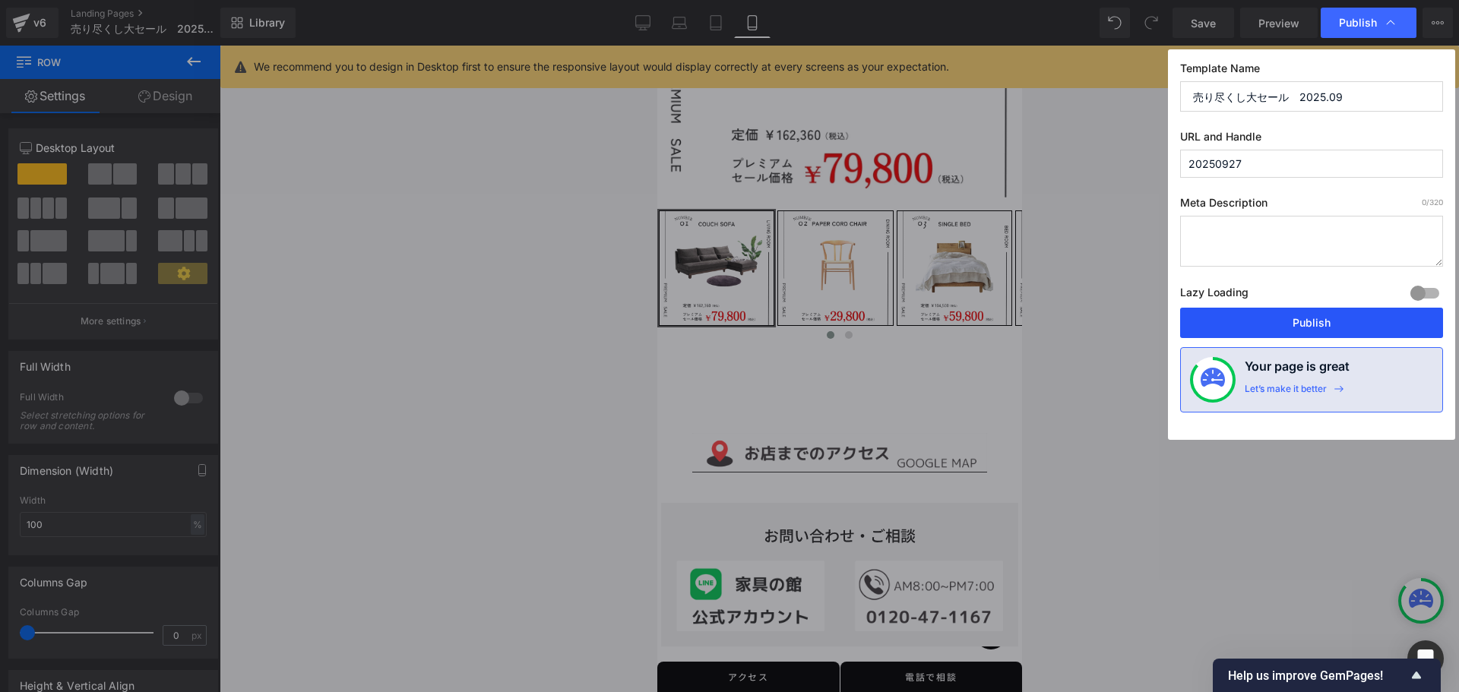
click at [1301, 324] on button "Publish" at bounding box center [1311, 323] width 263 height 30
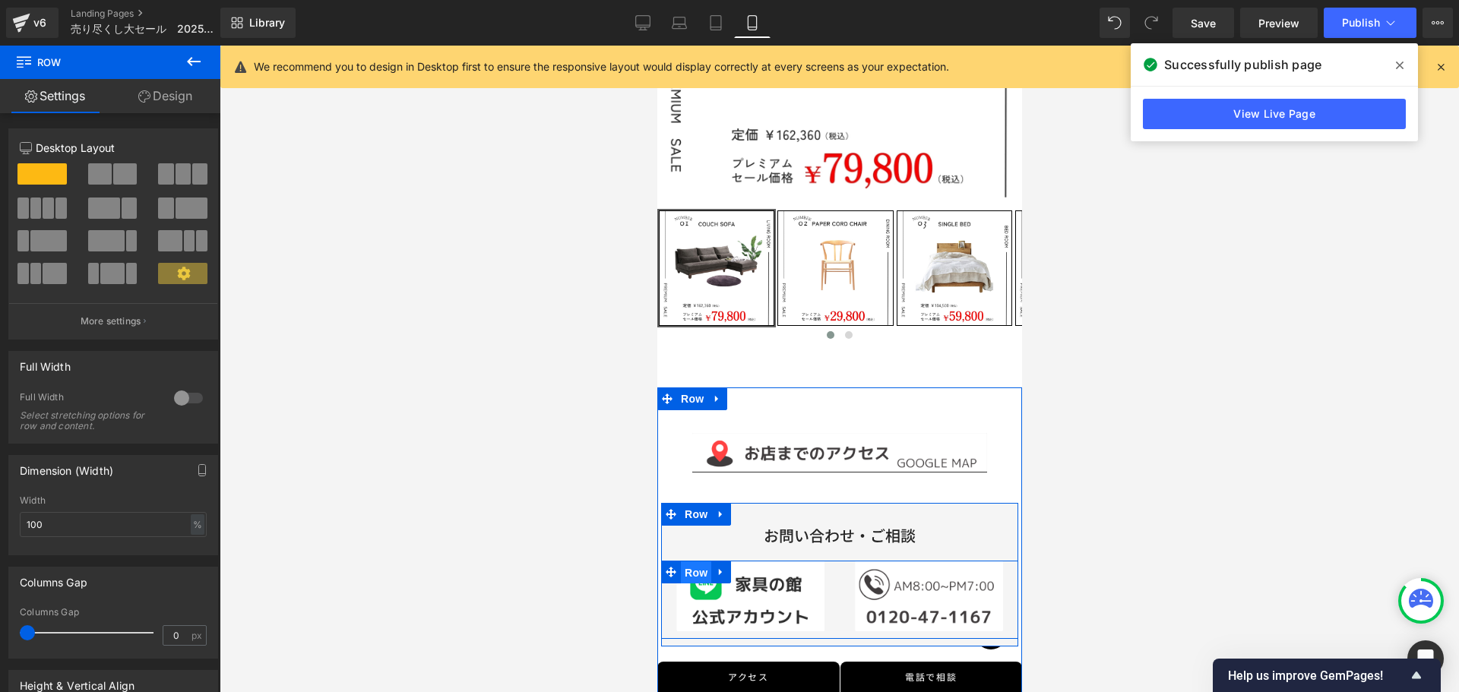
click at [691, 561] on span "Row" at bounding box center [695, 572] width 30 height 23
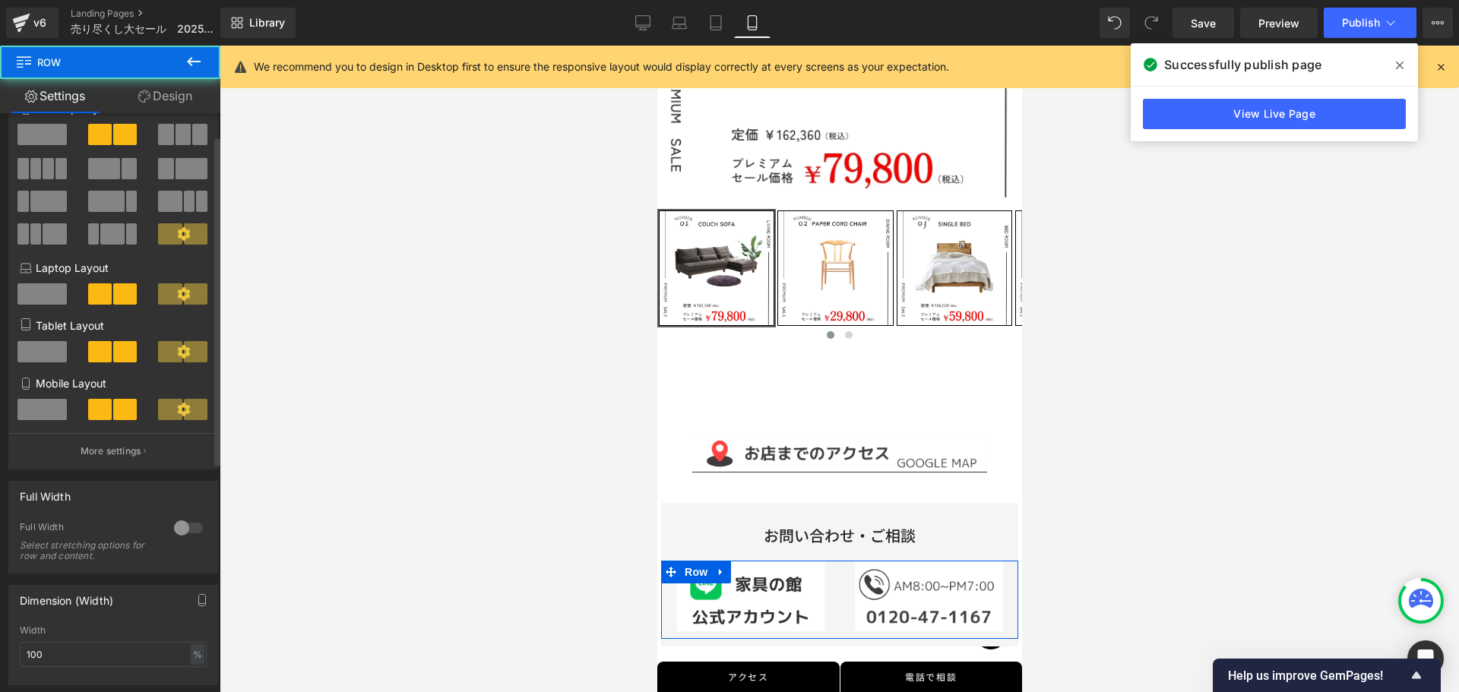
scroll to position [152, 0]
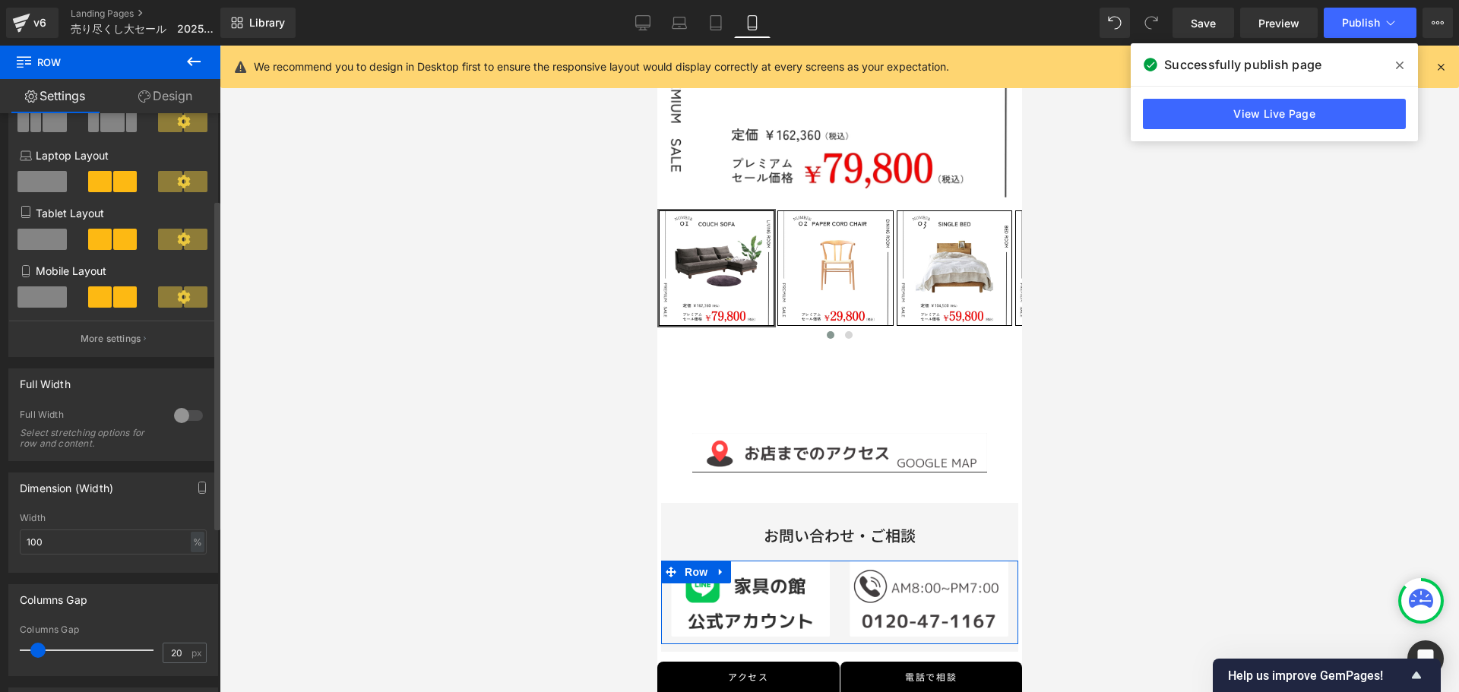
click at [33, 649] on span at bounding box center [37, 650] width 15 height 15
click at [182, 653] on input "20" at bounding box center [176, 652] width 27 height 19
type input "15"
click at [1199, 496] on div at bounding box center [839, 369] width 1239 height 646
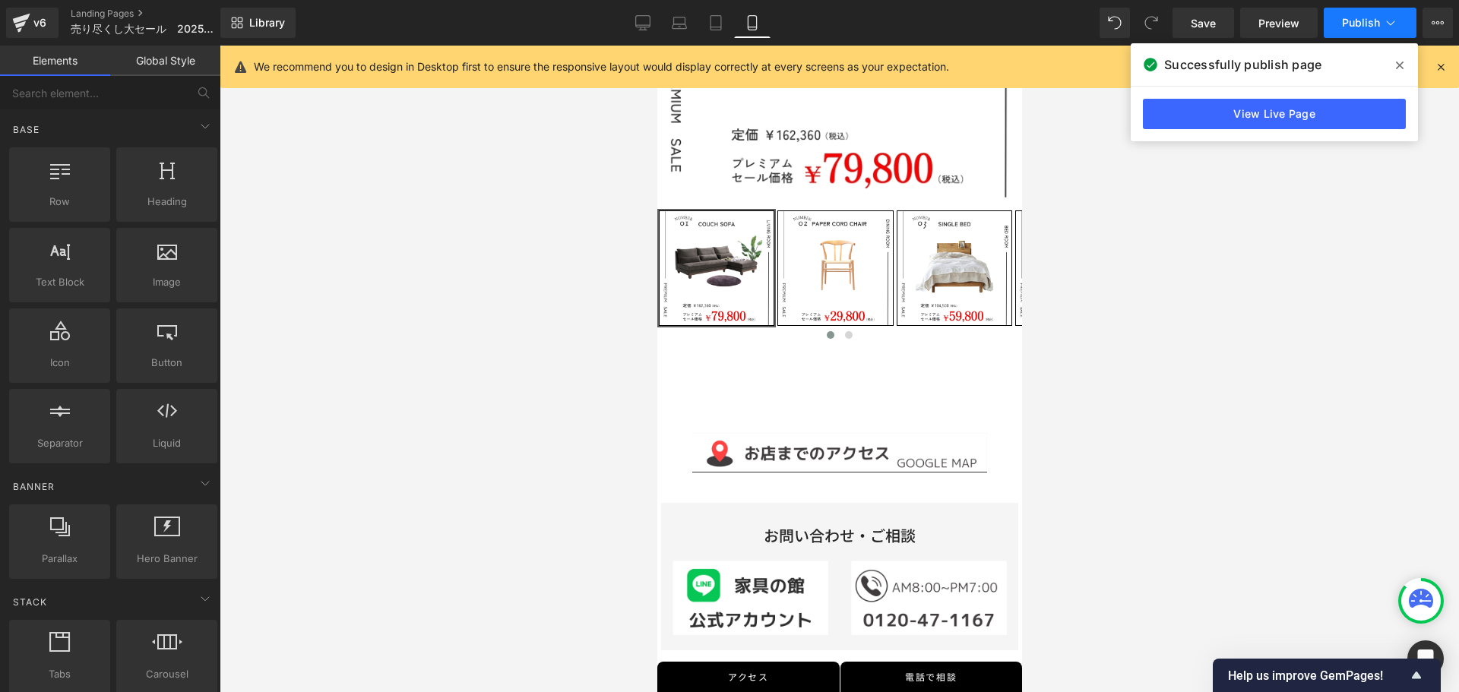
click at [1377, 28] on span "Publish" at bounding box center [1361, 23] width 38 height 12
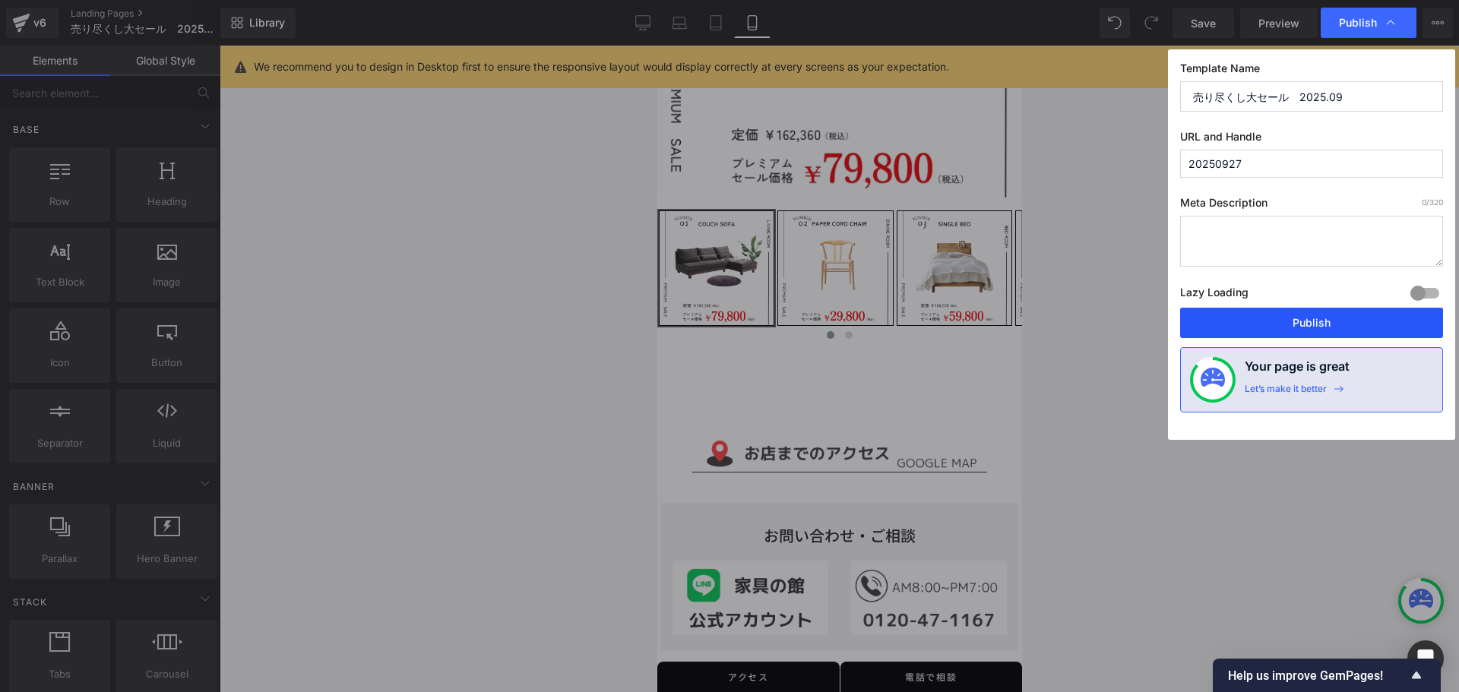
click at [1308, 323] on button "Publish" at bounding box center [1311, 323] width 263 height 30
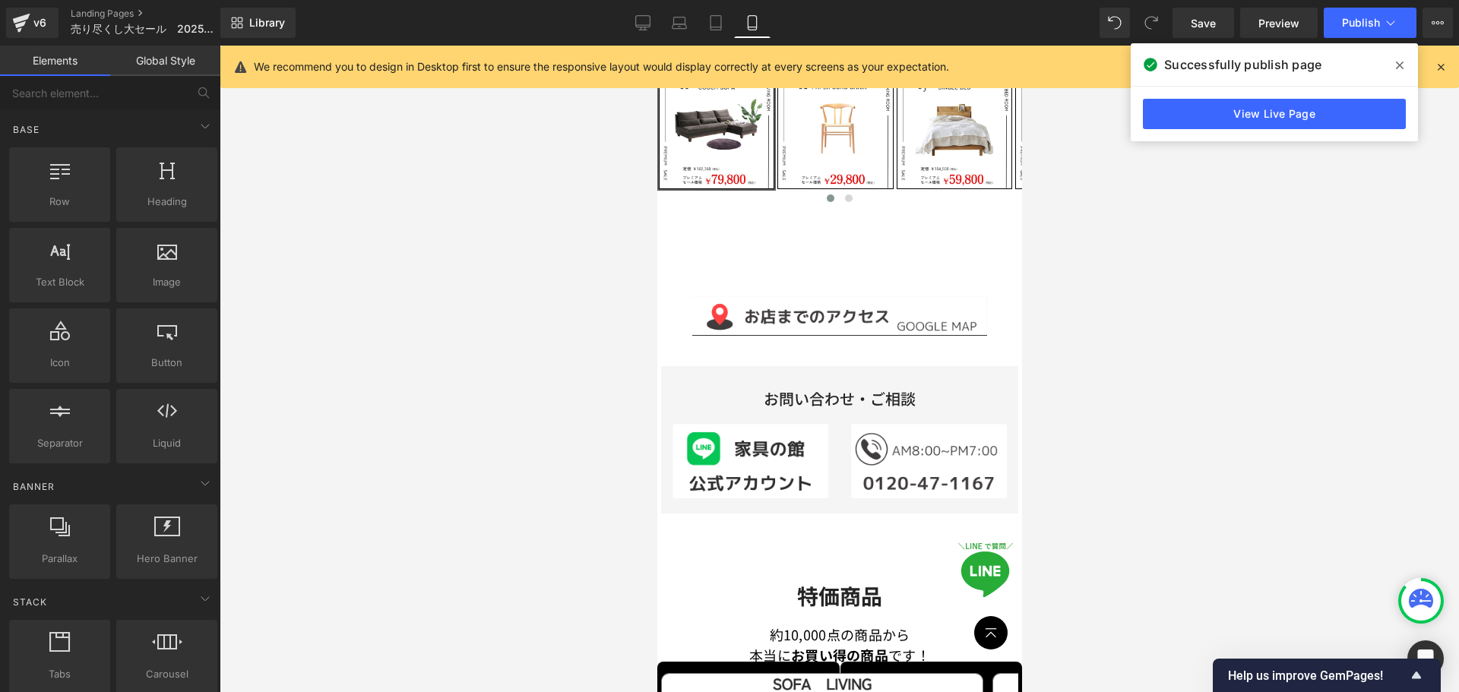
scroll to position [632, 0]
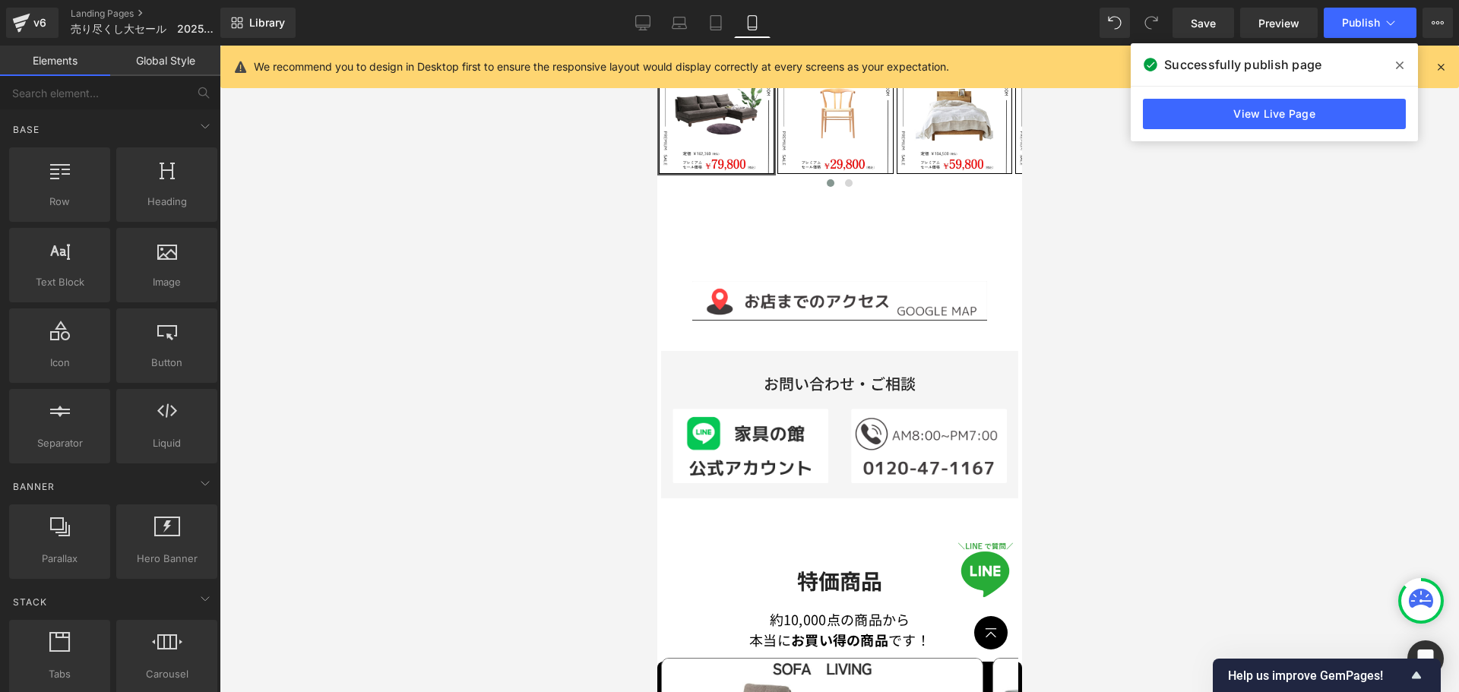
click at [368, 593] on div at bounding box center [839, 369] width 1239 height 646
click at [628, 388] on div at bounding box center [839, 369] width 1239 height 646
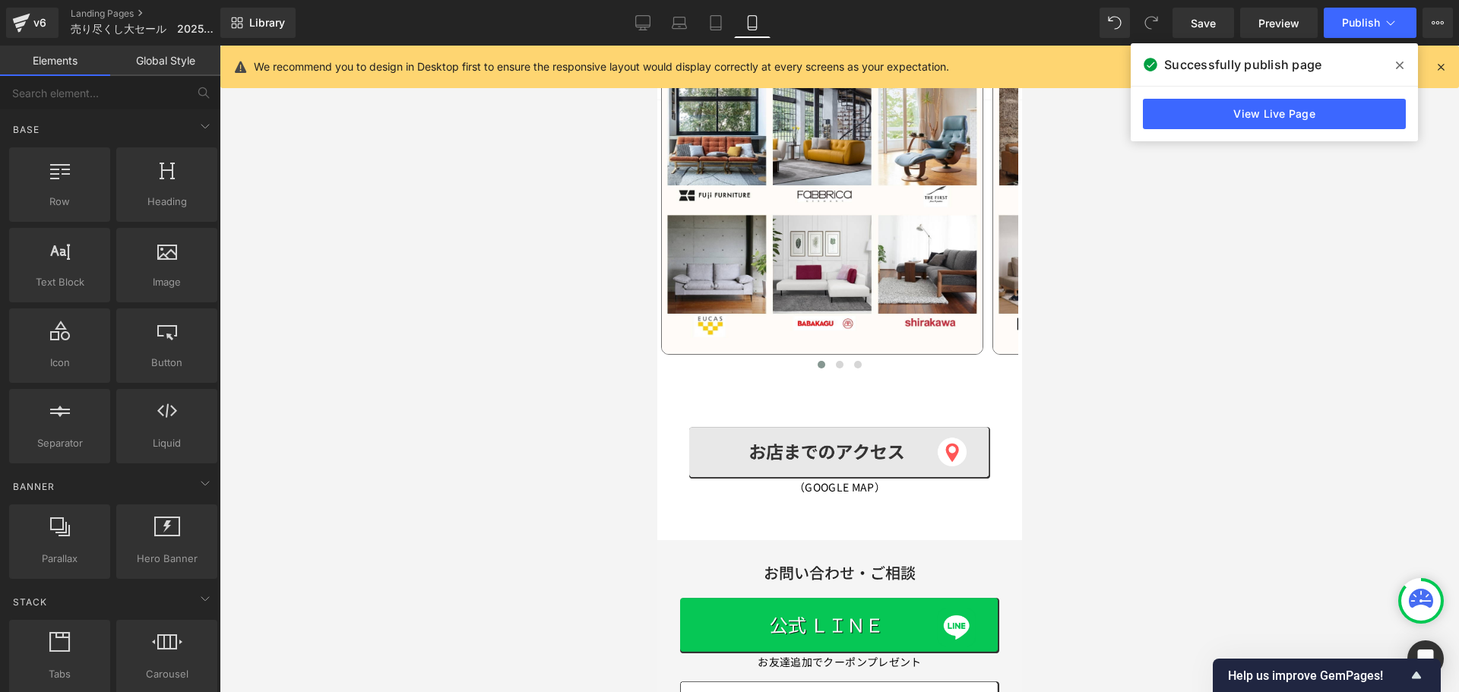
scroll to position [1923, 0]
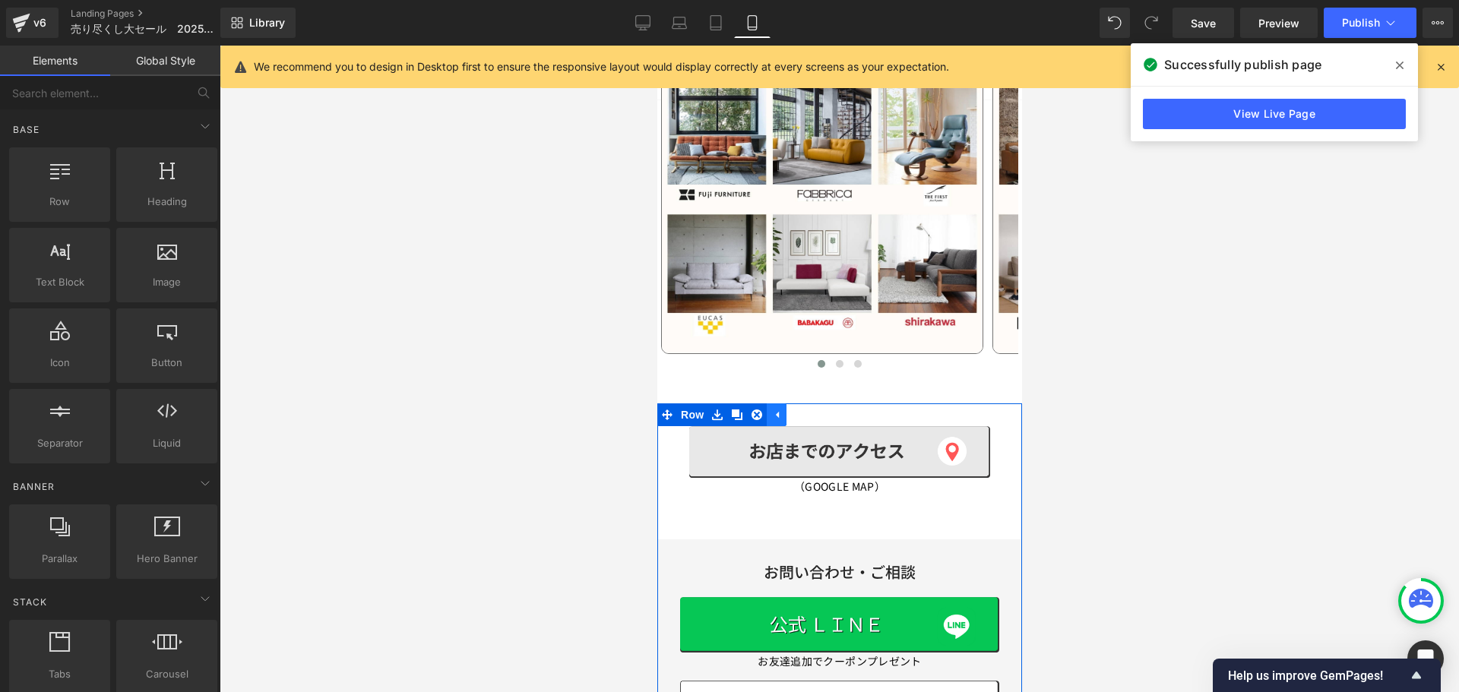
click at [776, 411] on icon at bounding box center [776, 414] width 3 height 7
click at [726, 403] on link at bounding box center [716, 414] width 20 height 23
click at [758, 409] on icon at bounding box center [756, 414] width 11 height 11
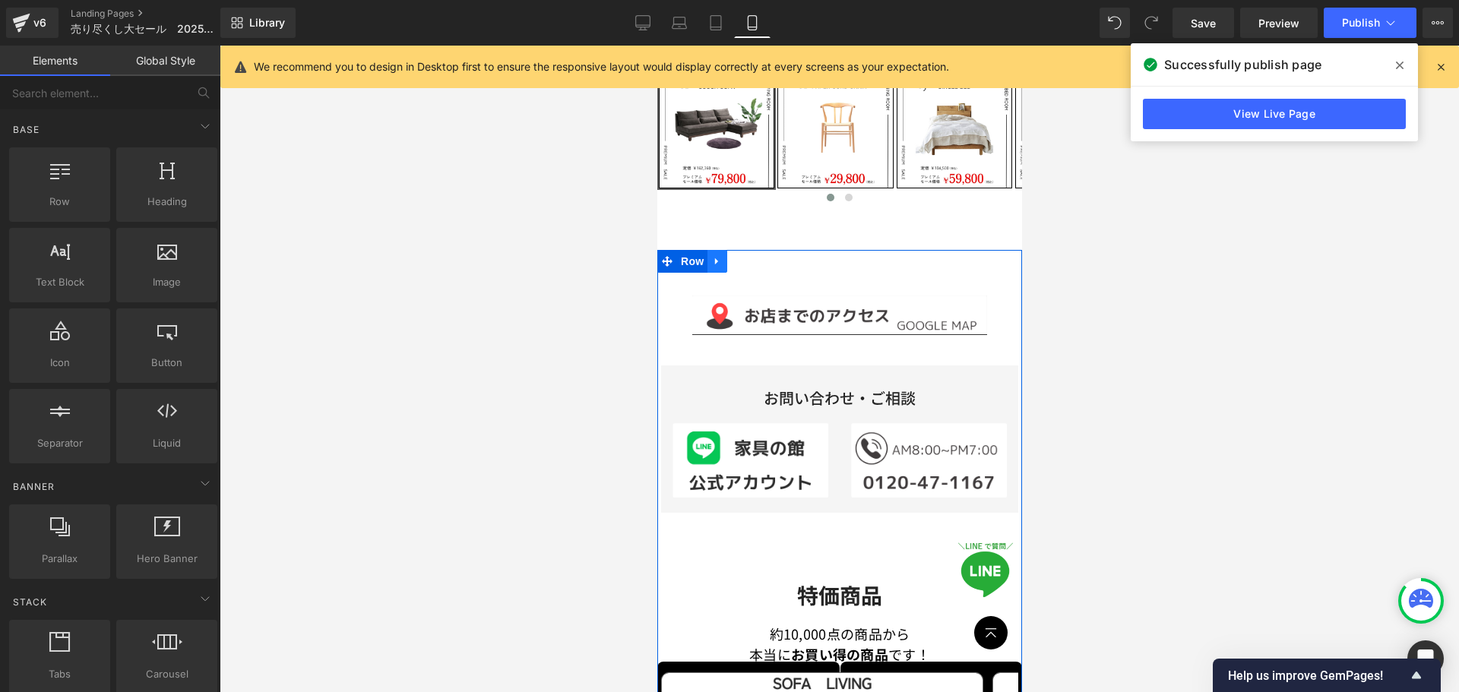
scroll to position [684, 0]
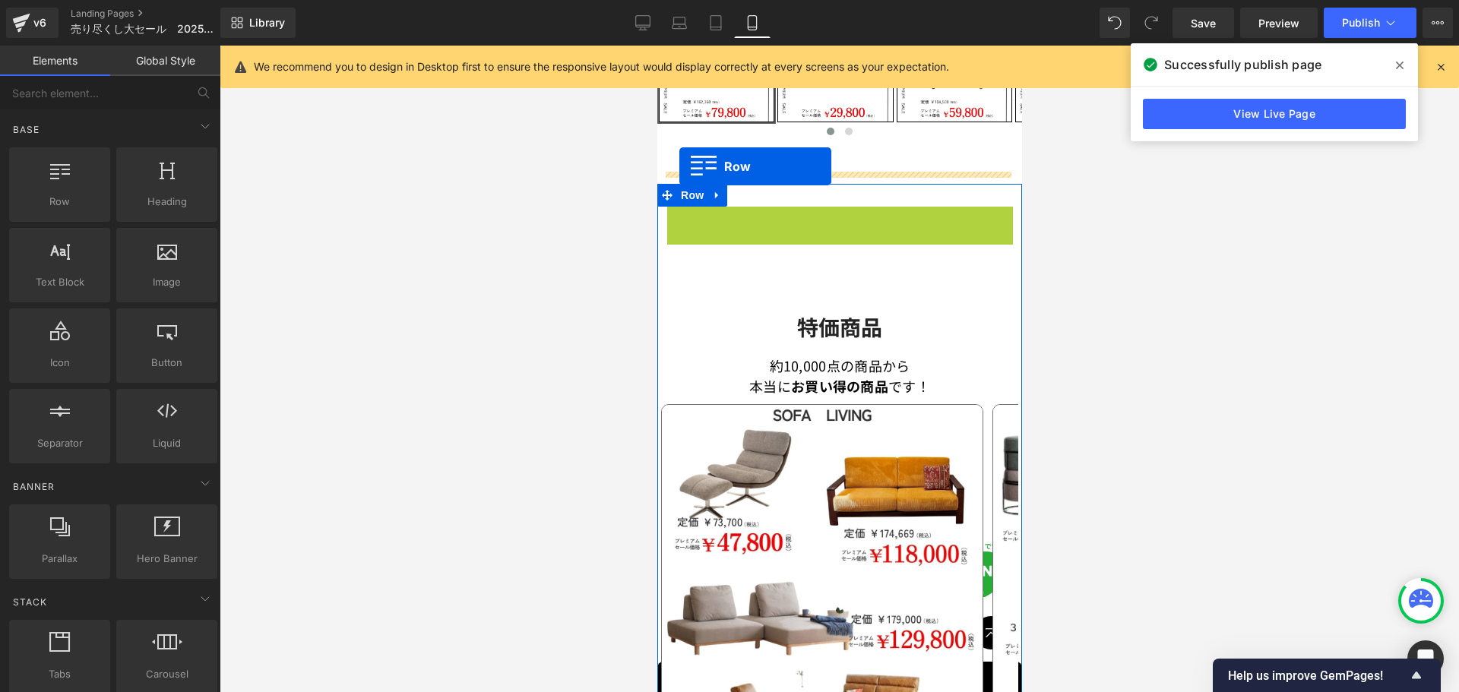
drag, startPoint x: 669, startPoint y: 204, endPoint x: 678, endPoint y: 166, distance: 39.1
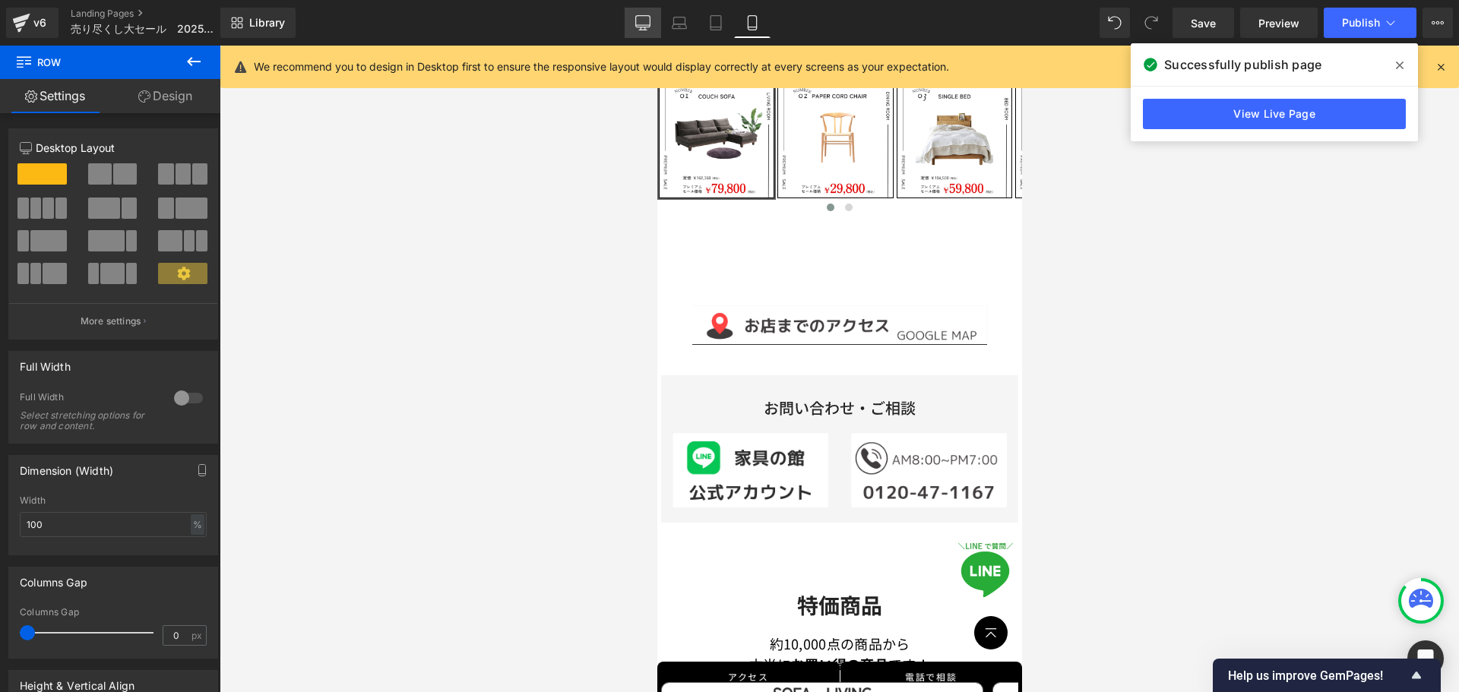
click at [627, 30] on link "Desktop" at bounding box center [642, 23] width 36 height 30
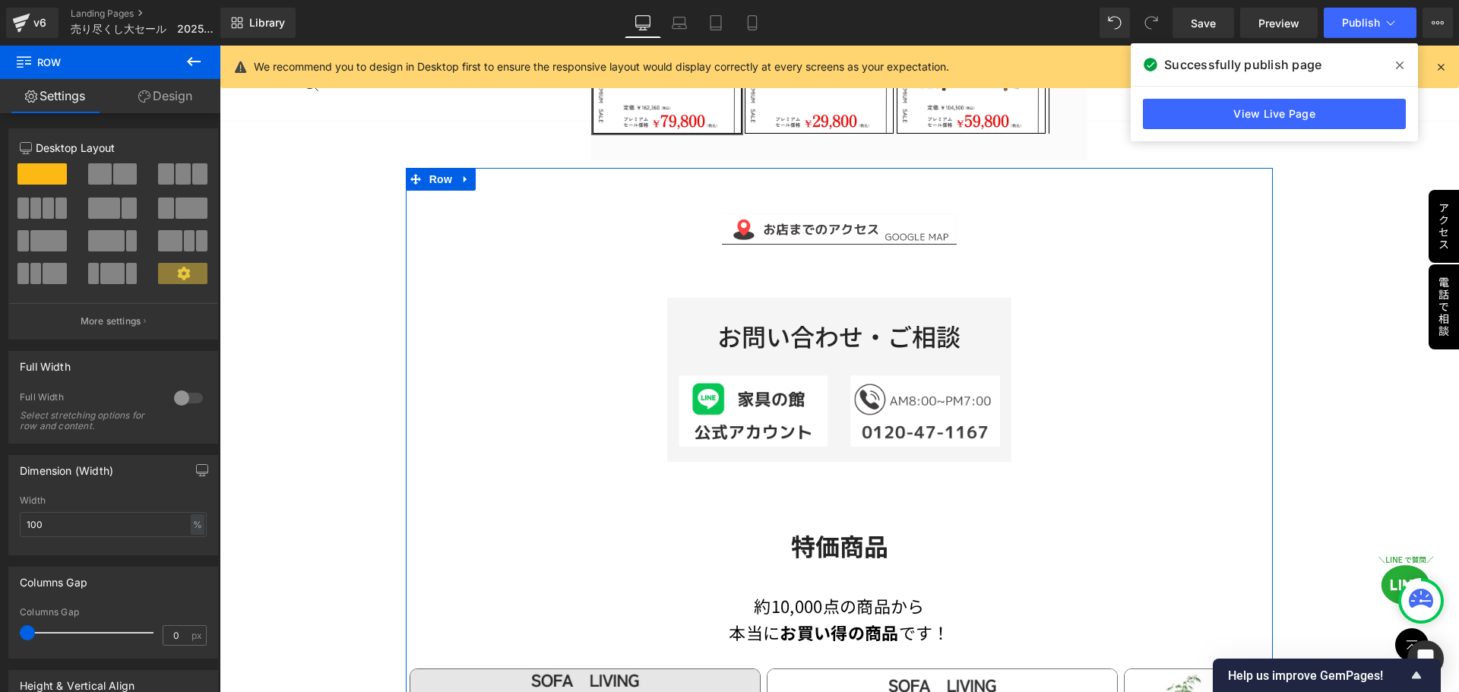
scroll to position [830, 0]
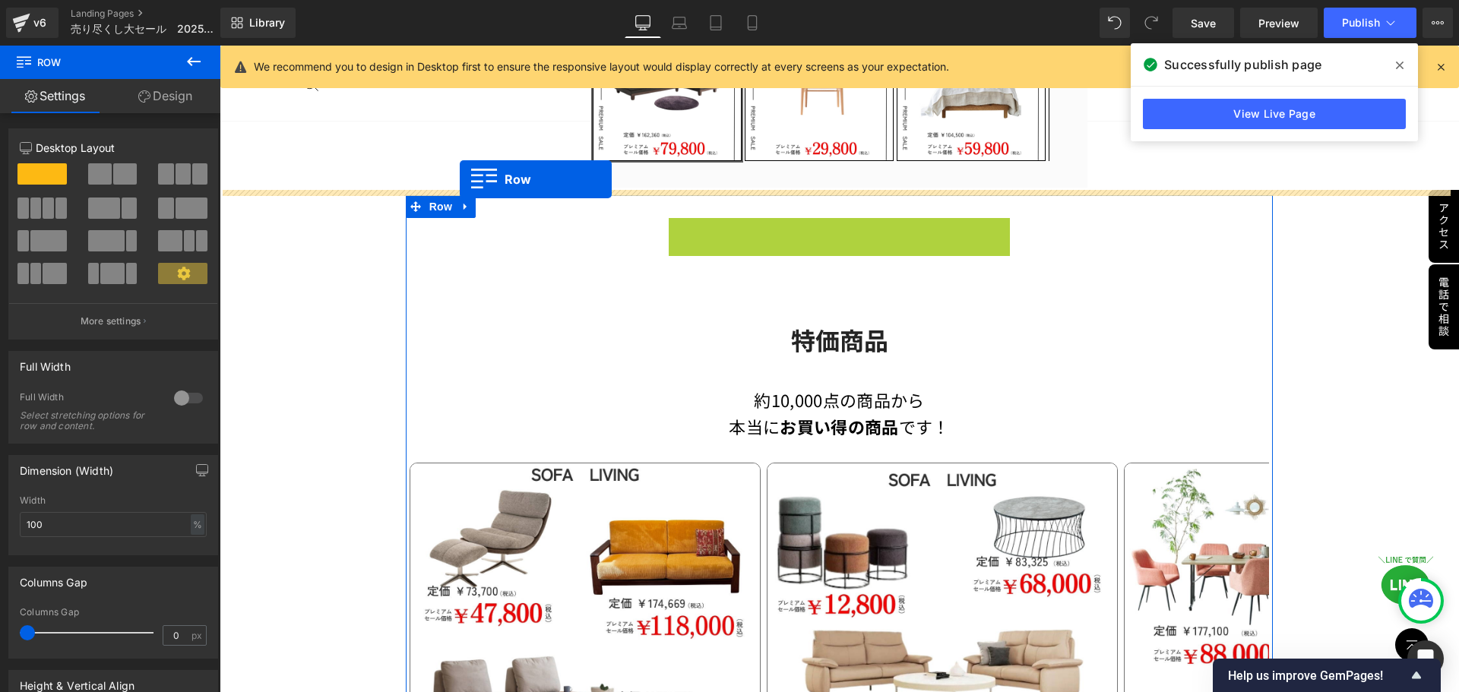
drag, startPoint x: 672, startPoint y: 226, endPoint x: 460, endPoint y: 179, distance: 217.1
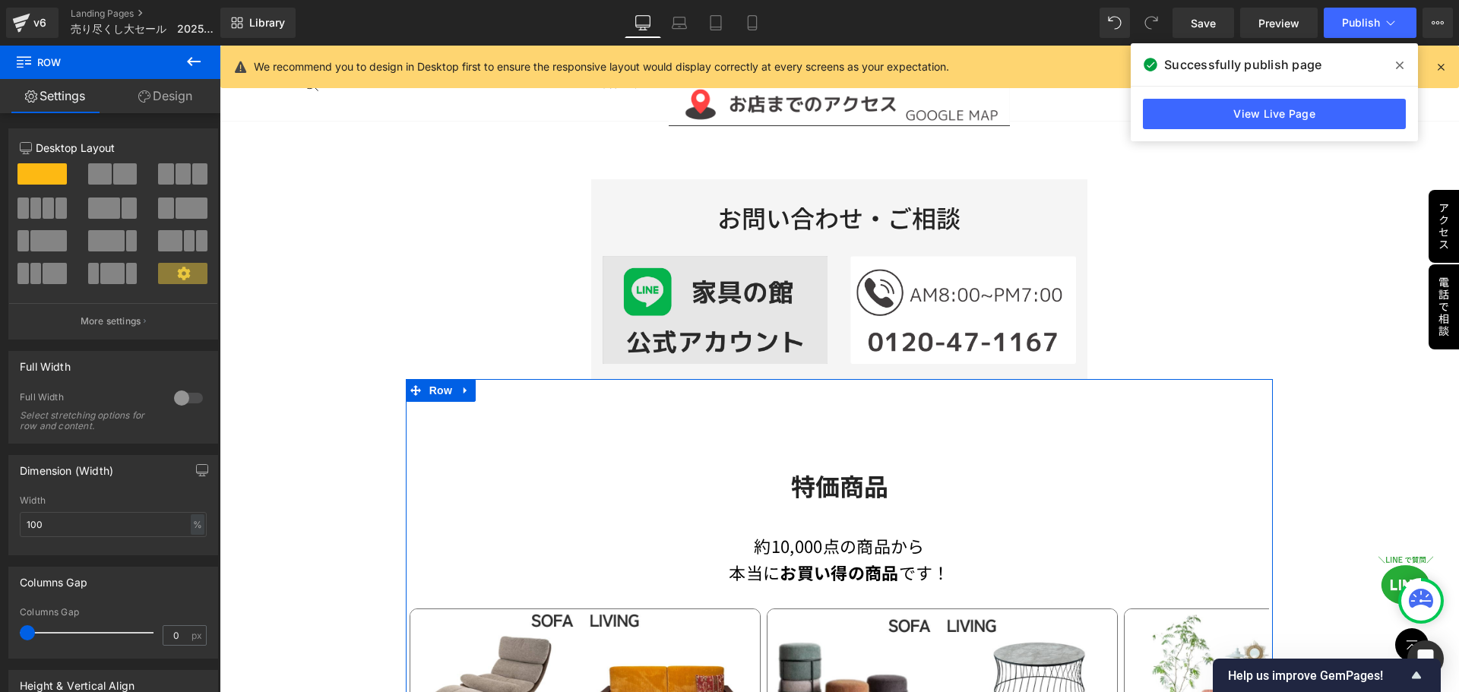
scroll to position [982, 0]
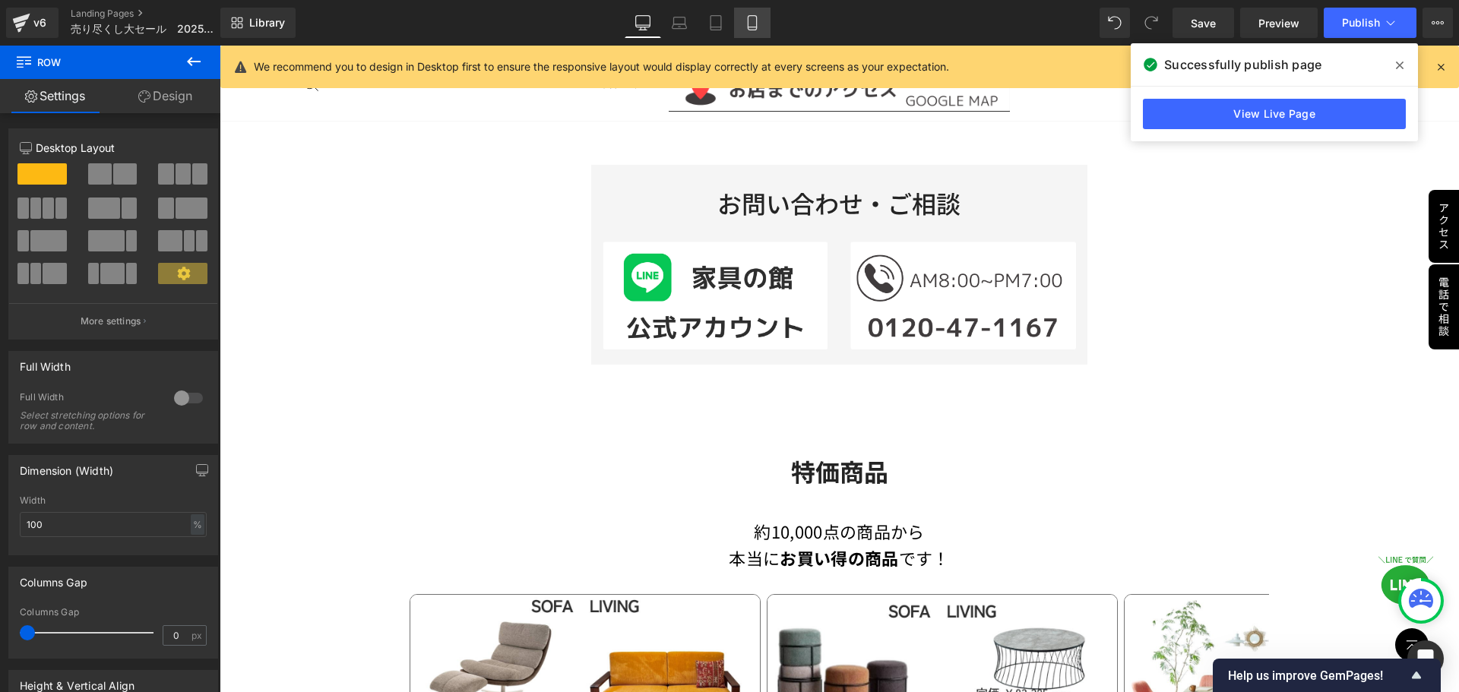
click at [748, 21] on icon at bounding box center [751, 23] width 8 height 14
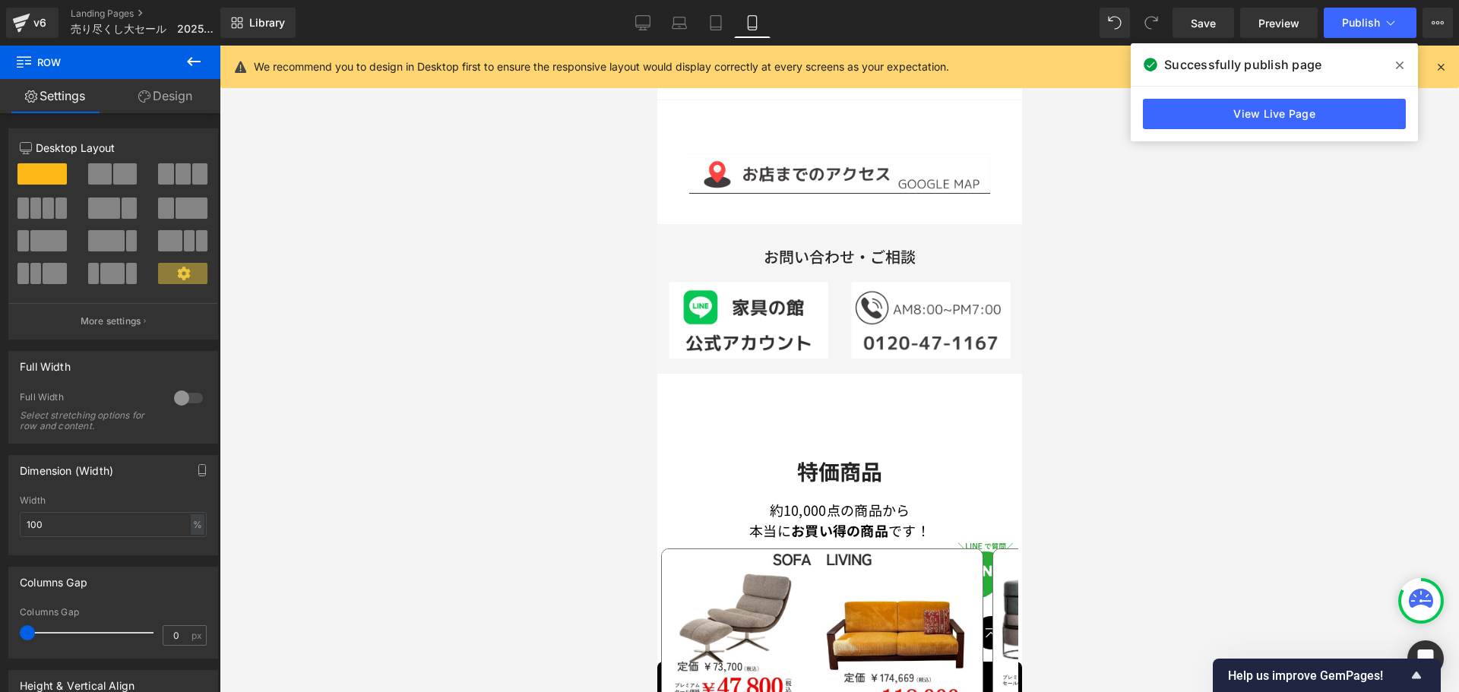
scroll to position [694, 0]
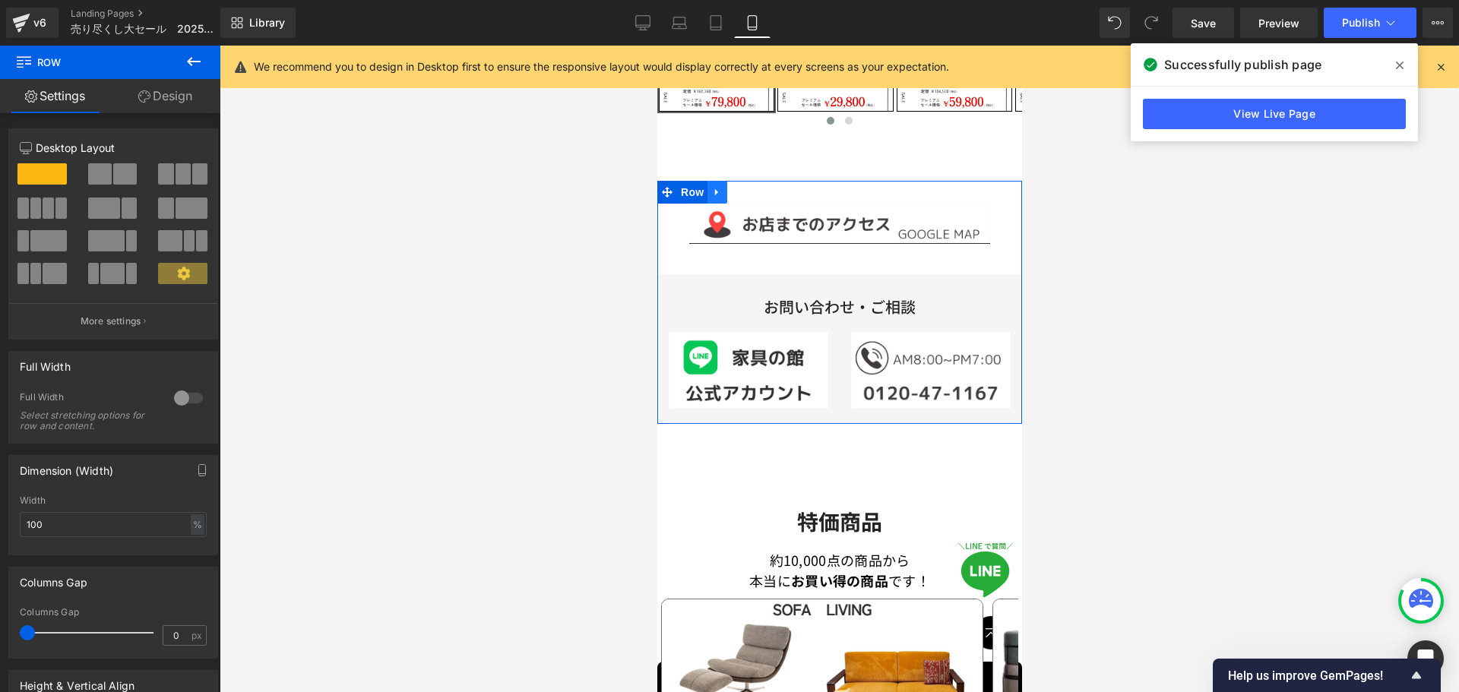
click at [717, 186] on icon at bounding box center [716, 191] width 11 height 11
click at [741, 187] on icon at bounding box center [736, 192] width 11 height 11
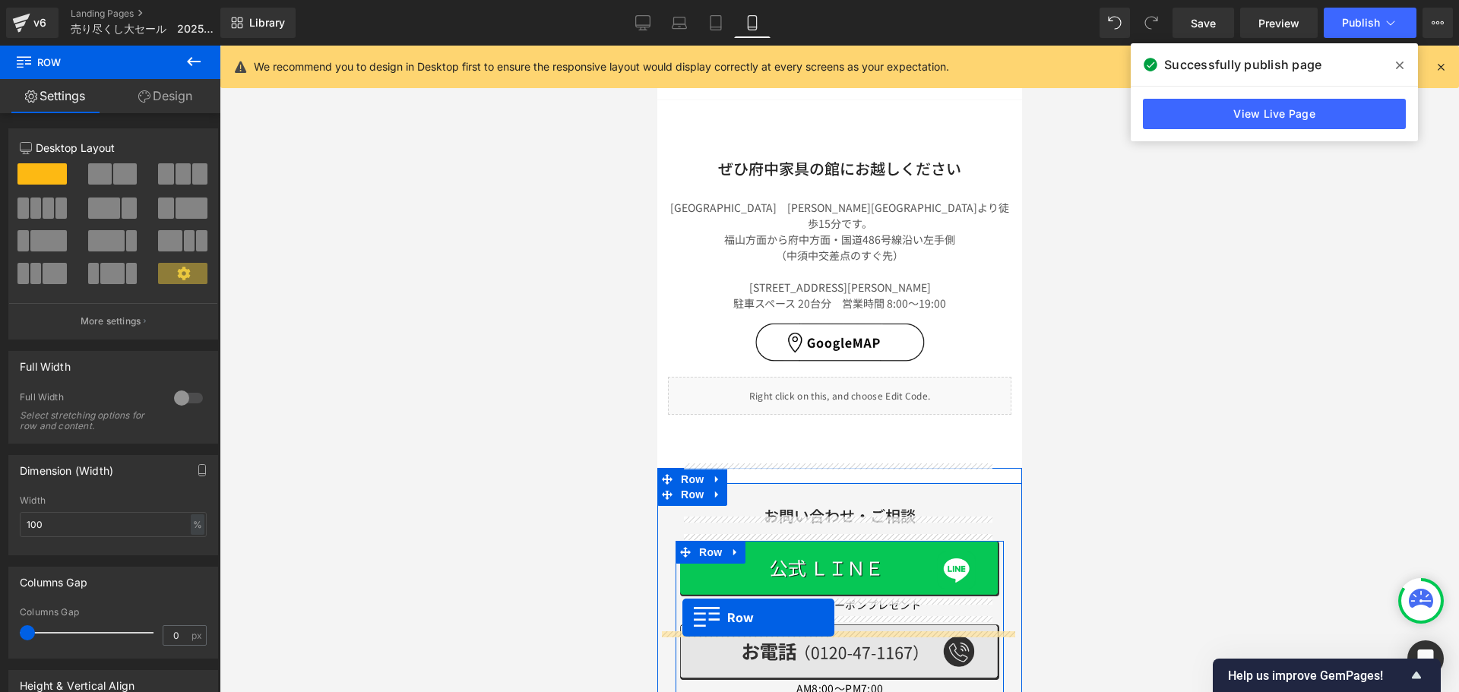
scroll to position [5359, 0]
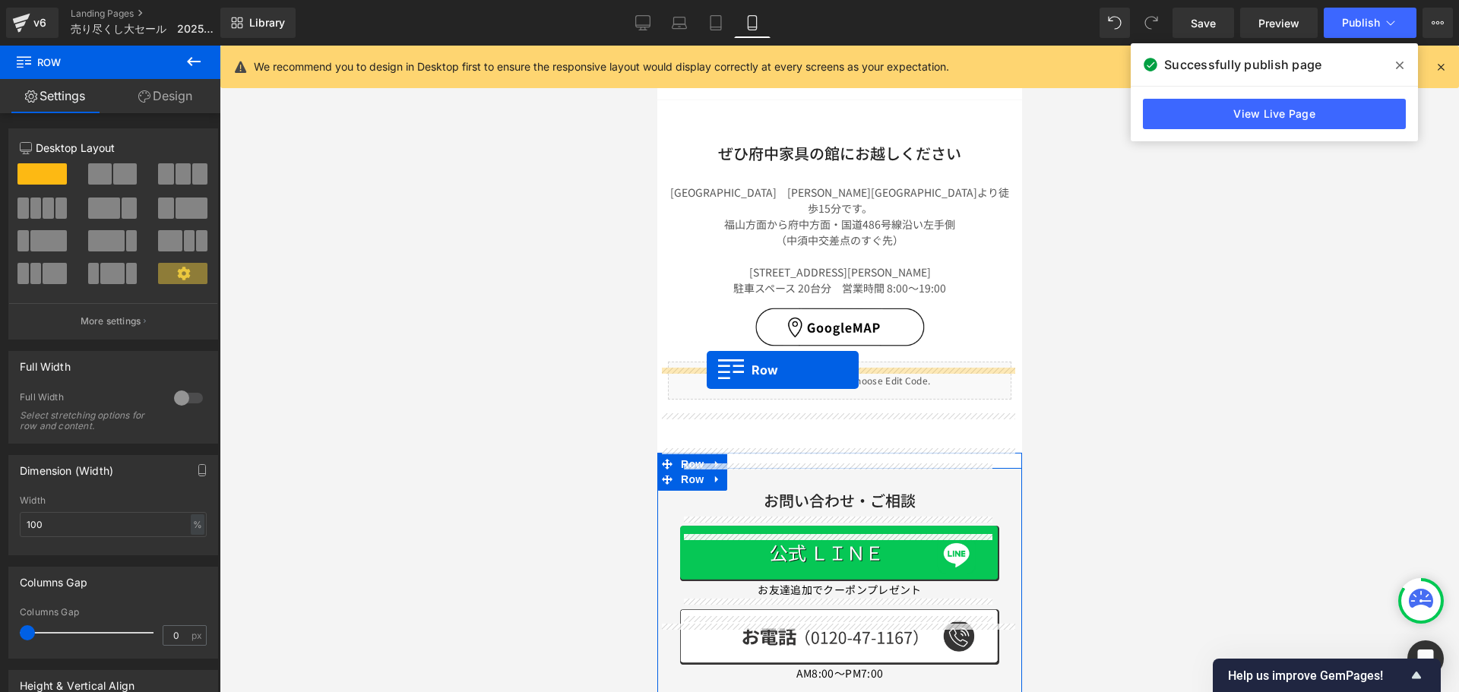
drag, startPoint x: 659, startPoint y: 443, endPoint x: 706, endPoint y: 370, distance: 86.4
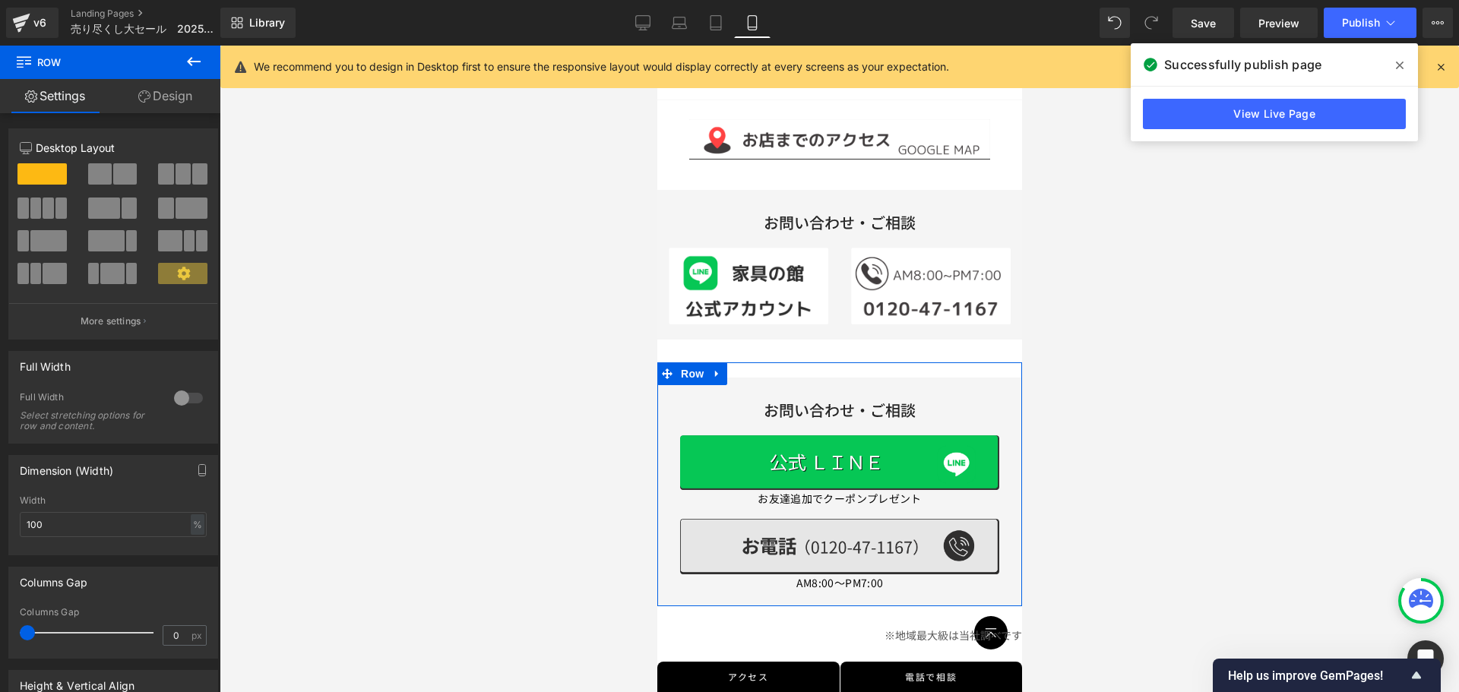
scroll to position [5678, 0]
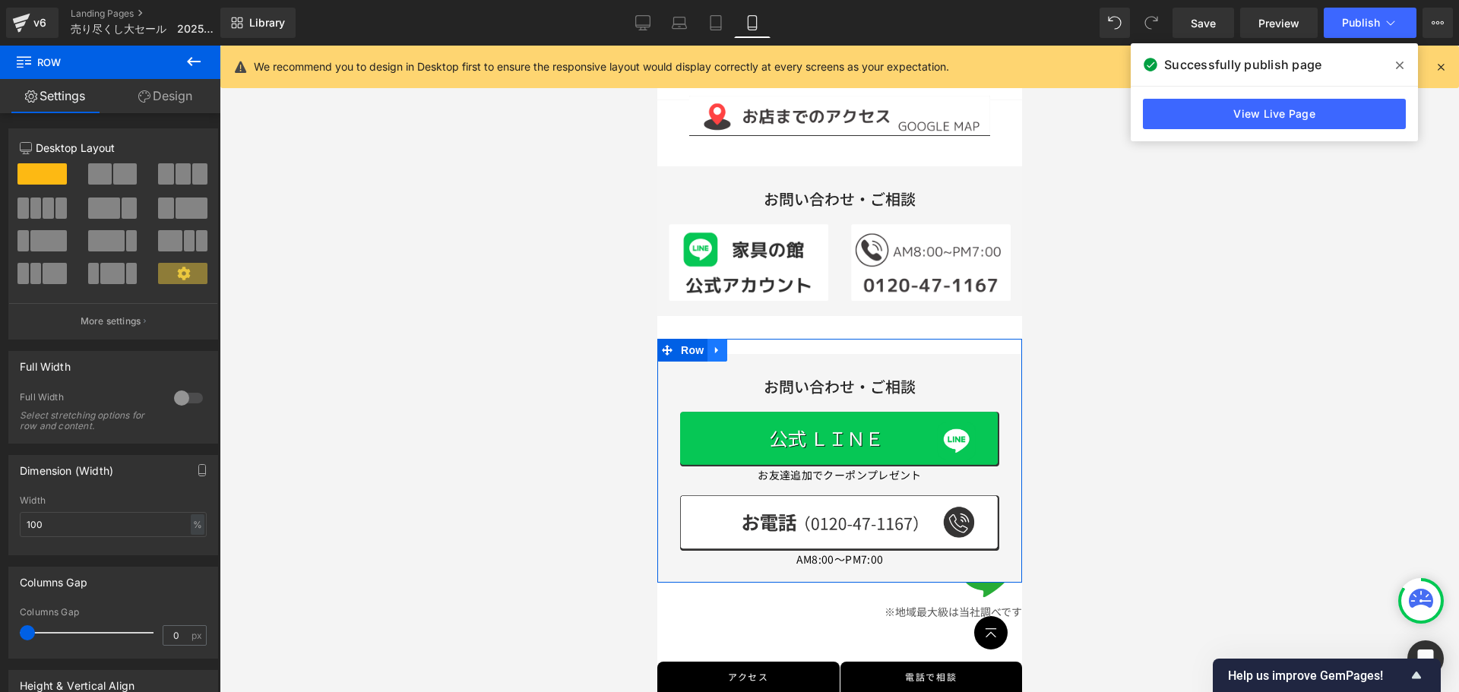
click at [724, 339] on link at bounding box center [716, 350] width 20 height 23
click at [759, 345] on icon at bounding box center [756, 350] width 11 height 11
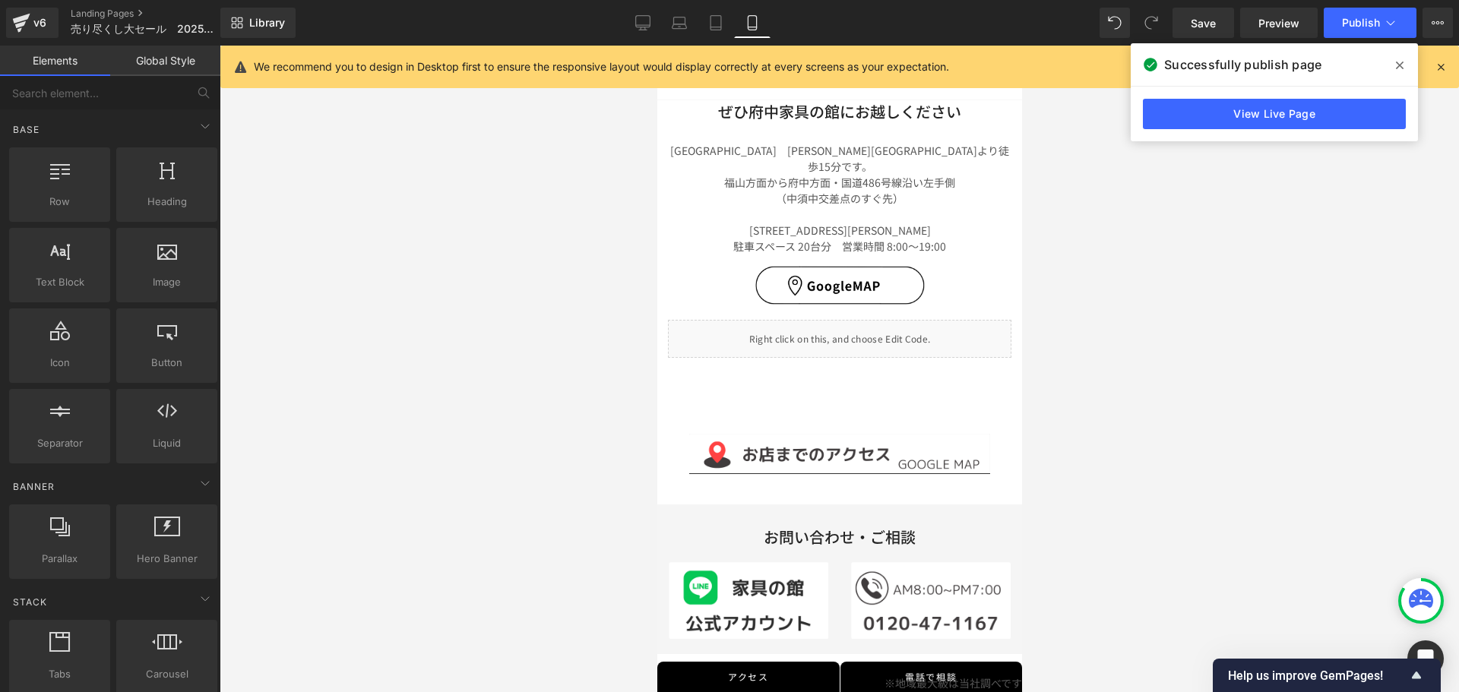
scroll to position [5374, 0]
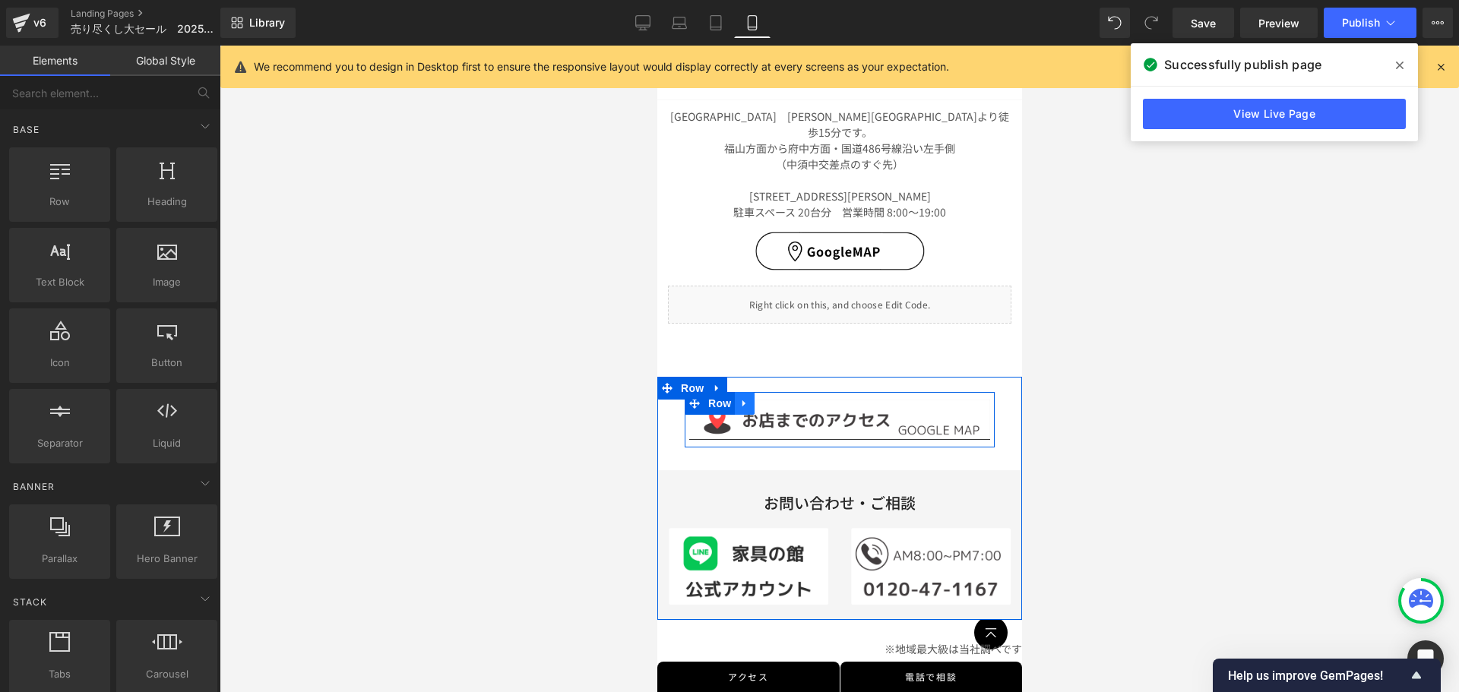
click at [747, 397] on icon at bounding box center [743, 402] width 11 height 11
click at [782, 398] on icon at bounding box center [783, 403] width 11 height 11
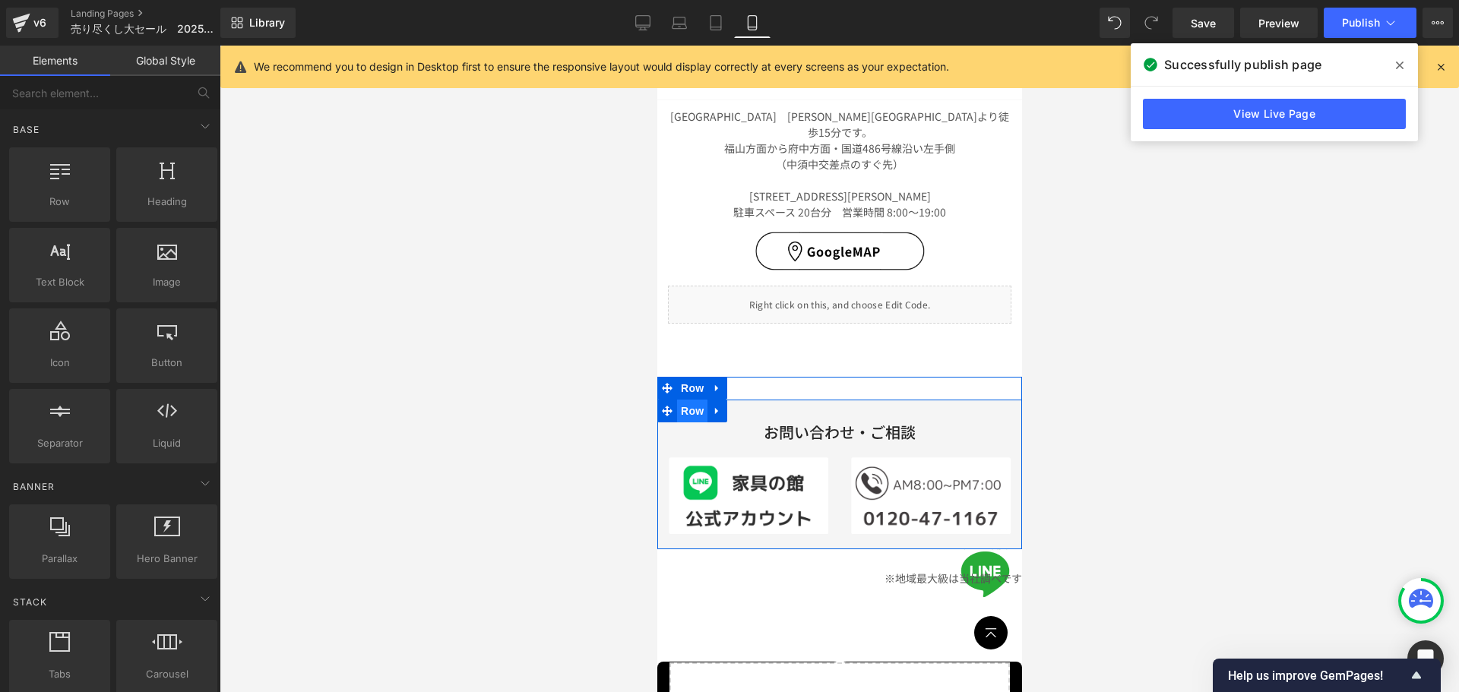
click at [691, 400] on span "Row" at bounding box center [691, 411] width 30 height 23
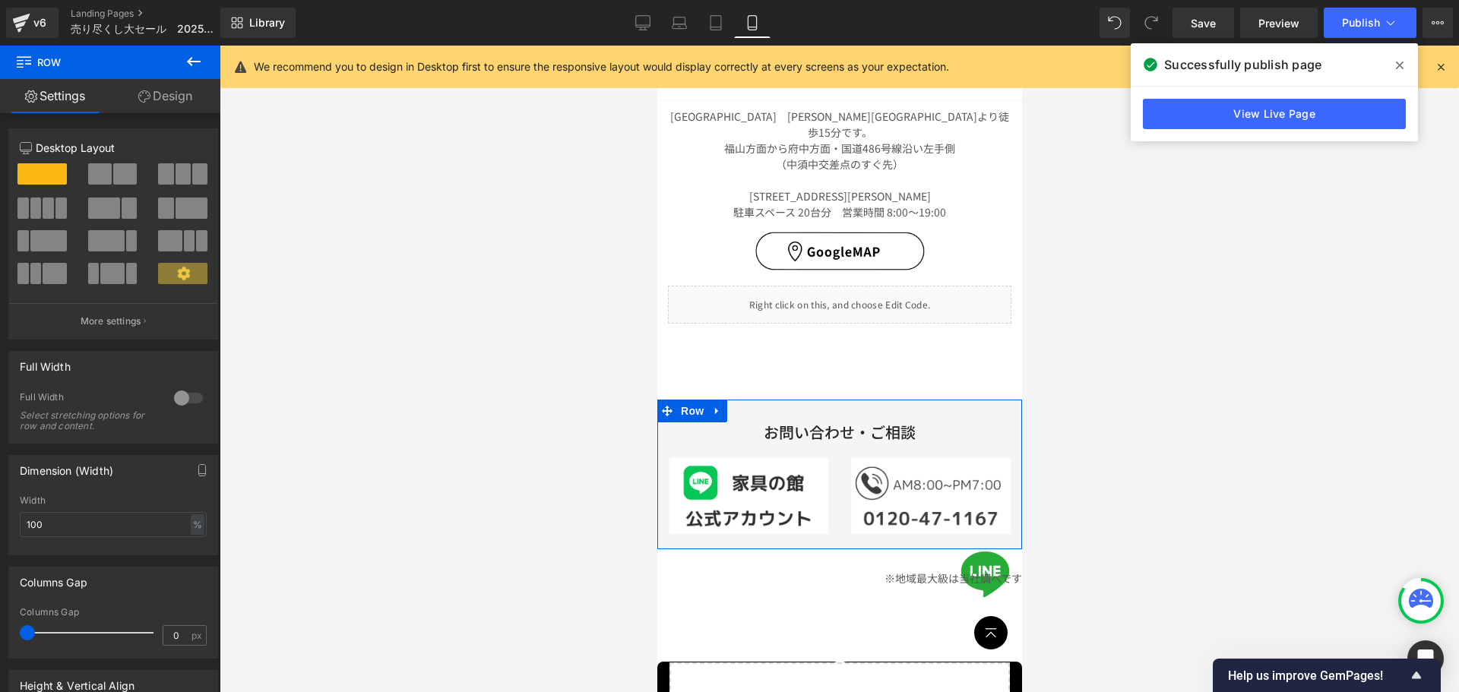
click at [194, 93] on link "Design" at bounding box center [165, 96] width 110 height 34
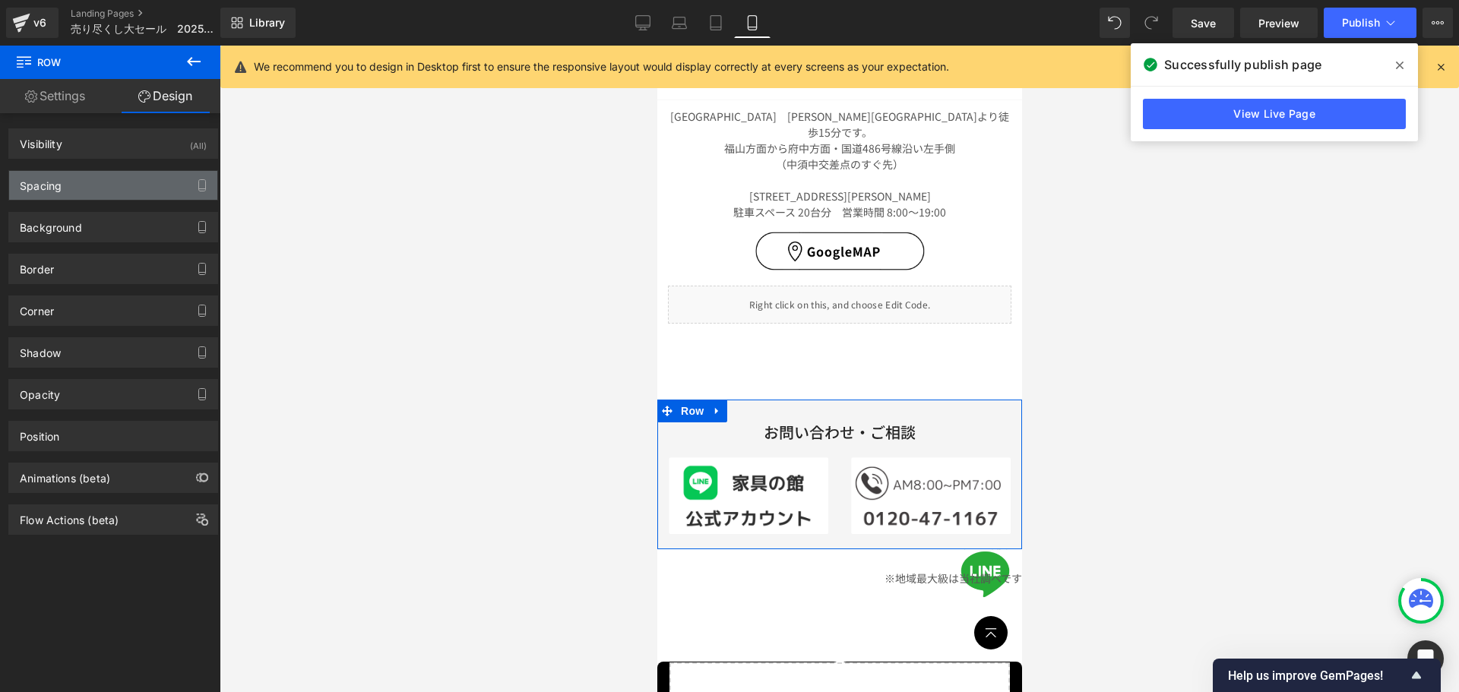
click at [87, 193] on div "Spacing" at bounding box center [113, 185] width 208 height 29
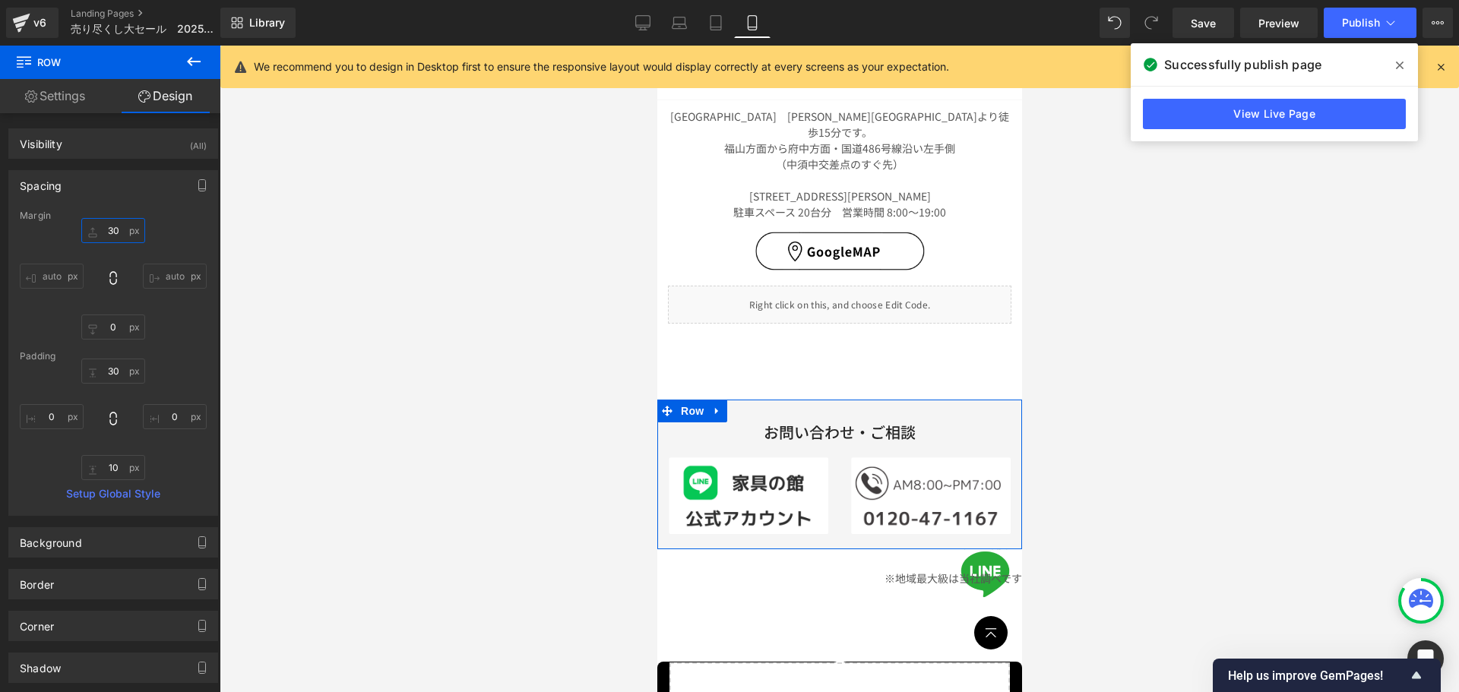
click at [120, 234] on input "30" at bounding box center [113, 230] width 64 height 25
type input "0"
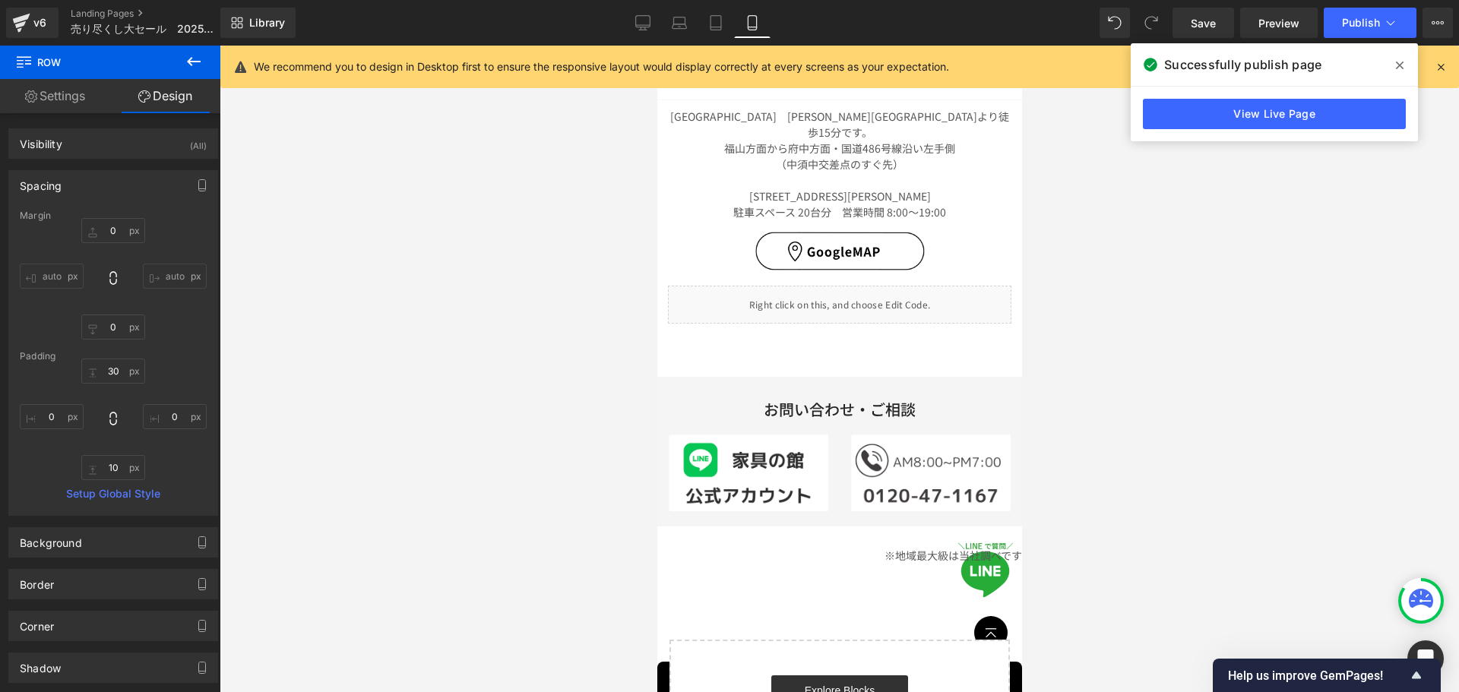
click at [1156, 314] on div at bounding box center [839, 369] width 1239 height 646
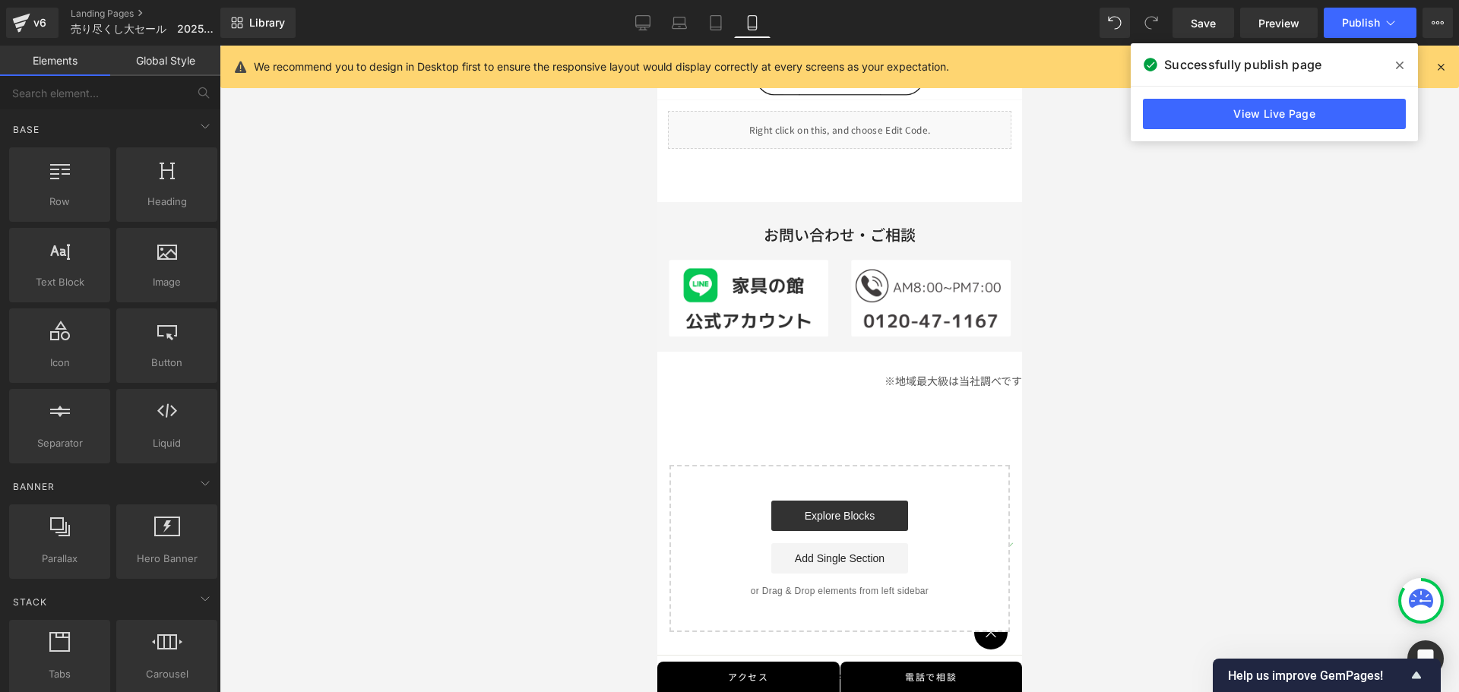
scroll to position [5700, 0]
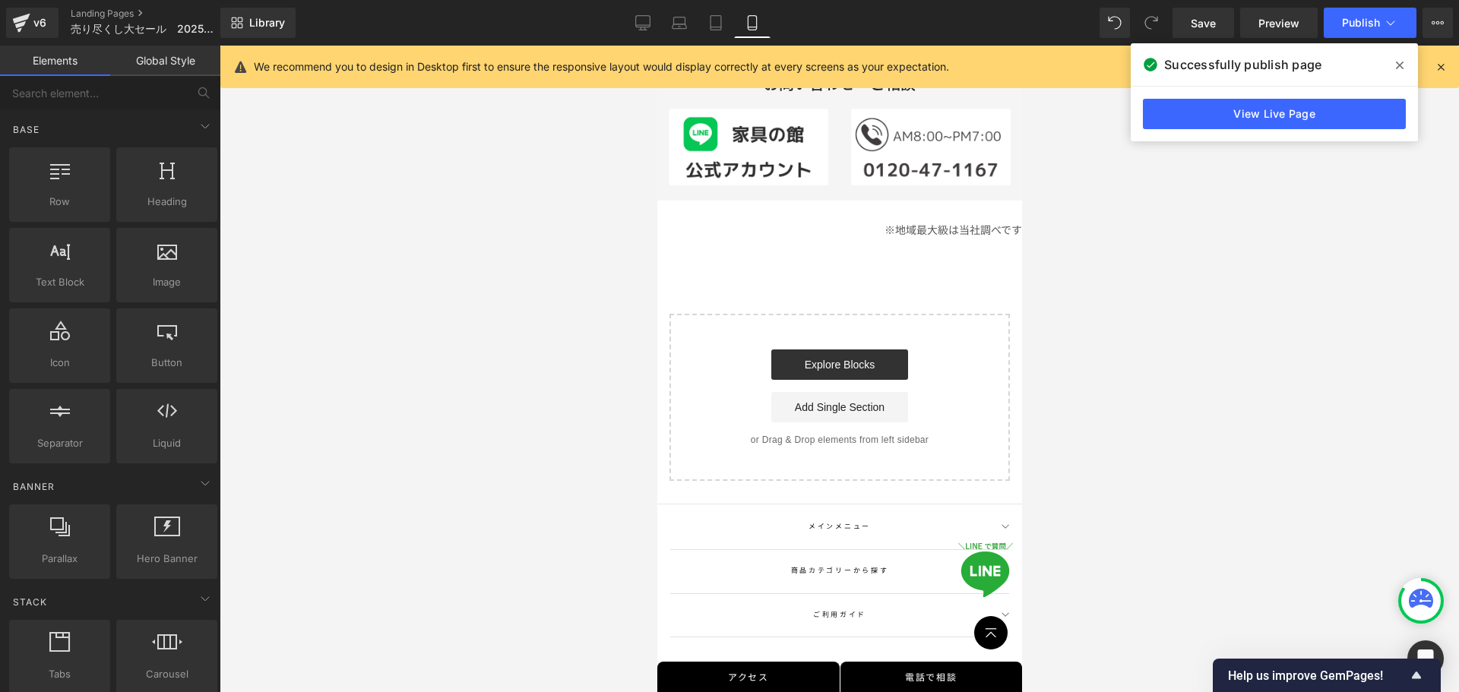
click at [853, 676] on icon at bounding box center [861, 684] width 17 height 17
click at [761, 675] on ul "Instagram Facebook YouTube" at bounding box center [838, 689] width 339 height 29
click at [1240, 452] on div at bounding box center [839, 369] width 1239 height 646
click at [1361, 17] on span "Publish" at bounding box center [1361, 23] width 38 height 12
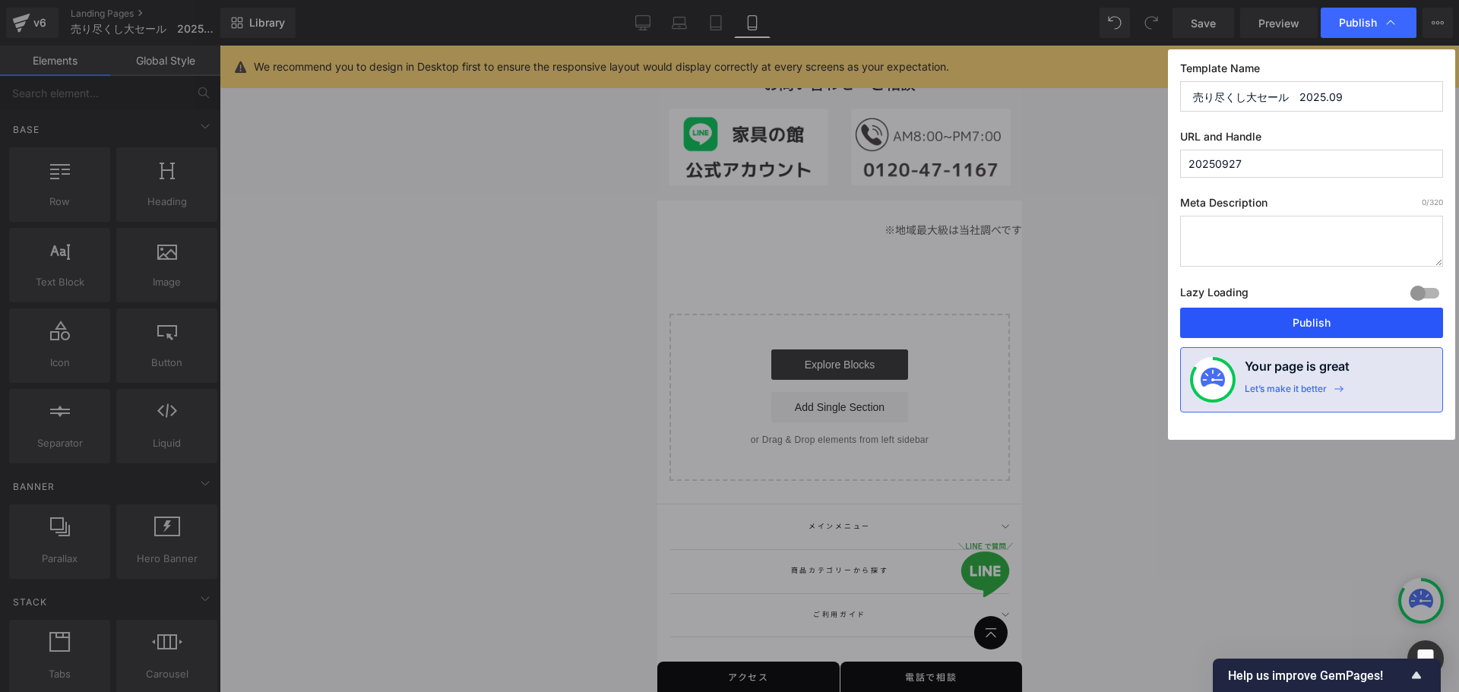
drag, startPoint x: 1301, startPoint y: 323, endPoint x: 101, endPoint y: 442, distance: 1206.1
click at [1301, 323] on button "Publish" at bounding box center [1311, 323] width 263 height 30
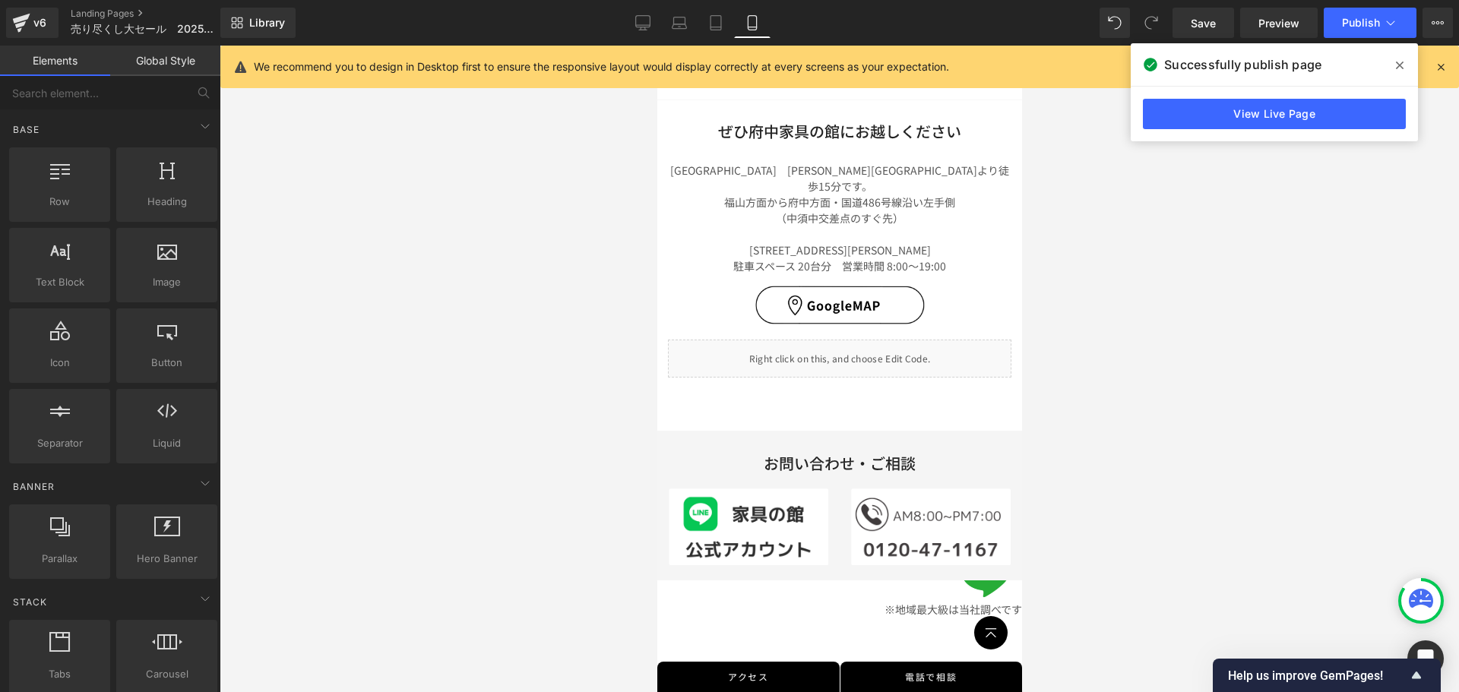
scroll to position [5396, 0]
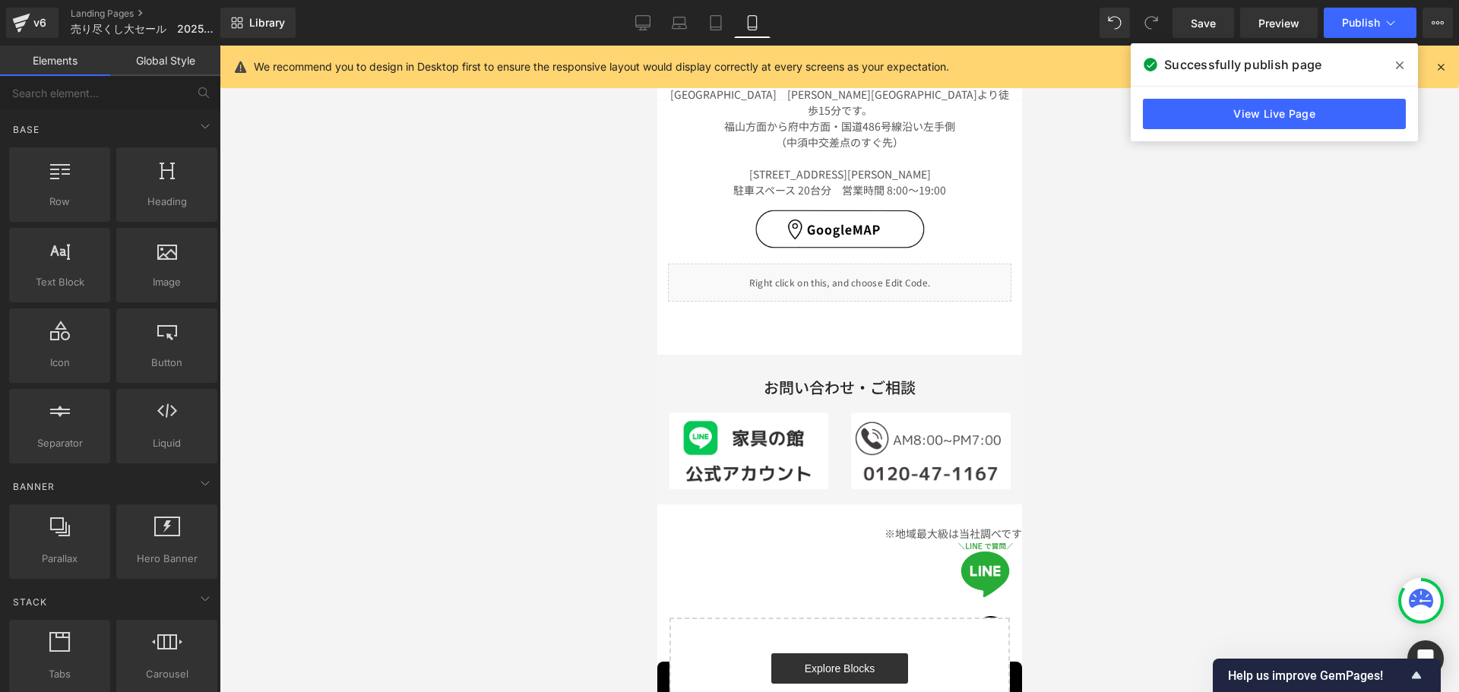
click at [1124, 447] on div at bounding box center [839, 369] width 1239 height 646
click at [1154, 361] on div at bounding box center [839, 369] width 1239 height 646
click at [604, 447] on div at bounding box center [839, 369] width 1239 height 646
click at [1203, 369] on div at bounding box center [839, 369] width 1239 height 646
click at [1230, 406] on div at bounding box center [839, 369] width 1239 height 646
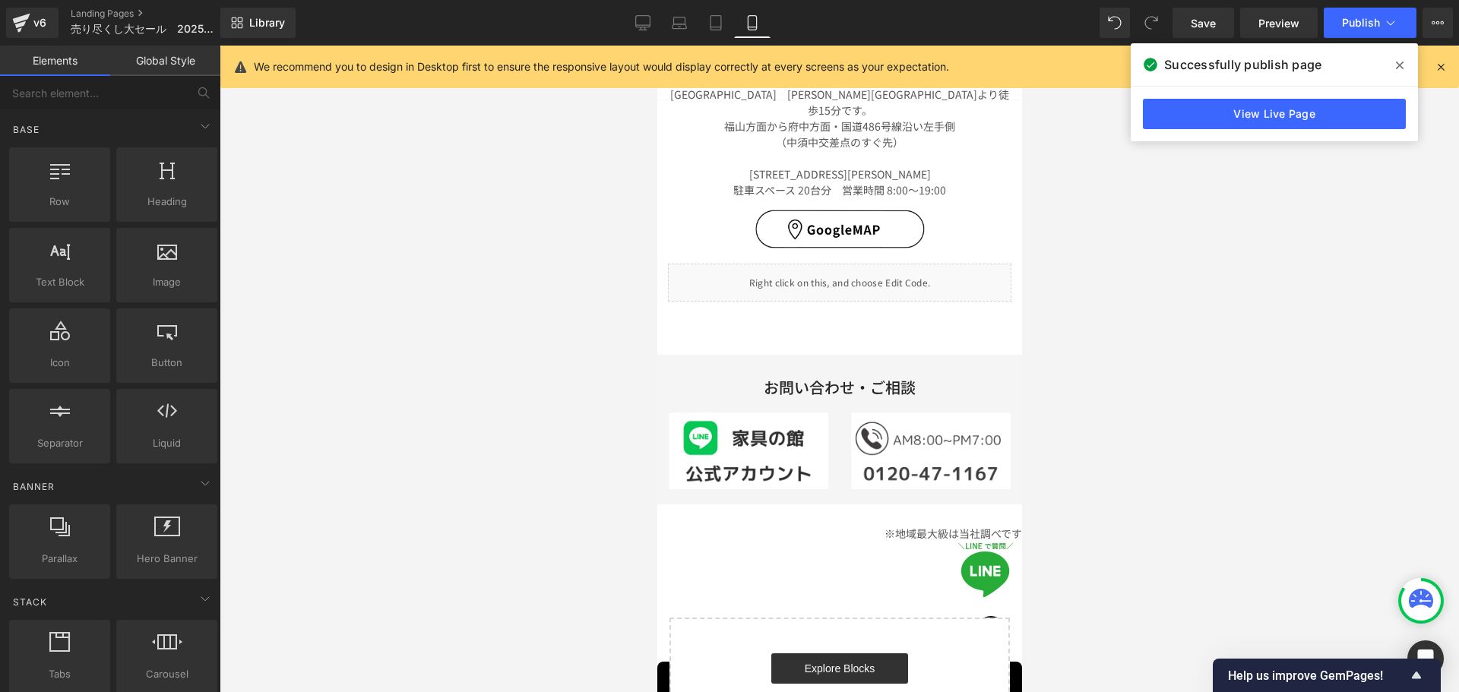
click at [450, 473] on div at bounding box center [839, 369] width 1239 height 646
